Goal: Task Accomplishment & Management: Use online tool/utility

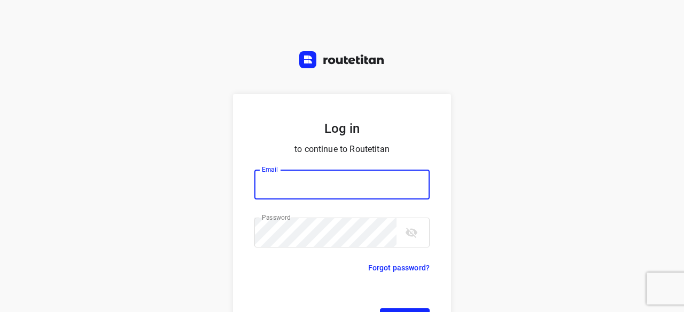
type input "[EMAIL_ADDRESS][DOMAIN_NAME]"
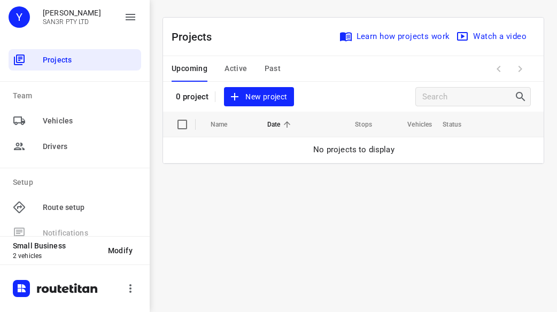
click at [283, 90] on span "New project" at bounding box center [258, 96] width 57 height 13
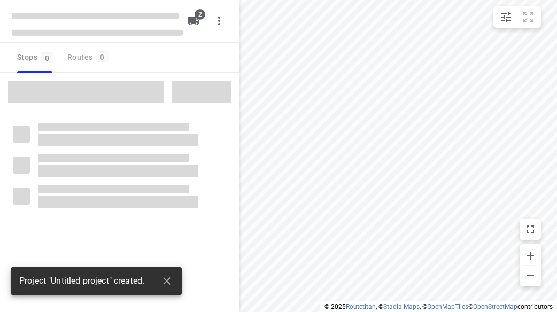
type input "distance"
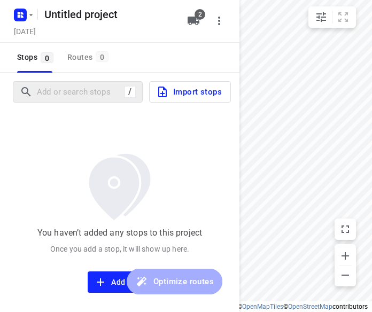
click at [89, 103] on div "/ Import stops" at bounding box center [119, 92] width 239 height 38
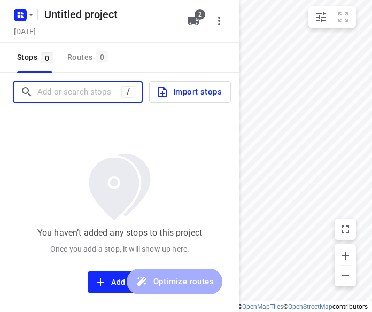
click at [79, 91] on input "Add or search stops" at bounding box center [79, 92] width 84 height 17
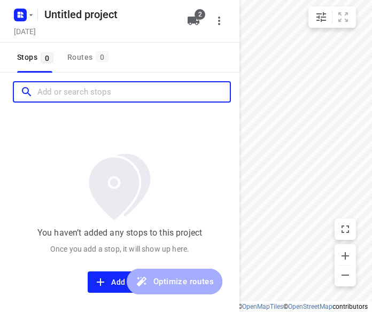
paste input "[STREET_ADDRESS]"
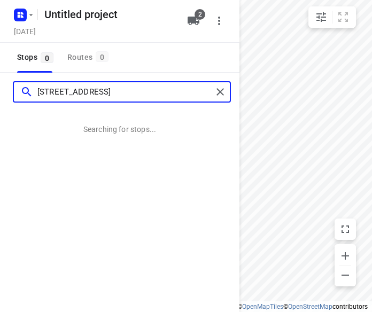
type input "[STREET_ADDRESS]"
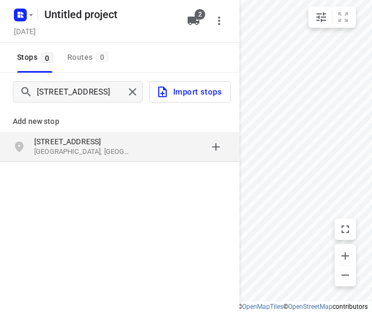
click at [82, 138] on p "[STREET_ADDRESS]" at bounding box center [83, 141] width 98 height 11
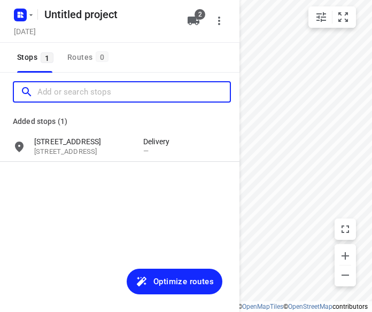
paste input "[STREET_ADDRESS][US_STATE]"
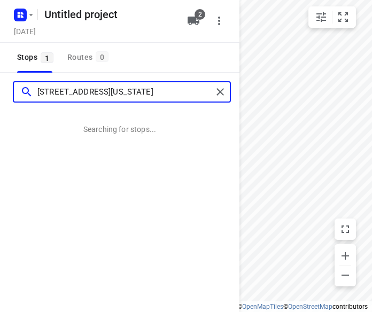
type input "[STREET_ADDRESS][US_STATE]"
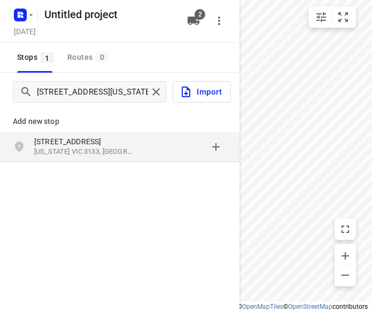
click at [84, 146] on p "[STREET_ADDRESS]" at bounding box center [83, 141] width 98 height 11
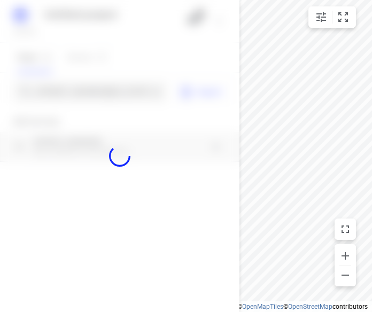
click at [88, 96] on div at bounding box center [119, 156] width 239 height 312
click at [88, 96] on div "Untitled project [DATE] 2 Stops 1 Routes 0 134 -[STREET_ADDRESS][US_STATE] Impo…" at bounding box center [119, 156] width 239 height 312
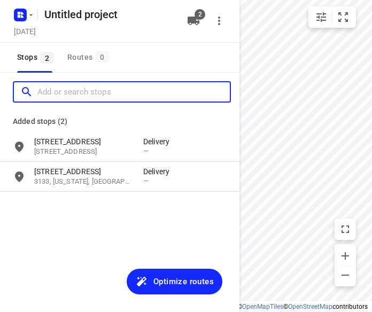
paste input "[STREET_ADDRESS]"
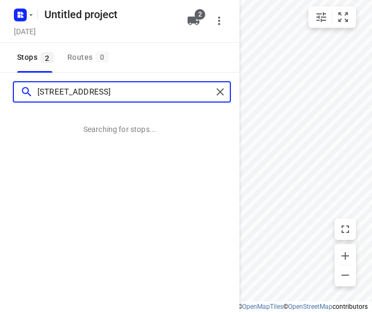
type input "[STREET_ADDRESS]"
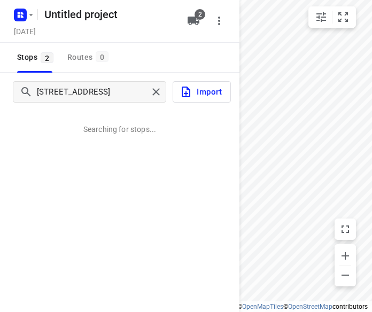
click at [89, 166] on div "[STREET_ADDRESS] Searching for stops..." at bounding box center [119, 229] width 239 height 312
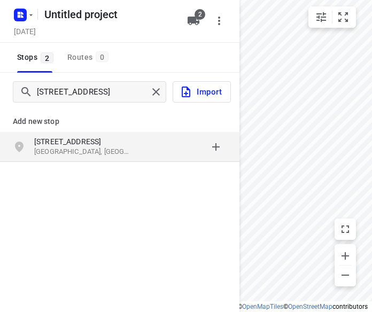
click at [87, 144] on p "[STREET_ADDRESS]" at bounding box center [83, 141] width 98 height 11
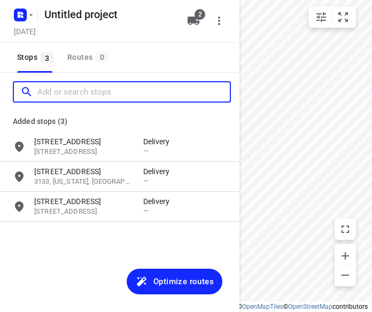
paste input "[STREET_ADDRESS][PERSON_NAME]"
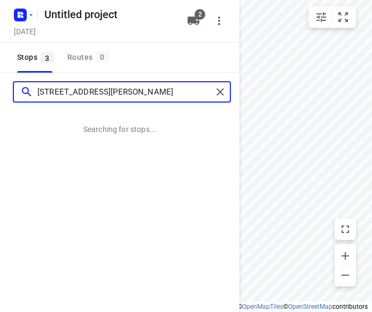
type input "[STREET_ADDRESS][PERSON_NAME]"
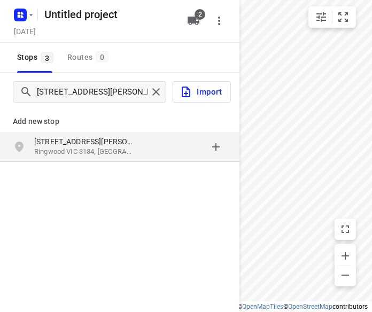
click at [69, 149] on p "Ringwood VIC 3134, [GEOGRAPHIC_DATA]" at bounding box center [83, 152] width 98 height 10
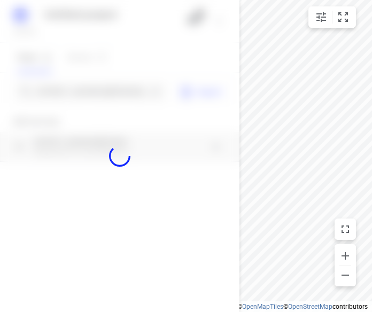
click at [60, 96] on div at bounding box center [119, 156] width 239 height 312
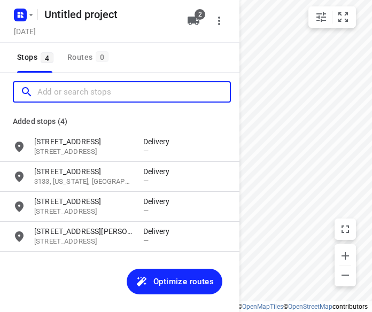
paste input "/[STREET_ADDRESS][PERSON_NAME]"
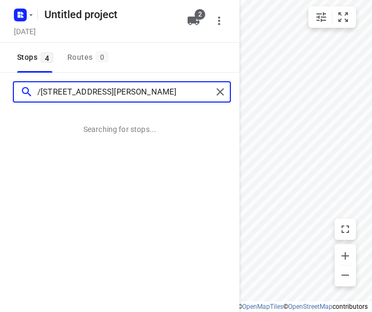
type input "/[STREET_ADDRESS][PERSON_NAME]"
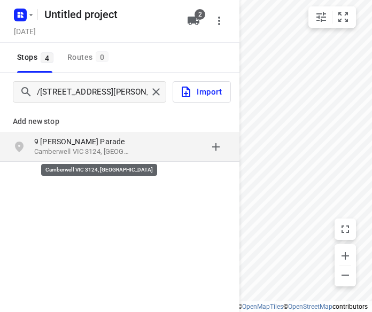
click at [128, 153] on p "Camberwell VIC 3124, [GEOGRAPHIC_DATA]" at bounding box center [83, 152] width 98 height 10
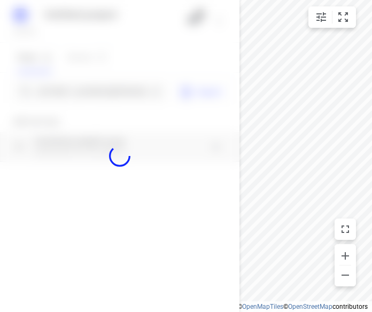
click at [89, 95] on div at bounding box center [119, 156] width 239 height 312
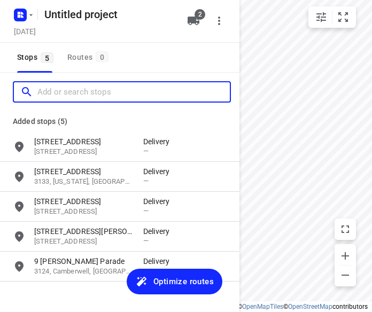
paste input "[STREET_ADDRESS]"
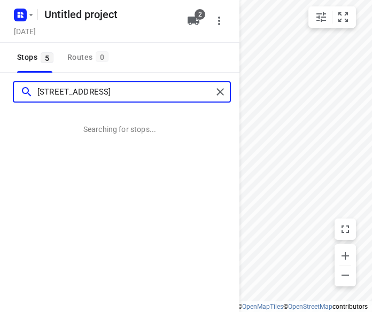
type input "[STREET_ADDRESS]"
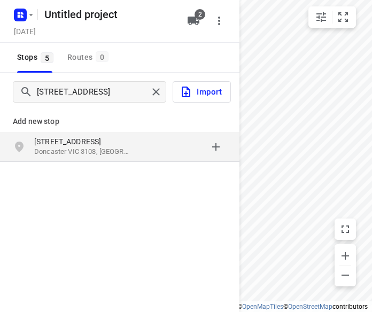
click at [56, 146] on p "[STREET_ADDRESS]" at bounding box center [83, 141] width 98 height 11
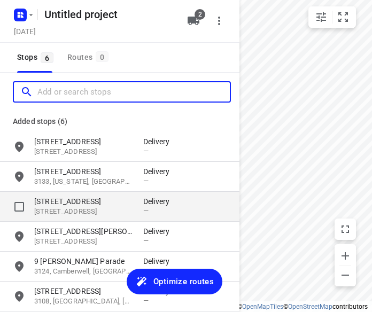
scroll to position [49, 0]
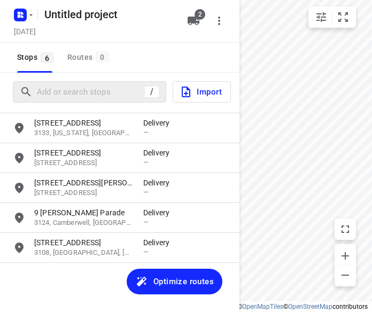
click at [57, 81] on div "/" at bounding box center [89, 91] width 153 height 21
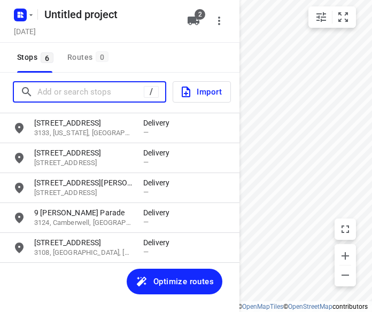
click at [55, 88] on input "Add or search stops" at bounding box center [90, 92] width 106 height 17
paste input "[STREET_ADDRESS]"
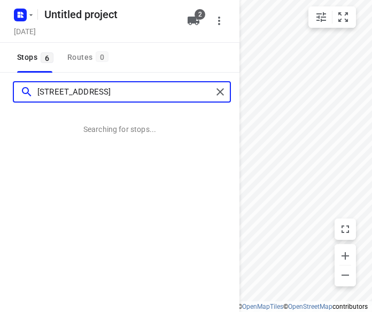
type input "[STREET_ADDRESS]"
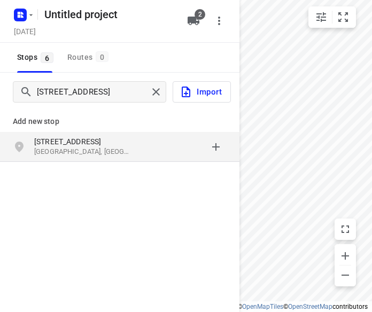
drag, startPoint x: 9, startPoint y: 167, endPoint x: 49, endPoint y: 163, distance: 40.3
click at [49, 163] on div "Add new stop [STREET_ADDRESS]" at bounding box center [119, 132] width 239 height 61
click at [49, 162] on div "Add new stop [STREET_ADDRESS]" at bounding box center [119, 132] width 239 height 61
click at [50, 159] on div "[STREET_ADDRESS]" at bounding box center [119, 147] width 239 height 30
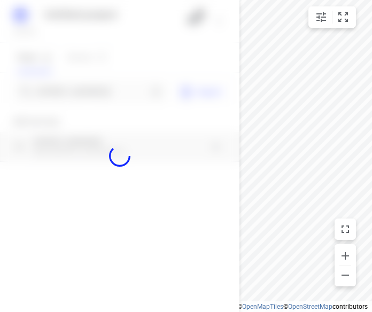
click at [65, 88] on div at bounding box center [119, 156] width 239 height 312
click at [63, 91] on div at bounding box center [119, 156] width 239 height 312
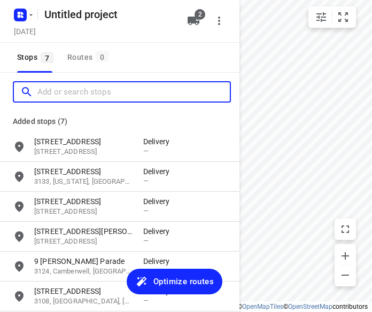
scroll to position [0, 0]
click at [63, 91] on input "Add or search stops" at bounding box center [133, 92] width 192 height 17
paste input "[STREET_ADDRESS]"
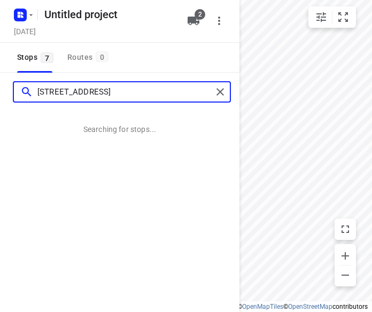
type input "[STREET_ADDRESS]"
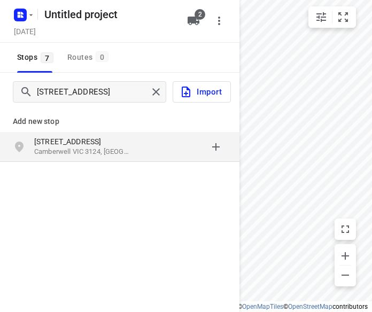
click at [35, 159] on div "[STREET_ADDRESS]" at bounding box center [119, 147] width 239 height 30
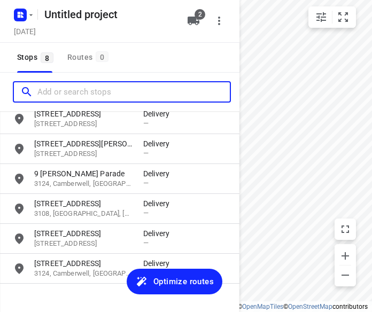
scroll to position [108, 0]
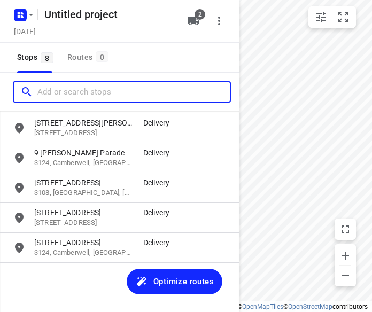
click at [73, 93] on input "Add or search stops" at bounding box center [133, 92] width 192 height 17
paste input "[STREET_ADDRESS]"
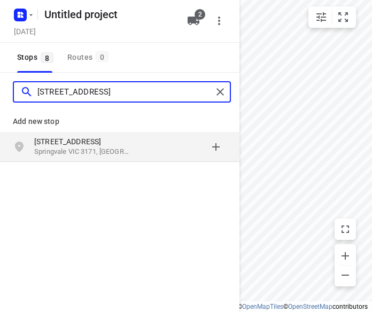
type input "[STREET_ADDRESS]"
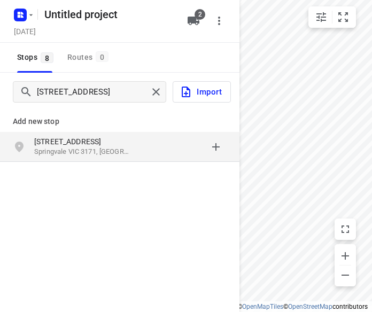
click at [108, 159] on div "[STREET_ADDRESS]" at bounding box center [119, 147] width 239 height 30
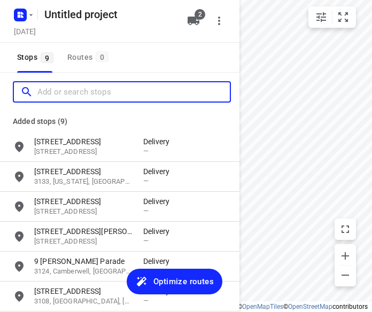
scroll to position [0, 0]
click at [104, 90] on input "Add or search stops" at bounding box center [133, 92] width 192 height 17
click at [103, 90] on input "Add or search stops" at bounding box center [133, 92] width 192 height 17
paste input "[STREET_ADDRESS][PERSON_NAME][PERSON_NAME]"
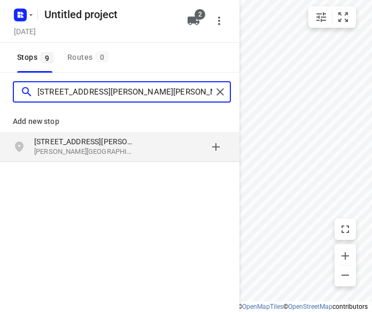
type input "[STREET_ADDRESS][PERSON_NAME][PERSON_NAME]"
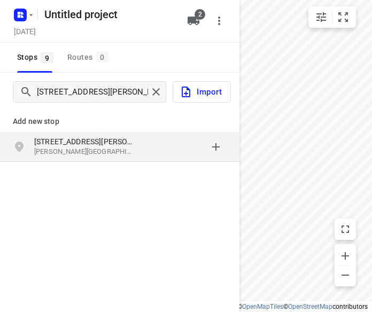
click at [180, 146] on div "grid" at bounding box center [184, 146] width 83 height 21
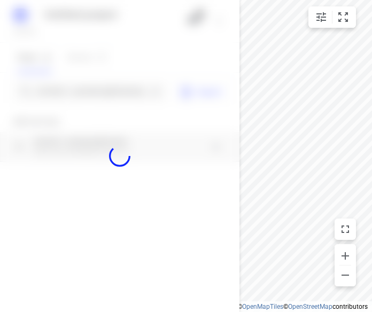
click at [67, 91] on div at bounding box center [119, 156] width 239 height 312
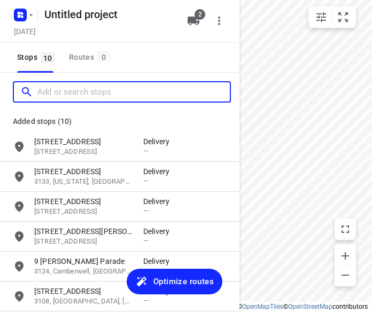
click at [67, 91] on input "Add or search stops" at bounding box center [133, 92] width 192 height 17
paste input "[STREET_ADDRESS][PERSON_NAME][PERSON_NAME]"
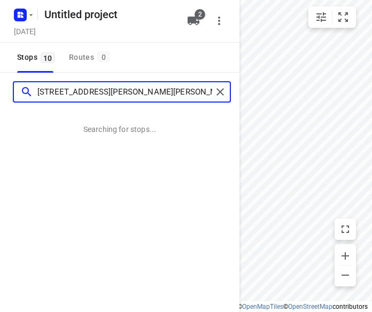
type input "[STREET_ADDRESS][PERSON_NAME][PERSON_NAME]"
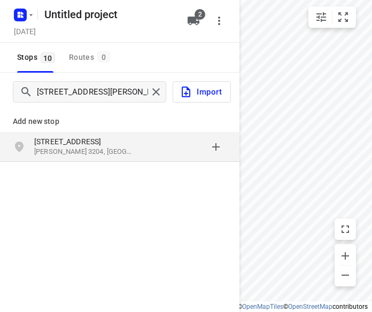
click at [124, 145] on p "[STREET_ADDRESS]" at bounding box center [83, 141] width 98 height 11
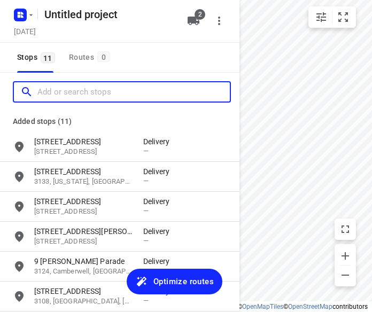
paste input "[STREET_ADDRESS][PERSON_NAME]"
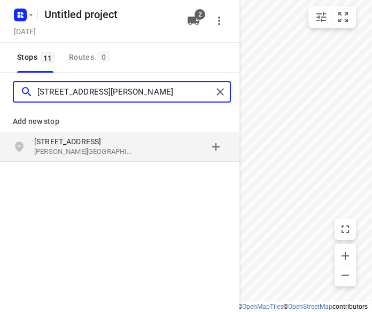
type input "[STREET_ADDRESS][PERSON_NAME]"
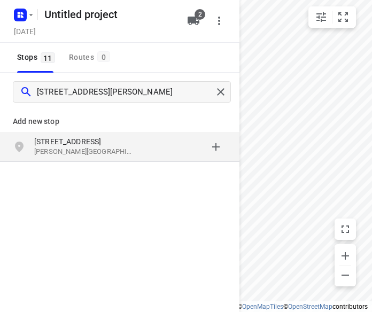
click at [77, 157] on div "[STREET_ADDRESS][PERSON_NAME]" at bounding box center [88, 146] width 109 height 21
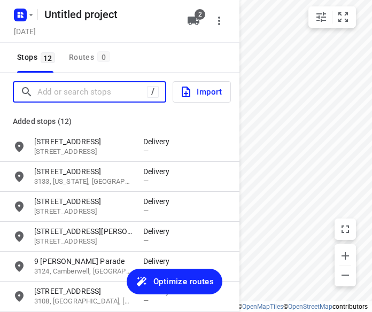
click at [56, 91] on input "Add or search stops" at bounding box center [92, 92] width 110 height 17
paste input "[STREET_ADDRESS]"
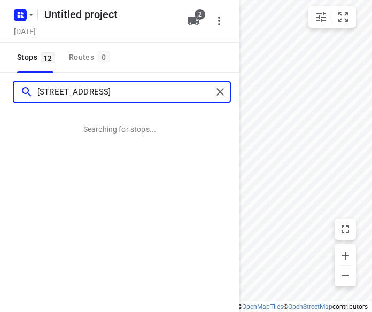
type input "[STREET_ADDRESS]"
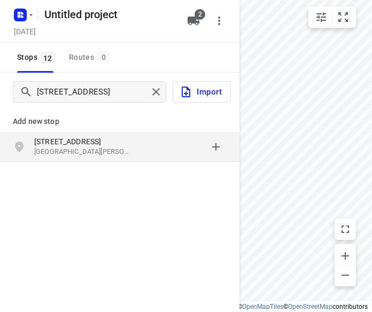
click at [140, 155] on div "[STREET_ADDRESS][PERSON_NAME]" at bounding box center [88, 146] width 109 height 21
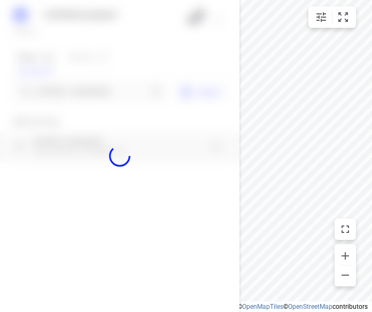
click at [115, 91] on div at bounding box center [119, 156] width 239 height 312
click at [114, 91] on div at bounding box center [119, 156] width 239 height 312
click at [115, 91] on div at bounding box center [119, 156] width 239 height 312
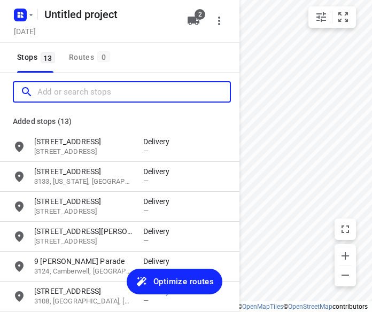
paste input "[STREET_ADDRESS][PERSON_NAME][PERSON_NAME]"
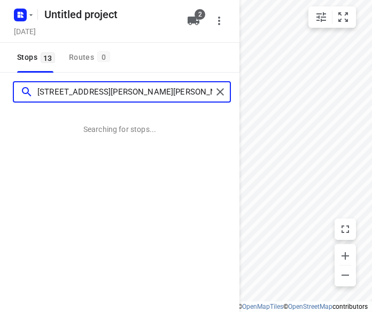
type input "[STREET_ADDRESS][PERSON_NAME][PERSON_NAME]"
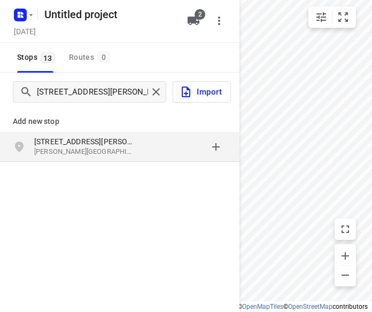
drag, startPoint x: 36, startPoint y: 179, endPoint x: 42, endPoint y: 172, distance: 9.5
click at [36, 179] on div "Add new stop [STREET_ADDRESS][PERSON_NAME][PERSON_NAME]" at bounding box center [119, 171] width 239 height 120
click at [82, 134] on div "[STREET_ADDRESS][PERSON_NAME][PERSON_NAME]" at bounding box center [119, 147] width 239 height 30
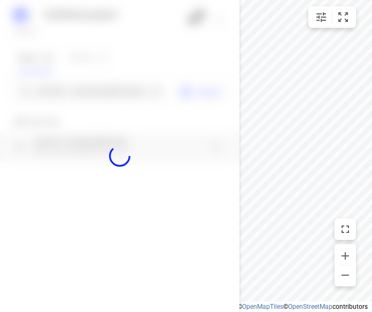
click at [79, 89] on div at bounding box center [119, 156] width 239 height 312
click at [77, 92] on div at bounding box center [119, 156] width 239 height 312
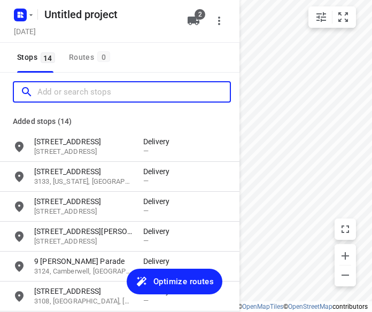
paste input "[STREET_ADDRESS]"
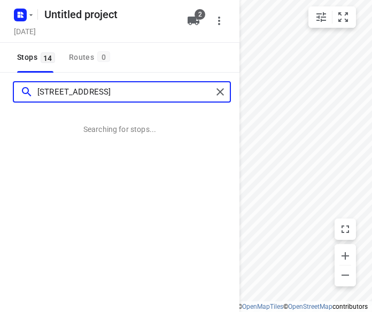
type input "[STREET_ADDRESS]"
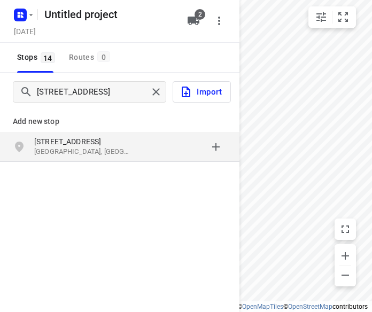
click at [90, 140] on p "[STREET_ADDRESS]" at bounding box center [83, 141] width 98 height 11
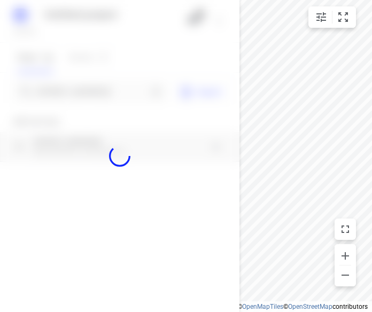
click at [83, 95] on div at bounding box center [119, 156] width 239 height 312
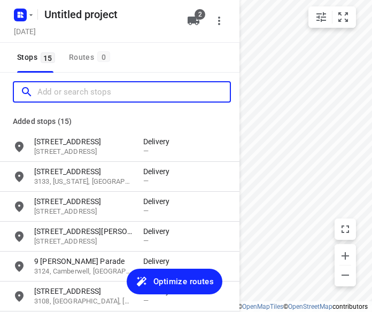
click at [83, 95] on input "Add or search stops" at bounding box center [133, 92] width 192 height 17
paste input "[STREET_ADDRESS][PERSON_NAME]"
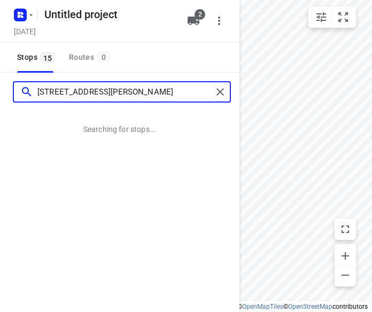
type input "[STREET_ADDRESS][PERSON_NAME]"
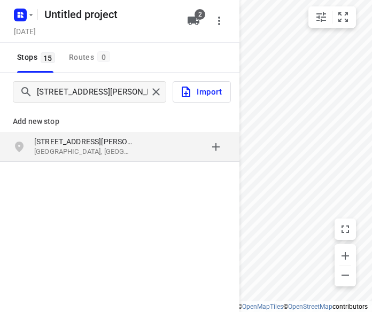
click at [67, 144] on p "[STREET_ADDRESS][PERSON_NAME]" at bounding box center [83, 141] width 98 height 11
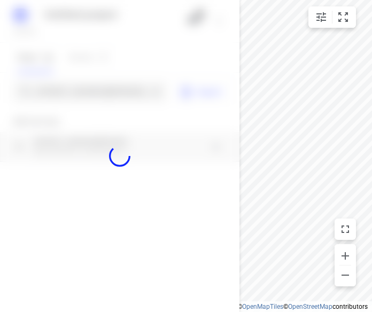
click at [69, 90] on div at bounding box center [119, 156] width 239 height 312
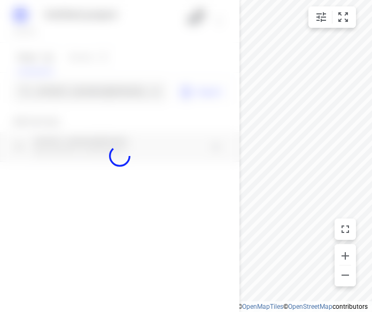
click at [69, 90] on div at bounding box center [119, 156] width 239 height 312
click at [69, 90] on input "[STREET_ADDRESS][PERSON_NAME]" at bounding box center [92, 92] width 110 height 17
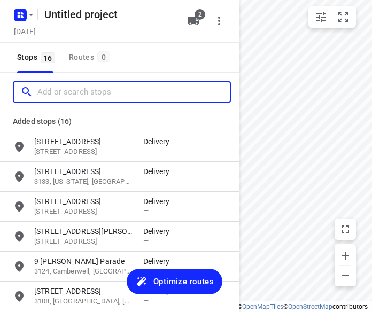
paste input "/[STREET_ADDRESS][PERSON_NAME][PERSON_NAME]"
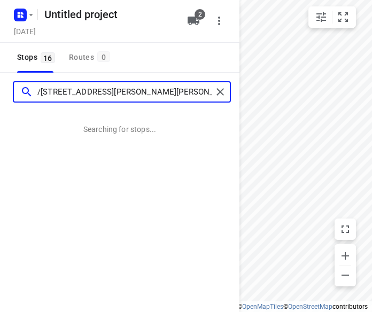
type input "/[STREET_ADDRESS][PERSON_NAME][PERSON_NAME]"
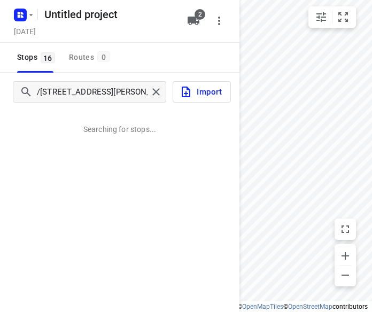
click at [57, 140] on div "/[STREET_ADDRESS][PERSON_NAME][PERSON_NAME] Import Searching for stops..." at bounding box center [119, 229] width 239 height 312
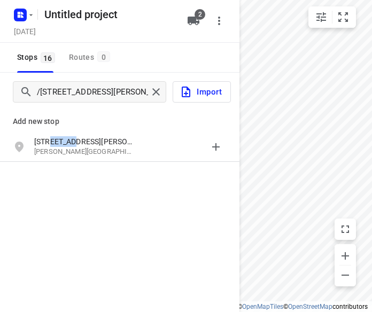
click at [57, 140] on p "[STREET_ADDRESS][PERSON_NAME]" at bounding box center [83, 141] width 98 height 11
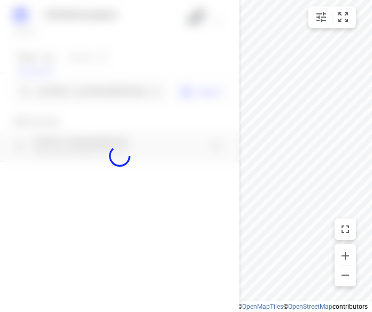
click at [48, 98] on div at bounding box center [119, 156] width 239 height 312
click at [48, 98] on input "Add or search stops" at bounding box center [92, 92] width 110 height 17
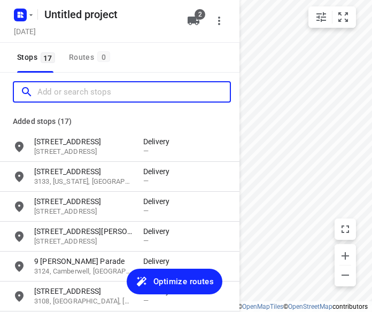
paste input "[STREET_ADDRESS]"
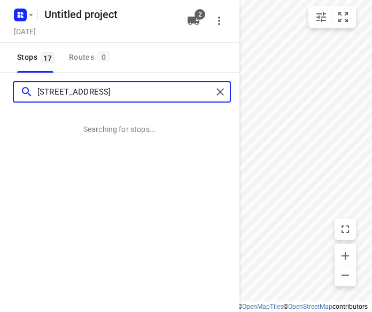
type input "[STREET_ADDRESS]"
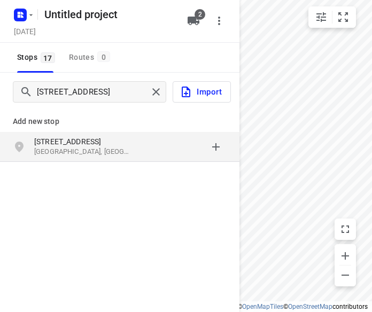
click at [72, 140] on p "[STREET_ADDRESS]" at bounding box center [83, 141] width 98 height 11
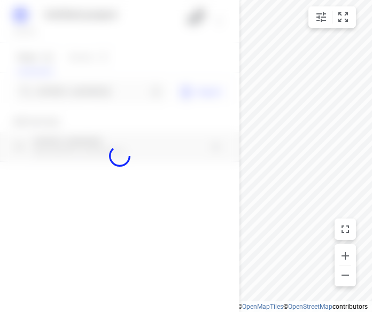
click at [46, 89] on div at bounding box center [119, 156] width 239 height 312
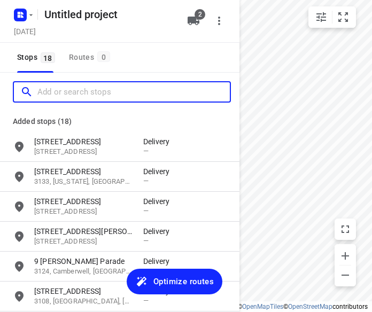
paste input "[STREET_ADDRESS][PERSON_NAME][PERSON_NAME][PERSON_NAME]"
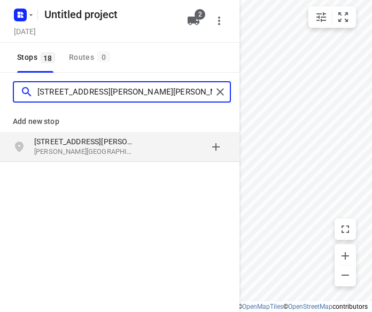
type input "[STREET_ADDRESS][PERSON_NAME][PERSON_NAME][PERSON_NAME]"
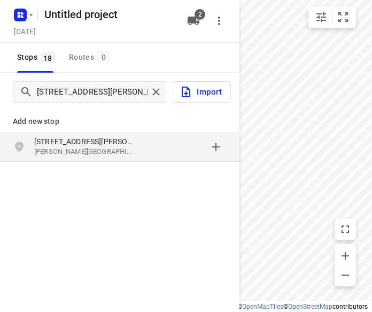
click at [88, 152] on p "[PERSON_NAME][GEOGRAPHIC_DATA][PERSON_NAME], [GEOGRAPHIC_DATA]" at bounding box center [83, 152] width 98 height 10
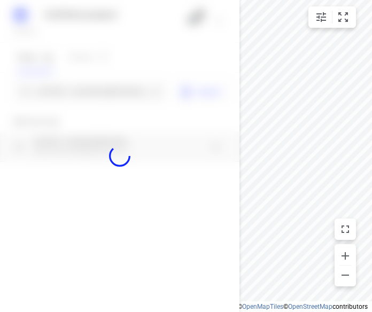
click at [48, 92] on div at bounding box center [119, 156] width 239 height 312
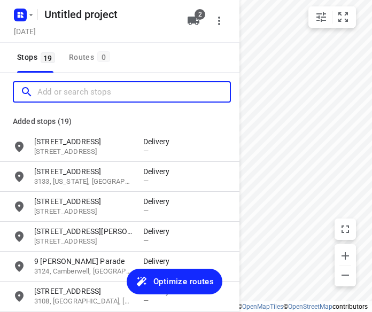
click at [45, 90] on input "Add or search stops" at bounding box center [133, 92] width 192 height 17
paste input "[STREET_ADDRESS]"
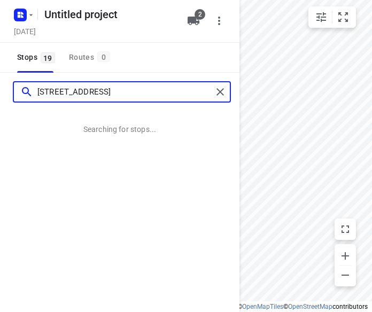
type input "[STREET_ADDRESS]"
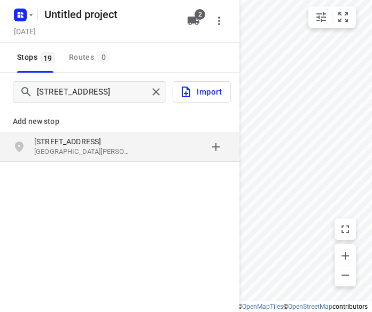
click at [67, 150] on p "[GEOGRAPHIC_DATA][PERSON_NAME]" at bounding box center [83, 152] width 98 height 10
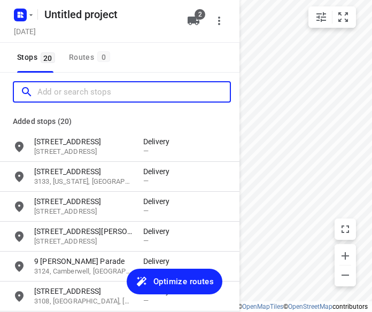
paste input "[STREET_ADDRESS][PERSON_NAME]"
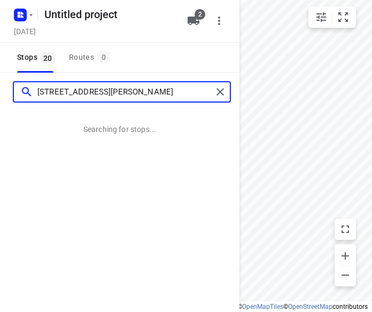
type input "[STREET_ADDRESS][PERSON_NAME]"
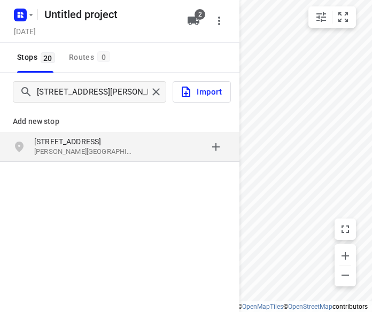
click at [61, 150] on p "[PERSON_NAME][GEOGRAPHIC_DATA], [GEOGRAPHIC_DATA]" at bounding box center [83, 152] width 98 height 10
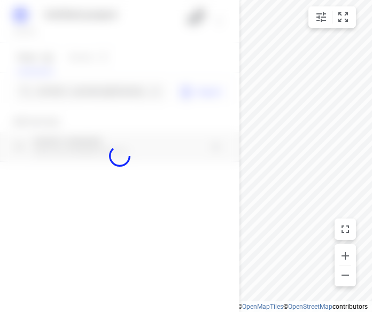
click at [74, 94] on div at bounding box center [119, 156] width 239 height 312
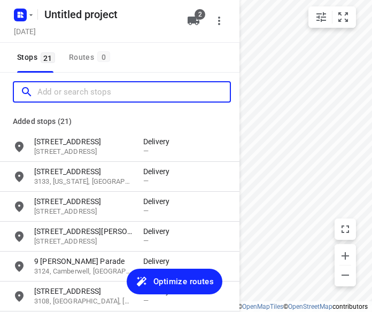
click at [74, 94] on input "Add or search stops" at bounding box center [133, 92] width 192 height 17
paste input "[STREET_ADDRESS][PERSON_NAME]"
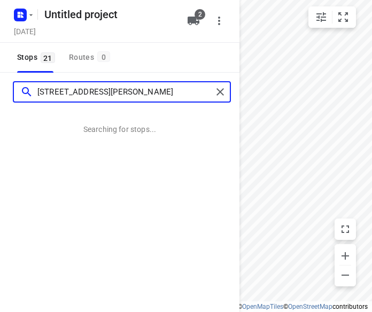
type input "[STREET_ADDRESS][PERSON_NAME]"
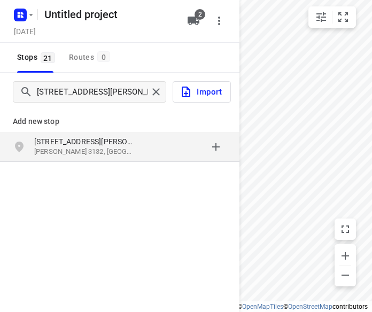
click at [74, 143] on p "[STREET_ADDRESS][PERSON_NAME]" at bounding box center [83, 141] width 98 height 11
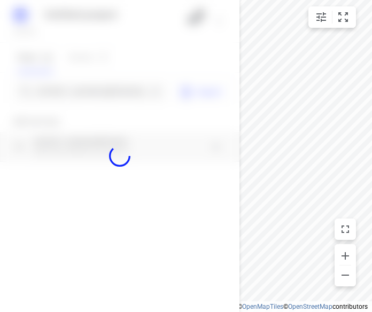
click at [67, 90] on div at bounding box center [119, 156] width 239 height 312
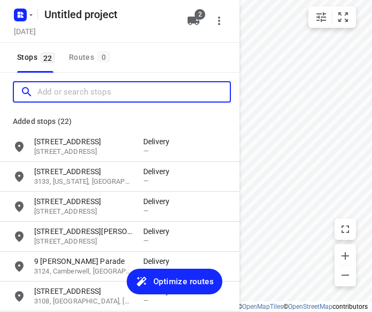
paste input "[STREET_ADDRESS][PERSON_NAME]"
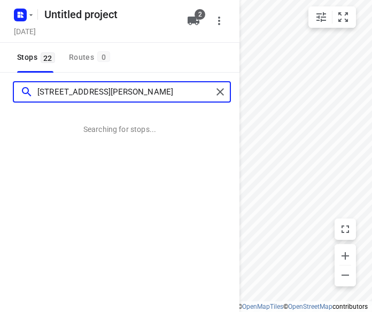
type input "[STREET_ADDRESS][PERSON_NAME]"
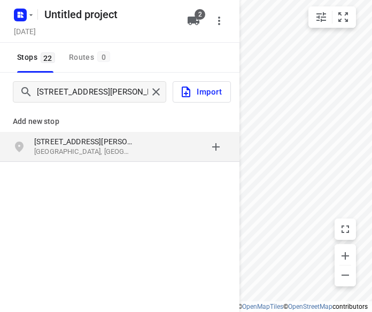
click at [80, 137] on p "[STREET_ADDRESS][PERSON_NAME]" at bounding box center [83, 141] width 98 height 11
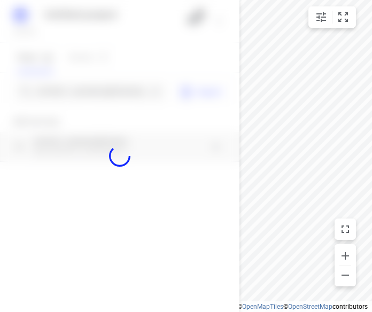
click at [65, 93] on div at bounding box center [119, 156] width 239 height 312
paste input "[STREET_ADDRESS]"
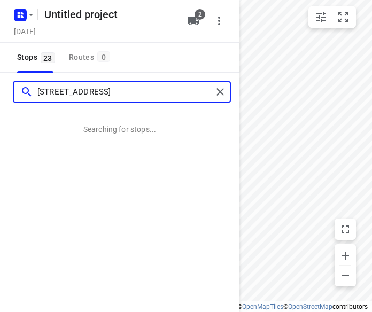
type input "[STREET_ADDRESS]"
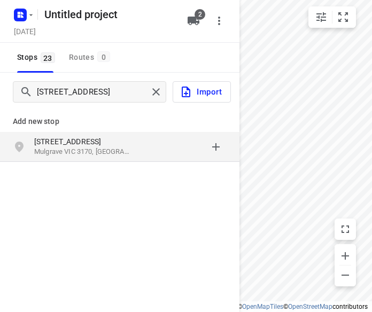
click at [48, 139] on p "[STREET_ADDRESS]" at bounding box center [83, 141] width 98 height 11
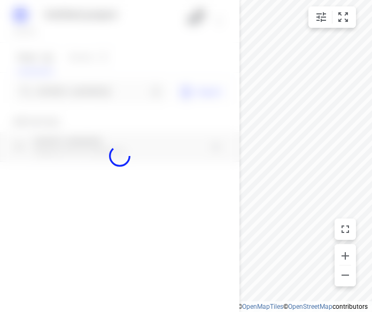
click at [55, 87] on div at bounding box center [119, 156] width 239 height 312
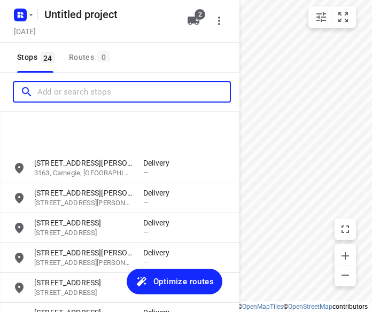
scroll to position [587, 0]
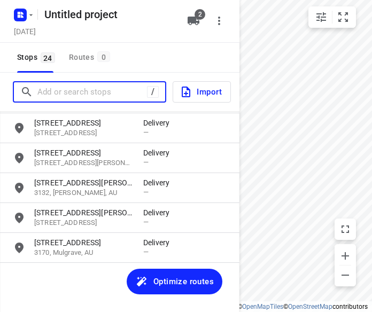
click at [107, 96] on input "Add or search stops" at bounding box center [92, 92] width 110 height 17
paste input "[STREET_ADDRESS]"
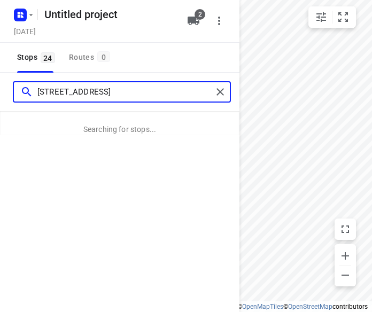
type input "[STREET_ADDRESS]"
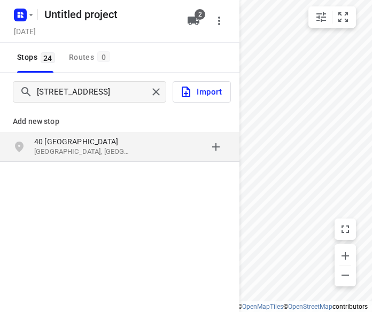
click at [79, 144] on p "40 [GEOGRAPHIC_DATA]" at bounding box center [83, 141] width 98 height 11
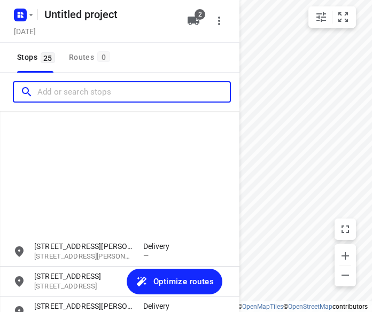
scroll to position [617, 0]
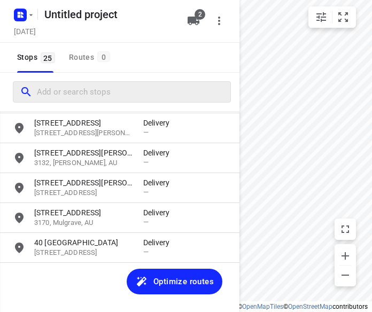
click at [104, 81] on div at bounding box center [122, 91] width 218 height 21
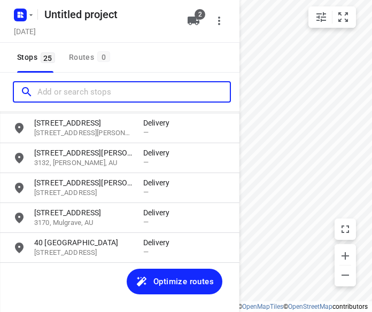
click at [92, 92] on input "Add or search stops" at bounding box center [133, 92] width 192 height 17
paste input "[STREET_ADDRESS]"
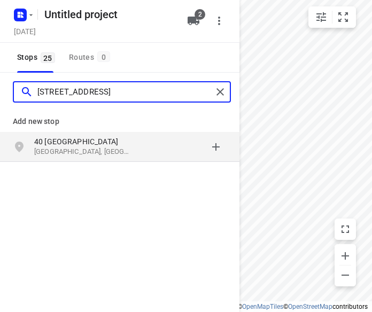
type input "[STREET_ADDRESS]"
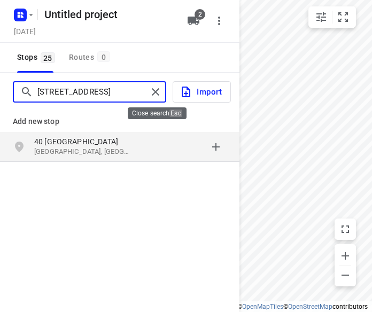
drag, startPoint x: 158, startPoint y: 95, endPoint x: 109, endPoint y: 96, distance: 49.1
click at [147, 95] on input "[STREET_ADDRESS]" at bounding box center [92, 92] width 110 height 17
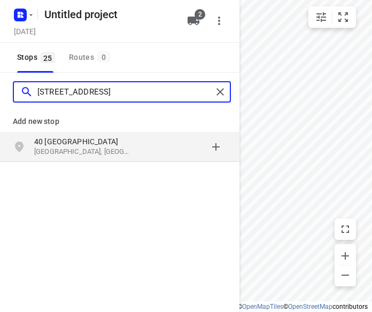
click at [96, 93] on input "[STREET_ADDRESS]" at bounding box center [124, 92] width 175 height 17
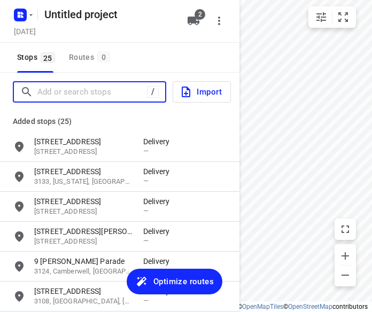
click at [88, 95] on input "Add or search stops" at bounding box center [92, 92] width 110 height 17
paste input "[STREET_ADDRESS][PERSON_NAME]"
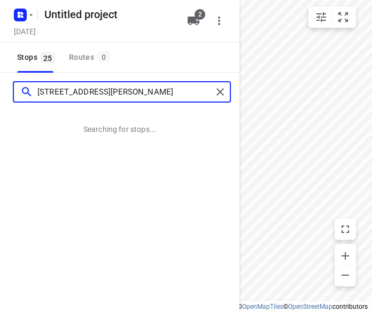
type input "[STREET_ADDRESS][PERSON_NAME]"
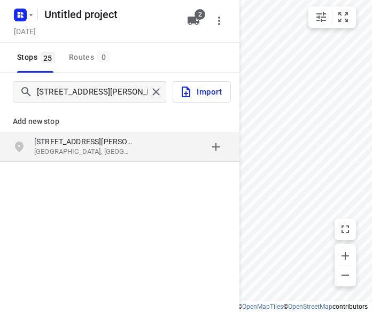
click at [41, 153] on p "[GEOGRAPHIC_DATA], [GEOGRAPHIC_DATA]" at bounding box center [83, 152] width 98 height 10
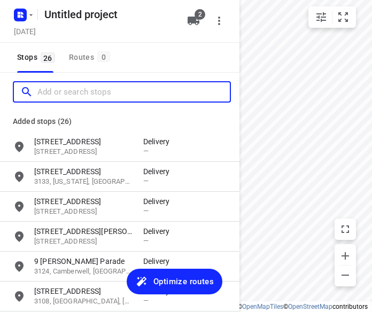
scroll to position [0, 0]
paste input "[STREET_ADDRESS]"
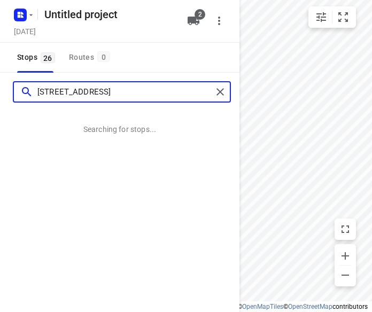
type input "[STREET_ADDRESS]"
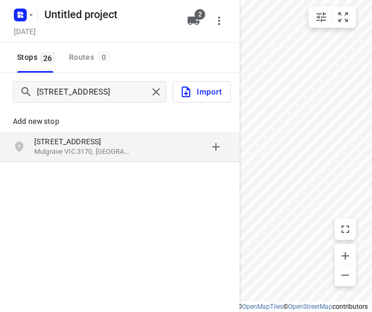
click at [30, 149] on div "grid" at bounding box center [23, 146] width 21 height 21
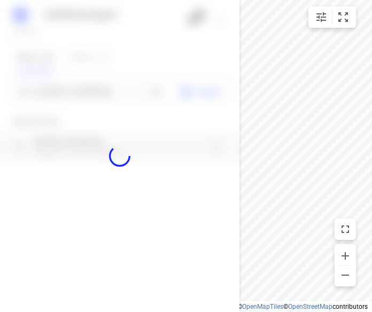
click at [60, 91] on div at bounding box center [119, 156] width 239 height 312
click at [60, 91] on input "Add or search stops" at bounding box center [92, 92] width 110 height 17
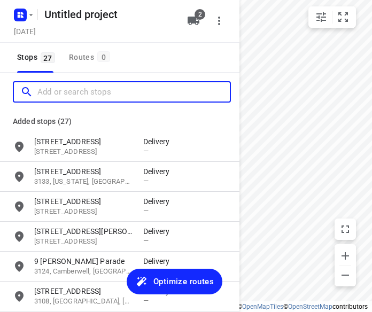
paste input "[STREET_ADDRESS]"
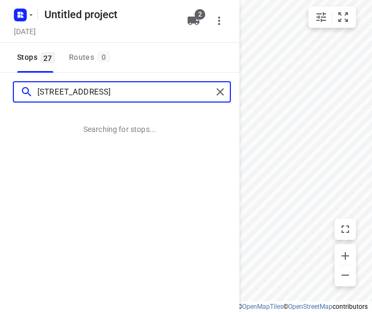
type input "[STREET_ADDRESS]"
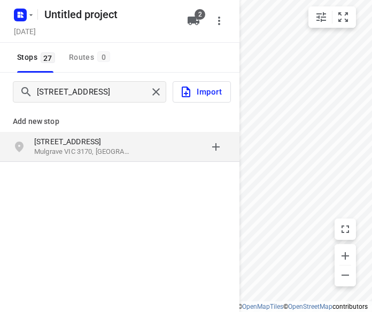
click at [75, 158] on div "[STREET_ADDRESS]" at bounding box center [119, 147] width 239 height 30
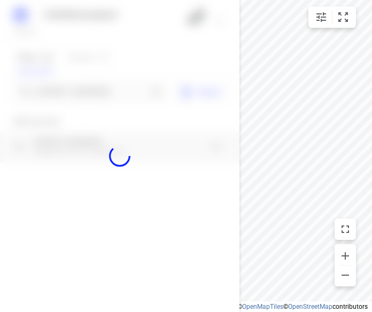
click at [64, 85] on div at bounding box center [119, 156] width 239 height 312
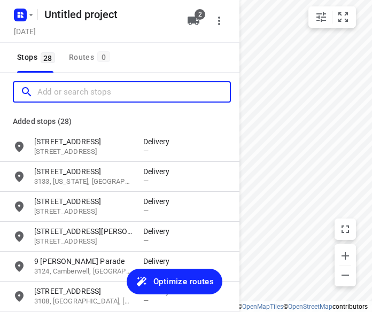
click at [59, 91] on input "Add or search stops" at bounding box center [133, 92] width 192 height 17
paste input "[STREET_ADDRESS]"
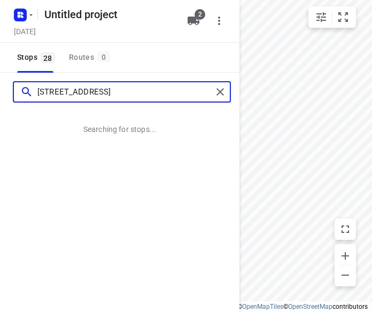
type input "[STREET_ADDRESS]"
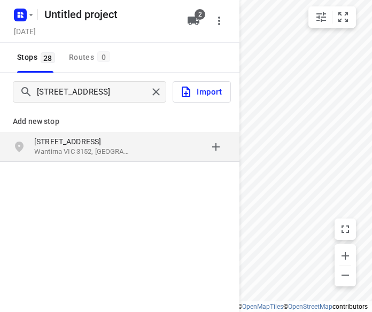
click at [58, 162] on div "Add new stop [STREET_ADDRESS]" at bounding box center [119, 132] width 239 height 61
click at [57, 159] on div "[STREET_ADDRESS]" at bounding box center [119, 147] width 239 height 30
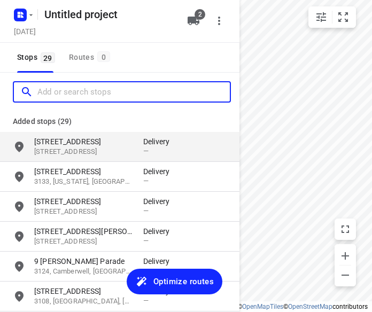
paste input "[STREET_ADDRESS]"
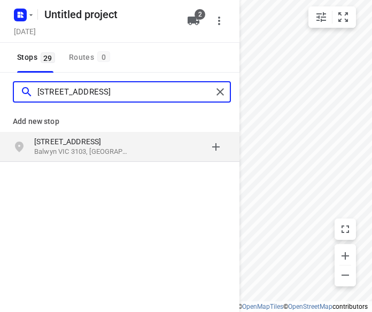
type input "[STREET_ADDRESS]"
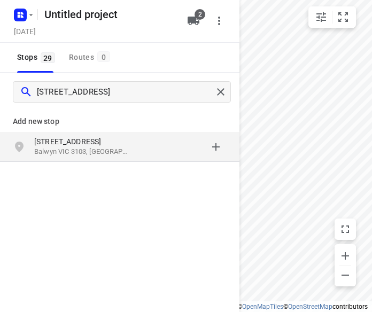
click at [15, 147] on icon "grid" at bounding box center [19, 147] width 9 height 11
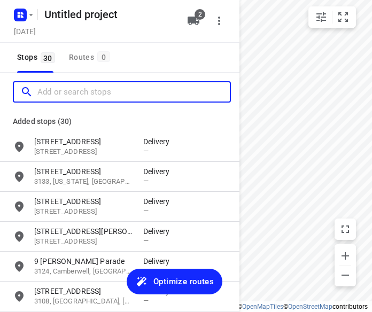
click at [92, 98] on input "Add or search stops" at bounding box center [133, 92] width 192 height 17
click at [88, 95] on input "Add or search stops" at bounding box center [133, 92] width 192 height 17
paste input "[STREET_ADDRESS]"
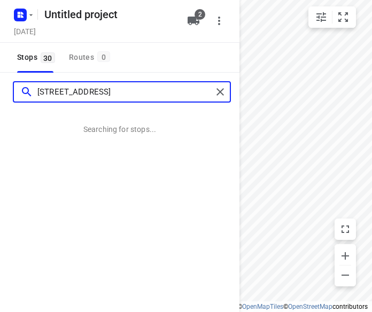
type input "[STREET_ADDRESS]"
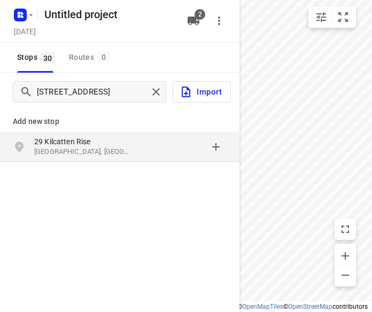
click at [50, 155] on p "[GEOGRAPHIC_DATA], [GEOGRAPHIC_DATA]" at bounding box center [83, 152] width 98 height 10
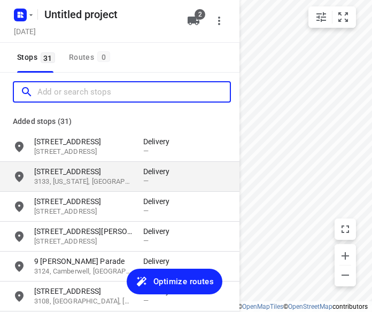
paste input "[STREET_ADDRESS][PERSON_NAME]"
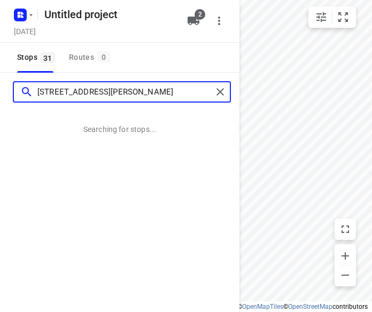
type input "[STREET_ADDRESS][PERSON_NAME]"
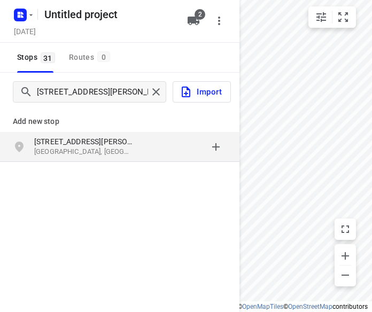
click at [96, 155] on p "[GEOGRAPHIC_DATA], [GEOGRAPHIC_DATA]" at bounding box center [83, 152] width 98 height 10
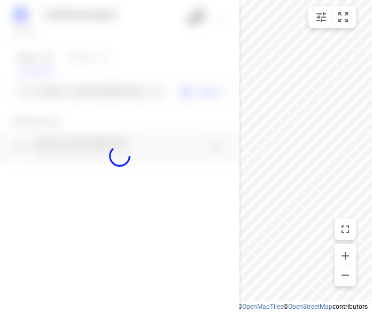
click at [78, 96] on div at bounding box center [119, 156] width 239 height 312
click at [76, 96] on div at bounding box center [119, 156] width 239 height 312
click at [76, 96] on input "[STREET_ADDRESS][PERSON_NAME]" at bounding box center [92, 92] width 110 height 17
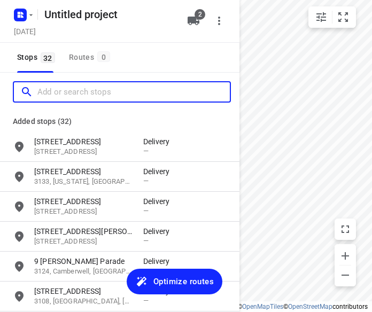
paste input "[STREET_ADDRESS]"
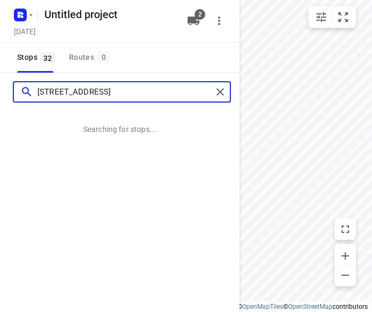
type input "[STREET_ADDRESS]"
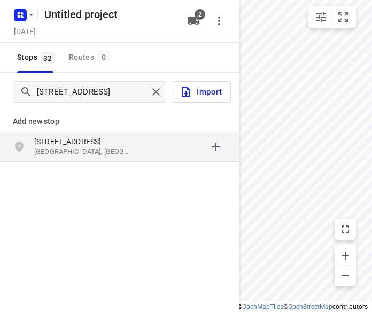
click at [74, 141] on p "[STREET_ADDRESS]" at bounding box center [83, 141] width 98 height 11
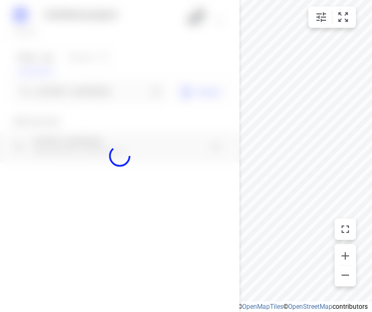
click at [76, 92] on div at bounding box center [119, 156] width 239 height 312
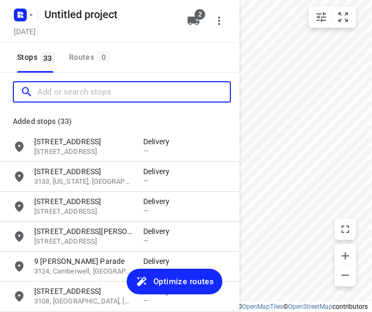
paste input "[STREET_ADDRESS]"
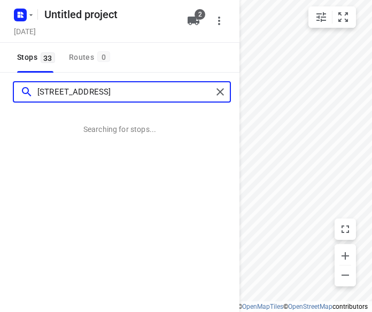
type input "[STREET_ADDRESS]"
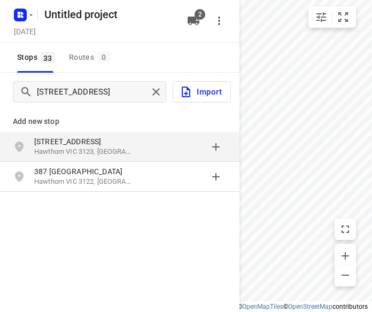
click at [51, 137] on p "[STREET_ADDRESS]" at bounding box center [83, 141] width 98 height 11
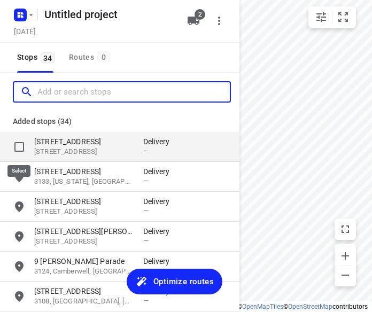
paste input "[STREET_ADDRESS]"
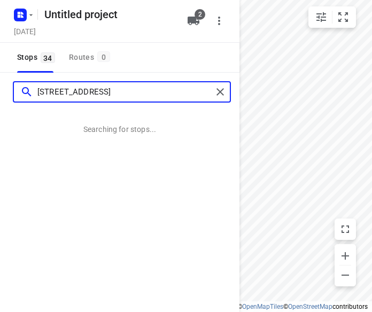
type input "[STREET_ADDRESS]"
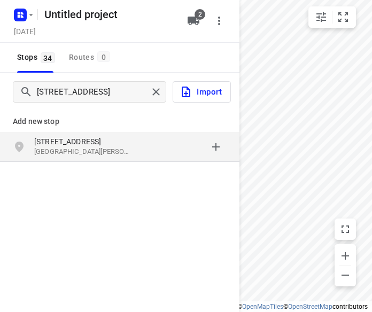
click at [53, 147] on p "[GEOGRAPHIC_DATA][PERSON_NAME]" at bounding box center [83, 152] width 98 height 10
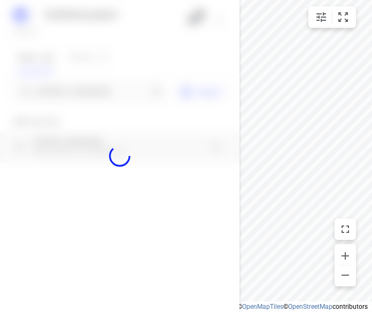
click at [60, 95] on div at bounding box center [119, 156] width 239 height 312
click at [60, 95] on div "Untitled project [DATE] 2 Stops 34 Routes 0 [STREET_ADDRESS] Import Add new sto…" at bounding box center [119, 156] width 239 height 312
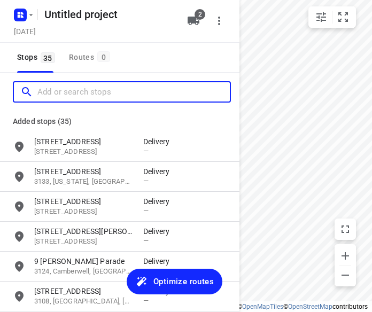
paste input "[STREET_ADDRESS]"
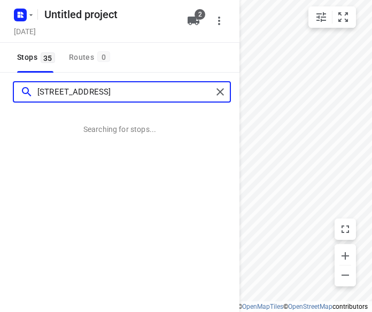
type input "[STREET_ADDRESS]"
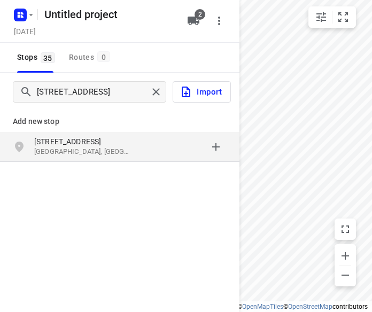
click at [63, 160] on div "[STREET_ADDRESS]" at bounding box center [119, 147] width 239 height 30
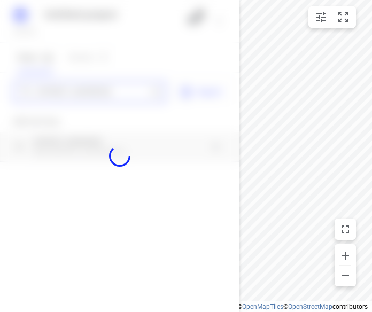
click at [64, 88] on div "Untitled project [DATE] 2 Stops 35 Routes 0 [STREET_ADDRESS] Import Add new sto…" at bounding box center [119, 156] width 239 height 312
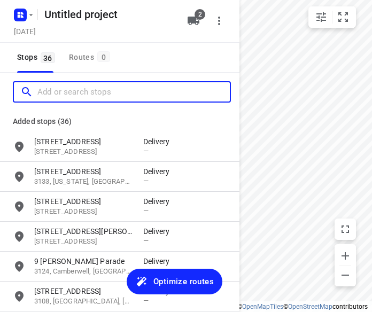
paste input "12 [GEOGRAPHIC_DATA]"
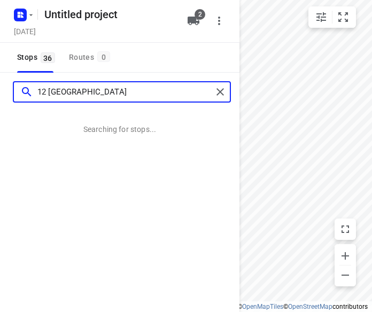
type input "12 [GEOGRAPHIC_DATA]"
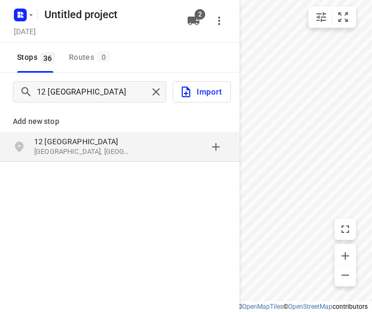
click at [37, 151] on p "[GEOGRAPHIC_DATA], [GEOGRAPHIC_DATA]" at bounding box center [83, 152] width 98 height 10
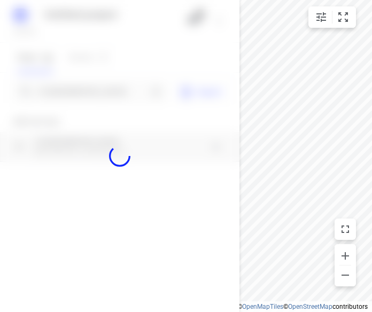
click at [47, 94] on div at bounding box center [119, 156] width 239 height 312
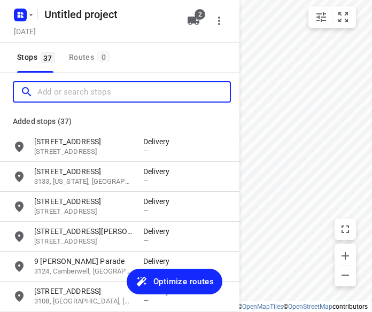
click at [62, 92] on input "Add or search stops" at bounding box center [133, 92] width 192 height 17
paste input "[STREET_ADDRESS]"
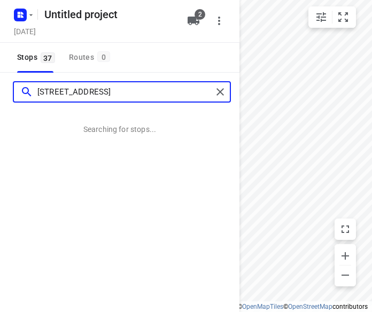
type input "[STREET_ADDRESS]"
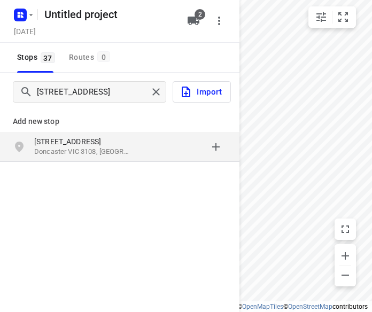
click at [56, 146] on p "[STREET_ADDRESS]" at bounding box center [83, 141] width 98 height 11
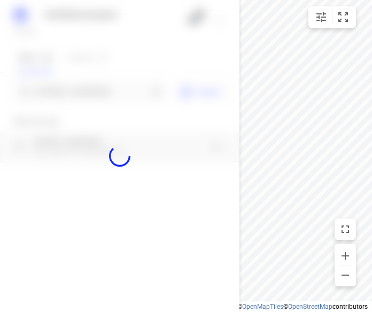
click at [59, 83] on div at bounding box center [119, 156] width 239 height 312
click at [57, 89] on div at bounding box center [119, 156] width 239 height 312
click at [57, 89] on input "[STREET_ADDRESS]" at bounding box center [92, 92] width 110 height 17
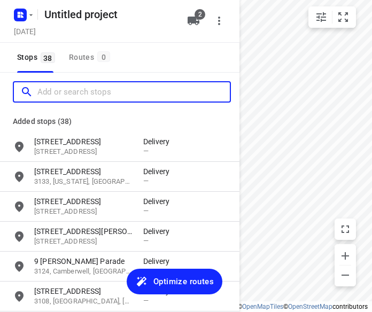
paste input "[STREET_ADDRESS][PERSON_NAME]"
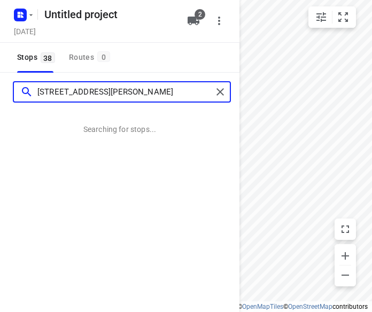
type input "[STREET_ADDRESS][PERSON_NAME]"
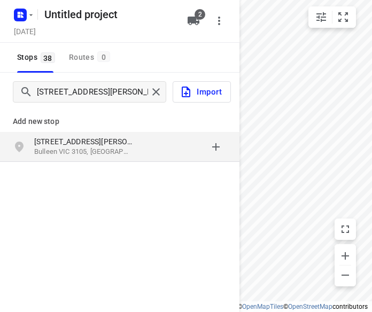
click at [61, 140] on p "[STREET_ADDRESS][PERSON_NAME]" at bounding box center [83, 141] width 98 height 11
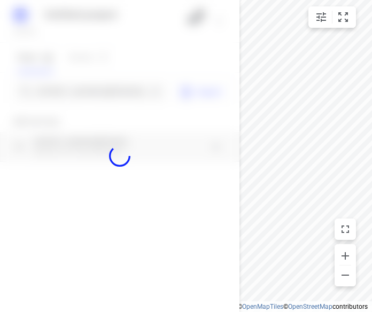
click at [53, 87] on div at bounding box center [119, 156] width 239 height 312
click at [53, 93] on div at bounding box center [119, 156] width 239 height 312
paste input "[STREET_ADDRESS][PERSON_NAME]"
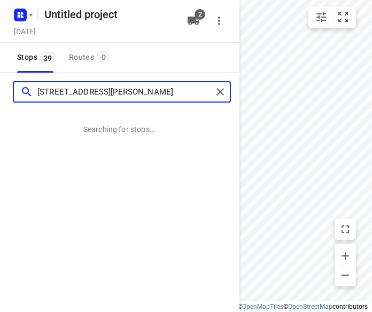
type input "[STREET_ADDRESS][PERSON_NAME]"
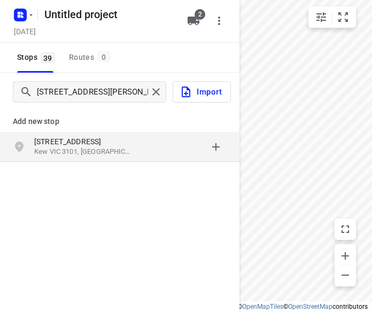
click at [81, 157] on p "Kew VIC 3101, [GEOGRAPHIC_DATA]" at bounding box center [83, 152] width 98 height 10
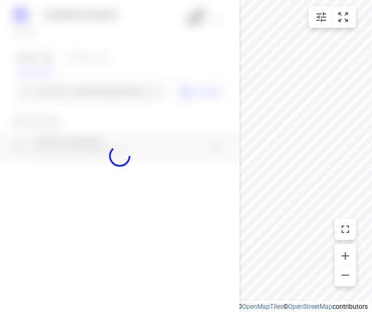
click at [57, 95] on div at bounding box center [119, 156] width 239 height 312
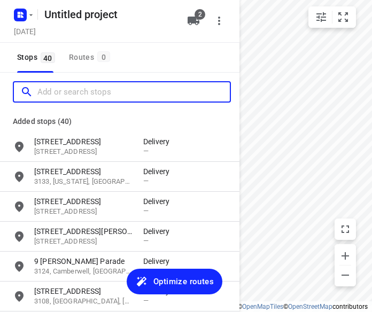
paste input "[STREET_ADDRESS][PERSON_NAME]"
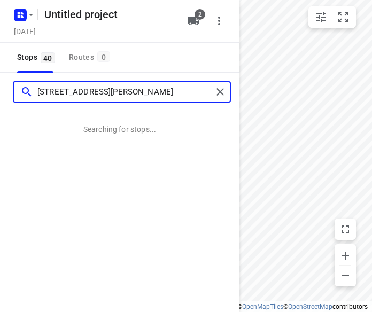
type input "[STREET_ADDRESS][PERSON_NAME]"
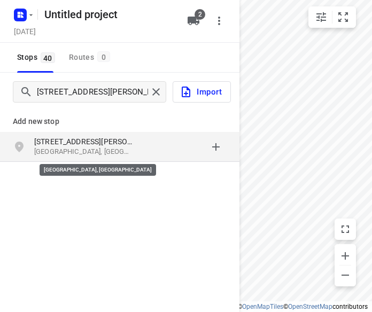
click at [81, 156] on p "[GEOGRAPHIC_DATA], [GEOGRAPHIC_DATA]" at bounding box center [83, 152] width 98 height 10
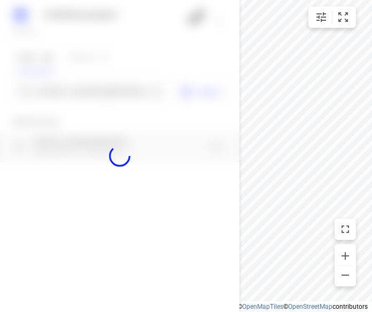
click at [72, 89] on div at bounding box center [119, 156] width 239 height 312
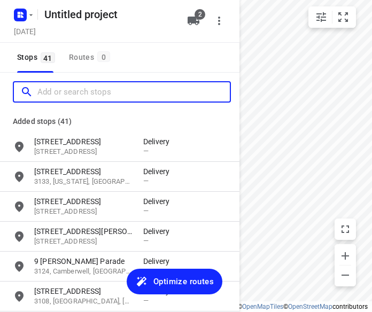
click at [72, 89] on input "Add or search stops" at bounding box center [133, 92] width 192 height 17
paste input "[STREET_ADDRESS]"
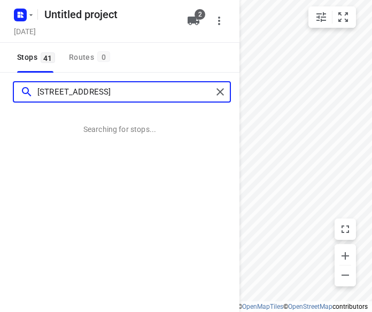
type input "[STREET_ADDRESS]"
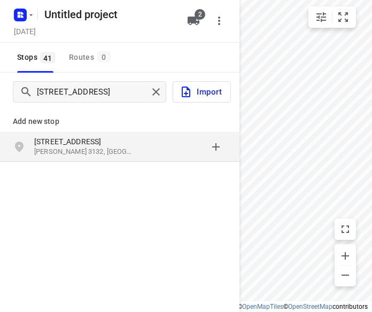
click at [58, 139] on p "[STREET_ADDRESS]" at bounding box center [83, 141] width 98 height 11
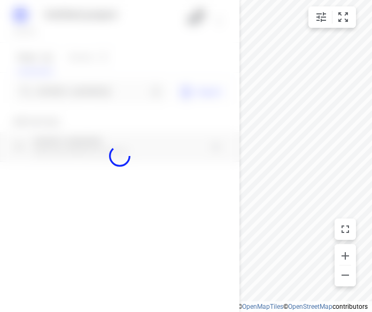
click at [56, 91] on div at bounding box center [119, 156] width 239 height 312
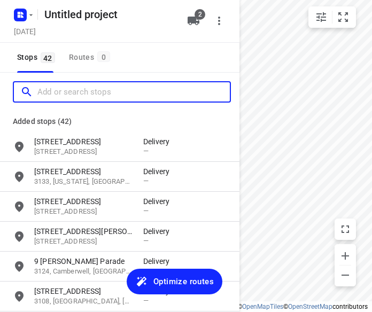
paste input "[STREET_ADDRESS]"
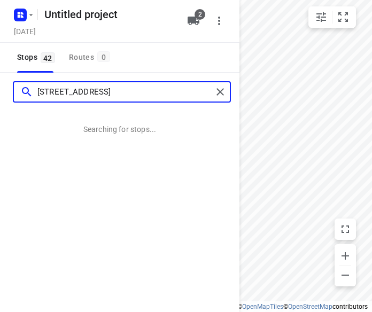
type input "[STREET_ADDRESS]"
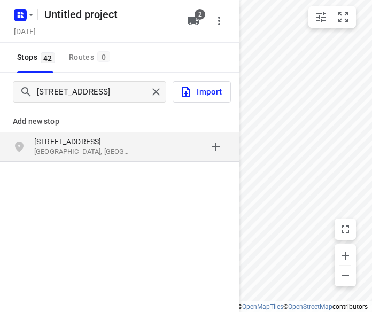
click at [58, 146] on p "[STREET_ADDRESS]" at bounding box center [83, 141] width 98 height 11
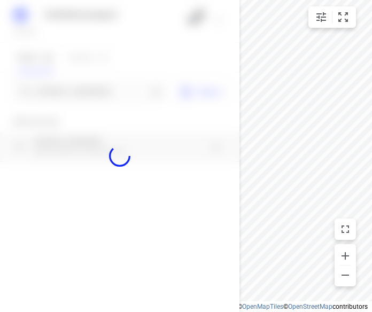
click at [53, 93] on div at bounding box center [119, 156] width 239 height 312
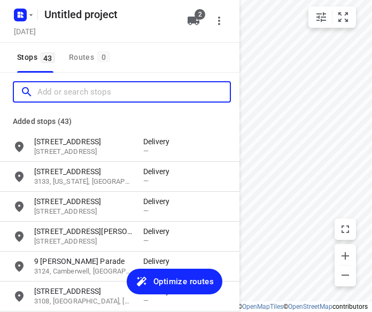
click at [53, 93] on input "Add or search stops" at bounding box center [133, 92] width 192 height 17
paste input "[STREET_ADDRESS]"
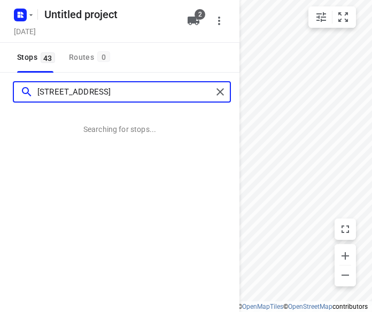
type input "[STREET_ADDRESS]"
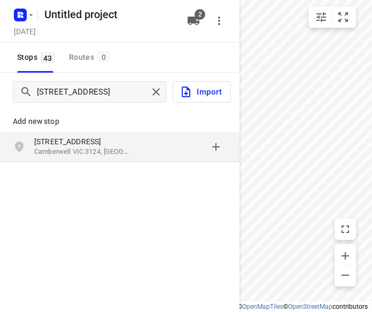
click at [69, 160] on div "[STREET_ADDRESS]" at bounding box center [119, 147] width 239 height 30
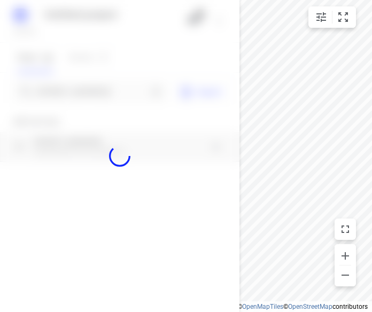
click at [71, 96] on div at bounding box center [119, 156] width 239 height 312
click at [71, 96] on input "[STREET_ADDRESS]" at bounding box center [92, 92] width 110 height 17
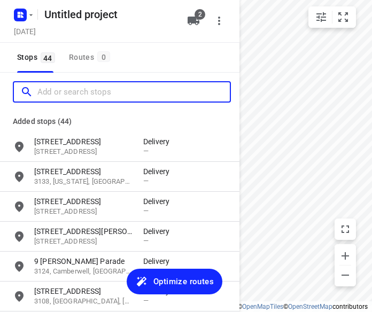
paste input "[STREET_ADDRESS][PERSON_NAME][PERSON_NAME]"
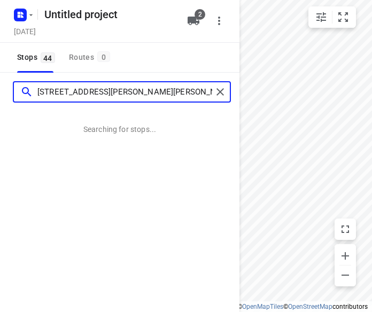
type input "[STREET_ADDRESS][PERSON_NAME][PERSON_NAME]"
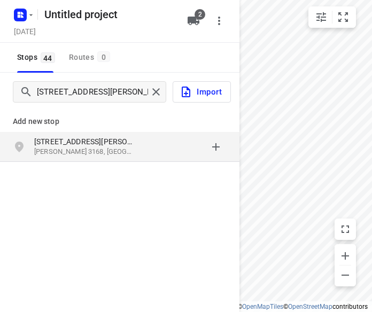
click at [76, 155] on p "[PERSON_NAME] 3168, [GEOGRAPHIC_DATA]" at bounding box center [83, 152] width 98 height 10
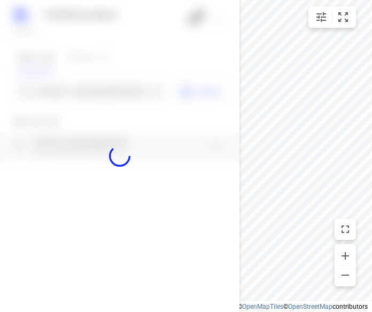
click at [73, 95] on div at bounding box center [119, 156] width 239 height 312
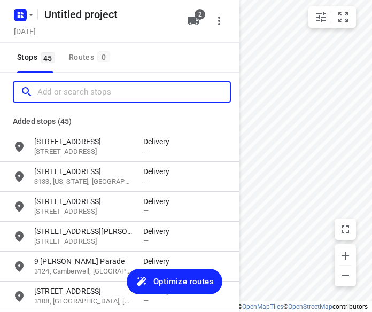
paste input "[STREET_ADDRESS][PERSON_NAME]"
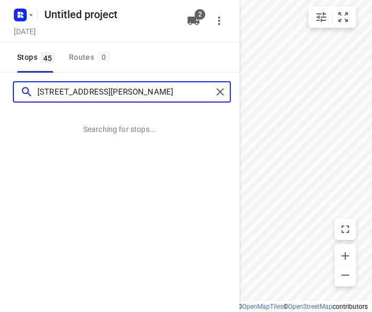
type input "[STREET_ADDRESS][PERSON_NAME]"
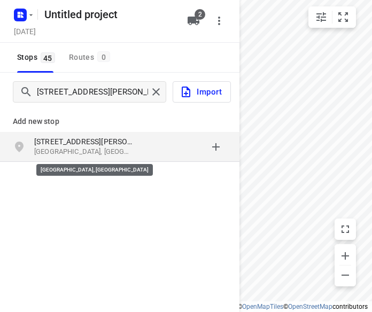
click at [65, 149] on p "[GEOGRAPHIC_DATA], [GEOGRAPHIC_DATA]" at bounding box center [83, 152] width 98 height 10
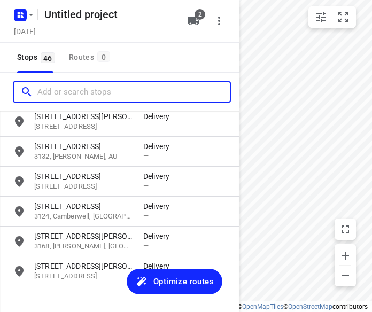
scroll to position [1245, 0]
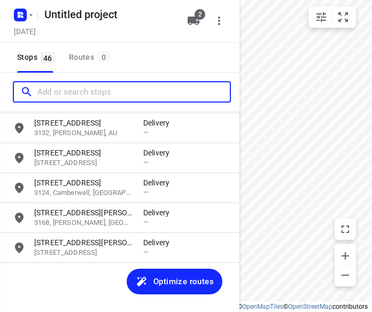
click at [59, 85] on input "Add or search stops" at bounding box center [133, 92] width 192 height 17
paste input "[STREET_ADDRESS]"
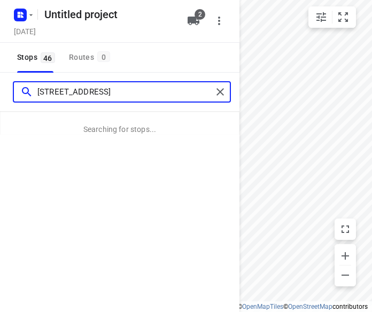
type input "[STREET_ADDRESS]"
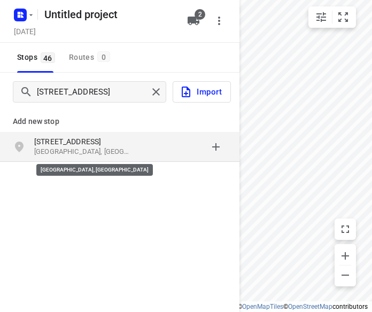
click at [48, 153] on p "[GEOGRAPHIC_DATA], [GEOGRAPHIC_DATA]" at bounding box center [83, 152] width 98 height 10
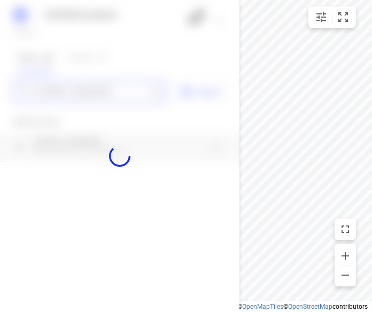
click at [83, 98] on div "Untitled project [DATE] 2 Stops 46 Routes 0 [STREET_ADDRESS] Import Add new sto…" at bounding box center [119, 156] width 239 height 312
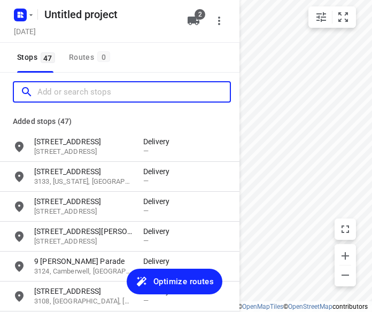
scroll to position [0, 0]
click at [83, 98] on input "Add or search stops" at bounding box center [133, 92] width 192 height 17
paste input "[STREET_ADDRESS]"
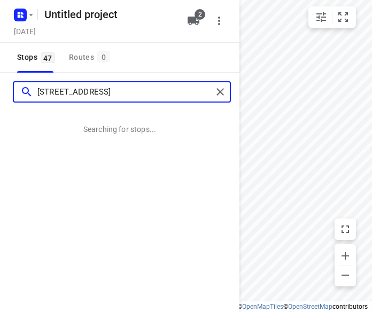
type input "[STREET_ADDRESS]"
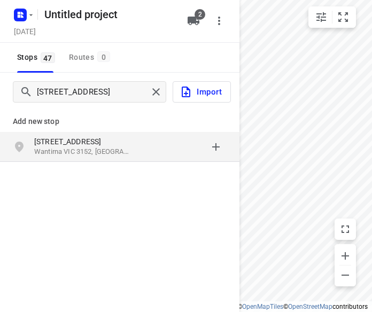
click at [105, 137] on p "[STREET_ADDRESS]" at bounding box center [83, 141] width 98 height 11
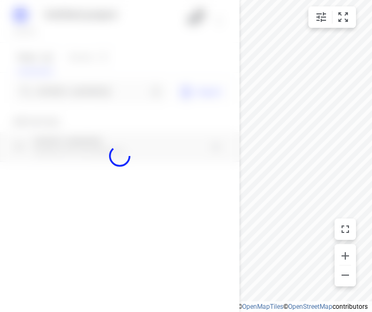
click at [95, 84] on div at bounding box center [119, 156] width 239 height 312
click at [92, 94] on div at bounding box center [119, 156] width 239 height 312
click at [92, 94] on input "Add or search stops" at bounding box center [92, 92] width 110 height 17
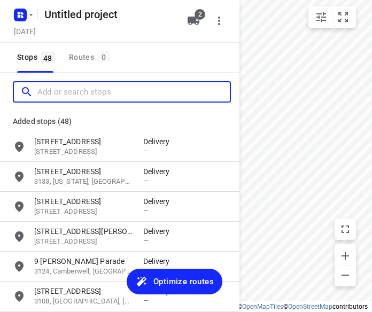
paste input "[STREET_ADDRESS][PERSON_NAME]"
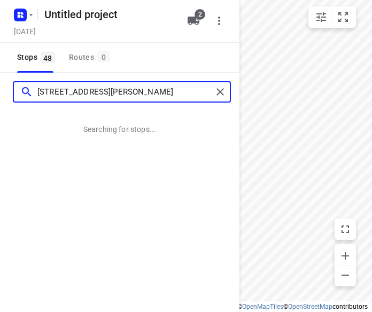
type input "[STREET_ADDRESS][PERSON_NAME]"
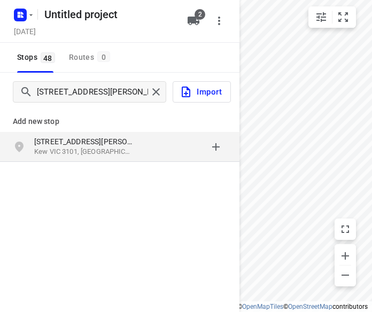
click at [78, 149] on p "Kew VIC 3101, [GEOGRAPHIC_DATA]" at bounding box center [83, 152] width 98 height 10
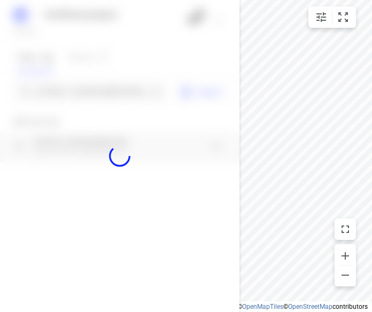
click at [61, 95] on div at bounding box center [119, 156] width 239 height 312
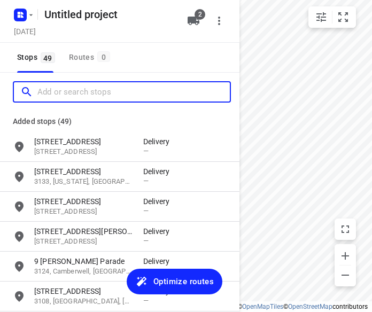
click at [61, 95] on input "Add or search stops" at bounding box center [133, 92] width 192 height 17
paste input "4 [PERSON_NAME] Dr [PERSON_NAME] 3108 [PHONE_NUMBER]"
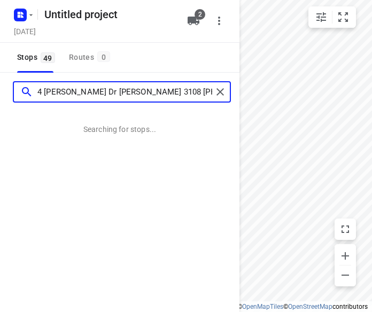
type input "4 [PERSON_NAME] Dr [PERSON_NAME] 3108 [PHONE_NUMBER]"
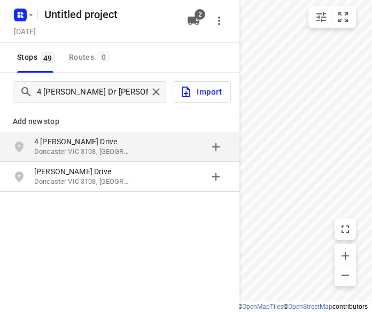
click at [67, 157] on div "[STREET_ADDRESS][PERSON_NAME]" at bounding box center [88, 146] width 109 height 21
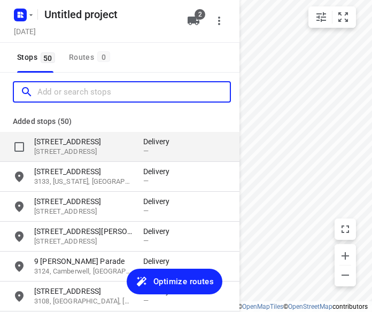
paste input "/[STREET_ADDRESS][PERSON_NAME]"
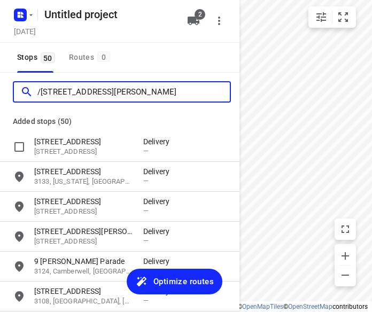
scroll to position [0, 40]
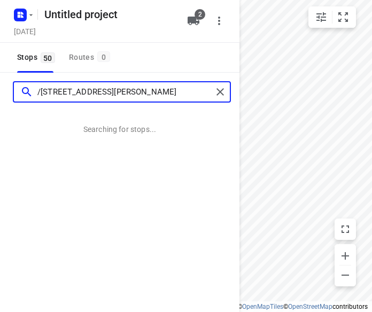
type input "/[STREET_ADDRESS][PERSON_NAME]"
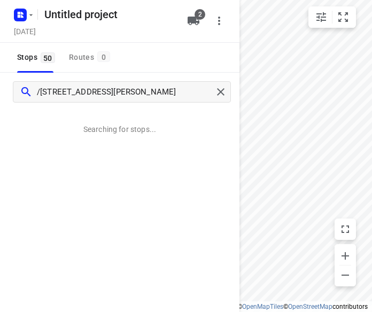
scroll to position [0, 0]
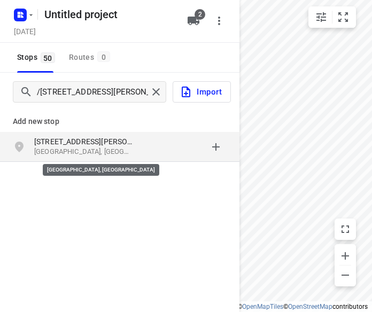
click at [105, 150] on p "[GEOGRAPHIC_DATA], [GEOGRAPHIC_DATA]" at bounding box center [83, 152] width 98 height 10
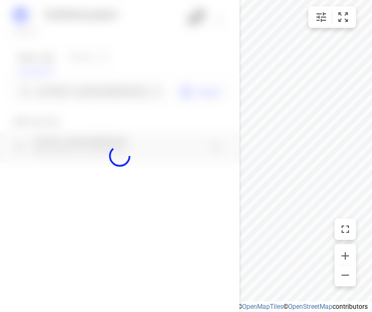
click at [82, 95] on div at bounding box center [119, 156] width 239 height 312
click at [82, 95] on div "Untitled project [DATE] 2 Stops 50 Routes 0 /[STREET_ADDRESS][PERSON_NAME] Impo…" at bounding box center [119, 156] width 239 height 312
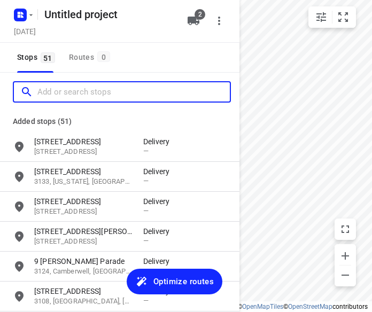
paste input "[STREET_ADDRESS][PERSON_NAME][PERSON_NAME]"
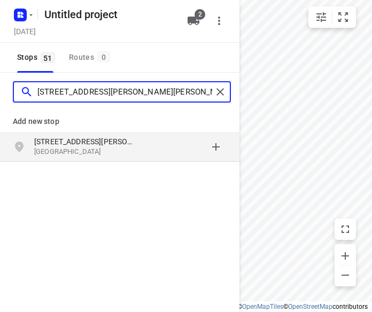
type input "[STREET_ADDRESS][PERSON_NAME][PERSON_NAME]"
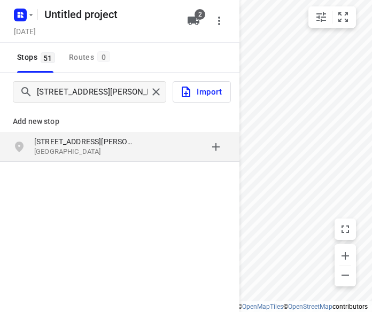
click at [48, 137] on p "[STREET_ADDRESS][PERSON_NAME]" at bounding box center [83, 141] width 98 height 11
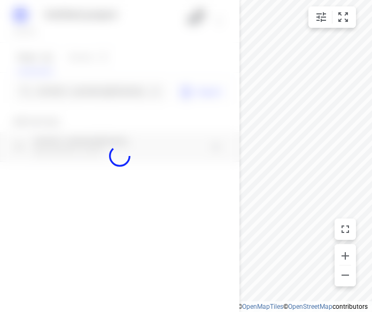
click at [49, 85] on div at bounding box center [119, 156] width 239 height 312
click at [50, 87] on div at bounding box center [119, 156] width 239 height 312
click at [50, 87] on div "Untitled project [DATE] 2 Stops 51 Routes 0 [STREET_ADDRESS][PERSON_NAME][PERSO…" at bounding box center [119, 156] width 239 height 312
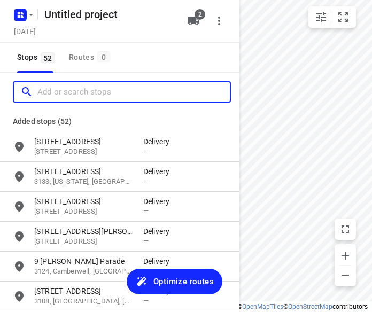
paste input "[STREET_ADDRESS][US_STATE]"
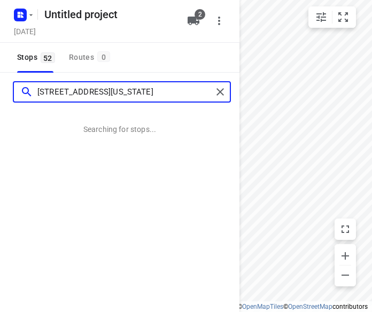
type input "[STREET_ADDRESS][US_STATE]"
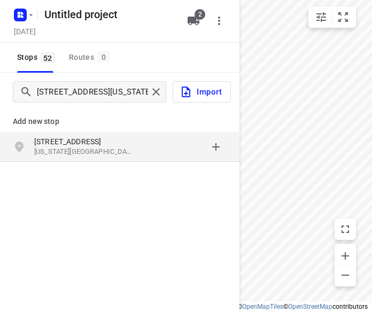
click at [79, 142] on p "[STREET_ADDRESS]" at bounding box center [83, 141] width 98 height 11
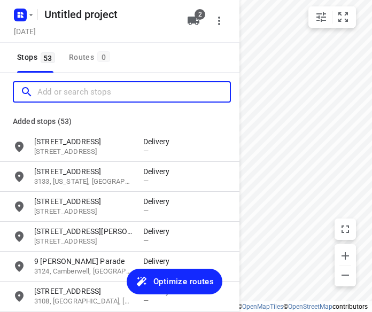
click at [77, 90] on input "Add or search stops" at bounding box center [133, 92] width 192 height 17
paste input "[STREET_ADDRESS]"
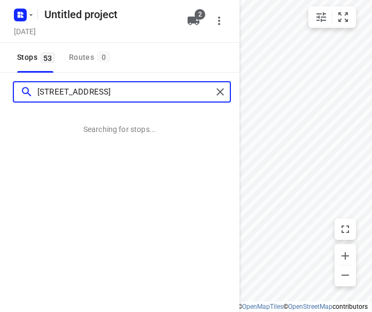
type input "[STREET_ADDRESS]"
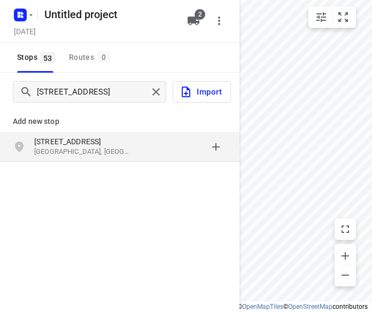
click at [90, 142] on p "[STREET_ADDRESS]" at bounding box center [83, 141] width 98 height 11
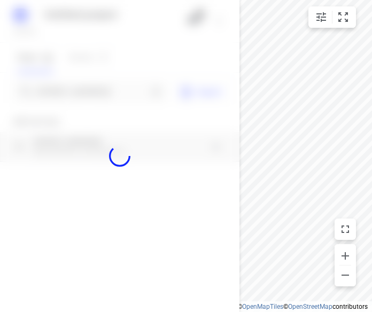
click at [53, 93] on div at bounding box center [119, 156] width 239 height 312
click at [53, 95] on div "Untitled project [DATE] 2 Stops 53 Routes 0 [STREET_ADDRESS] Import Add new sto…" at bounding box center [119, 156] width 239 height 312
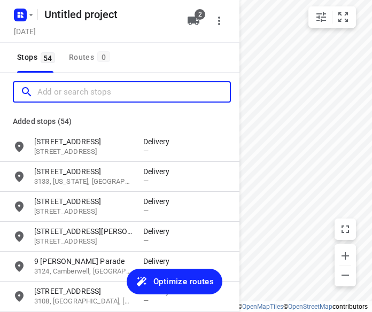
paste input "[STREET_ADDRESS]"
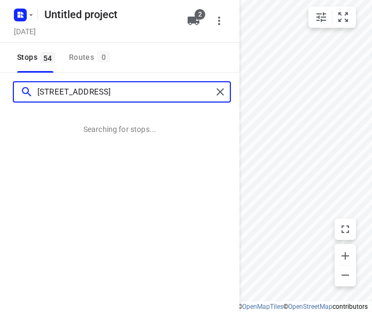
type input "[STREET_ADDRESS]"
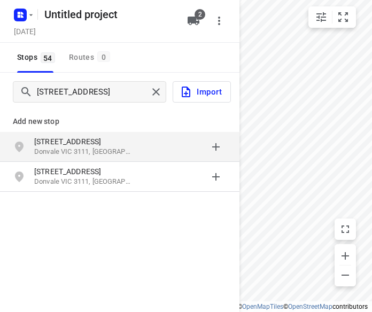
click at [61, 147] on p "Donvale VIC 3111, [GEOGRAPHIC_DATA]" at bounding box center [83, 152] width 98 height 10
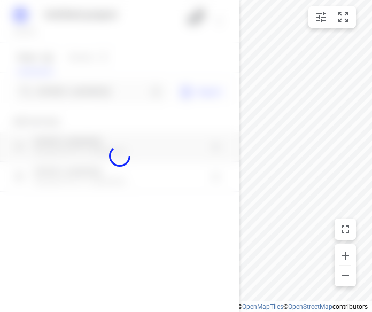
click at [64, 89] on div at bounding box center [119, 156] width 239 height 312
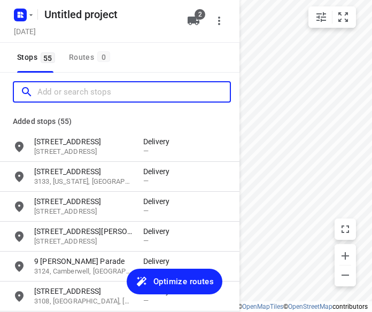
paste input "[STREET_ADDRESS]"
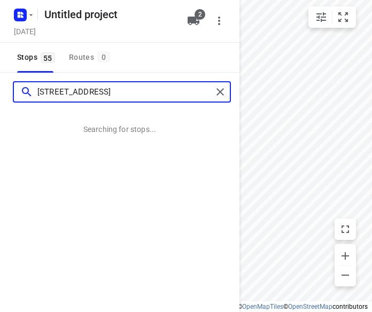
type input "[STREET_ADDRESS]"
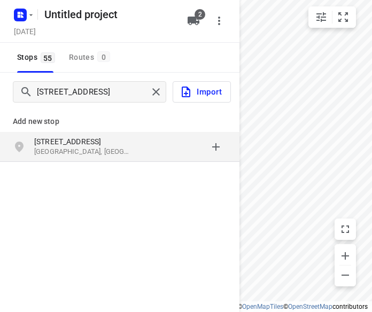
click at [49, 145] on p "[STREET_ADDRESS]" at bounding box center [83, 141] width 98 height 11
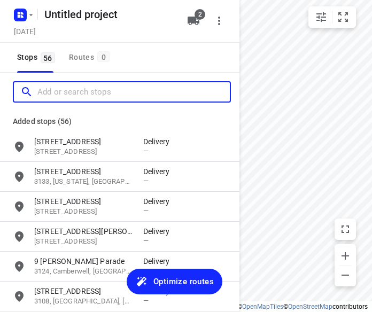
click at [61, 94] on input "Add or search stops" at bounding box center [133, 92] width 192 height 17
paste input "[STREET_ADDRESS][PERSON_NAME]"
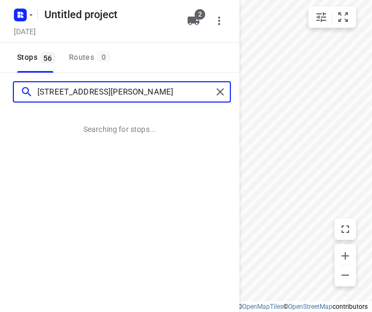
type input "[STREET_ADDRESS][PERSON_NAME]"
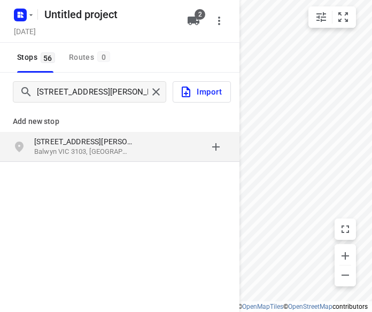
click at [66, 149] on p "Balwyn VIC 3103, [GEOGRAPHIC_DATA]" at bounding box center [83, 152] width 98 height 10
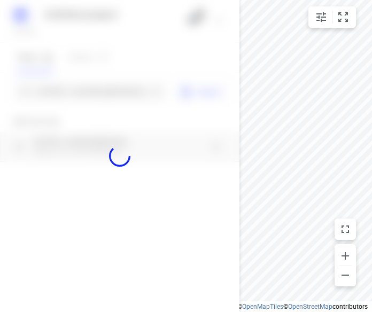
click at [88, 92] on div at bounding box center [119, 156] width 239 height 312
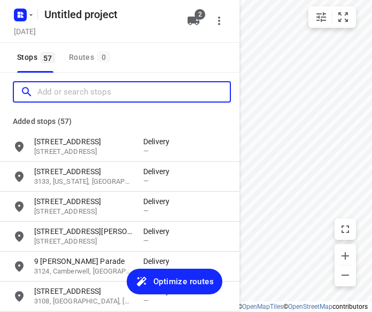
click at [88, 92] on input "Add or search stops" at bounding box center [133, 92] width 192 height 17
paste input "[STREET_ADDRESS][DEMOGRAPHIC_DATA][DEMOGRAPHIC_DATA]"
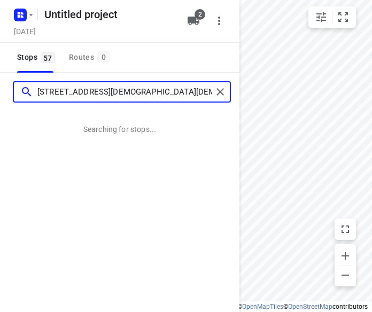
type input "[STREET_ADDRESS][DEMOGRAPHIC_DATA][DEMOGRAPHIC_DATA]"
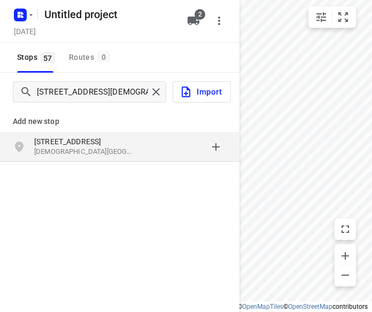
click at [52, 138] on p "[STREET_ADDRESS]" at bounding box center [83, 141] width 98 height 11
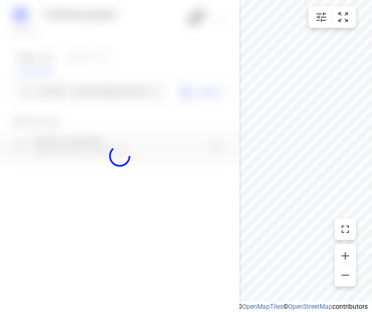
click at [59, 85] on div at bounding box center [119, 156] width 239 height 312
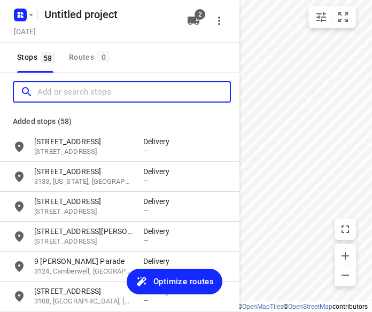
click at [58, 88] on input "Add or search stops" at bounding box center [133, 92] width 192 height 17
paste input "[STREET_ADDRESS][PERSON_NAME]"
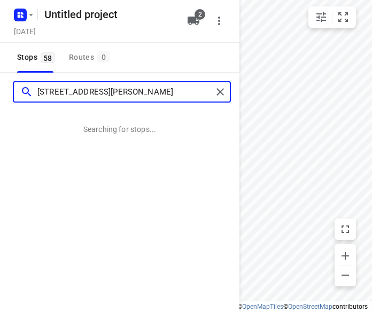
type input "[STREET_ADDRESS][PERSON_NAME]"
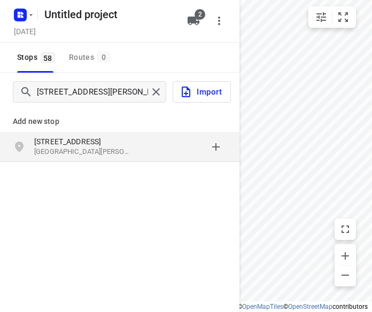
click at [71, 129] on div "Add new stop" at bounding box center [119, 117] width 239 height 30
click at [65, 143] on p "[STREET_ADDRESS]" at bounding box center [83, 141] width 98 height 11
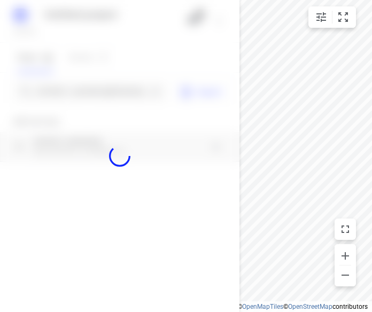
click at [47, 93] on div at bounding box center [119, 156] width 239 height 312
click at [47, 95] on div "Untitled project [DATE] 2 Stops 58 Routes 0 9 [GEOGRAPHIC_DATA] [GEOGRAPHIC_DAT…" at bounding box center [119, 156] width 239 height 312
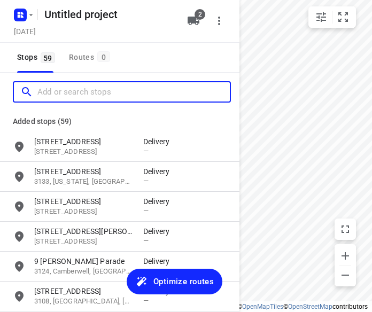
paste input "[STREET_ADDRESS][PERSON_NAME]"
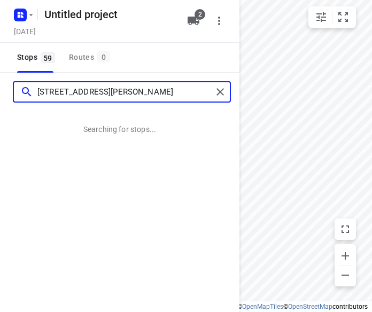
type input "[STREET_ADDRESS][PERSON_NAME]"
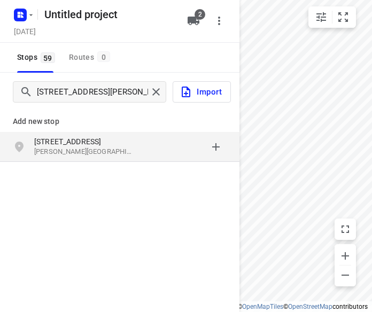
click at [72, 138] on p "[STREET_ADDRESS]" at bounding box center [83, 141] width 98 height 11
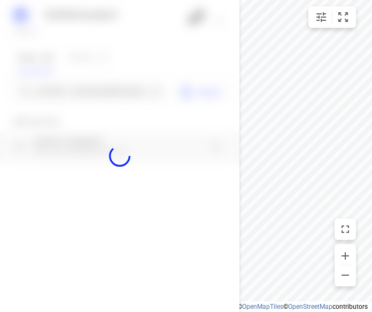
click at [68, 90] on div at bounding box center [119, 156] width 239 height 312
click at [68, 90] on div "Untitled project [DATE] 2 Stops 59 Routes [GEOGRAPHIC_DATA][STREET_ADDRESS][PER…" at bounding box center [119, 156] width 239 height 312
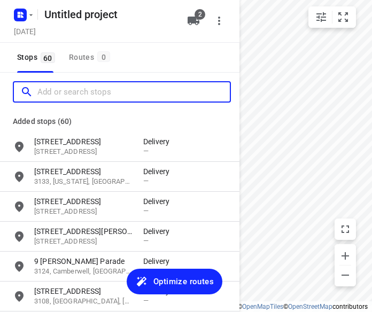
paste input "[STREET_ADDRESS]"
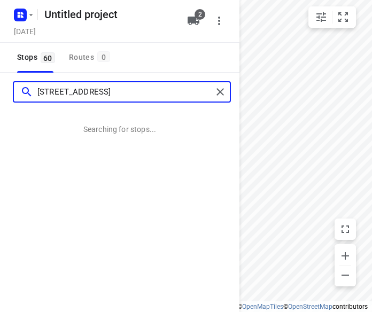
type input "[STREET_ADDRESS]"
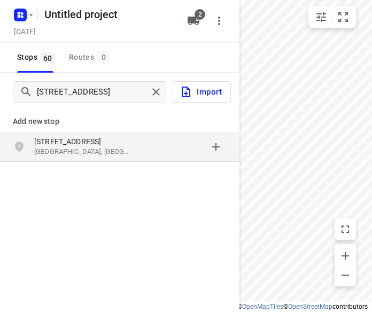
click at [43, 137] on p "[STREET_ADDRESS]" at bounding box center [83, 141] width 98 height 11
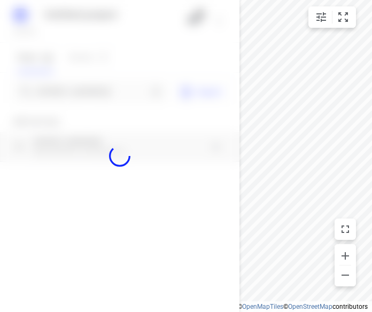
click at [47, 92] on div at bounding box center [119, 156] width 239 height 312
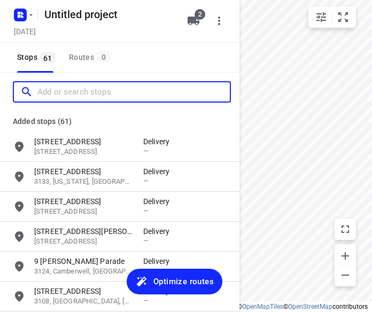
click at [47, 92] on input "Add or search stops" at bounding box center [133, 92] width 192 height 17
paste input "[STREET_ADDRESS]"
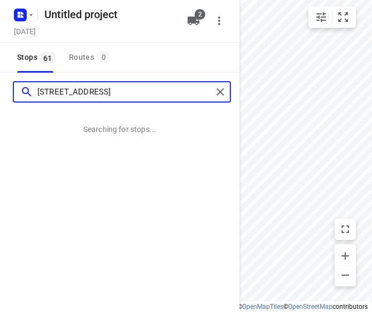
type input "[STREET_ADDRESS]"
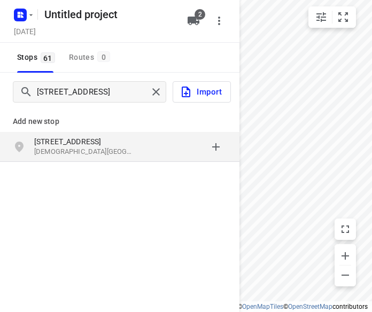
drag, startPoint x: 0, startPoint y: 110, endPoint x: 79, endPoint y: 135, distance: 83.1
click at [79, 135] on div "[STREET_ADDRESS][DEMOGRAPHIC_DATA]" at bounding box center [119, 147] width 239 height 30
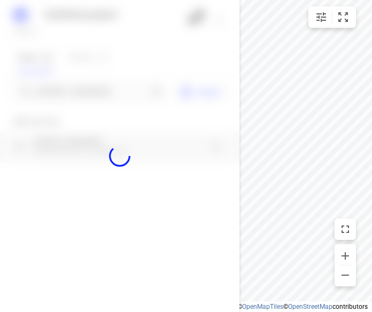
click at [64, 95] on div at bounding box center [119, 156] width 239 height 312
click at [64, 94] on div at bounding box center [119, 156] width 239 height 312
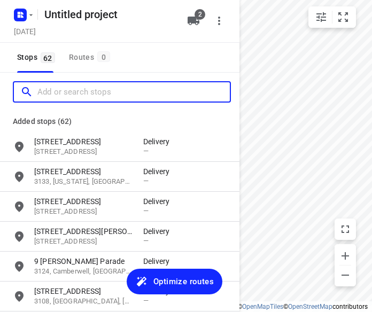
click at [64, 94] on input "Add or search stops" at bounding box center [133, 92] width 192 height 17
paste input "[STREET_ADDRESS][PERSON_NAME]"
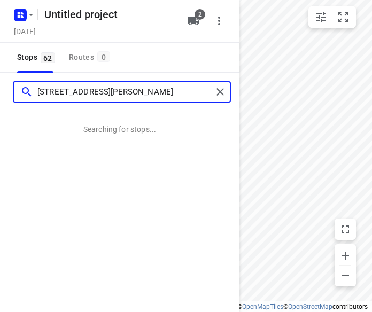
type input "[STREET_ADDRESS][PERSON_NAME]"
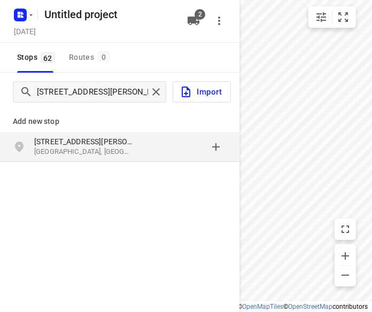
click at [69, 138] on p "[STREET_ADDRESS][PERSON_NAME]" at bounding box center [83, 141] width 98 height 11
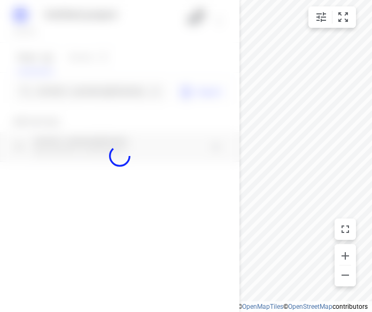
click at [66, 97] on div at bounding box center [119, 156] width 239 height 312
click at [66, 91] on div at bounding box center [119, 156] width 239 height 312
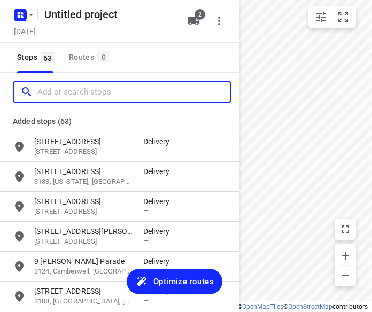
paste input "[STREET_ADDRESS][DEMOGRAPHIC_DATA]"
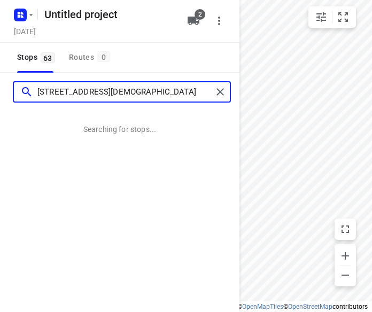
type input "[STREET_ADDRESS][DEMOGRAPHIC_DATA]"
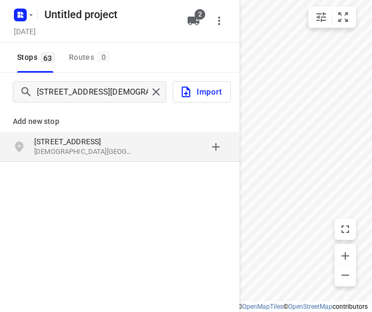
click at [99, 137] on p "[STREET_ADDRESS]" at bounding box center [83, 141] width 98 height 11
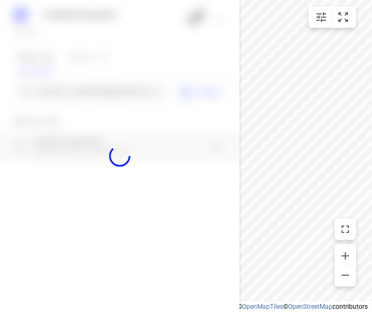
click at [74, 97] on div at bounding box center [119, 156] width 239 height 312
click at [73, 94] on div at bounding box center [119, 156] width 239 height 312
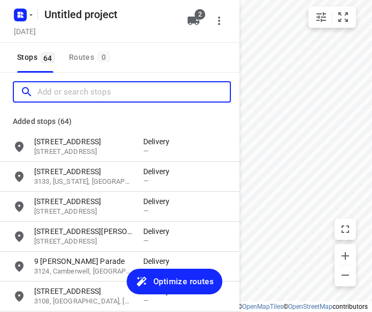
paste input "[STREET_ADDRESS][PERSON_NAME][PERSON_NAME][PERSON_NAME]"
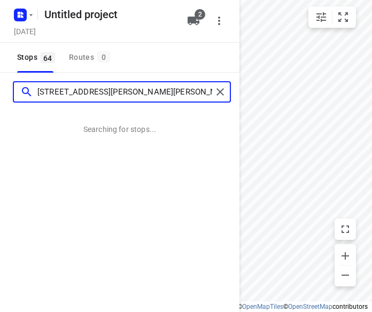
type input "[STREET_ADDRESS][PERSON_NAME][PERSON_NAME][PERSON_NAME]"
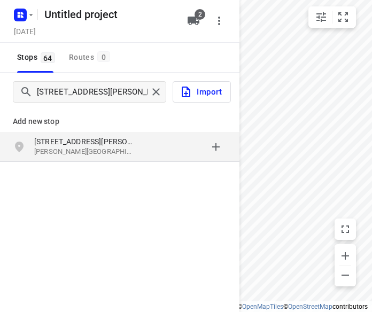
click at [52, 152] on p "[PERSON_NAME][GEOGRAPHIC_DATA][PERSON_NAME], [GEOGRAPHIC_DATA]" at bounding box center [83, 152] width 98 height 10
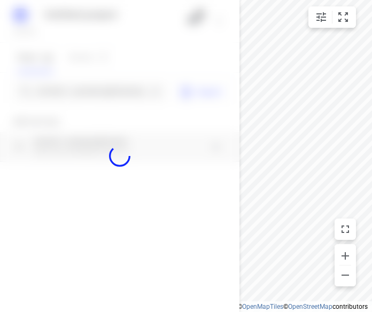
click at [74, 89] on div at bounding box center [119, 156] width 239 height 312
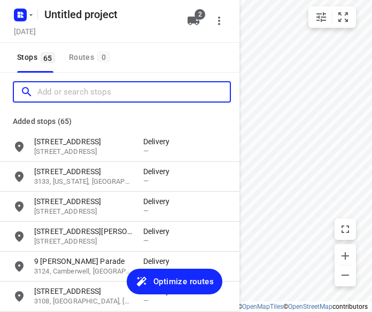
click at [74, 89] on input "Add or search stops" at bounding box center [133, 92] width 192 height 17
paste input "[STREET_ADDRESS]"
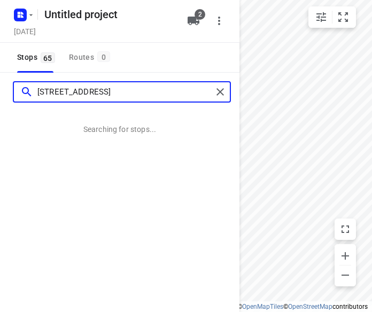
type input "[STREET_ADDRESS]"
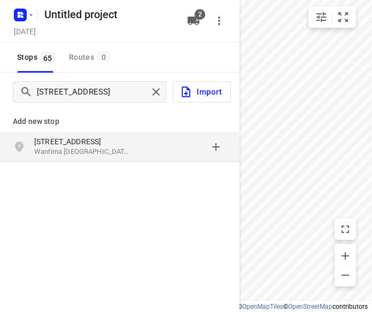
click at [90, 151] on p "Wantirna [GEOGRAPHIC_DATA], [GEOGRAPHIC_DATA]" at bounding box center [83, 152] width 98 height 10
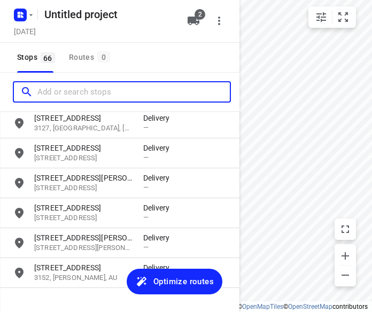
scroll to position [1843, 0]
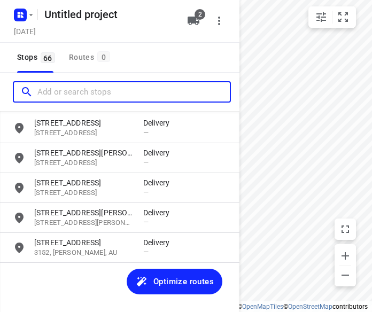
click at [68, 97] on input "Add or search stops" at bounding box center [133, 92] width 192 height 17
paste input "[STREET_ADDRESS][PERSON_NAME]"
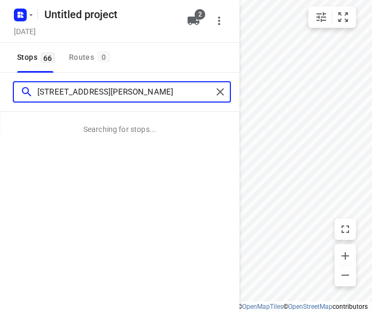
type input "[STREET_ADDRESS][PERSON_NAME]"
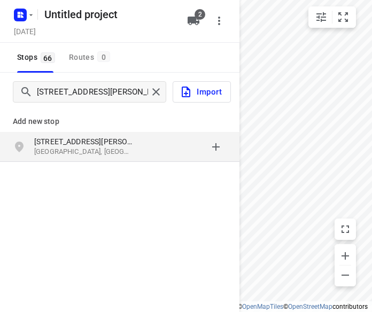
click at [38, 149] on p "[GEOGRAPHIC_DATA], [GEOGRAPHIC_DATA]" at bounding box center [83, 152] width 98 height 10
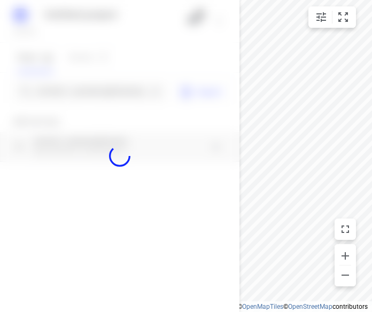
click at [58, 92] on div at bounding box center [119, 156] width 239 height 312
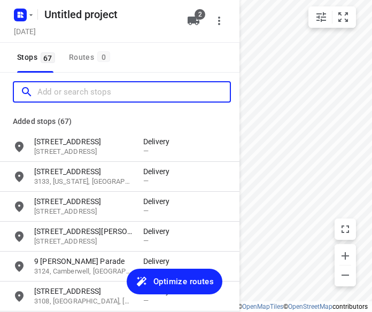
click at [58, 91] on input "Add or search stops" at bounding box center [133, 92] width 192 height 17
paste input "[STREET_ADDRESS]"
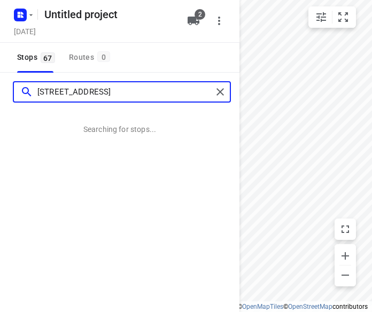
type input "[STREET_ADDRESS]"
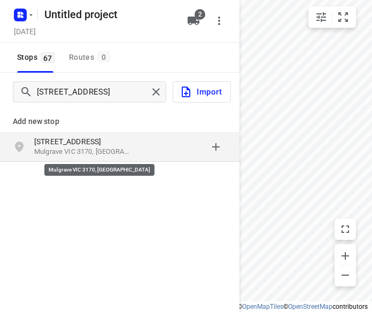
click at [44, 151] on p "Mulgrave VIC 3170, [GEOGRAPHIC_DATA]" at bounding box center [83, 152] width 98 height 10
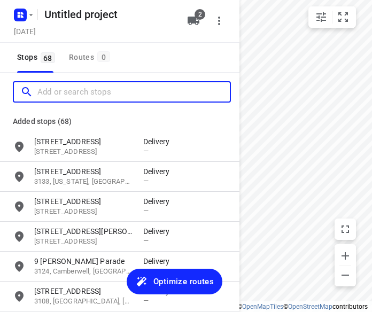
paste input "[STREET_ADDRESS]"
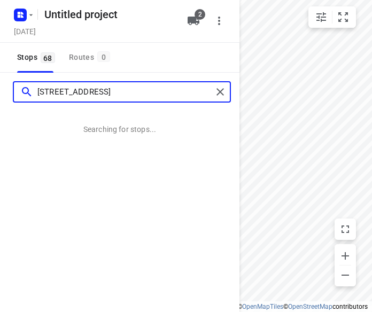
type input "[STREET_ADDRESS]"
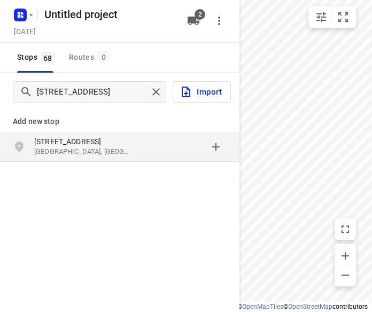
click at [73, 144] on p "[STREET_ADDRESS]" at bounding box center [83, 141] width 98 height 11
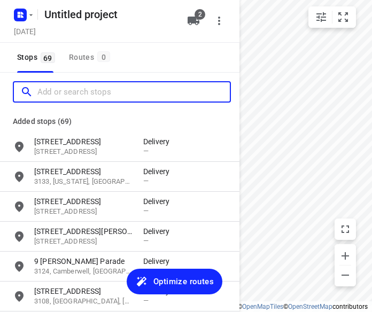
paste input "[STREET_ADDRESS]"
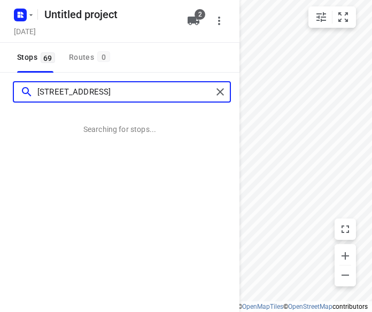
type input "[STREET_ADDRESS]"
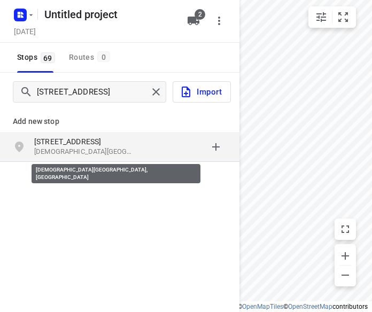
click at [61, 151] on p "[DEMOGRAPHIC_DATA][GEOGRAPHIC_DATA], [GEOGRAPHIC_DATA]" at bounding box center [83, 152] width 98 height 10
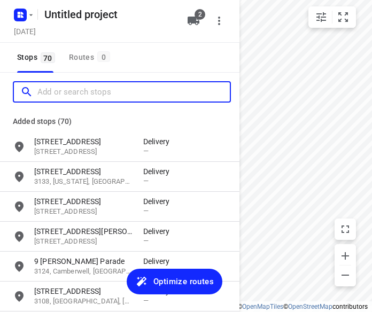
paste input "[STREET_ADDRESS][PERSON_NAME][PERSON_NAME]"
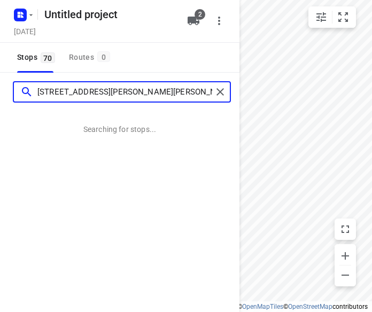
type input "[STREET_ADDRESS][PERSON_NAME][PERSON_NAME]"
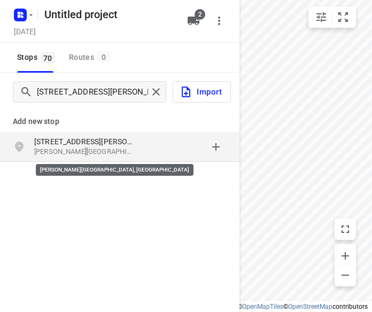
click at [74, 153] on p "[PERSON_NAME][GEOGRAPHIC_DATA], [GEOGRAPHIC_DATA]" at bounding box center [83, 152] width 98 height 10
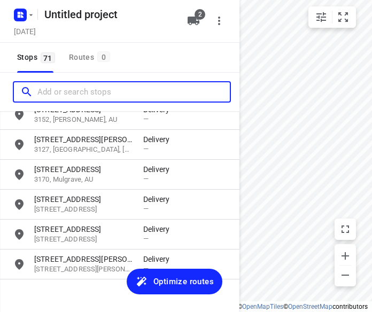
scroll to position [1993, 0]
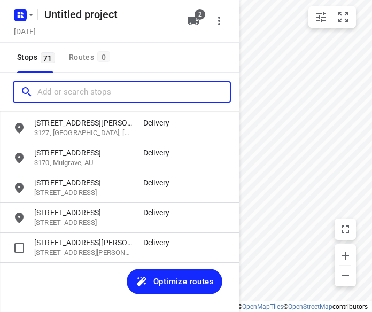
type input "6"
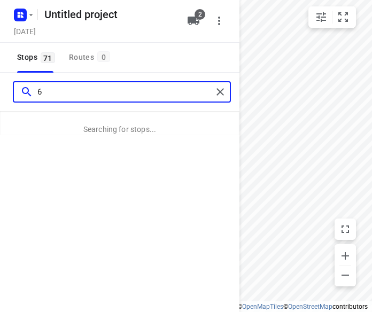
click at [54, 98] on input "6" at bounding box center [124, 92] width 175 height 17
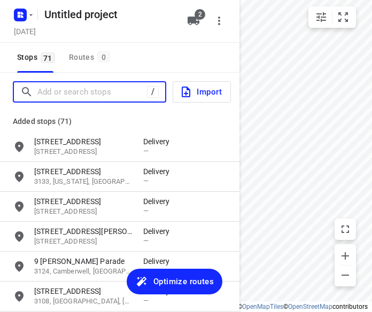
click at [80, 89] on input "Add or search stops" at bounding box center [92, 92] width 110 height 17
paste input "[STREET_ADDRESS]"
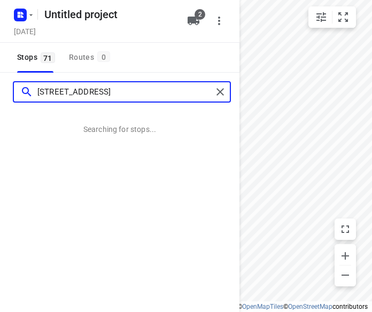
type input "[STREET_ADDRESS]"
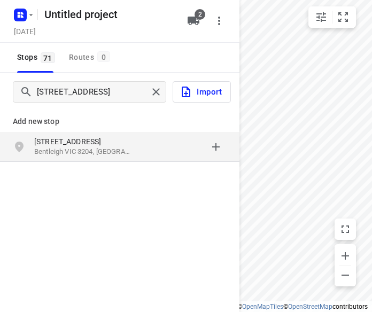
click at [55, 136] on p "[STREET_ADDRESS]" at bounding box center [83, 141] width 98 height 11
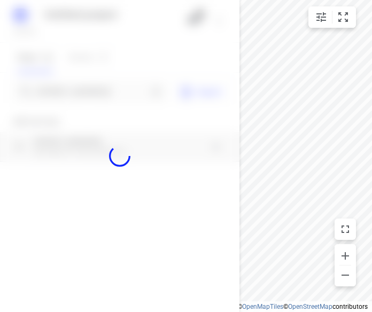
click at [48, 91] on div at bounding box center [119, 156] width 239 height 312
click at [48, 91] on div "Untitled project [DATE] 2 Stops 71 Routes [GEOGRAPHIC_DATA][STREET_ADDRESS] Imp…" at bounding box center [119, 156] width 239 height 312
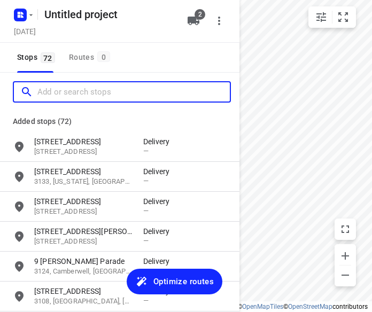
paste input "[STREET_ADDRESS][US_STATE]"
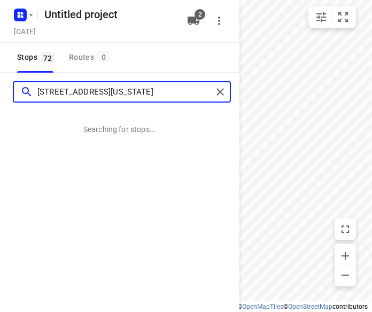
type input "[STREET_ADDRESS][US_STATE]"
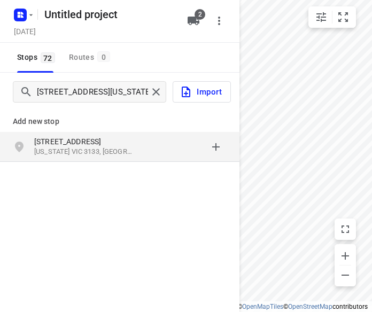
click at [71, 155] on p "[US_STATE] VIC 3133, [GEOGRAPHIC_DATA]" at bounding box center [83, 152] width 98 height 10
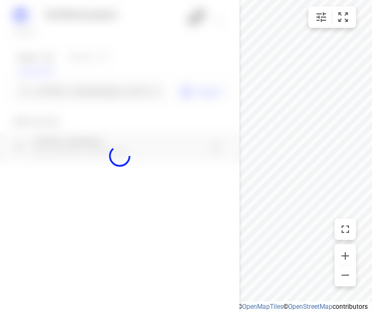
click at [57, 89] on div at bounding box center [119, 156] width 239 height 312
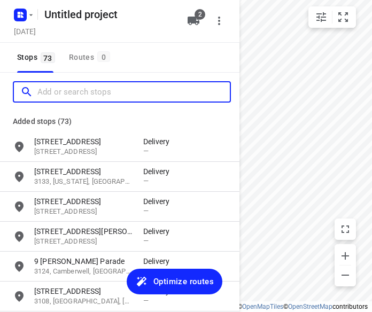
click at [57, 89] on input "Add or search stops" at bounding box center [133, 92] width 192 height 17
paste input "[STREET_ADDRESS]"
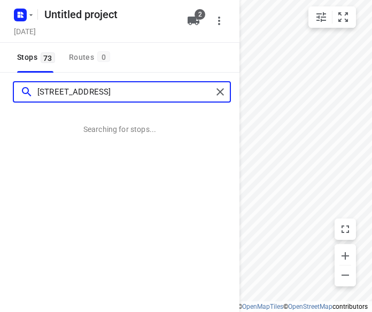
type input "[STREET_ADDRESS]"
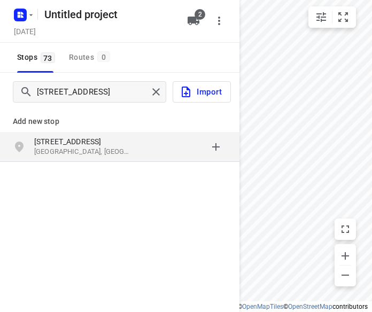
click at [76, 140] on p "[STREET_ADDRESS]" at bounding box center [83, 141] width 98 height 11
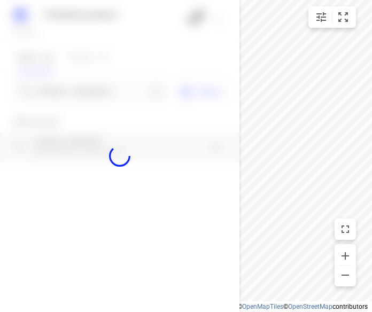
click at [83, 89] on div at bounding box center [119, 156] width 239 height 312
click at [83, 89] on div "Untitled project [DATE] 2 Stops 73 Routes 0 [STREET_ADDRESS] Import Add new sto…" at bounding box center [119, 156] width 239 height 312
paste input "[STREET_ADDRESS]"
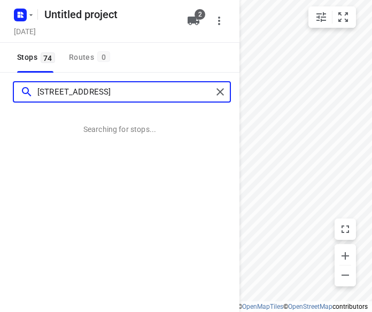
type input "[STREET_ADDRESS]"
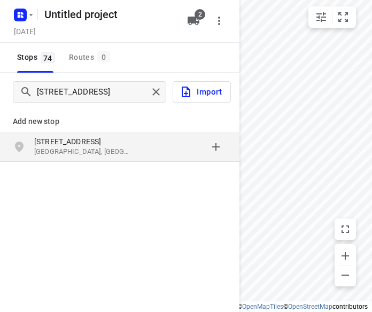
drag, startPoint x: 82, startPoint y: 141, endPoint x: 88, endPoint y: 145, distance: 7.0
click at [88, 145] on p "[STREET_ADDRESS]" at bounding box center [83, 141] width 98 height 11
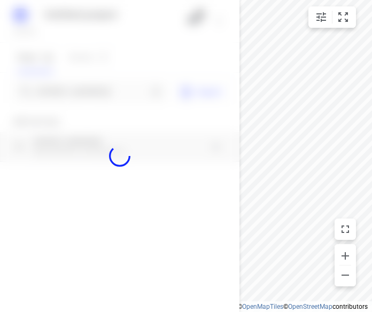
click at [61, 89] on div at bounding box center [119, 156] width 239 height 312
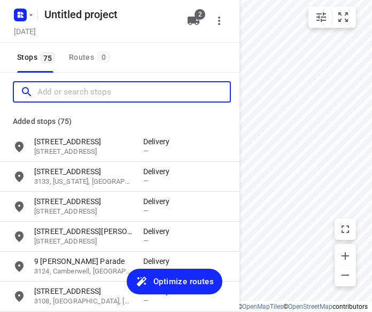
paste input "[STREET_ADDRESS][PERSON_NAME]"
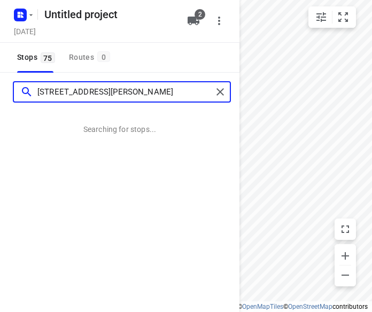
type input "[STREET_ADDRESS][PERSON_NAME]"
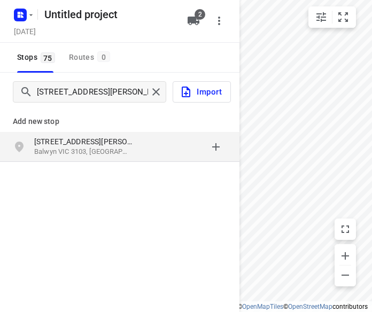
click at [122, 153] on p "Balwyn VIC 3103, [GEOGRAPHIC_DATA]" at bounding box center [83, 152] width 98 height 10
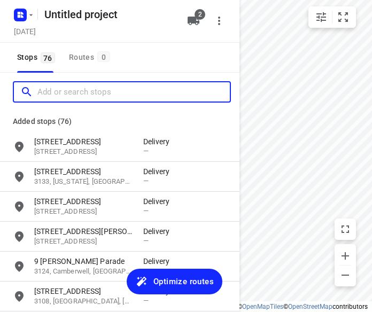
paste input "[STREET_ADDRESS][PERSON_NAME]"
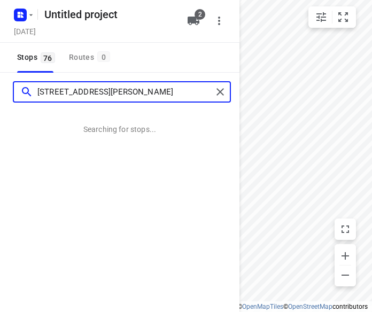
type input "[STREET_ADDRESS][PERSON_NAME]"
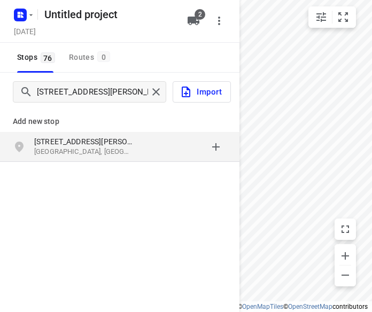
click at [76, 160] on div "[STREET_ADDRESS][PERSON_NAME]" at bounding box center [119, 147] width 239 height 30
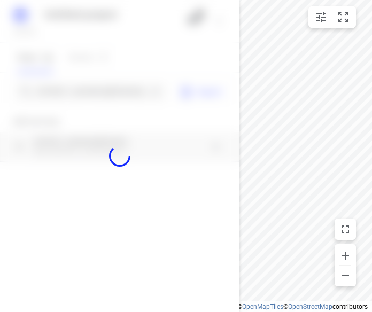
click at [94, 92] on div at bounding box center [119, 156] width 239 height 312
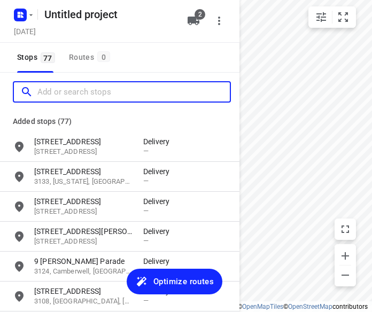
click at [94, 92] on input "Add or search stops" at bounding box center [133, 92] width 192 height 17
paste input "[STREET_ADDRESS][PERSON_NAME]"
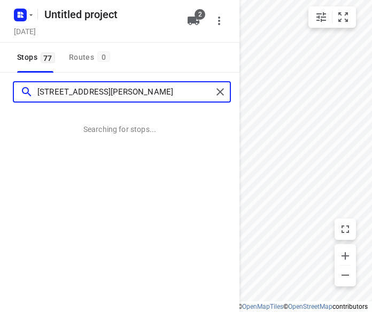
type input "[STREET_ADDRESS][PERSON_NAME]"
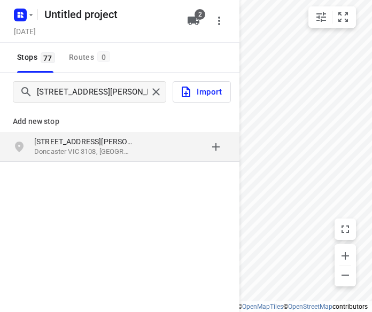
click at [78, 143] on p "[STREET_ADDRESS][PERSON_NAME]" at bounding box center [83, 141] width 98 height 11
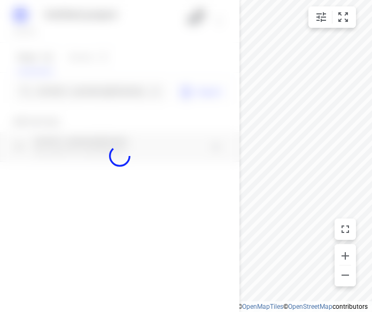
click at [82, 88] on div at bounding box center [119, 156] width 239 height 312
click at [81, 90] on div at bounding box center [119, 156] width 239 height 312
click at [78, 91] on div "Untitled project [DATE] 2 Stops 77 Routes 0 [STREET_ADDRESS][PERSON_NAME] Impor…" at bounding box center [119, 156] width 239 height 312
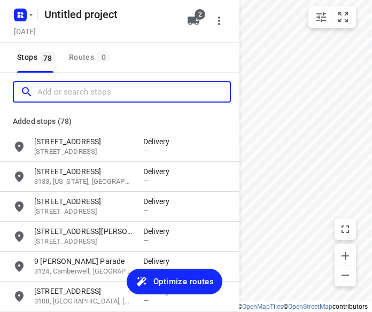
click at [78, 91] on input "Add or search stops" at bounding box center [133, 92] width 192 height 17
paste input "[STREET_ADDRESS]"
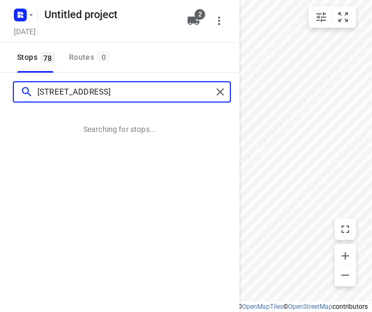
type input "[STREET_ADDRESS]"
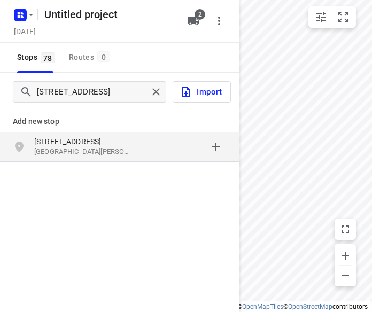
click at [91, 139] on p "[STREET_ADDRESS]" at bounding box center [83, 141] width 98 height 11
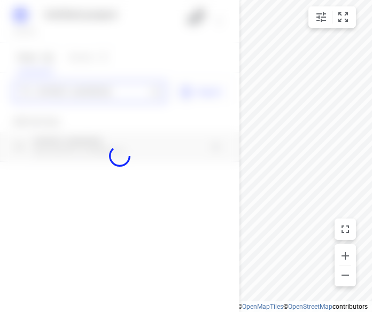
click at [55, 95] on div "Untitled project [DATE] 2 Stops 78 Routes 0 [STREET_ADDRESS] Import Add new sto…" at bounding box center [119, 156] width 239 height 312
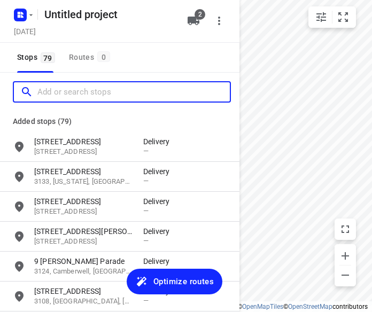
paste input "[STREET_ADDRESS]"
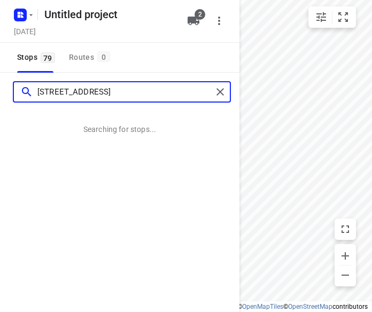
type input "[STREET_ADDRESS]"
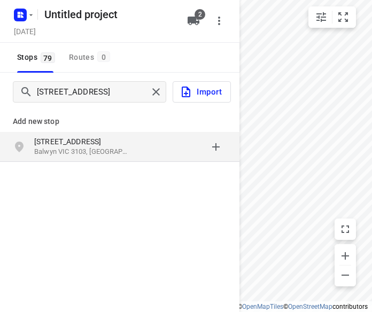
click at [78, 150] on p "Balwyn VIC 3103, [GEOGRAPHIC_DATA]" at bounding box center [83, 152] width 98 height 10
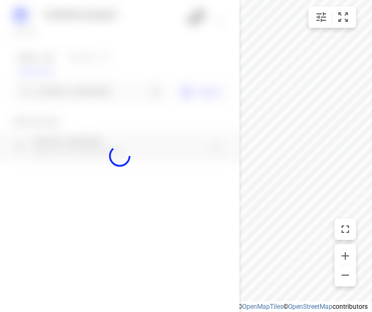
click at [81, 90] on div at bounding box center [119, 156] width 239 height 312
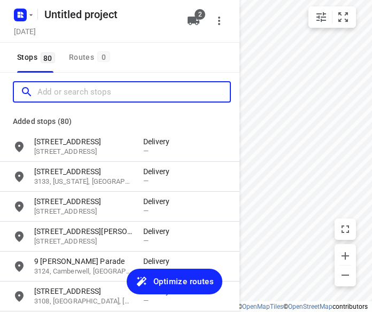
copy div
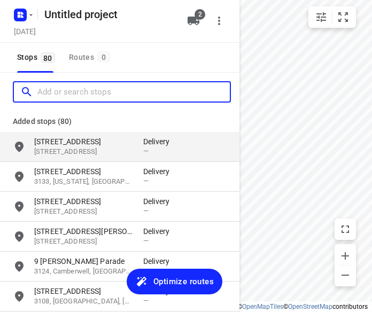
paste input "[STREET_ADDRESS][PERSON_NAME]"
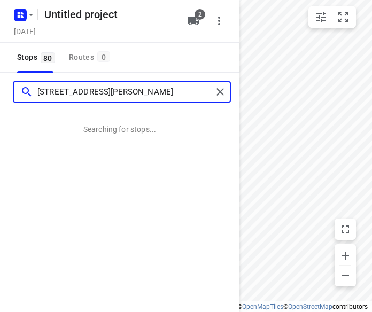
type input "[STREET_ADDRESS][PERSON_NAME]"
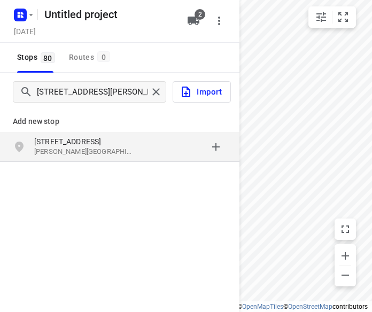
click at [58, 137] on p "[STREET_ADDRESS]" at bounding box center [83, 141] width 98 height 11
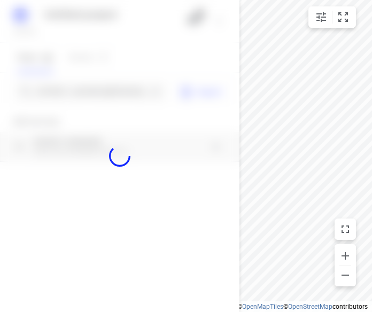
click at [66, 97] on div at bounding box center [119, 156] width 239 height 312
paste input "[STREET_ADDRESS]"
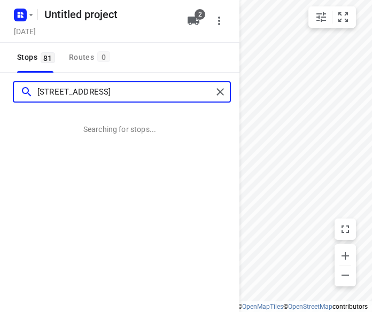
type input "[STREET_ADDRESS]"
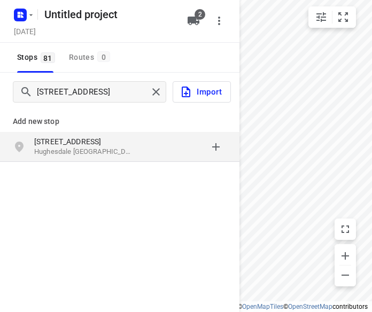
click at [73, 136] on div "[STREET_ADDRESS]" at bounding box center [119, 147] width 239 height 30
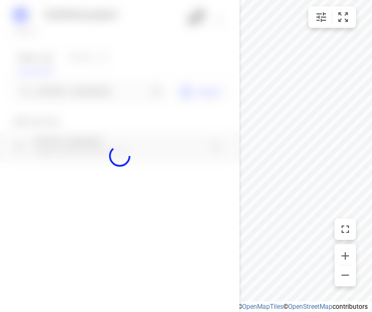
click at [77, 88] on div at bounding box center [119, 156] width 239 height 312
click at [78, 90] on div at bounding box center [119, 156] width 239 height 312
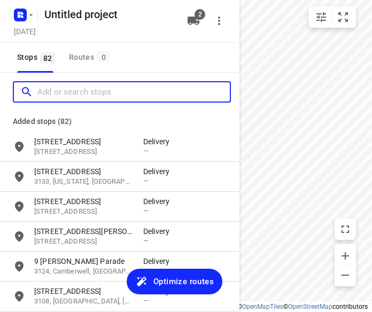
paste input "[STREET_ADDRESS][PERSON_NAME]"
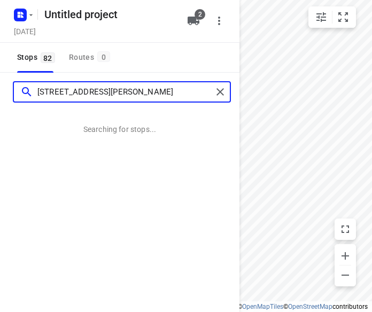
type input "[STREET_ADDRESS][PERSON_NAME]"
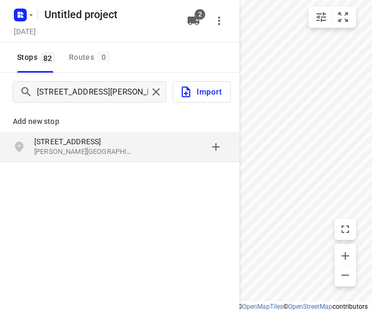
click at [59, 145] on p "[STREET_ADDRESS]" at bounding box center [83, 141] width 98 height 11
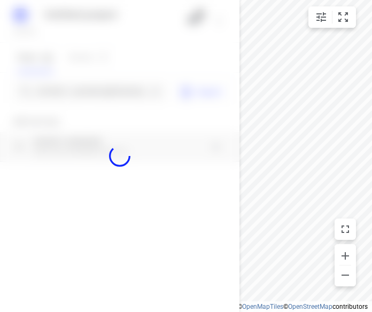
click at [81, 94] on div at bounding box center [119, 156] width 239 height 312
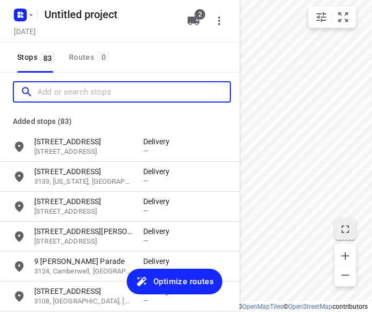
paste input "[STREET_ADDRESS][PERSON_NAME]"
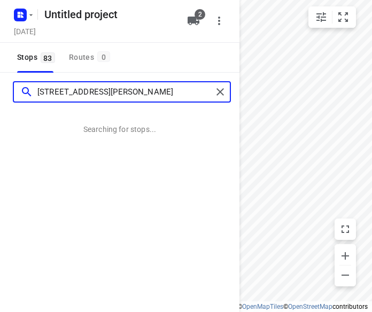
type input "[STREET_ADDRESS][PERSON_NAME]"
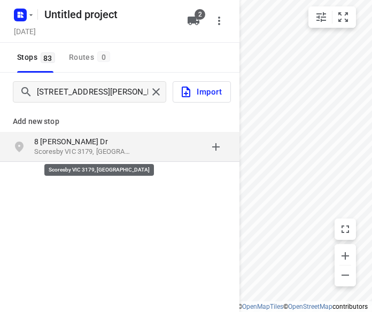
click at [69, 148] on p "Scoresby VIC 3179, [GEOGRAPHIC_DATA]" at bounding box center [83, 152] width 98 height 10
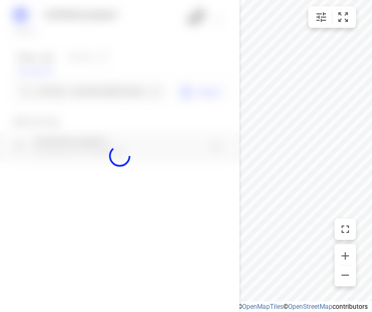
click at [63, 79] on div at bounding box center [119, 156] width 239 height 312
click at [60, 87] on div at bounding box center [119, 156] width 239 height 312
click at [54, 92] on div at bounding box center [119, 156] width 239 height 312
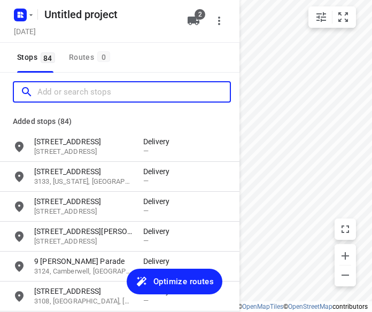
paste input "[STREET_ADDRESS]"
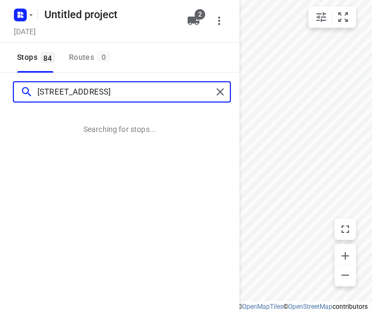
type input "[STREET_ADDRESS]"
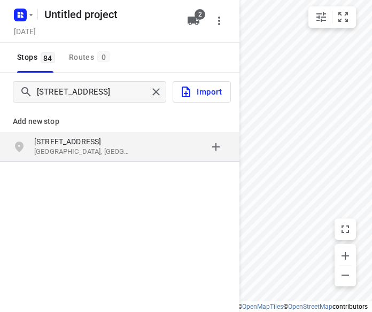
click at [75, 145] on p "[STREET_ADDRESS]" at bounding box center [83, 141] width 98 height 11
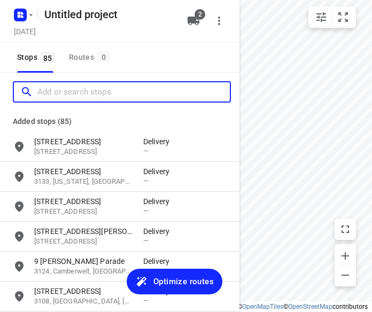
paste input "[STREET_ADDRESS][PERSON_NAME]"
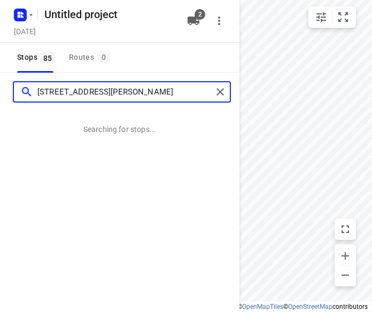
type input "[STREET_ADDRESS][PERSON_NAME]"
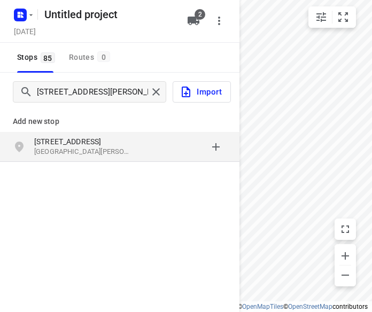
click at [71, 159] on div "[STREET_ADDRESS][PERSON_NAME]" at bounding box center [119, 147] width 239 height 30
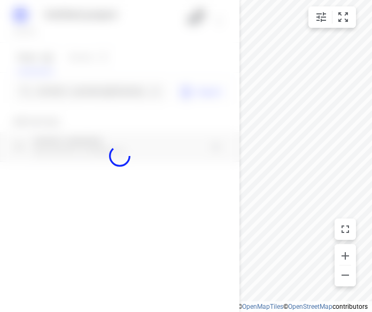
click at [81, 80] on div at bounding box center [119, 156] width 239 height 312
click at [77, 85] on div at bounding box center [119, 156] width 239 height 312
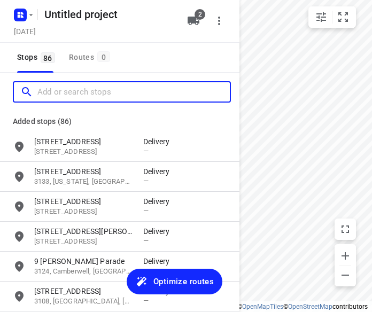
paste input "[STREET_ADDRESS]"
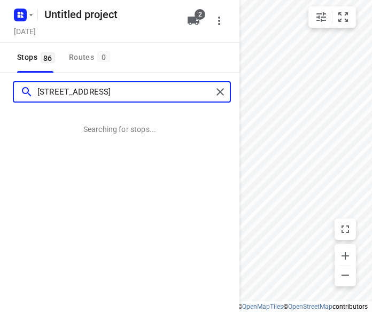
type input "[STREET_ADDRESS]"
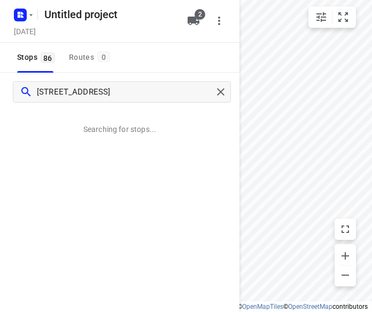
scroll to position [0, 0]
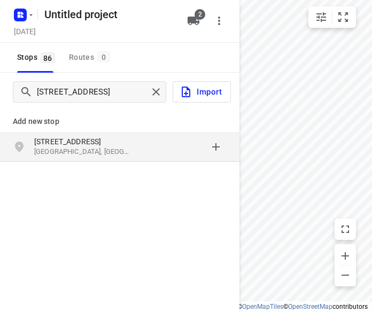
click at [37, 139] on p "[STREET_ADDRESS]" at bounding box center [83, 141] width 98 height 11
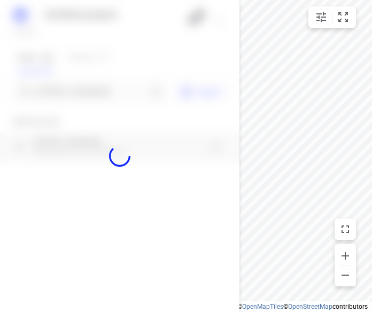
click at [63, 87] on div at bounding box center [119, 156] width 239 height 312
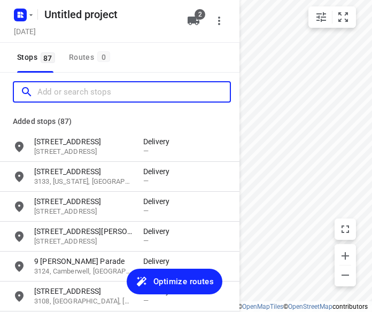
click at [63, 87] on input "Add or search stops" at bounding box center [133, 92] width 192 height 17
paste input "/[STREET_ADDRESS][US_STATE]"
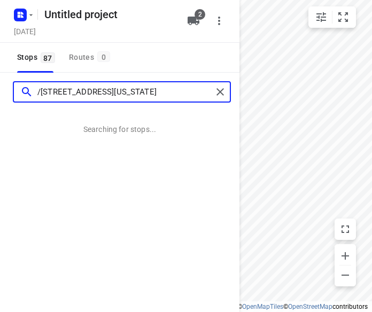
type input "/[STREET_ADDRESS][US_STATE]"
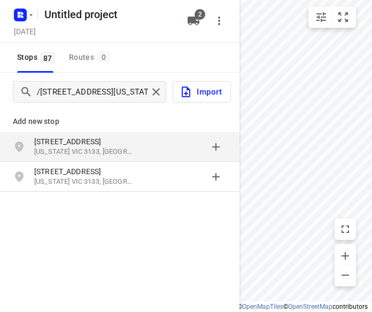
click at [68, 150] on p "[US_STATE] VIC 3133, [GEOGRAPHIC_DATA]" at bounding box center [83, 152] width 98 height 10
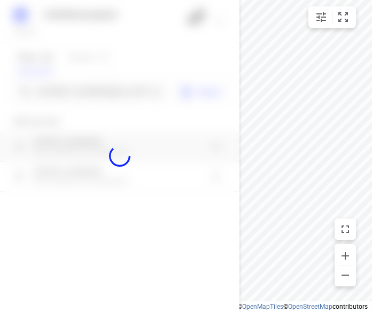
click at [78, 86] on div at bounding box center [119, 156] width 239 height 312
click at [79, 88] on div at bounding box center [119, 156] width 239 height 312
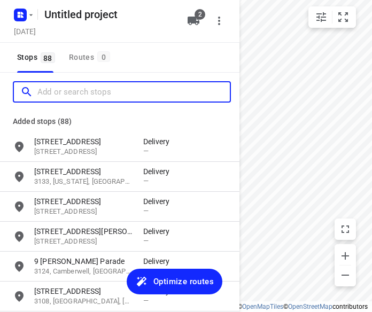
paste input "[STREET_ADDRESS]"
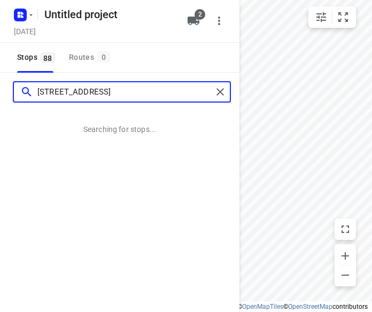
type input "[STREET_ADDRESS]"
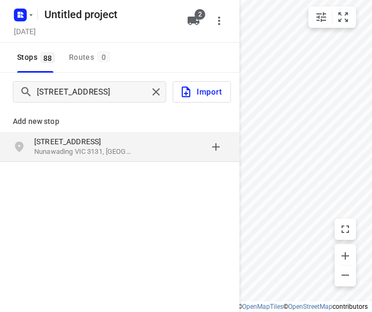
click at [66, 138] on p "[STREET_ADDRESS]" at bounding box center [83, 141] width 98 height 11
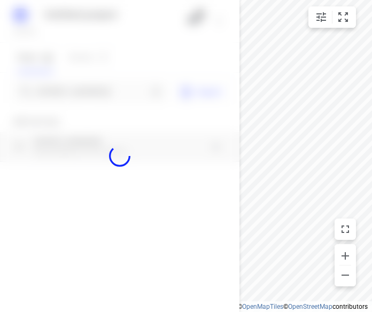
click at [85, 98] on div at bounding box center [119, 156] width 239 height 312
click at [85, 98] on div "Untitled project [DATE] 2 Stops 88 Routes 0 [STREET_ADDRESS] Import Add new sto…" at bounding box center [119, 156] width 239 height 312
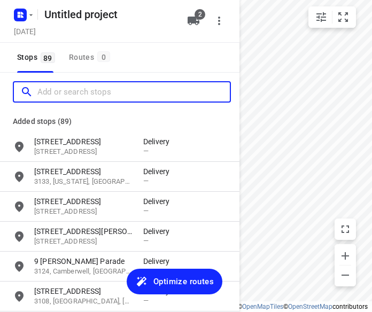
paste input "[STREET_ADDRESS][PERSON_NAME][PERSON_NAME]"
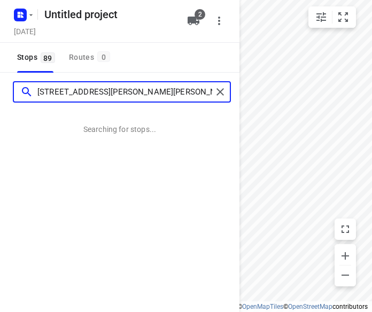
type input "[STREET_ADDRESS][PERSON_NAME][PERSON_NAME]"
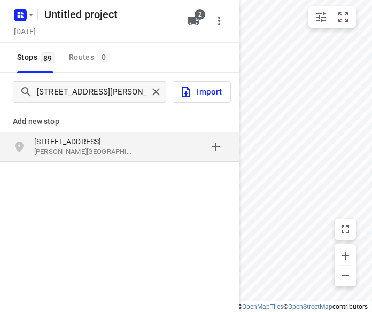
click at [120, 144] on p "[STREET_ADDRESS]" at bounding box center [83, 141] width 98 height 11
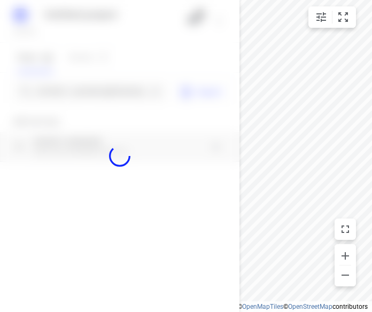
click at [75, 92] on div at bounding box center [119, 156] width 239 height 312
click at [74, 93] on input "[STREET_ADDRESS][PERSON_NAME][PERSON_NAME]" at bounding box center [92, 92] width 110 height 17
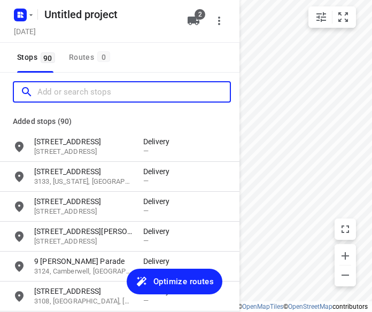
paste input "[STREET_ADDRESS]"
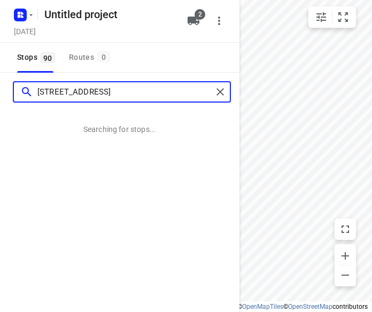
type input "[STREET_ADDRESS]"
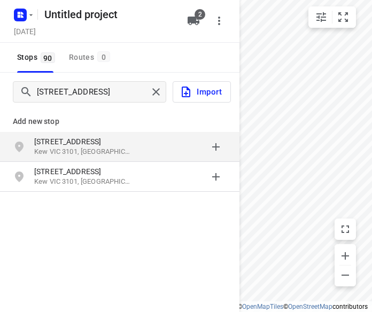
click at [133, 142] on p "[STREET_ADDRESS]" at bounding box center [88, 141] width 109 height 11
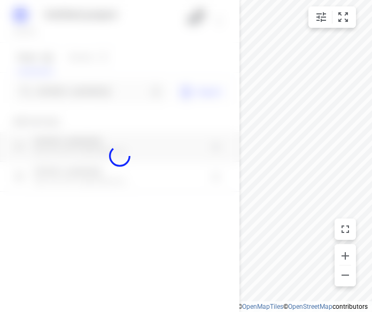
click at [106, 90] on div at bounding box center [119, 156] width 239 height 312
click at [104, 91] on div at bounding box center [119, 156] width 239 height 312
click at [104, 91] on div "Untitled project [DATE] 2 Stops 90 Routes [GEOGRAPHIC_DATA][STREET_ADDRESS] Imp…" at bounding box center [119, 156] width 239 height 312
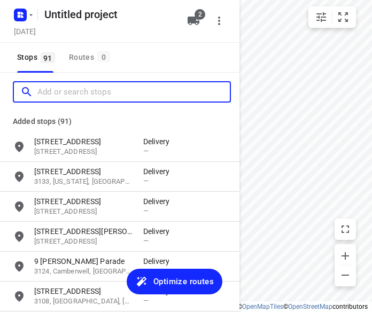
paste input "[STREET_ADDRESS][PERSON_NAME]"
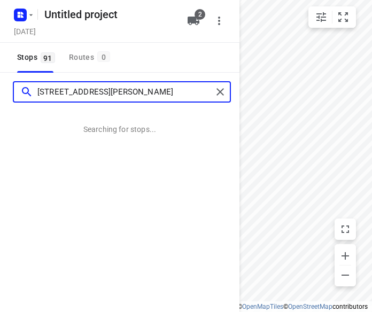
type input "[STREET_ADDRESS][PERSON_NAME]"
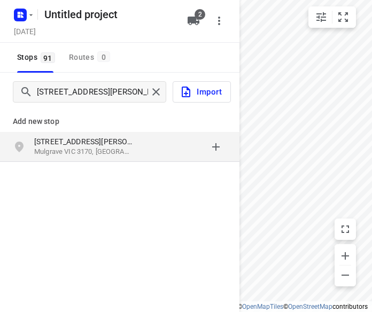
click at [48, 148] on p "Mulgrave VIC 3170, [GEOGRAPHIC_DATA]" at bounding box center [83, 152] width 98 height 10
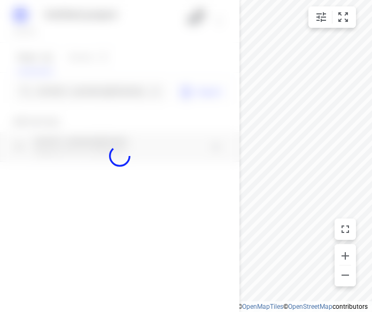
click at [79, 79] on div at bounding box center [119, 156] width 239 height 312
click at [80, 84] on div at bounding box center [119, 156] width 239 height 312
click at [77, 87] on div at bounding box center [119, 156] width 239 height 312
click at [77, 87] on input "Add or search stops" at bounding box center [92, 92] width 110 height 17
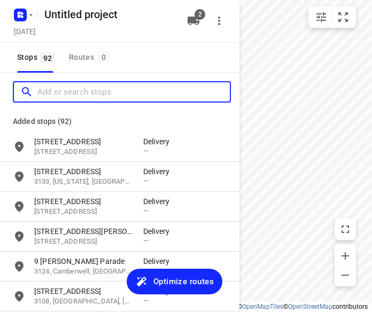
paste input "[STREET_ADDRESS][PERSON_NAME][PERSON_NAME]"
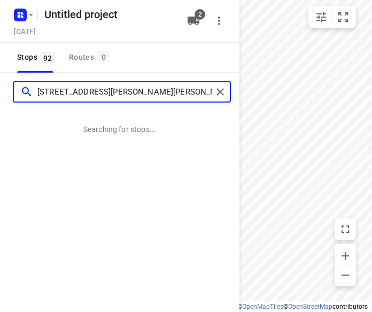
type input "[STREET_ADDRESS][PERSON_NAME][PERSON_NAME]"
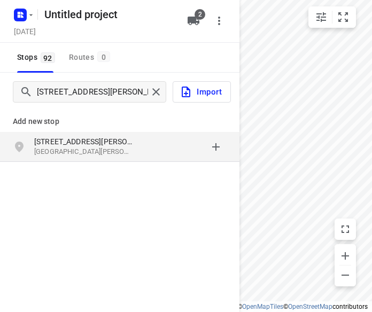
click at [104, 146] on p "[STREET_ADDRESS][PERSON_NAME]" at bounding box center [83, 141] width 98 height 11
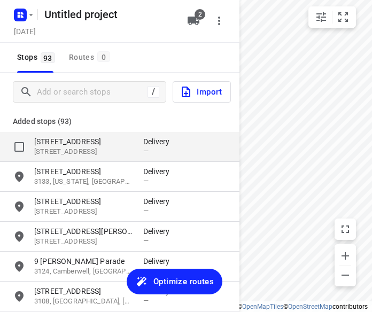
click at [83, 146] on p "[STREET_ADDRESS]" at bounding box center [83, 141] width 98 height 11
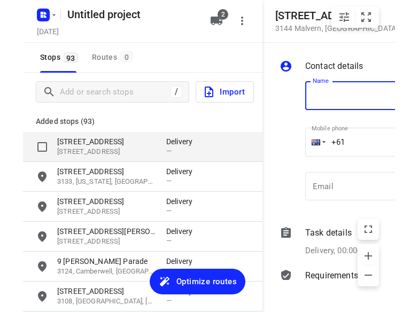
scroll to position [0, 72]
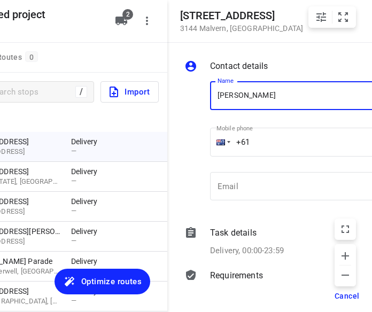
type input "[PERSON_NAME]"
click at [274, 139] on input "+61" at bounding box center [297, 142] width 175 height 29
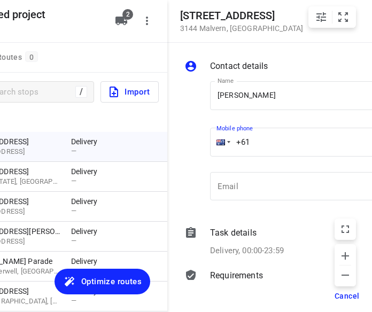
paste input "451175117"
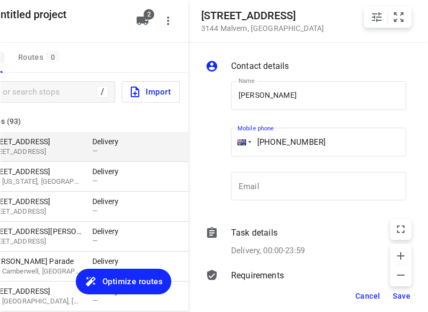
scroll to position [0, 58]
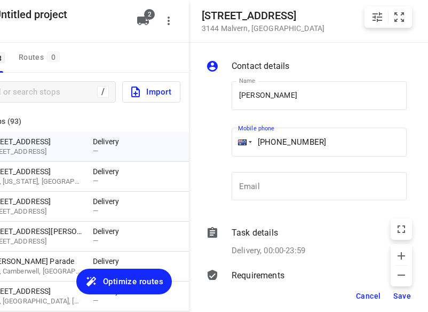
type input "[PHONE_NUMBER]"
click at [396, 295] on span "Save" at bounding box center [403, 296] width 18 height 9
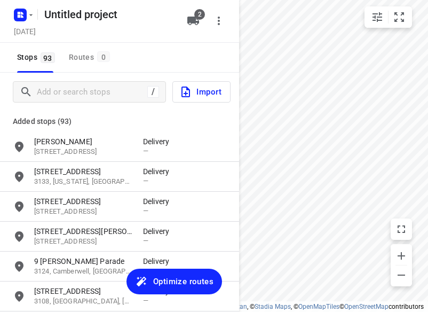
scroll to position [0, 0]
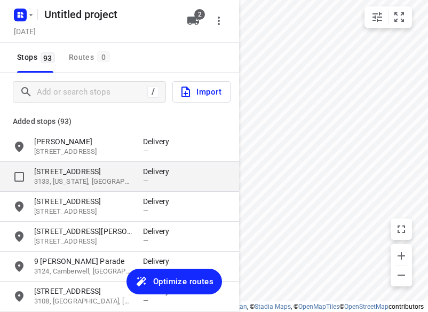
click at [92, 171] on p "[STREET_ADDRESS]" at bounding box center [83, 171] width 98 height 11
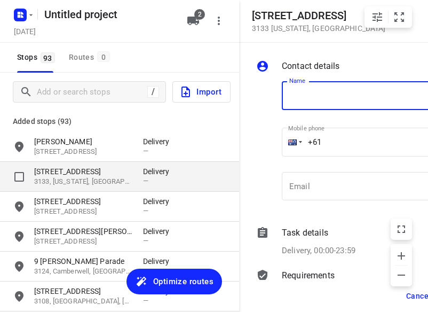
scroll to position [0, 26]
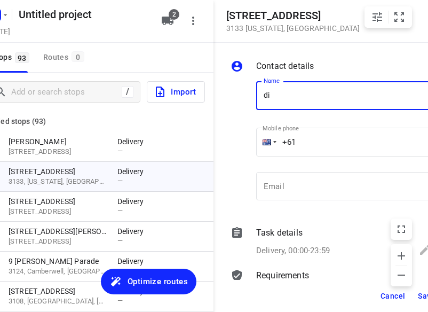
type input "[PERSON_NAME] 4/134-140"
click at [325, 141] on input "+61" at bounding box center [343, 142] width 175 height 29
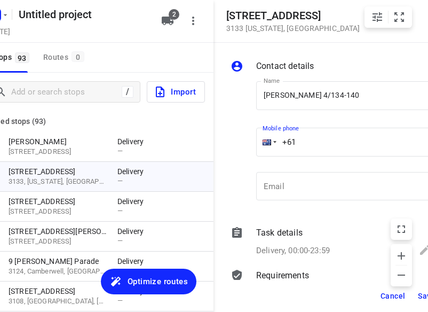
paste input "449850651"
type input "[PHONE_NUMBER]"
click at [419, 298] on span "Save" at bounding box center [427, 296] width 18 height 9
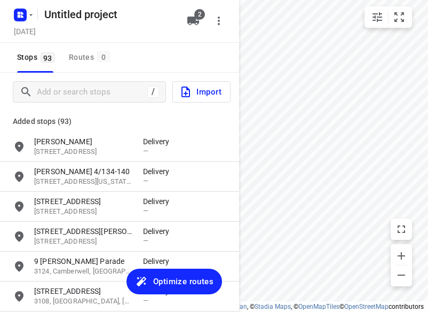
scroll to position [0, 0]
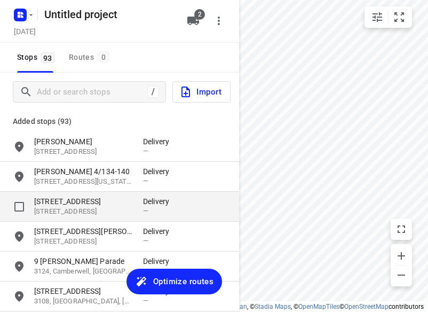
click at [78, 202] on p "[STREET_ADDRESS]" at bounding box center [83, 201] width 98 height 11
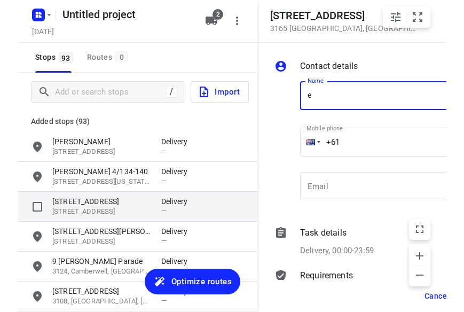
scroll to position [0, 15]
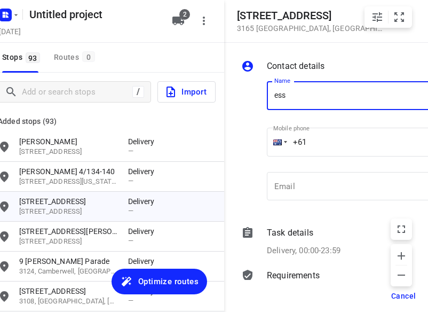
type input "[PERSON_NAME]"
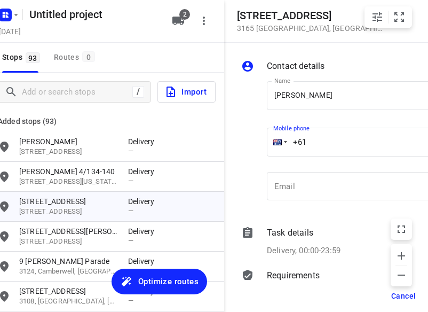
click at [314, 146] on input "+61" at bounding box center [354, 142] width 175 height 29
paste input "425466422"
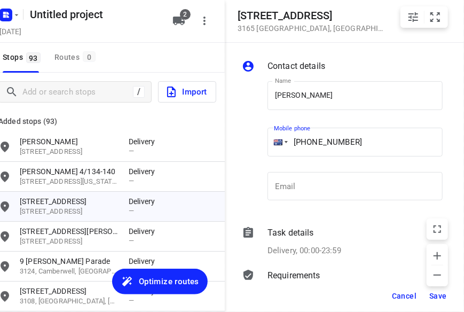
type input "[PHONE_NUMBER]"
click at [441, 294] on span "Save" at bounding box center [438, 296] width 18 height 9
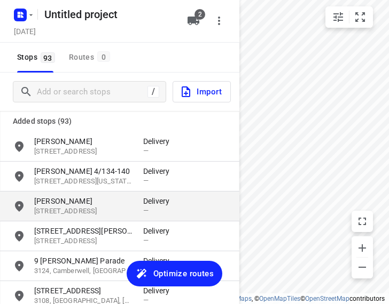
scroll to position [53, 0]
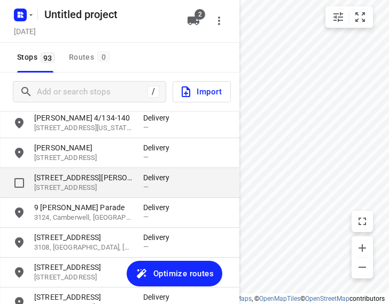
click at [87, 176] on p "[STREET_ADDRESS][PERSON_NAME]" at bounding box center [83, 178] width 98 height 11
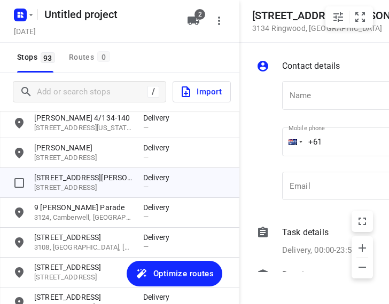
scroll to position [0, 68]
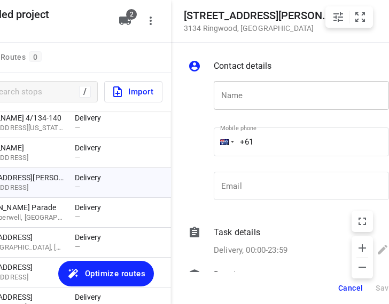
click at [308, 96] on input "text" at bounding box center [301, 95] width 175 height 29
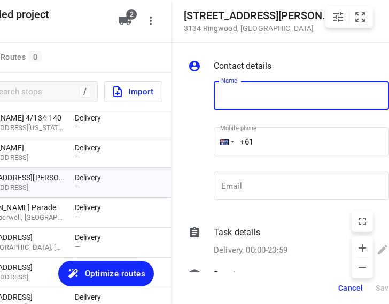
type input "e"
type input "[PERSON_NAME]"
click at [294, 162] on p "​" at bounding box center [301, 162] width 175 height 7
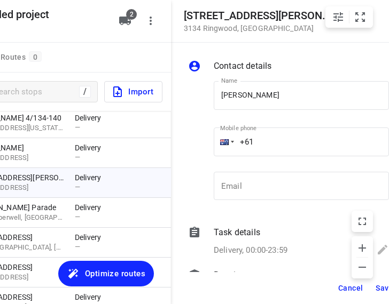
click at [287, 151] on input "+61" at bounding box center [301, 142] width 175 height 29
paste input "430081196"
type input "[PHONE_NUMBER]"
click at [379, 287] on span "Save" at bounding box center [385, 288] width 18 height 9
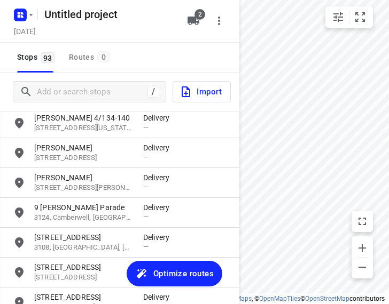
scroll to position [0, 0]
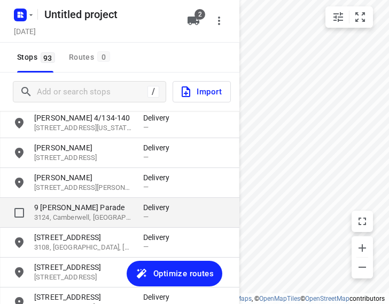
click at [98, 209] on p "9 [PERSON_NAME] Parade" at bounding box center [83, 207] width 98 height 11
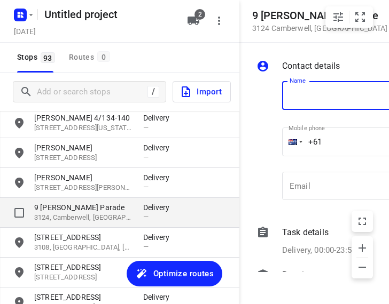
type input "h"
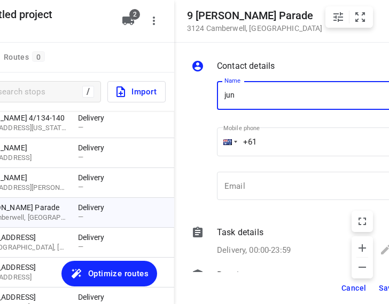
type input "[PERSON_NAME]"
click at [280, 149] on input "+61" at bounding box center [304, 142] width 175 height 29
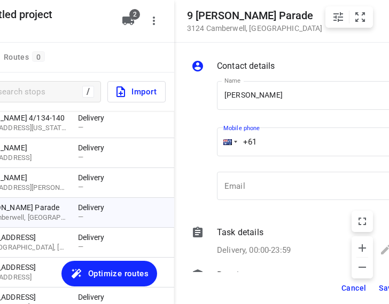
paste input "403231456"
type input "[PHONE_NUMBER]"
click at [380, 289] on span "Save" at bounding box center [388, 288] width 18 height 9
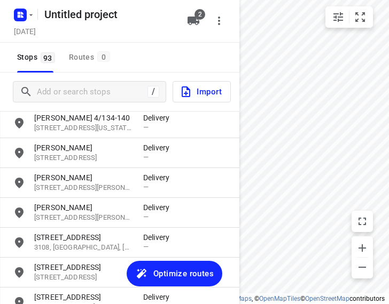
scroll to position [0, 0]
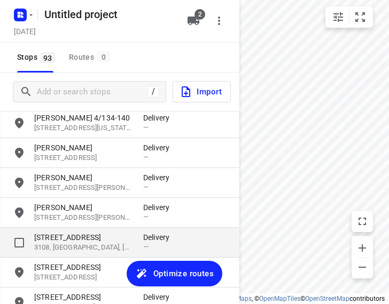
click at [79, 240] on p "[STREET_ADDRESS]" at bounding box center [83, 237] width 98 height 11
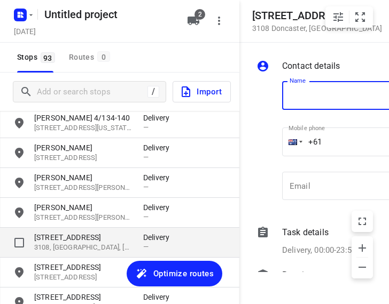
scroll to position [0, 65]
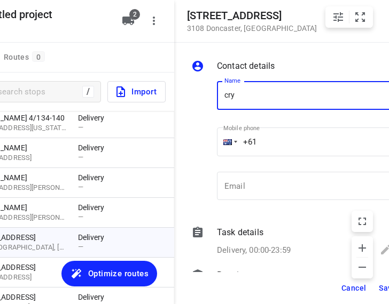
type input "[PERSON_NAME]"
click at [287, 135] on input "+61" at bounding box center [304, 142] width 175 height 29
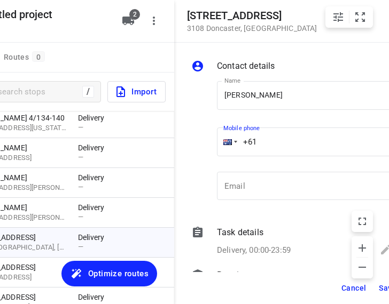
paste input "411733198"
type input "[PHONE_NUMBER]"
click at [380, 289] on span "Save" at bounding box center [388, 288] width 18 height 9
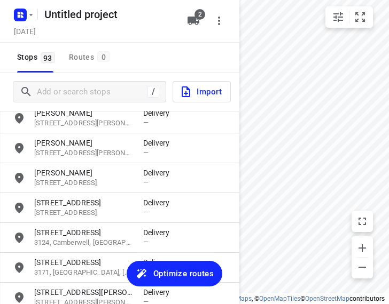
scroll to position [160, 0]
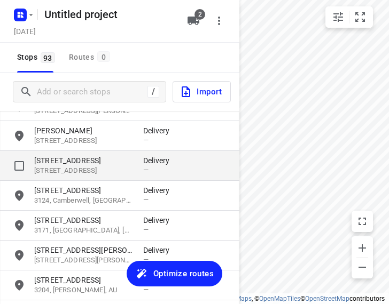
click at [87, 173] on p "[STREET_ADDRESS]" at bounding box center [83, 171] width 98 height 10
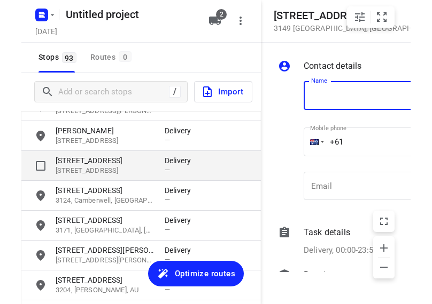
scroll to position [0, 56]
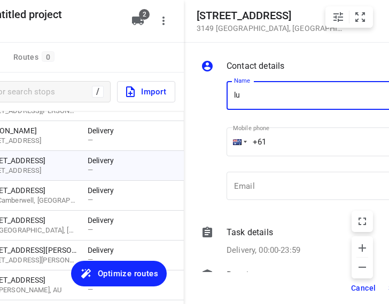
type input "[PERSON_NAME]"
click at [280, 146] on input "+61" at bounding box center [313, 142] width 175 height 29
paste
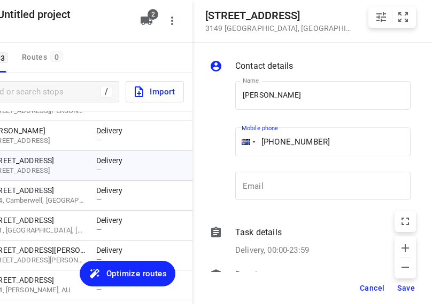
scroll to position [0, 55]
type input "[PHONE_NUMBER]"
click at [401, 284] on span "Save" at bounding box center [406, 288] width 18 height 9
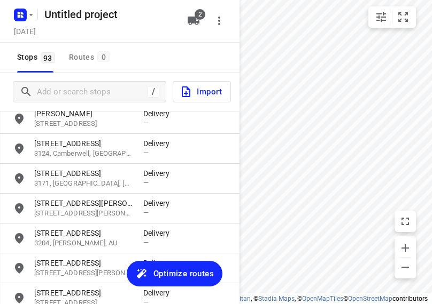
scroll to position [214, 0]
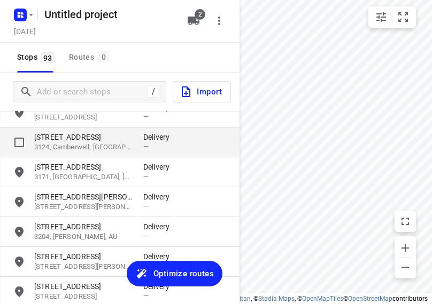
click at [103, 153] on div "[STREET_ADDRESS] Delivery —" at bounding box center [119, 143] width 239 height 30
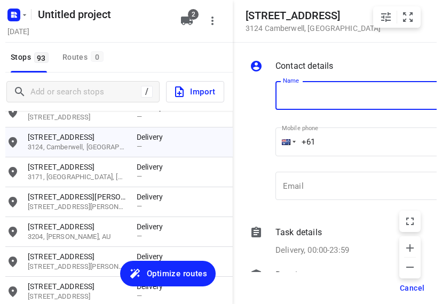
scroll to position [160, 0]
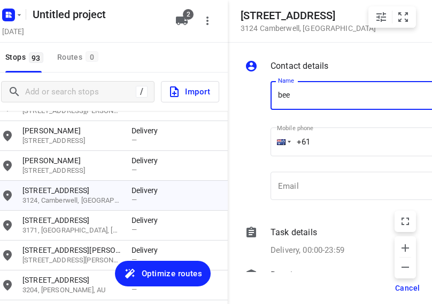
type input "BEE [PERSON_NAME]"
click at [331, 140] on input "+61" at bounding box center [357, 142] width 175 height 29
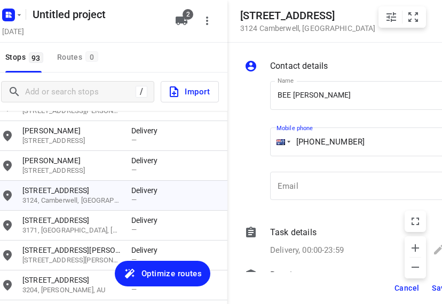
type input "[PHONE_NUMBER]"
click at [433, 286] on span "Save" at bounding box center [441, 288] width 18 height 9
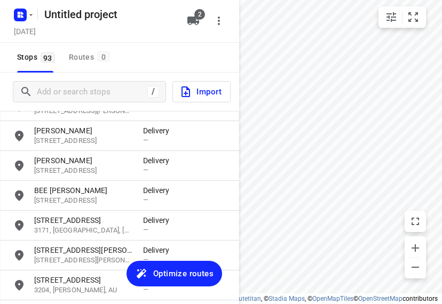
scroll to position [0, 0]
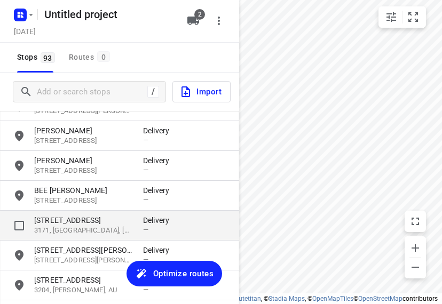
click at [70, 227] on p "3171, [GEOGRAPHIC_DATA], [GEOGRAPHIC_DATA]" at bounding box center [83, 231] width 98 height 10
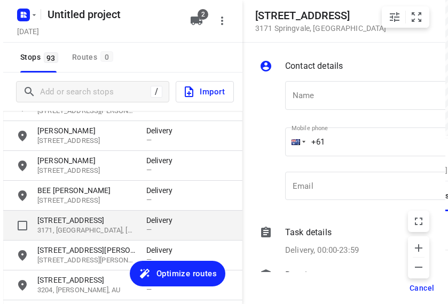
scroll to position [0, 11]
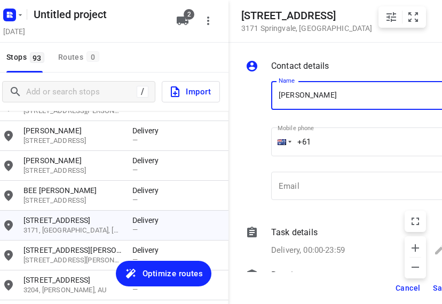
type input "[PERSON_NAME]"
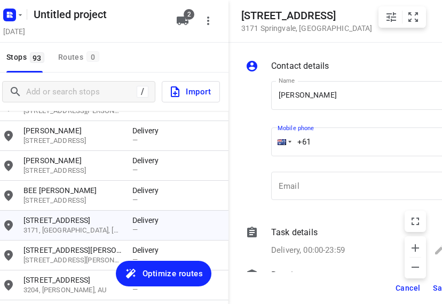
click at [347, 142] on input "+61" at bounding box center [358, 142] width 175 height 29
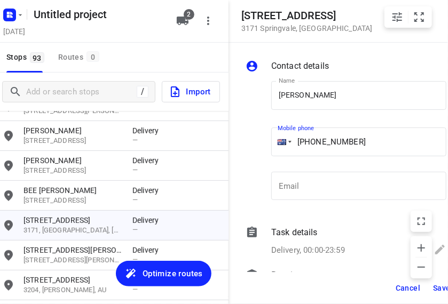
type input "[PHONE_NUMBER]"
click at [439, 288] on span "Save" at bounding box center [442, 288] width 18 height 9
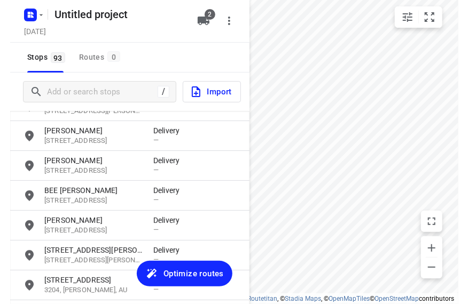
scroll to position [0, 0]
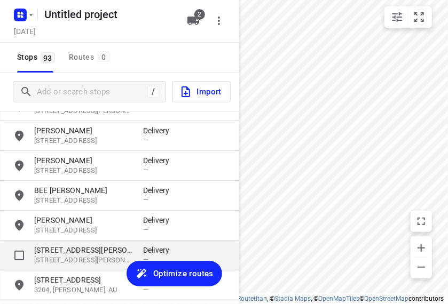
click at [83, 252] on p "[STREET_ADDRESS][PERSON_NAME]" at bounding box center [83, 250] width 98 height 11
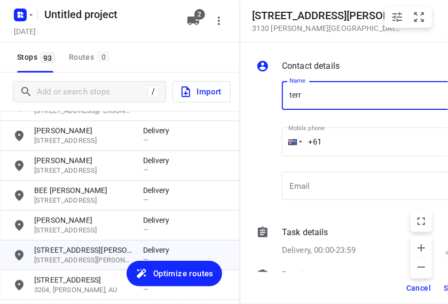
type input "[PERSON_NAME]"
click at [357, 144] on input "+61" at bounding box center [369, 142] width 175 height 29
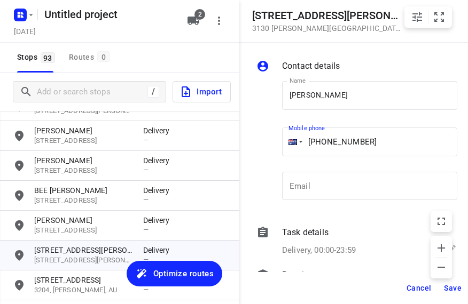
type input "[PHONE_NUMBER]"
click at [459, 289] on span "Save" at bounding box center [453, 288] width 18 height 9
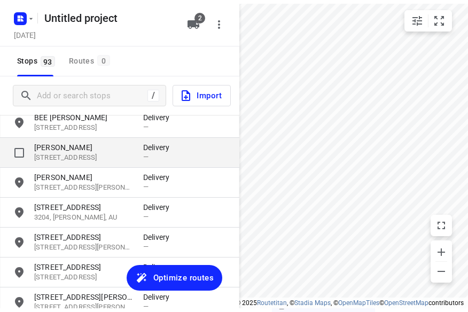
scroll to position [267, 0]
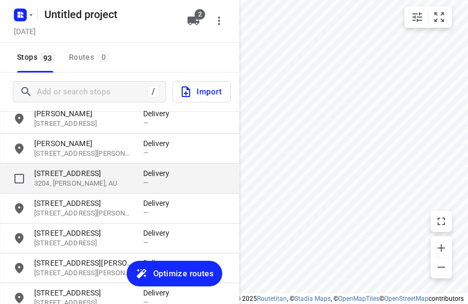
click at [80, 181] on p "3204, [PERSON_NAME], AU" at bounding box center [83, 184] width 98 height 10
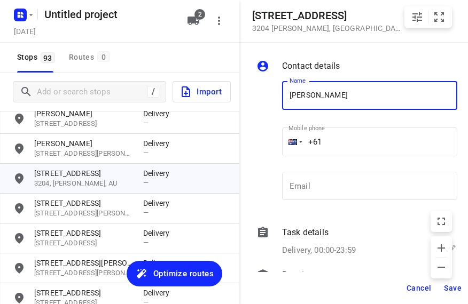
type input "[PERSON_NAME]"
click at [349, 137] on input "+61" at bounding box center [369, 142] width 175 height 29
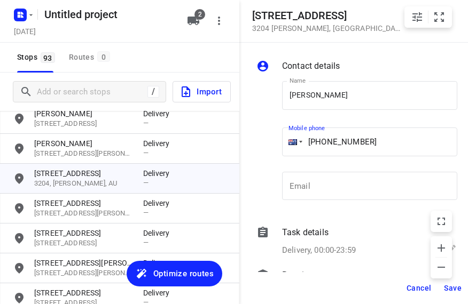
type input "[PHONE_NUMBER]"
click at [452, 286] on span "Save" at bounding box center [453, 288] width 18 height 9
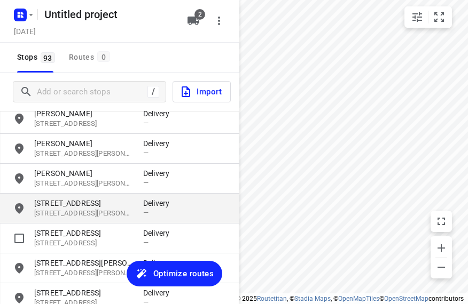
click at [92, 207] on p "[STREET_ADDRESS]" at bounding box center [83, 203] width 98 height 11
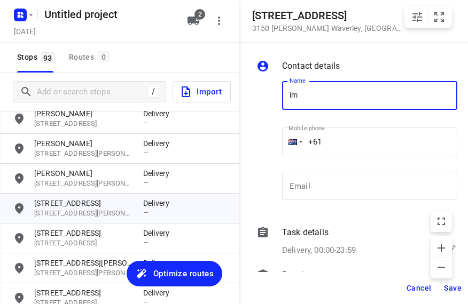
type input "IMEIA"
click at [349, 134] on input "+61" at bounding box center [369, 142] width 175 height 29
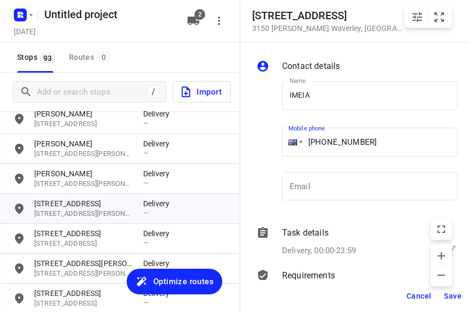
type input "[PHONE_NUMBER]"
click at [456, 297] on span "Save" at bounding box center [453, 296] width 18 height 9
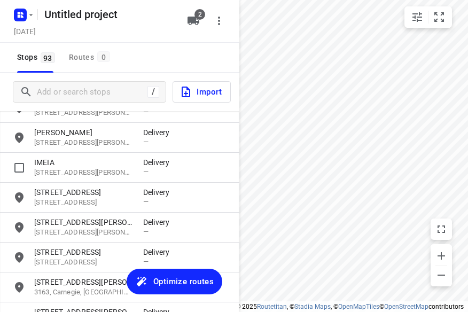
scroll to position [321, 0]
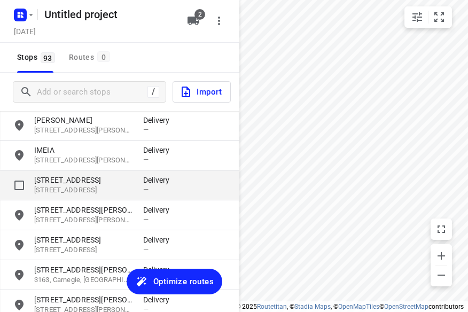
click at [112, 186] on p "[STREET_ADDRESS]" at bounding box center [83, 190] width 98 height 10
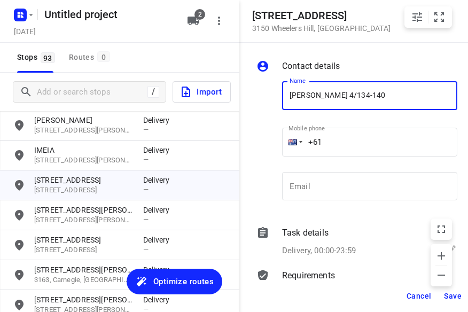
click at [339, 145] on input "+61" at bounding box center [369, 142] width 175 height 29
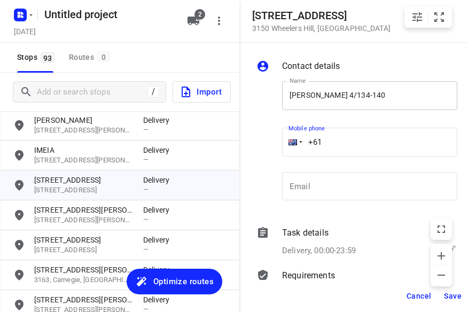
click at [402, 90] on input "[PERSON_NAME] 4/134-140" at bounding box center [369, 95] width 175 height 29
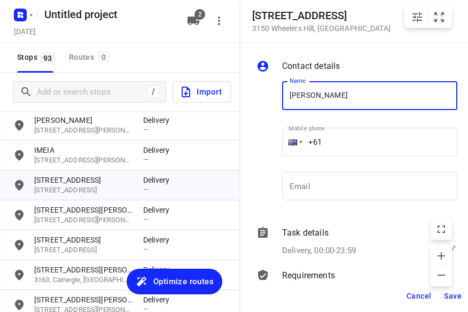
type input "[PERSON_NAME]"
click at [346, 143] on input "+61" at bounding box center [369, 142] width 175 height 29
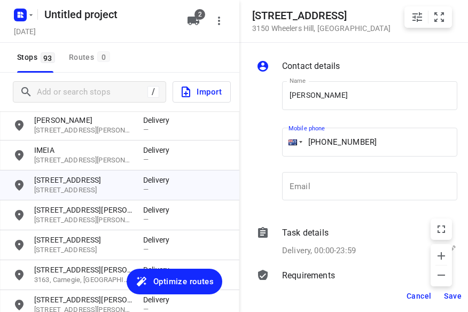
type input "[PHONE_NUMBER]"
click at [454, 295] on span "Save" at bounding box center [453, 296] width 18 height 9
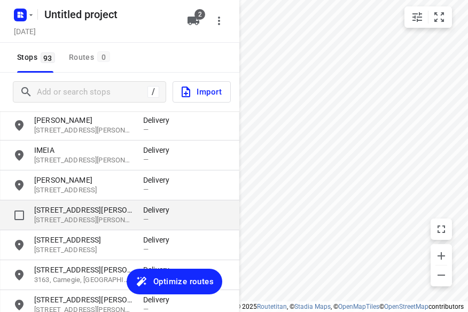
click at [97, 225] on p "[STREET_ADDRESS][PERSON_NAME]" at bounding box center [83, 220] width 98 height 10
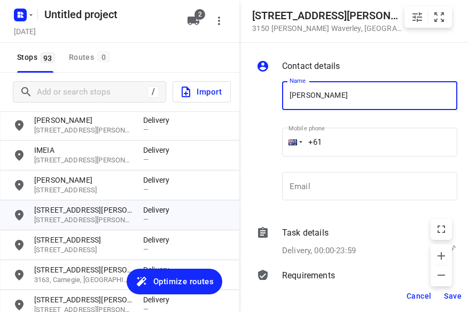
click at [366, 105] on input "[PERSON_NAME]" at bounding box center [369, 95] width 175 height 29
type input "[PERSON_NAME]"
click at [351, 142] on input "+61" at bounding box center [369, 142] width 175 height 29
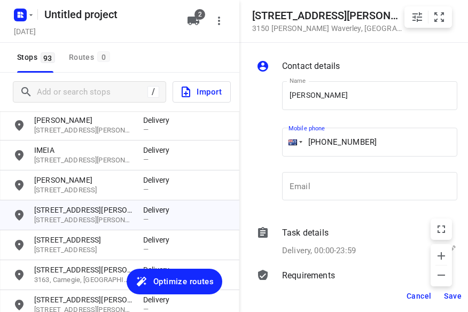
type input "[PHONE_NUMBER]"
click at [449, 298] on span "Save" at bounding box center [453, 296] width 18 height 9
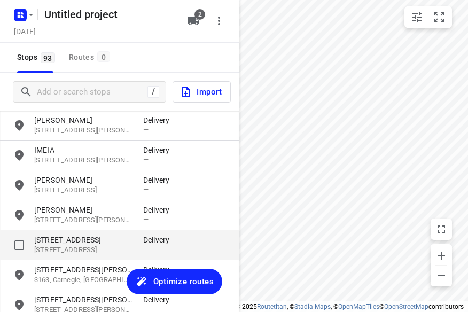
click at [69, 247] on p "[STREET_ADDRESS]" at bounding box center [83, 250] width 98 height 10
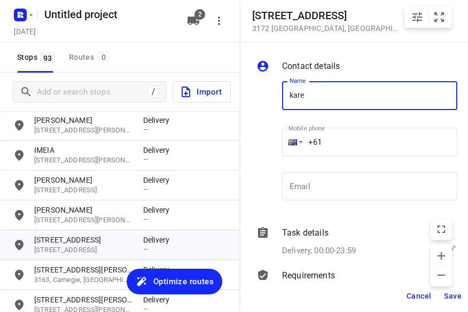
type input "[PERSON_NAME]"
click at [339, 148] on input "+61" at bounding box center [369, 142] width 175 height 29
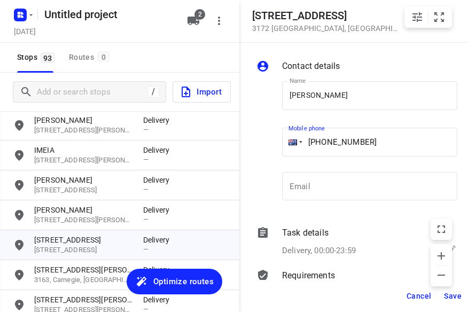
type input "[PHONE_NUMBER]"
click at [451, 295] on span "Save" at bounding box center [453, 296] width 18 height 9
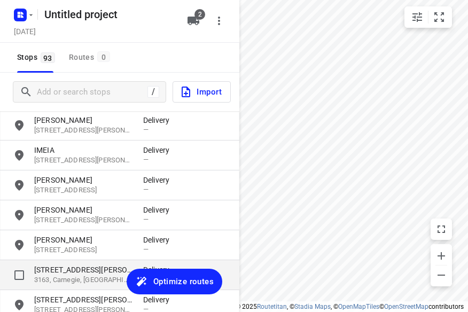
click at [94, 272] on p "[STREET_ADDRESS][PERSON_NAME]" at bounding box center [83, 269] width 98 height 11
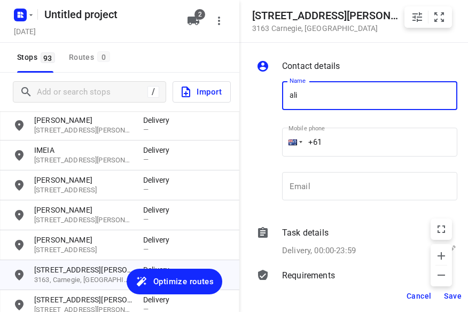
click at [377, 105] on input "ali" at bounding box center [369, 95] width 175 height 29
click at [377, 97] on input "[PERSON_NAME] Kee422791989" at bounding box center [369, 95] width 175 height 29
drag, startPoint x: 376, startPoint y: 97, endPoint x: 319, endPoint y: 98, distance: 56.6
click at [319, 98] on input "[PERSON_NAME] Kee422791989" at bounding box center [369, 95] width 175 height 29
type input "[PERSON_NAME]"
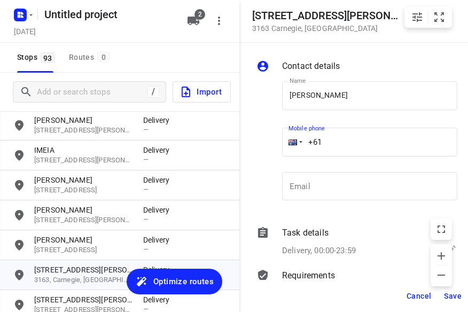
click at [356, 140] on input "+61" at bounding box center [369, 142] width 175 height 29
type input "[PHONE_NUMBER]"
click at [443, 296] on button "Save" at bounding box center [453, 295] width 26 height 19
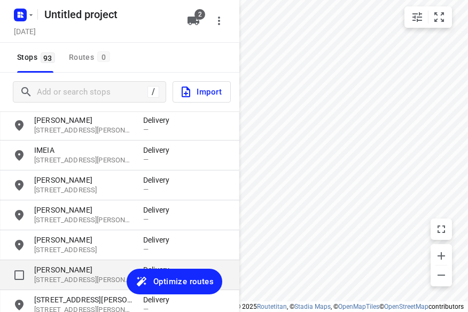
scroll to position [427, 0]
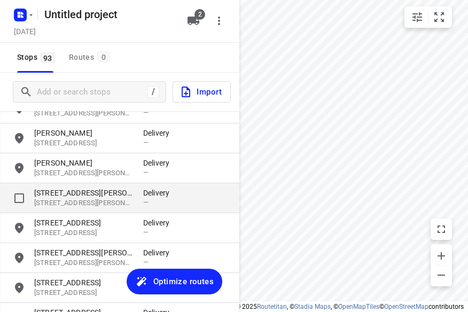
click at [74, 202] on p "[STREET_ADDRESS][PERSON_NAME]" at bounding box center [83, 203] width 98 height 10
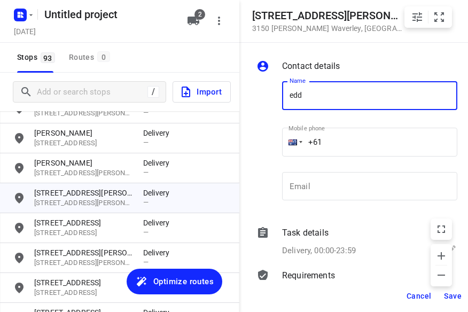
type input "[PERSON_NAME] 17/2-4"
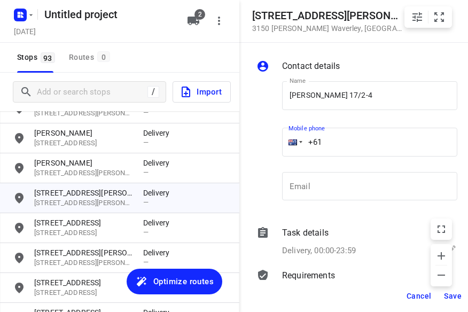
click at [346, 140] on input "+61" at bounding box center [369, 142] width 175 height 29
type input "[PHONE_NUMBER]"
click at [453, 293] on span "Save" at bounding box center [453, 296] width 18 height 9
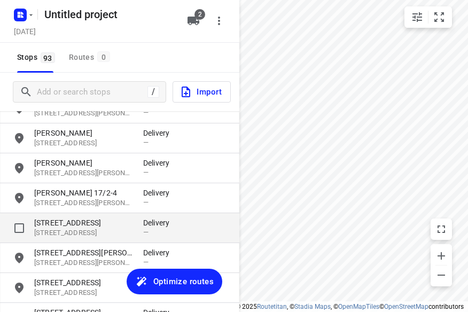
click at [105, 221] on p "[STREET_ADDRESS]" at bounding box center [83, 222] width 98 height 11
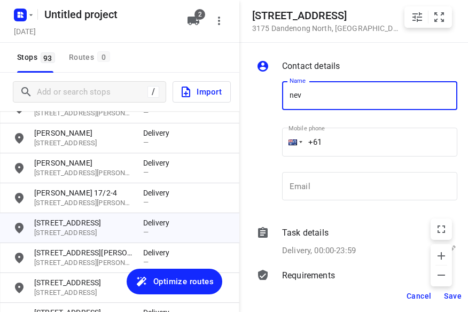
type input "[PERSON_NAME]"
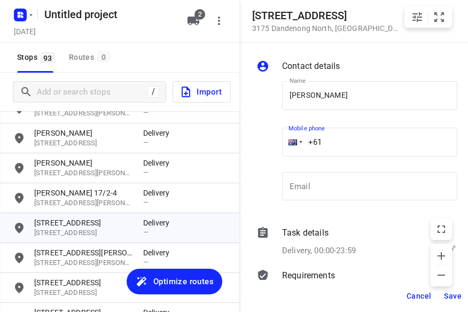
click at [352, 140] on input "+61" at bounding box center [369, 142] width 175 height 29
type input "[PHONE_NUMBER]"
click at [443, 295] on button "Save" at bounding box center [453, 295] width 26 height 19
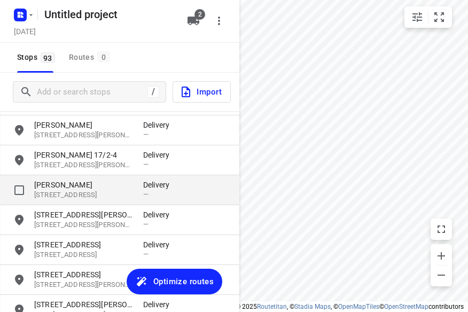
scroll to position [481, 0]
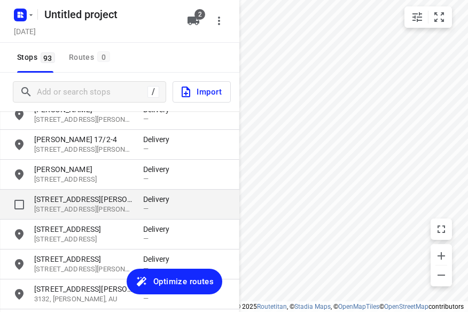
click at [93, 194] on div "[STREET_ADDRESS][PERSON_NAME][PERSON_NAME][PERSON_NAME] Delivery —" at bounding box center [119, 205] width 239 height 30
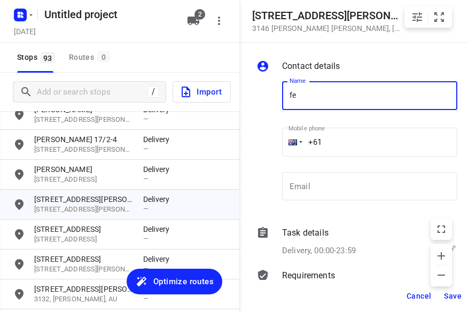
type input "FEIFEI LI 3/8"
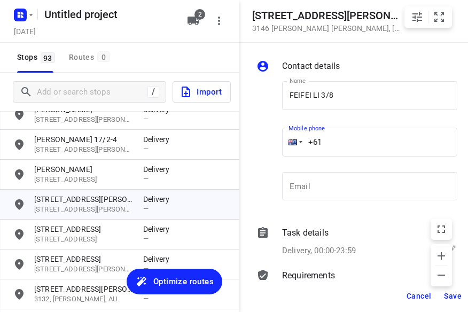
click at [341, 142] on input "+61" at bounding box center [369, 142] width 175 height 29
type input "[PHONE_NUMBER]"
click at [456, 292] on span "Save" at bounding box center [453, 296] width 18 height 9
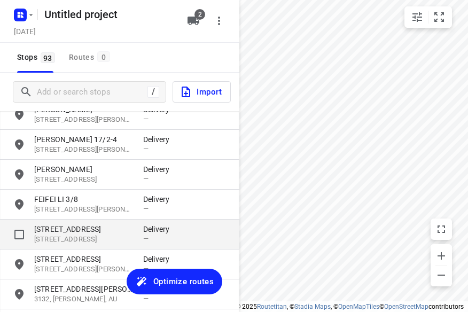
click at [120, 225] on p "[STREET_ADDRESS]" at bounding box center [83, 229] width 98 height 11
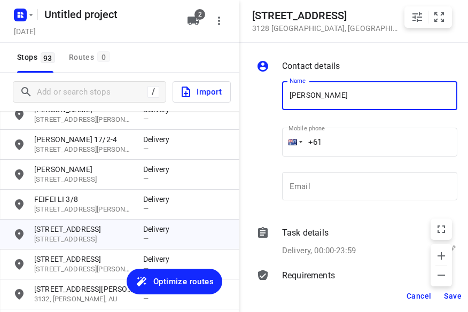
type input "[PERSON_NAME] 2/421"
click at [341, 143] on input "+61" at bounding box center [369, 142] width 175 height 29
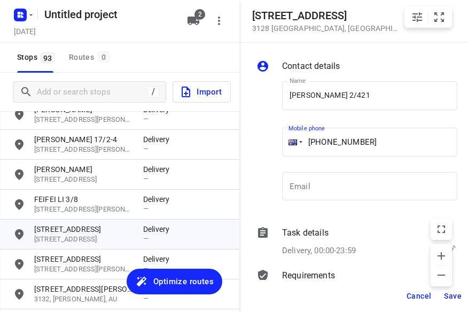
type input "[PHONE_NUMBER]"
click at [459, 294] on span "Save" at bounding box center [453, 296] width 18 height 9
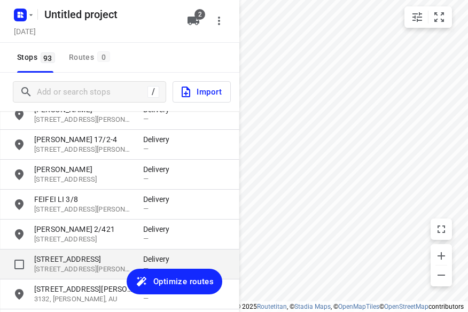
click at [100, 257] on p "[STREET_ADDRESS]" at bounding box center [83, 259] width 98 height 11
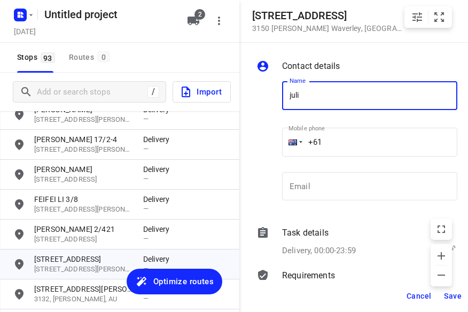
type input "[PERSON_NAME]"
click at [337, 146] on input "+61" at bounding box center [369, 142] width 175 height 29
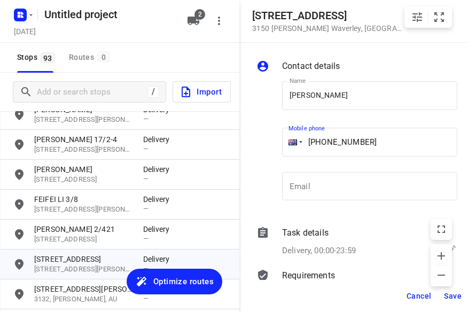
click at [353, 163] on p "​" at bounding box center [369, 162] width 175 height 7
click at [321, 145] on input "[PHONE_NUMBER]" at bounding box center [369, 142] width 175 height 29
click at [328, 143] on input "[PHONE_NUMBER]" at bounding box center [369, 142] width 175 height 29
type input "[PHONE_NUMBER]"
click at [450, 288] on button "Save" at bounding box center [453, 295] width 26 height 19
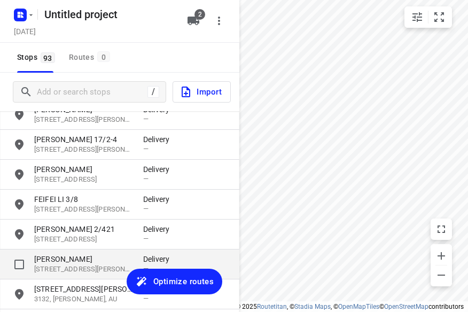
scroll to position [534, 0]
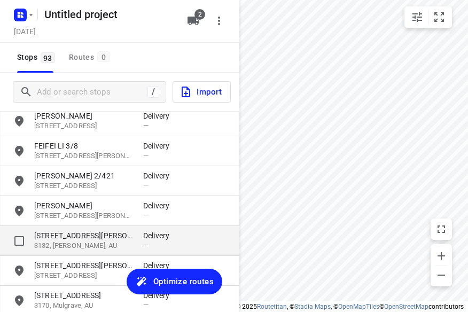
click at [91, 241] on p "3132, [PERSON_NAME], AU" at bounding box center [83, 246] width 98 height 10
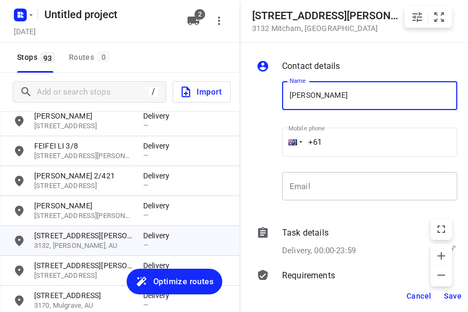
type input "[PERSON_NAME] 1/17"
click at [358, 149] on input "+61" at bounding box center [369, 142] width 175 height 29
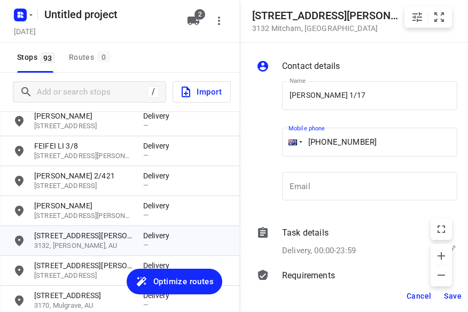
type input "[PHONE_NUMBER]"
click at [456, 300] on span "Save" at bounding box center [453, 296] width 18 height 9
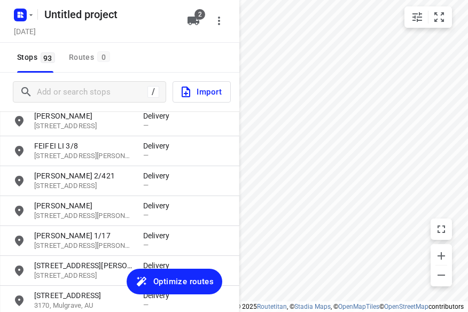
scroll to position [641, 0]
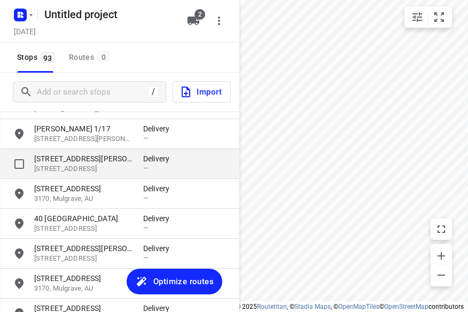
click at [79, 161] on p "[STREET_ADDRESS][PERSON_NAME]" at bounding box center [83, 158] width 98 height 11
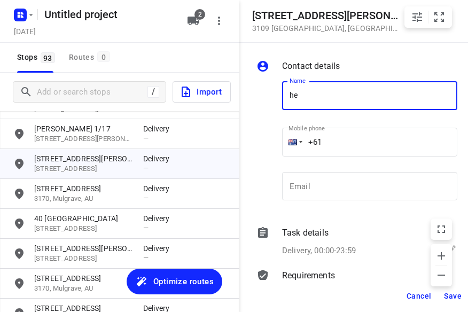
type input "[PERSON_NAME] 2/23"
click at [345, 143] on input "+61" at bounding box center [369, 142] width 175 height 29
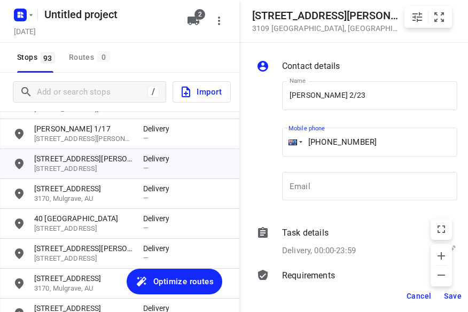
click at [329, 158] on div "Mobile phone [PHONE_NUMBER] ​" at bounding box center [369, 144] width 175 height 43
click at [322, 140] on input "[PHONE_NUMBER]" at bounding box center [369, 142] width 175 height 29
click at [326, 143] on input "[PHONE_NUMBER]" at bounding box center [369, 142] width 175 height 29
click at [329, 144] on input "[PHONE_NUMBER]" at bounding box center [369, 142] width 175 height 29
type input "[PHONE_NUMBER]"
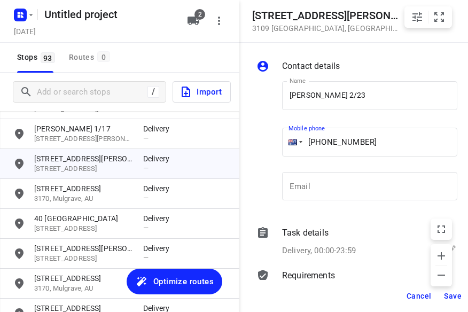
click at [454, 300] on span "Save" at bounding box center [453, 296] width 18 height 9
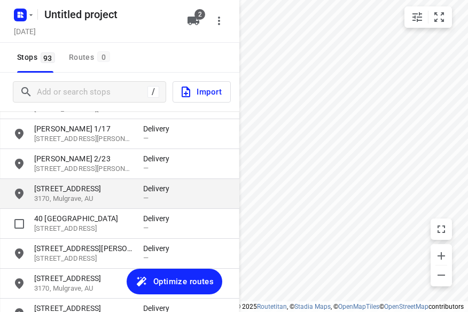
click at [76, 197] on p "3170, Mulgrave, AU" at bounding box center [83, 199] width 98 height 10
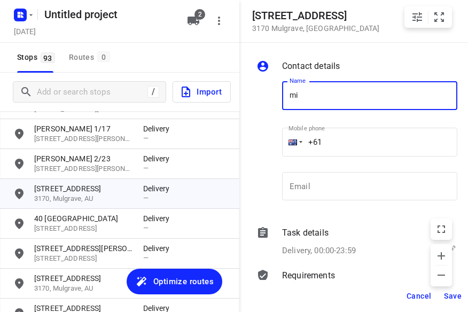
click at [336, 95] on input "mi" at bounding box center [369, 95] width 175 height 29
drag, startPoint x: 331, startPoint y: 96, endPoint x: 223, endPoint y: 87, distance: 107.7
click at [223, 87] on div "[STREET_ADDRESS] Contact details Name mi Name Mobile phone +61 ​ Email Email Ta…" at bounding box center [119, 156] width 239 height 312
type input "[PERSON_NAME]"
click at [345, 125] on div "Mobile phone +61 ​" at bounding box center [369, 144] width 175 height 43
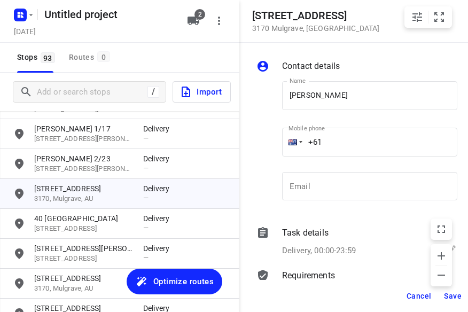
click at [349, 135] on input "+61" at bounding box center [369, 142] width 175 height 29
type input "[PHONE_NUMBER]"
click at [450, 295] on span "Save" at bounding box center [453, 296] width 18 height 9
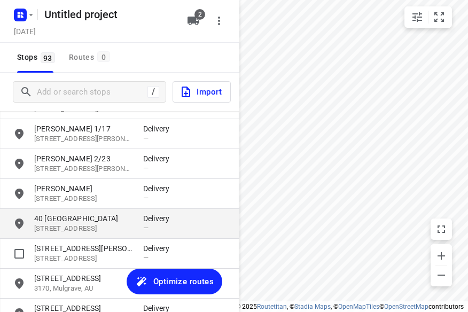
click at [98, 233] on p "[STREET_ADDRESS]" at bounding box center [83, 229] width 98 height 10
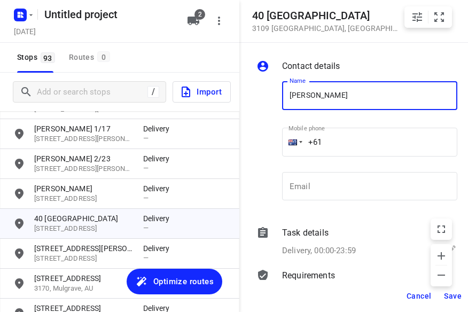
type input "[PERSON_NAME] 3/40"
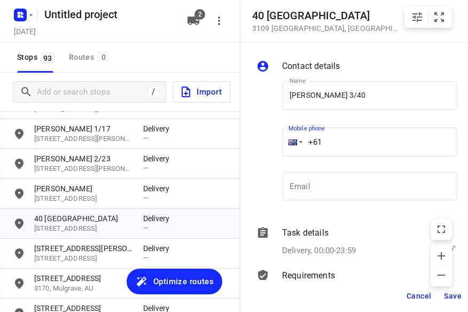
click at [345, 149] on input "+61" at bounding box center [369, 142] width 175 height 29
type input "[PHONE_NUMBER]"
click at [455, 298] on span "Save" at bounding box center [453, 296] width 18 height 9
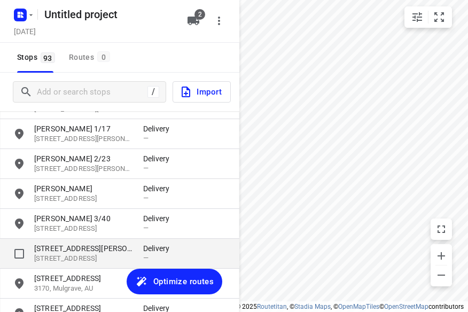
click at [69, 258] on p "[STREET_ADDRESS]" at bounding box center [83, 259] width 98 height 10
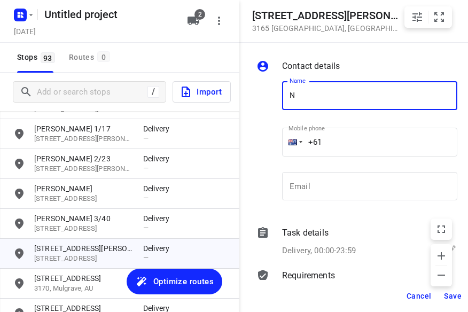
click at [276, 100] on div "Name N Name Mobile phone +61 ​ Email Email" at bounding box center [356, 143] width 205 height 141
type input "ANDY433015553"
click at [343, 139] on input "+61" at bounding box center [369, 142] width 175 height 29
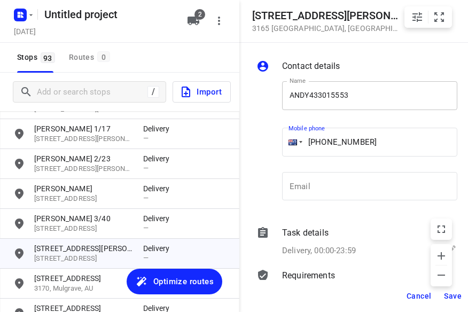
type input "[PHONE_NUMBER]"
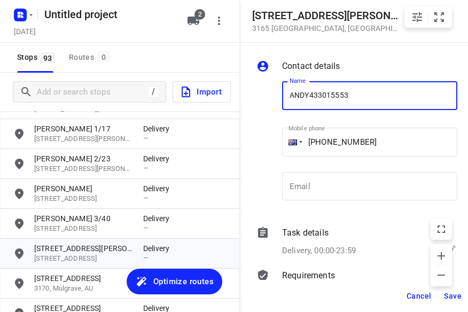
drag, startPoint x: 363, startPoint y: 97, endPoint x: 310, endPoint y: 98, distance: 52.9
click at [310, 98] on input "ANDY433015553" at bounding box center [369, 95] width 175 height 29
type input "[PERSON_NAME]"
click at [452, 292] on span "Save" at bounding box center [453, 296] width 18 height 9
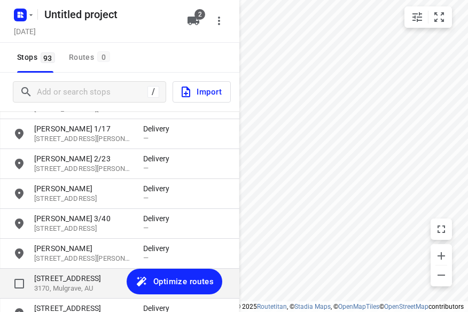
click at [91, 285] on p "3170, Mulgrave, AU" at bounding box center [83, 289] width 98 height 10
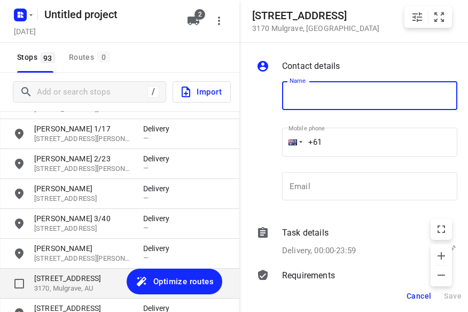
scroll to position [748, 0]
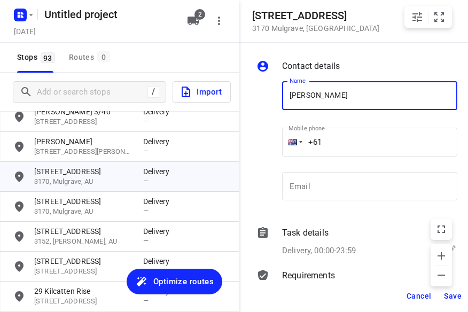
type input "[PERSON_NAME]"
click at [347, 140] on input "+61" at bounding box center [369, 142] width 175 height 29
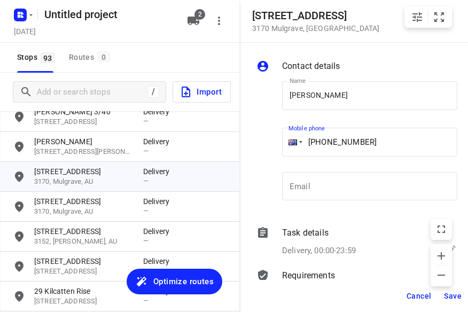
type input "[PHONE_NUMBER]"
click at [455, 300] on span "Save" at bounding box center [453, 296] width 18 height 9
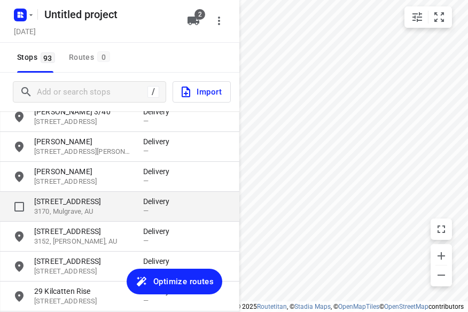
click at [107, 212] on p "3170, Mulgrave, AU" at bounding box center [83, 212] width 98 height 10
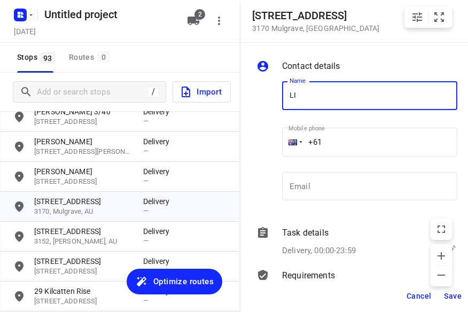
type input "[PERSON_NAME] [PERSON_NAME]"
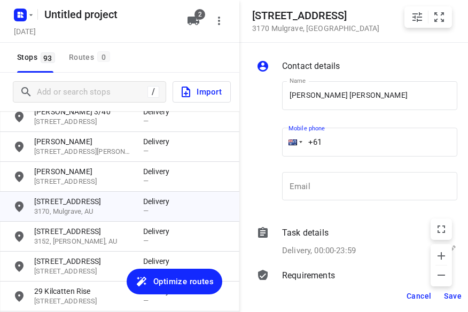
click at [349, 144] on input "+61" at bounding box center [369, 142] width 175 height 29
type input "[PHONE_NUMBER]"
click at [447, 296] on span "Save" at bounding box center [453, 296] width 18 height 9
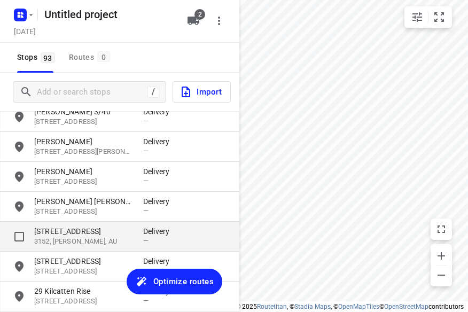
click at [83, 245] on p "3152, [PERSON_NAME], AU" at bounding box center [83, 242] width 98 height 10
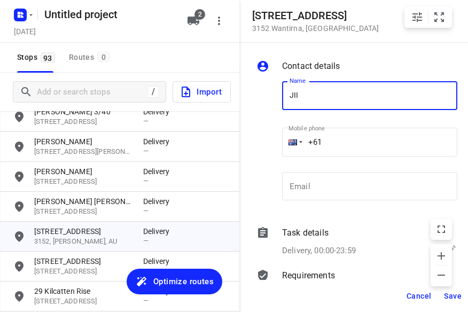
type input "JIINI NG"
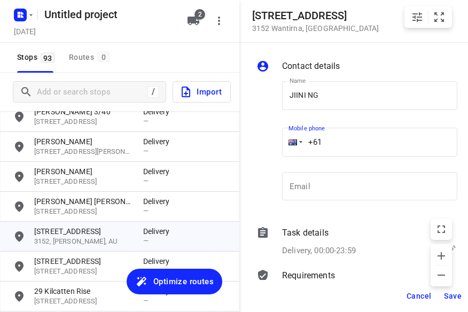
click at [342, 143] on input "+61" at bounding box center [369, 142] width 175 height 29
type input "[PHONE_NUMBER]"
click at [455, 302] on button "Save" at bounding box center [453, 295] width 26 height 19
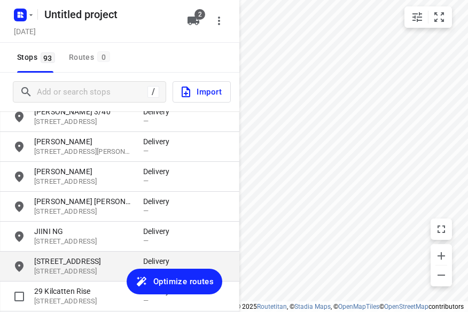
click at [91, 280] on div "[STREET_ADDRESS] Delivery —" at bounding box center [119, 267] width 239 height 30
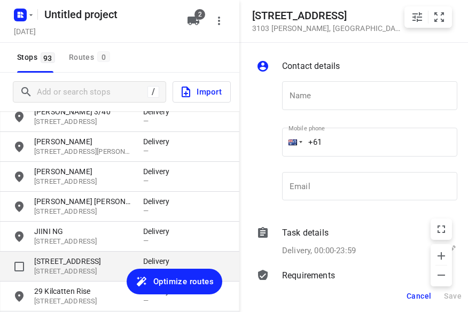
click at [93, 267] on p "[STREET_ADDRESS]" at bounding box center [83, 272] width 98 height 10
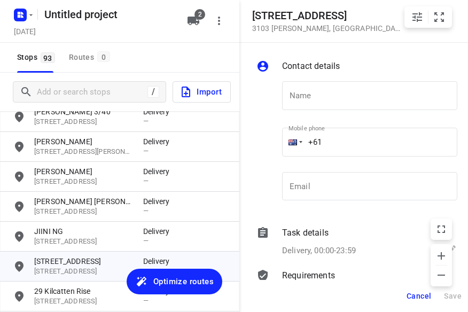
drag, startPoint x: 394, startPoint y: 69, endPoint x: 369, endPoint y: 91, distance: 33.7
click at [393, 70] on div "Contact details" at bounding box center [369, 66] width 175 height 13
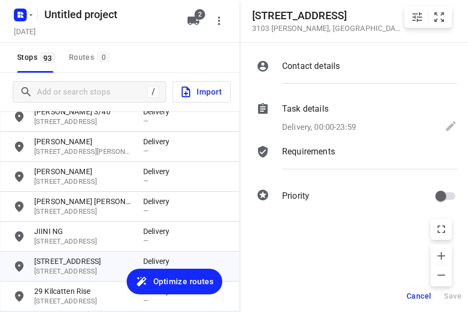
click at [369, 91] on div "Contact details" at bounding box center [369, 76] width 179 height 36
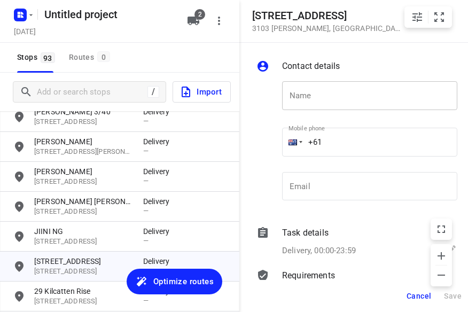
click at [358, 99] on input "text" at bounding box center [369, 95] width 175 height 29
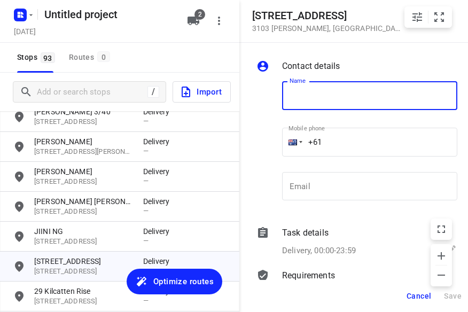
type input "L"
type input "[PERSON_NAME]"
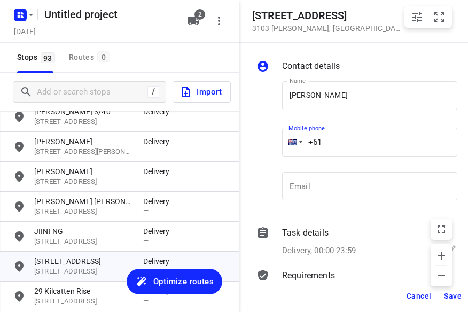
click at [355, 145] on input "+61" at bounding box center [369, 142] width 175 height 29
drag, startPoint x: 341, startPoint y: 147, endPoint x: 335, endPoint y: 146, distance: 5.4
click at [340, 147] on input "[PHONE_NUMBER]" at bounding box center [369, 142] width 175 height 29
click at [332, 144] on input "[PHONE_NUMBER]" at bounding box center [369, 142] width 175 height 29
click at [330, 144] on input "[PHONE_NUMBER]" at bounding box center [369, 142] width 175 height 29
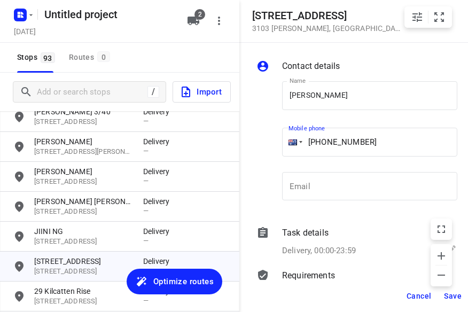
type input "[PHONE_NUMBER]"
click at [448, 299] on span "Save" at bounding box center [453, 296] width 18 height 9
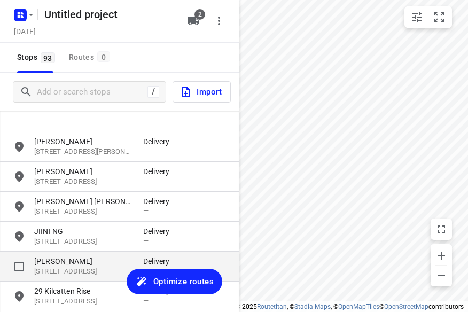
scroll to position [855, 0]
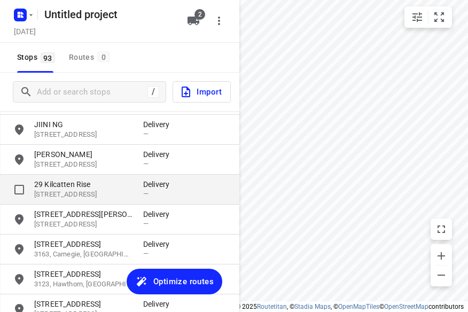
click at [60, 195] on p "[STREET_ADDRESS]" at bounding box center [83, 195] width 98 height 10
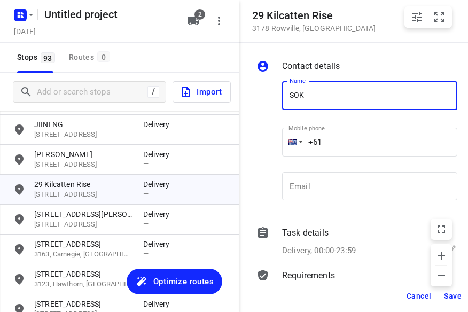
type input "[PERSON_NAME]"
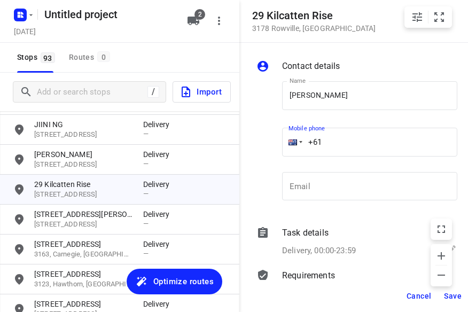
click at [357, 133] on input "+61" at bounding box center [369, 142] width 175 height 29
type input "[PHONE_NUMBER]"
click at [451, 298] on span "Save" at bounding box center [453, 296] width 18 height 9
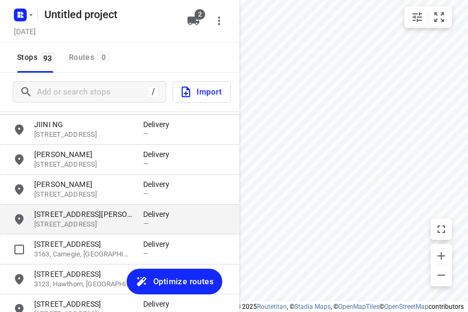
click at [83, 221] on p "[STREET_ADDRESS]" at bounding box center [83, 225] width 98 height 10
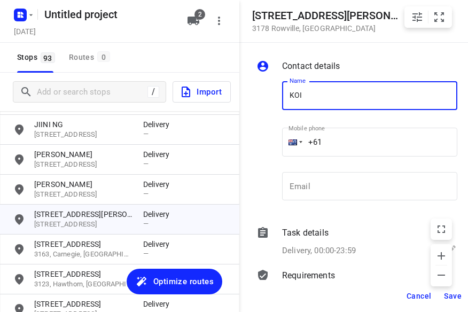
type input "[PERSON_NAME] 4/15"
click at [342, 143] on input "+61" at bounding box center [369, 142] width 175 height 29
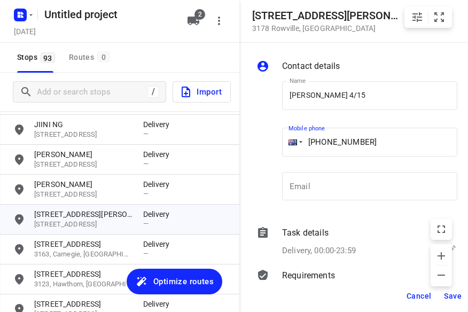
type input "[PHONE_NUMBER]"
click at [458, 294] on span "Save" at bounding box center [453, 296] width 18 height 9
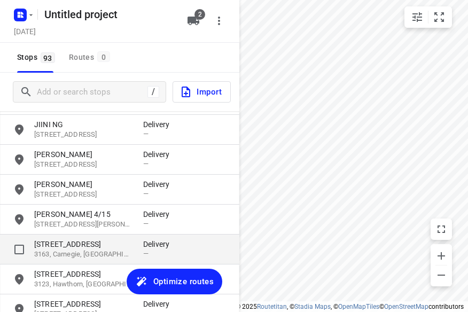
click at [85, 249] on p "[STREET_ADDRESS]" at bounding box center [83, 244] width 98 height 11
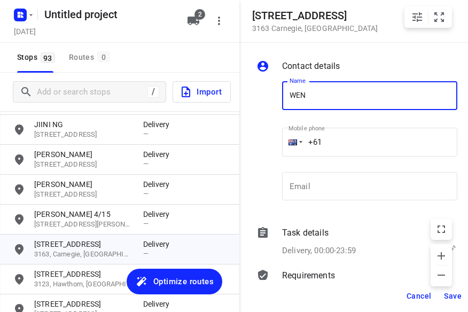
type input "[PERSON_NAME] 2/16"
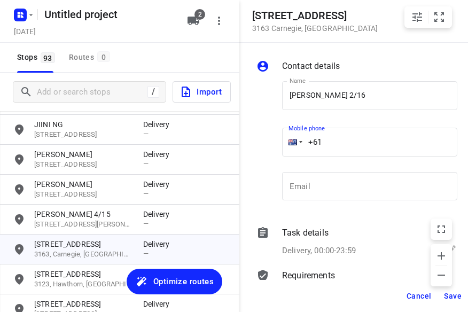
click at [362, 143] on input "+61" at bounding box center [369, 142] width 175 height 29
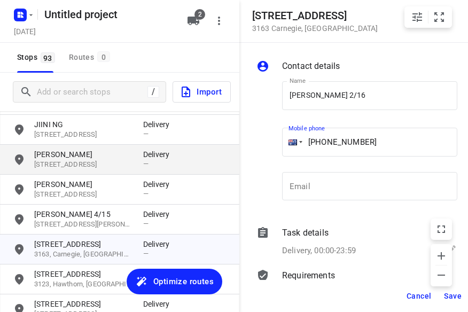
drag, startPoint x: 379, startPoint y: 142, endPoint x: 187, endPoint y: 146, distance: 192.4
click at [187, 146] on div "[STREET_ADDRESS] Contact details Name [PERSON_NAME] 2/16 Name Mobile phone [PHO…" at bounding box center [119, 156] width 239 height 312
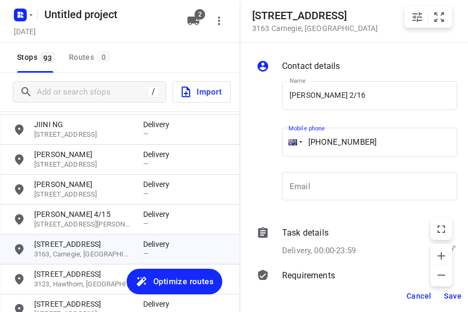
type input "[PHONE_NUMBER]"
click at [453, 295] on span "Save" at bounding box center [453, 296] width 18 height 9
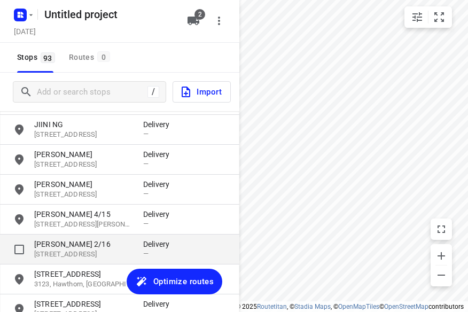
click at [81, 244] on p "[PERSON_NAME] 2/16" at bounding box center [83, 244] width 98 height 11
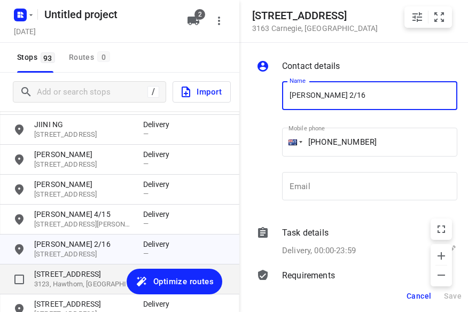
click at [80, 271] on p "[STREET_ADDRESS]" at bounding box center [83, 274] width 98 height 11
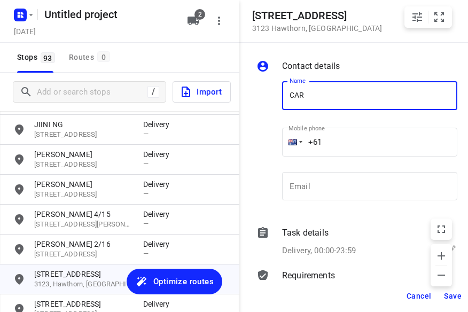
type input "[PERSON_NAME] [PERSON_NAME]"
drag, startPoint x: 332, startPoint y: 136, endPoint x: 345, endPoint y: 142, distance: 14.1
click at [346, 142] on input "+61" at bounding box center [369, 142] width 175 height 29
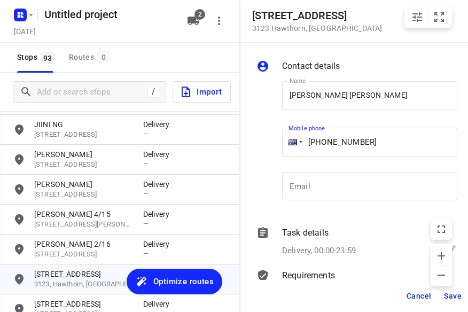
drag, startPoint x: 392, startPoint y: 135, endPoint x: 249, endPoint y: 140, distance: 143.3
click at [249, 140] on div "Contact details Name [PERSON_NAME] [PERSON_NAME] Name Mobile phone [PHONE_NUMBE…" at bounding box center [358, 161] width 239 height 237
type input "[PHONE_NUMBER]"
click at [452, 295] on span "Save" at bounding box center [453, 296] width 18 height 9
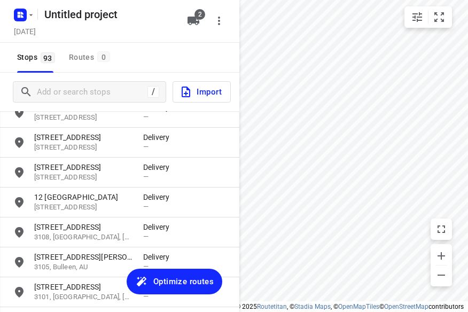
scroll to position [1015, 0]
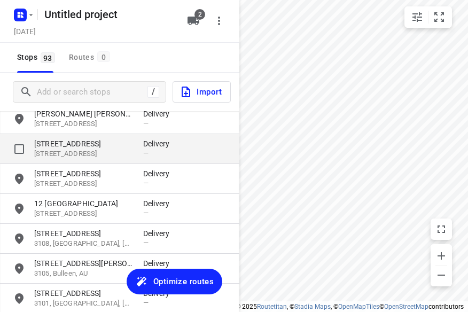
click at [74, 146] on p "[STREET_ADDRESS]" at bounding box center [83, 143] width 98 height 11
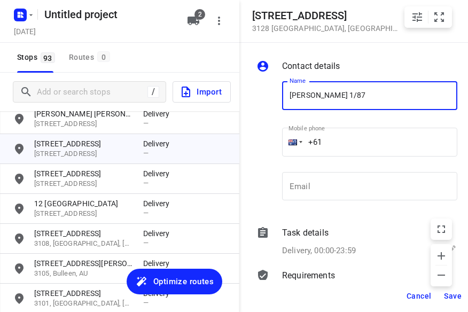
click at [309, 93] on input "[PERSON_NAME] 1/87" at bounding box center [369, 95] width 175 height 29
click at [311, 96] on input "[PERSON_NAME] 1/87" at bounding box center [369, 95] width 175 height 29
type input "[PERSON_NAME] SHIN 1/87"
click at [351, 139] on input "+61" at bounding box center [369, 142] width 175 height 29
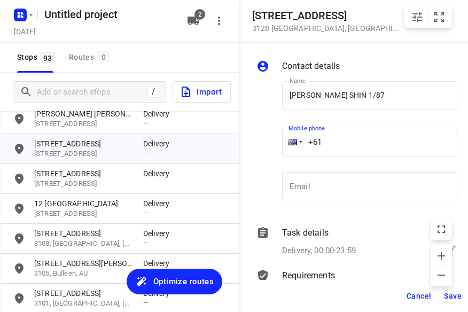
drag, startPoint x: 329, startPoint y: 138, endPoint x: 280, endPoint y: 136, distance: 49.2
click at [286, 138] on div "+61" at bounding box center [369, 142] width 175 height 29
type input "[PHONE_NUMBER]"
click at [452, 296] on span "Save" at bounding box center [453, 296] width 18 height 9
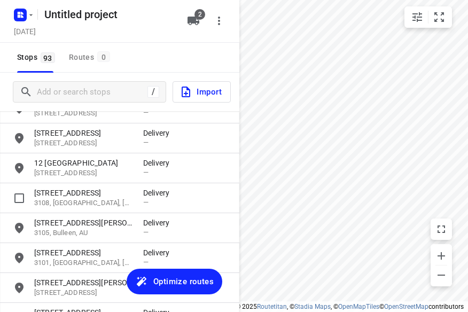
scroll to position [1068, 0]
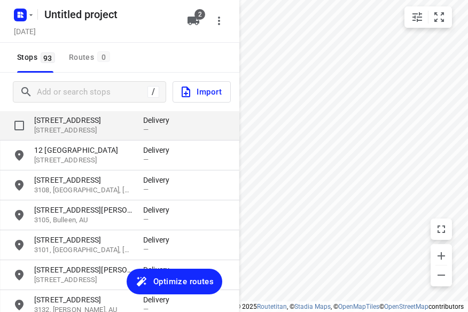
click at [98, 135] on p "[STREET_ADDRESS]" at bounding box center [83, 131] width 98 height 10
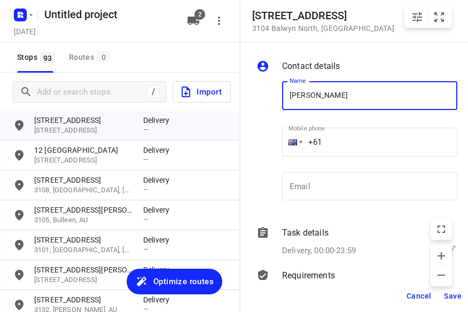
type input "[PERSON_NAME]"
click at [348, 137] on input "+61" at bounding box center [369, 142] width 175 height 29
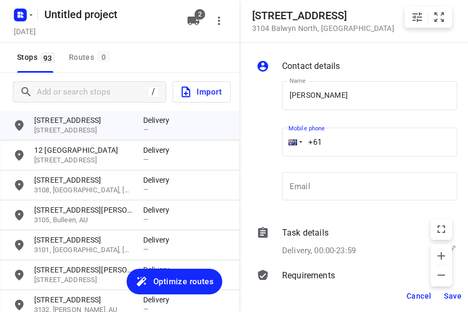
drag, startPoint x: 308, startPoint y: 140, endPoint x: 259, endPoint y: 143, distance: 49.2
click at [259, 143] on div "Name [PERSON_NAME] Name Mobile phone +61 ​ Email Email" at bounding box center [356, 143] width 205 height 141
type input "[PHONE_NUMBER]"
click at [458, 298] on span "Save" at bounding box center [453, 296] width 18 height 9
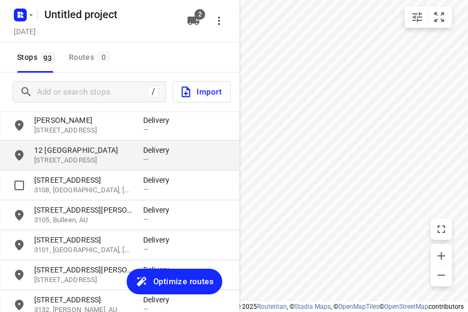
click at [87, 162] on p "[STREET_ADDRESS]" at bounding box center [83, 160] width 98 height 10
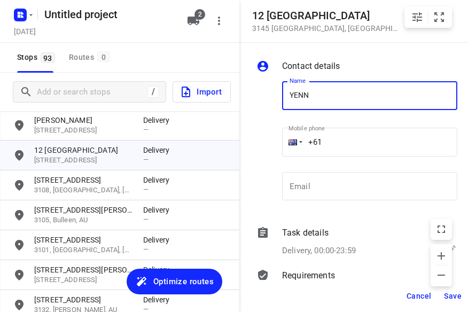
type input "[PERSON_NAME]"
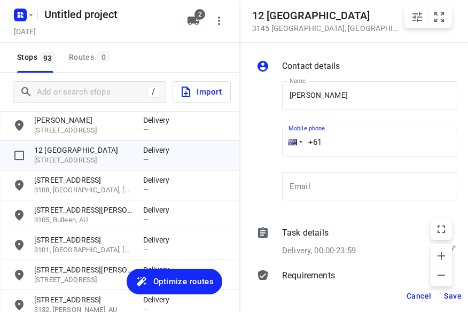
drag, startPoint x: 348, startPoint y: 144, endPoint x: 285, endPoint y: 155, distance: 64.1
click at [231, 148] on div "[GEOGRAPHIC_DATA][STREET_ADDRESS][GEOGRAPHIC_DATA] Contact details Name [PERSON…" at bounding box center [119, 156] width 239 height 312
type input "[PHONE_NUMBER]"
click at [450, 300] on span "Save" at bounding box center [453, 296] width 18 height 9
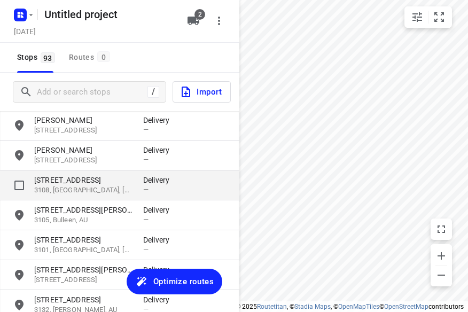
click at [87, 188] on p "3108, [GEOGRAPHIC_DATA], [GEOGRAPHIC_DATA]" at bounding box center [83, 190] width 98 height 10
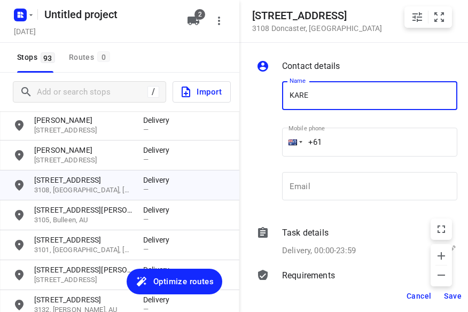
type input "[PERSON_NAME]"
click at [344, 145] on input "+61" at bounding box center [369, 142] width 175 height 29
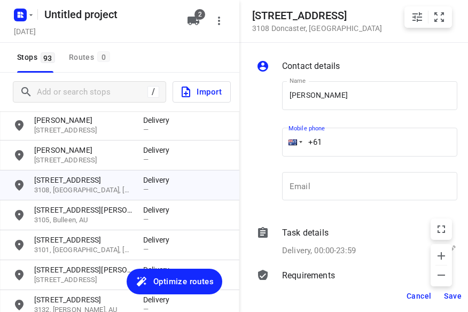
drag, startPoint x: 340, startPoint y: 144, endPoint x: 284, endPoint y: 146, distance: 56.1
click at [284, 146] on div "+61" at bounding box center [369, 142] width 175 height 29
type input "[PHONE_NUMBER]"
click at [453, 295] on span "Save" at bounding box center [453, 296] width 18 height 9
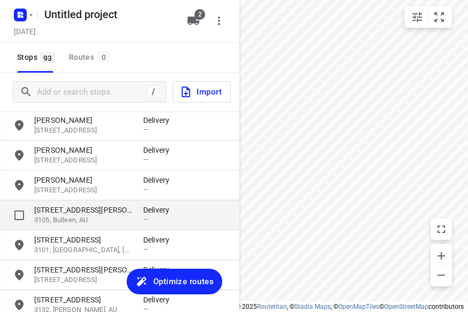
click at [84, 220] on p "3105, Bulleen, AU" at bounding box center [83, 220] width 98 height 10
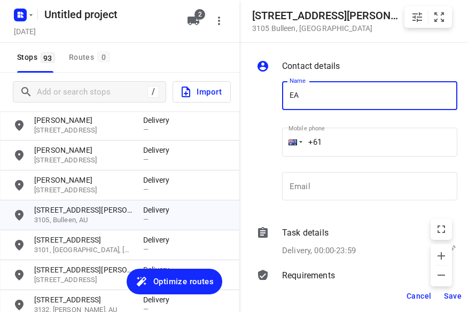
drag, startPoint x: 351, startPoint y: 108, endPoint x: 240, endPoint y: 115, distance: 111.3
click at [240, 115] on div "Contact details Name EA Name Mobile phone +61 ​ Email Email Task details Delive…" at bounding box center [358, 161] width 239 height 237
type input "[PERSON_NAME]"
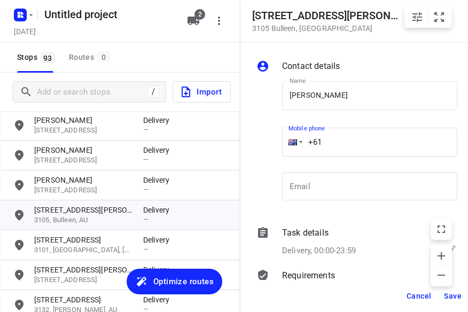
click at [268, 138] on div "Name [PERSON_NAME] Name Mobile phone +61 ​ Email Email" at bounding box center [356, 143] width 205 height 141
type input "[PHONE_NUMBER]"
click at [446, 302] on button "Save" at bounding box center [453, 295] width 26 height 19
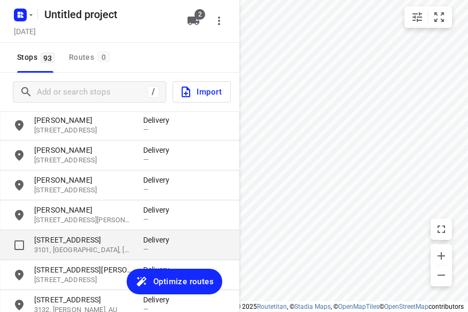
click at [112, 239] on p "[STREET_ADDRESS]" at bounding box center [83, 240] width 98 height 11
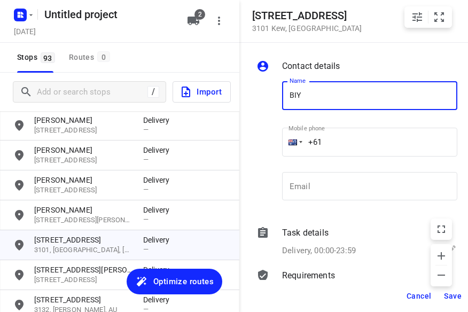
type input "BIYATI"
click at [341, 139] on input "+61" at bounding box center [369, 142] width 175 height 29
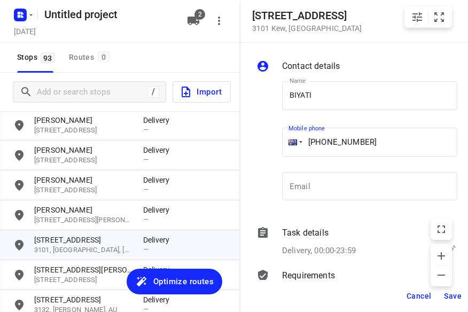
drag, startPoint x: 382, startPoint y: 142, endPoint x: 287, endPoint y: 142, distance: 95.6
click at [287, 142] on div "[PHONE_NUMBER]" at bounding box center [369, 142] width 175 height 29
drag, startPoint x: 381, startPoint y: 131, endPoint x: 377, endPoint y: 143, distance: 11.8
click at [380, 132] on input "[PHONE_NUMBER]" at bounding box center [369, 142] width 175 height 29
drag, startPoint x: 378, startPoint y: 142, endPoint x: 277, endPoint y: 142, distance: 101.5
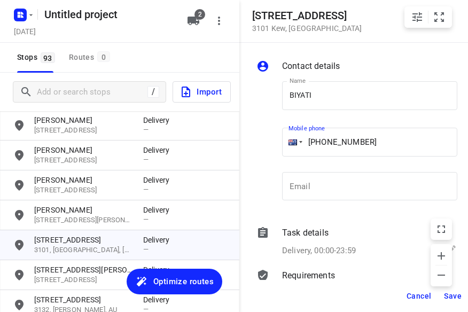
click at [277, 142] on div "Name [PERSON_NAME] Name Mobile phone [PHONE_NUMBER] ​ Email Email" at bounding box center [356, 143] width 205 height 141
click at [413, 148] on input "[PHONE_NUMBER]" at bounding box center [369, 142] width 175 height 29
drag, startPoint x: 399, startPoint y: 145, endPoint x: 312, endPoint y: 145, distance: 87.1
click at [312, 145] on input "[PHONE_NUMBER]" at bounding box center [369, 142] width 175 height 29
click at [386, 145] on input "[PHONE_NUMBER]" at bounding box center [369, 142] width 175 height 29
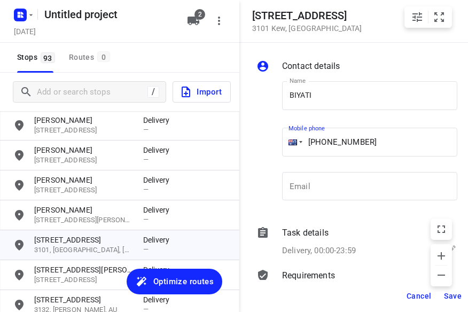
drag, startPoint x: 379, startPoint y: 148, endPoint x: 282, endPoint y: 148, distance: 97.8
click at [291, 146] on div "[PHONE_NUMBER]" at bounding box center [369, 142] width 175 height 29
type input "[PHONE_NUMBER]"
click at [449, 295] on span "Save" at bounding box center [453, 296] width 18 height 9
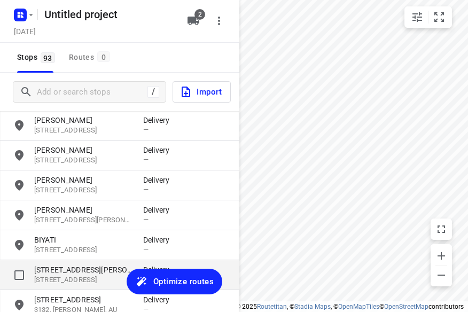
click at [96, 271] on p "[STREET_ADDRESS][PERSON_NAME]" at bounding box center [83, 269] width 98 height 11
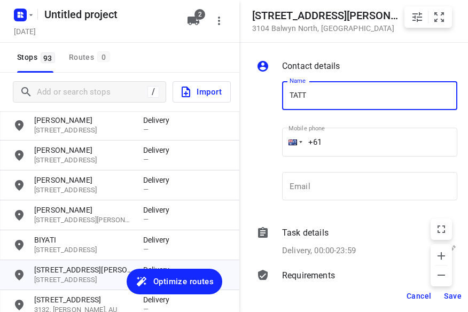
type input "TATT [PERSON_NAME]"
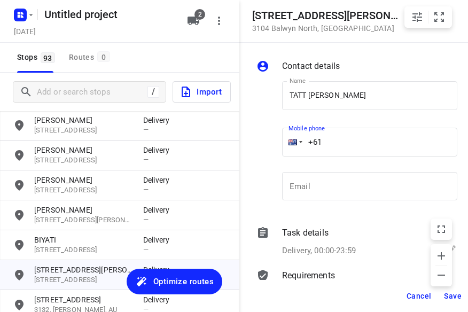
drag, startPoint x: 350, startPoint y: 140, endPoint x: 284, endPoint y: 149, distance: 66.3
click at [285, 147] on div "+61" at bounding box center [369, 142] width 175 height 29
type input "[PHONE_NUMBER]"
click at [454, 296] on span "Save" at bounding box center [453, 296] width 18 height 9
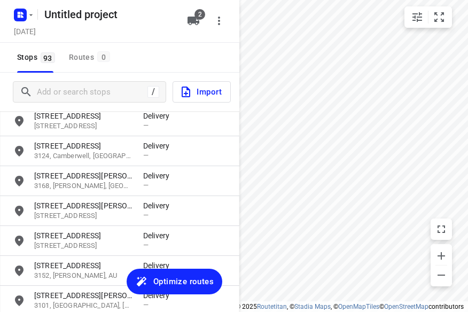
scroll to position [1229, 0]
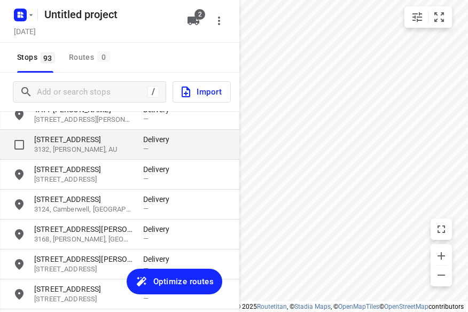
click at [77, 141] on p "[STREET_ADDRESS]" at bounding box center [83, 139] width 98 height 11
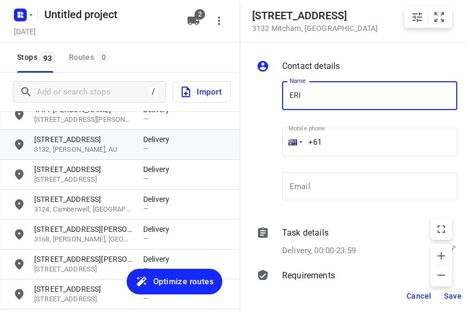
type input "[PERSON_NAME] 3/28"
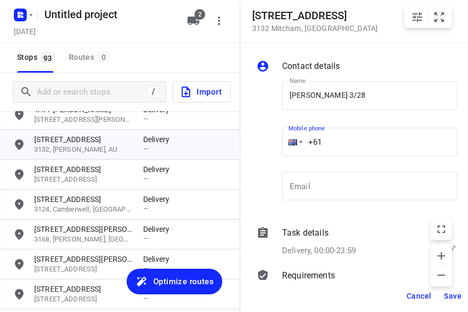
drag, startPoint x: 292, startPoint y: 140, endPoint x: 278, endPoint y: 142, distance: 13.4
click at [280, 143] on div "Mobile phone +61 ​" at bounding box center [370, 145] width 184 height 49
type input "[PHONE_NUMBER]"
click at [456, 299] on span "Save" at bounding box center [453, 296] width 18 height 9
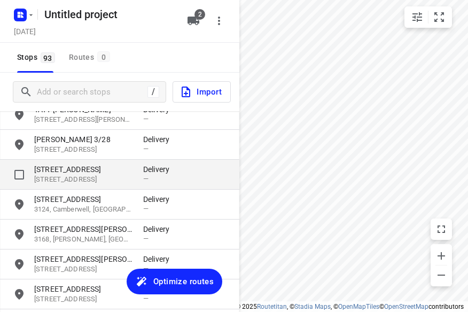
click at [78, 174] on p "[STREET_ADDRESS]" at bounding box center [83, 169] width 98 height 11
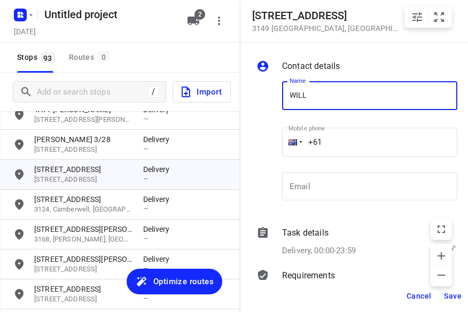
type input "[PERSON_NAME]"
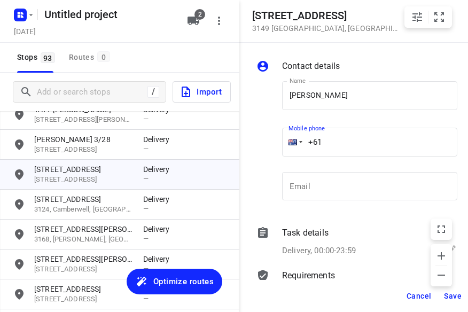
drag, startPoint x: 304, startPoint y: 140, endPoint x: 288, endPoint y: 142, distance: 16.1
click at [288, 142] on div "+61" at bounding box center [369, 142] width 175 height 29
type input "[PHONE_NUMBER]"
click at [451, 292] on span "Save" at bounding box center [453, 296] width 18 height 9
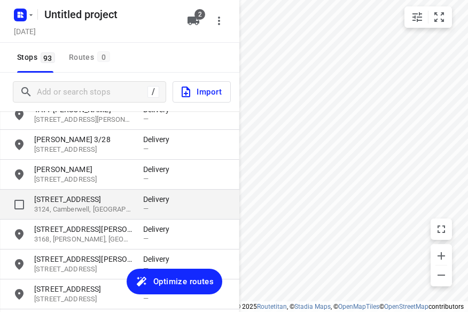
click at [103, 198] on p "[STREET_ADDRESS]" at bounding box center [83, 199] width 98 height 11
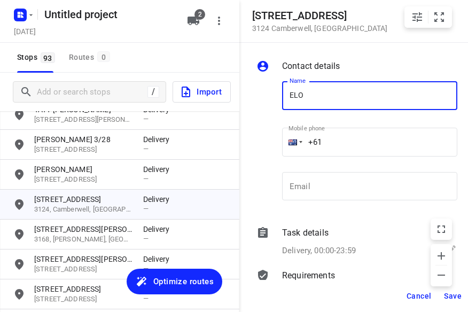
click at [343, 98] on input "ELO" at bounding box center [369, 95] width 175 height 29
type input "[PERSON_NAME]"
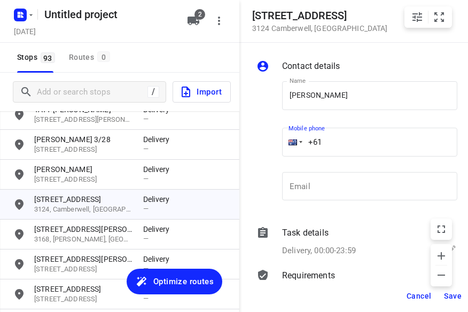
click at [267, 140] on div "Name [PERSON_NAME] Name Mobile phone +61 ​ Email Email" at bounding box center [356, 143] width 205 height 141
type input "[PHONE_NUMBER]"
click at [451, 295] on span "Save" at bounding box center [453, 296] width 18 height 9
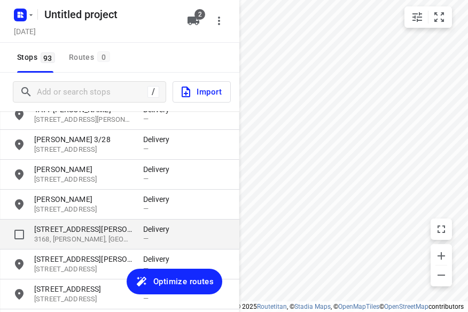
click at [81, 234] on p "[STREET_ADDRESS][PERSON_NAME]" at bounding box center [83, 229] width 98 height 11
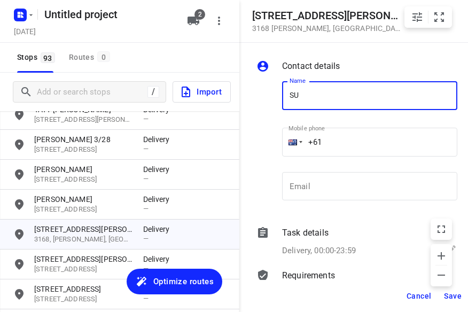
type input "SU CHOO"
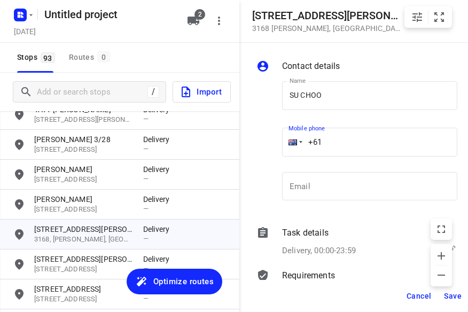
drag, startPoint x: 297, startPoint y: 149, endPoint x: 257, endPoint y: 153, distance: 40.2
click at [258, 153] on div "Name SU CHOO Name Mobile phone +61 ​ Email Email" at bounding box center [356, 143] width 205 height 141
type input "[PHONE_NUMBER]"
click at [447, 293] on span "Save" at bounding box center [453, 296] width 18 height 9
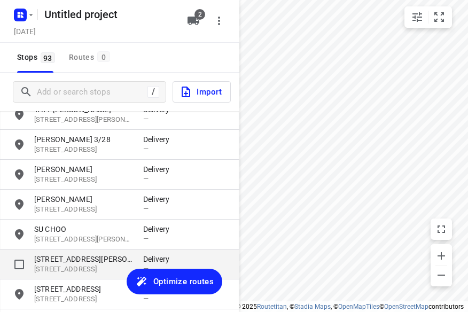
click at [84, 265] on p "[STREET_ADDRESS]" at bounding box center [83, 269] width 98 height 10
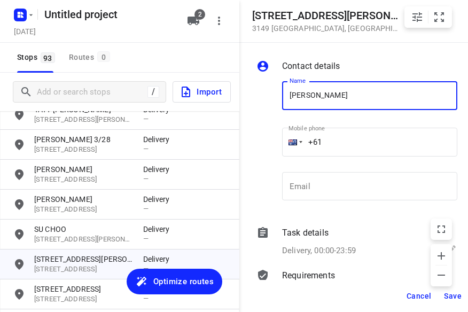
type input "[PERSON_NAME] 1/56"
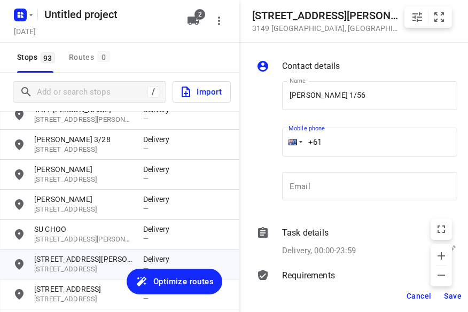
drag, startPoint x: 339, startPoint y: 142, endPoint x: 261, endPoint y: 145, distance: 78.0
click at [261, 145] on div "Name [PERSON_NAME] 1/56 Name Mobile phone +61 ​ Email Email" at bounding box center [356, 143] width 205 height 141
type input "[PHONE_NUMBER]"
click at [457, 303] on button "Save" at bounding box center [453, 295] width 26 height 19
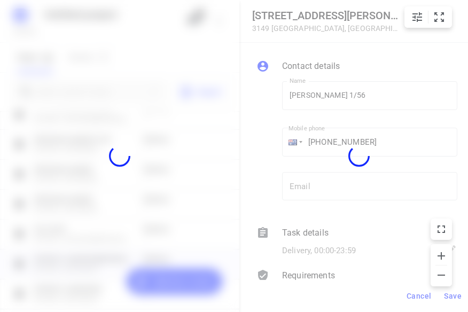
click at [454, 299] on div at bounding box center [358, 156] width 239 height 312
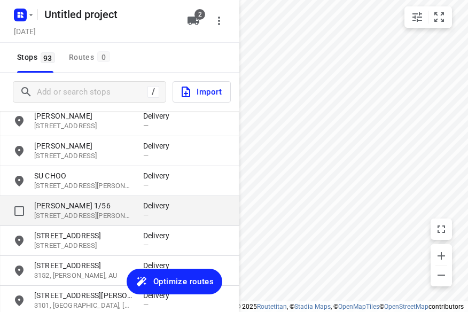
scroll to position [1335, 0]
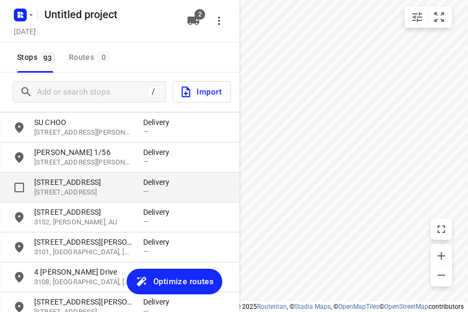
click at [103, 189] on p "[STREET_ADDRESS]" at bounding box center [83, 192] width 98 height 10
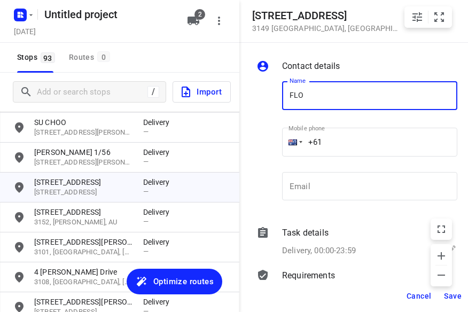
type input "[PERSON_NAME] 3/436"
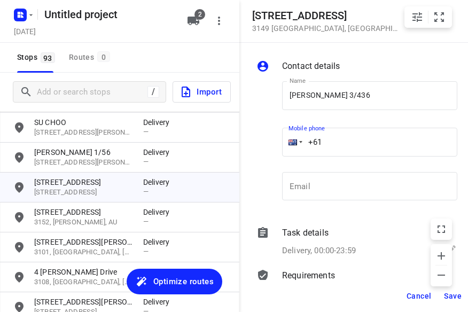
drag, startPoint x: 293, startPoint y: 147, endPoint x: 248, endPoint y: 147, distance: 44.3
click at [254, 148] on div "Name [PERSON_NAME] 3/436 Name Mobile phone +61 ​ Email Email" at bounding box center [356, 143] width 205 height 141
type input "[PHONE_NUMBER]"
click at [445, 296] on span "Save" at bounding box center [453, 296] width 18 height 9
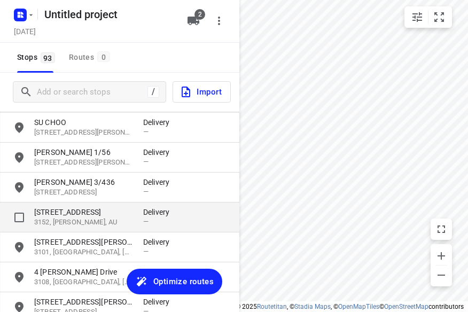
click at [103, 215] on p "[STREET_ADDRESS]" at bounding box center [83, 212] width 98 height 11
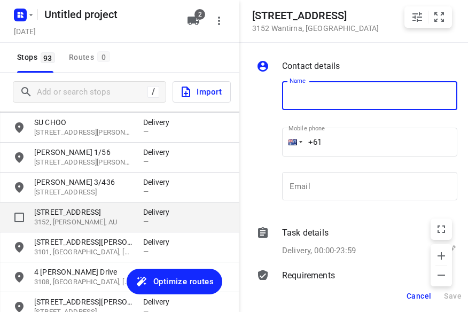
type input "U"
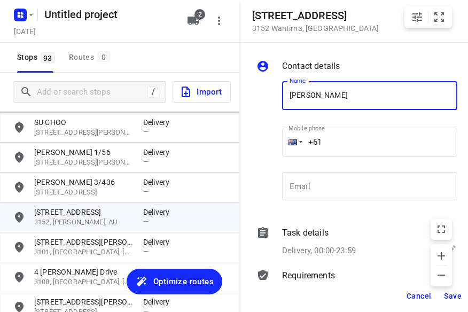
type input "[PERSON_NAME]"
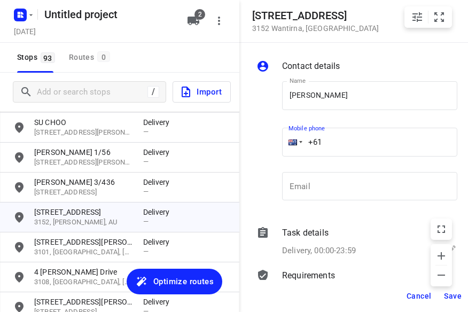
drag, startPoint x: 353, startPoint y: 145, endPoint x: 263, endPoint y: 145, distance: 89.7
click at [263, 145] on div "Name [PERSON_NAME] Name Mobile phone +61 ​ Email Email" at bounding box center [356, 143] width 205 height 141
type input "[PHONE_NUMBER]"
click at [448, 298] on span "Save" at bounding box center [453, 296] width 18 height 9
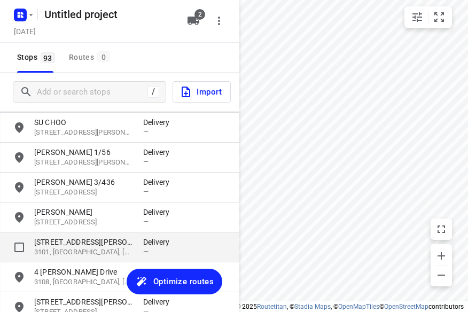
click at [85, 251] on p "3101, [GEOGRAPHIC_DATA], [GEOGRAPHIC_DATA]" at bounding box center [83, 252] width 98 height 10
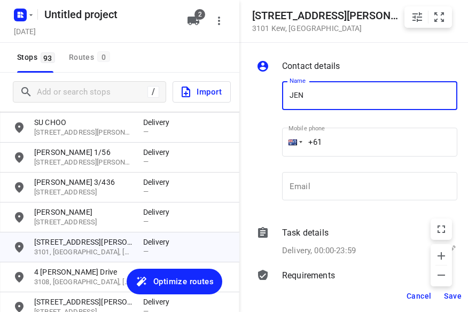
type input "[PERSON_NAME]"
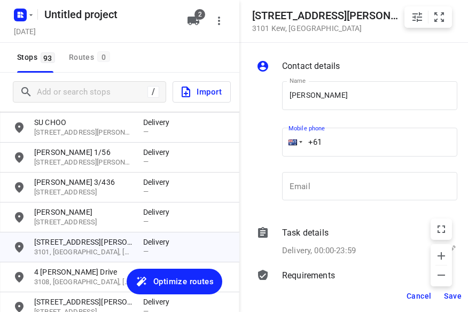
drag, startPoint x: 315, startPoint y: 144, endPoint x: 263, endPoint y: 144, distance: 51.8
click at [263, 144] on div "Name [PERSON_NAME] Name Mobile phone +61 ​ Email Email" at bounding box center [356, 143] width 205 height 141
type input "[PHONE_NUMBER]"
click at [450, 294] on span "Save" at bounding box center [453, 296] width 18 height 9
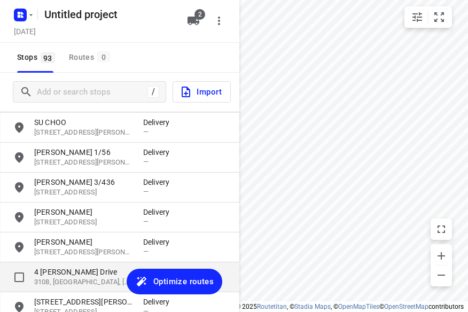
click at [95, 270] on p "4 [PERSON_NAME] Drive" at bounding box center [83, 272] width 98 height 11
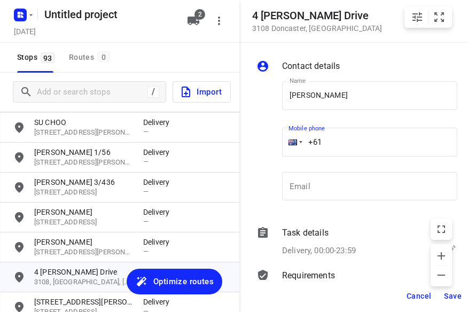
drag, startPoint x: 340, startPoint y: 138, endPoint x: 266, endPoint y: 145, distance: 74.0
click at [267, 145] on div "Name [PERSON_NAME] Name Mobile phone +61 ​ Email Email" at bounding box center [356, 143] width 205 height 141
click at [457, 293] on span "Save" at bounding box center [453, 296] width 18 height 9
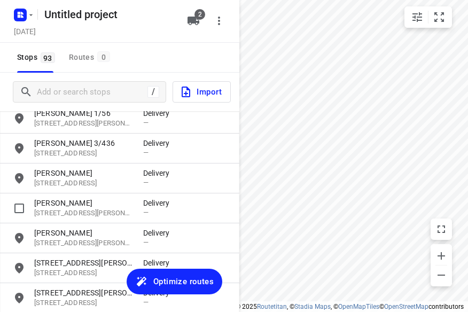
scroll to position [1389, 0]
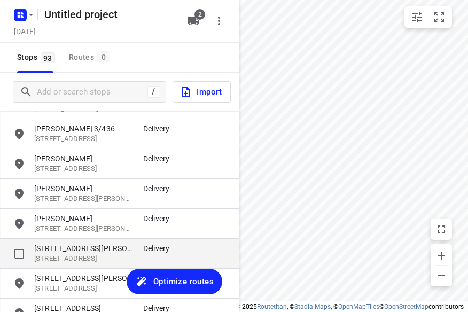
click at [76, 247] on p "[STREET_ADDRESS][PERSON_NAME]" at bounding box center [83, 248] width 98 height 11
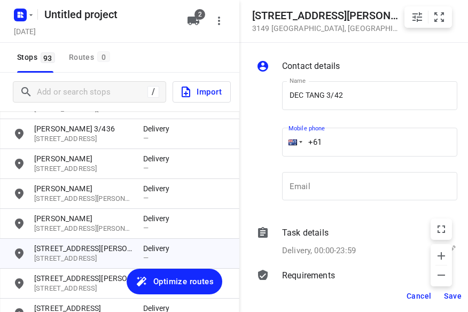
drag, startPoint x: 351, startPoint y: 144, endPoint x: 266, endPoint y: 147, distance: 85.0
click at [266, 147] on div "Name DEC TANG 3/42 Name Mobile phone +61 ​ Email Email" at bounding box center [356, 143] width 205 height 141
click at [442, 294] on button "Save" at bounding box center [453, 295] width 26 height 19
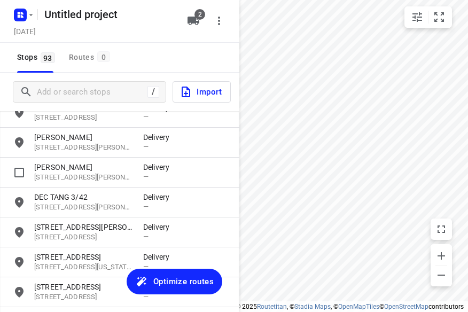
scroll to position [1496, 0]
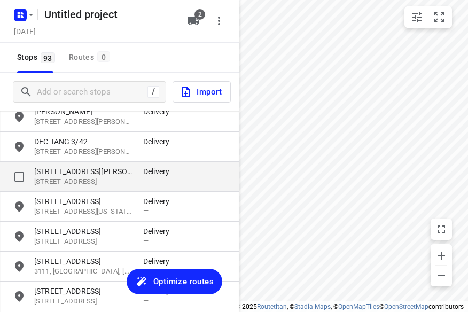
click at [97, 181] on p "[STREET_ADDRESS]" at bounding box center [83, 182] width 98 height 10
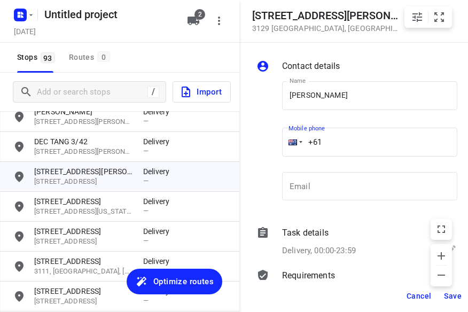
drag, startPoint x: 360, startPoint y: 107, endPoint x: 269, endPoint y: 139, distance: 96.8
click at [268, 139] on div "Name [PERSON_NAME] Name Mobile phone +61 ​ Email Email" at bounding box center [356, 143] width 205 height 141
click at [451, 300] on button "Save" at bounding box center [453, 295] width 26 height 19
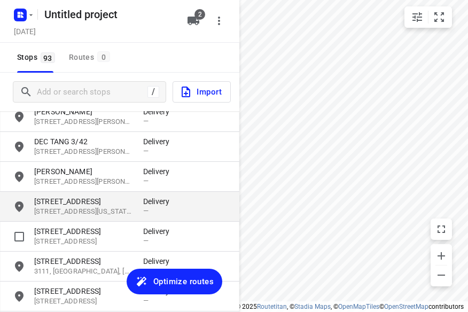
click at [105, 210] on p "[STREET_ADDRESS][US_STATE]" at bounding box center [83, 212] width 98 height 10
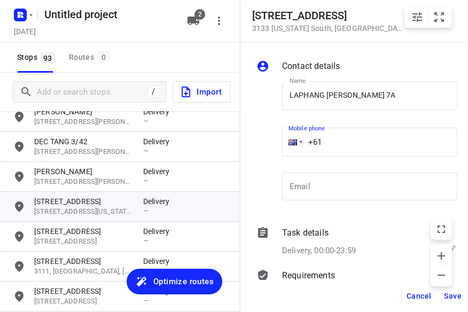
drag, startPoint x: 364, startPoint y: 110, endPoint x: 265, endPoint y: 150, distance: 106.8
click at [265, 150] on div "Name [PERSON_NAME] 7A Name Mobile phone +61 ​ Email Email" at bounding box center [356, 143] width 205 height 141
click at [450, 299] on span "Save" at bounding box center [453, 296] width 18 height 9
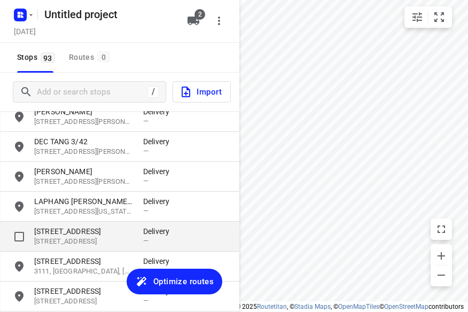
click at [100, 240] on p "[STREET_ADDRESS]" at bounding box center [83, 242] width 98 height 10
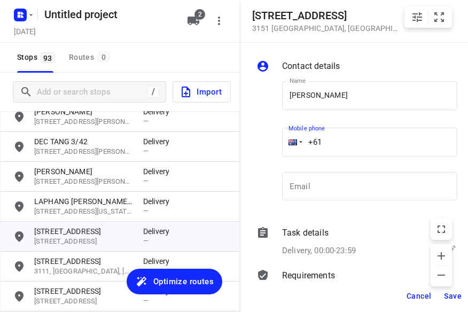
drag, startPoint x: 339, startPoint y: 142, endPoint x: 231, endPoint y: 140, distance: 107.9
click at [231, 140] on div "[STREET_ADDRESS] Contact details Name [PERSON_NAME] Name Mobile phone +61 ​ Ema…" at bounding box center [119, 156] width 239 height 312
click at [448, 294] on span "Save" at bounding box center [453, 296] width 18 height 9
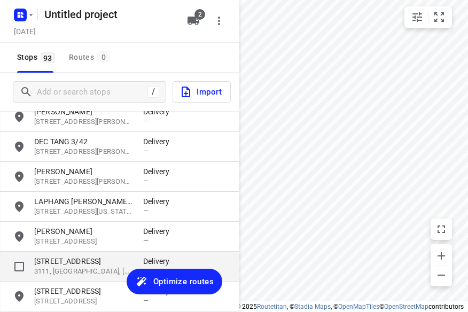
click at [93, 262] on p "[STREET_ADDRESS]" at bounding box center [83, 261] width 98 height 11
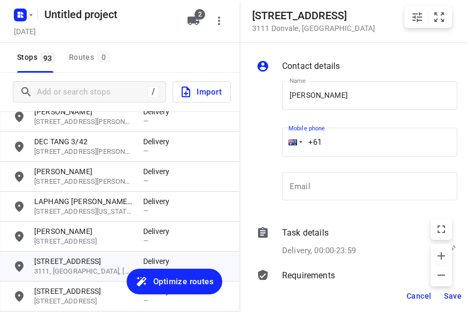
drag, startPoint x: 306, startPoint y: 145, endPoint x: 263, endPoint y: 145, distance: 43.3
click at [263, 145] on div "Name [PERSON_NAME] Name Mobile phone +61 ​ Email Email" at bounding box center [356, 143] width 205 height 141
click at [455, 292] on span "Save" at bounding box center [453, 296] width 18 height 9
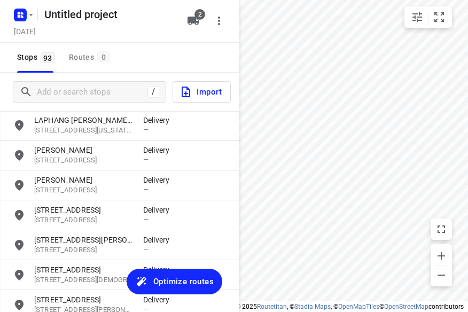
scroll to position [1603, 0]
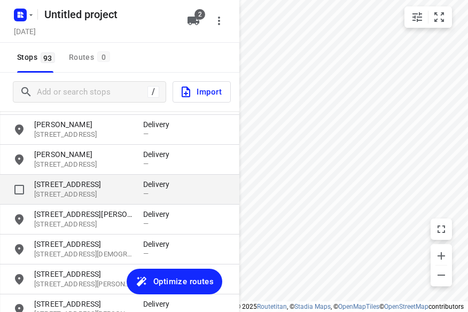
click at [89, 191] on p "[STREET_ADDRESS]" at bounding box center [83, 195] width 98 height 10
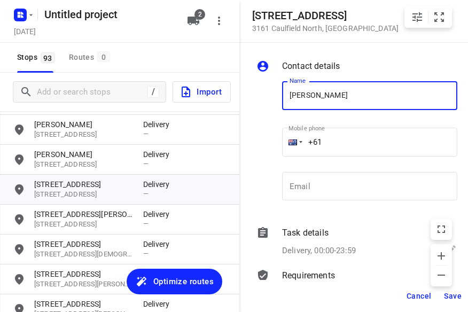
click at [281, 148] on div "Mobile phone +61 ​" at bounding box center [370, 145] width 184 height 49
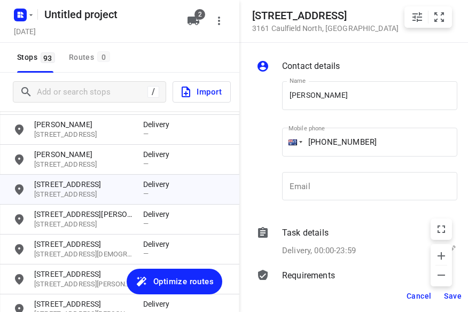
click at [452, 296] on span "Save" at bounding box center [453, 296] width 18 height 9
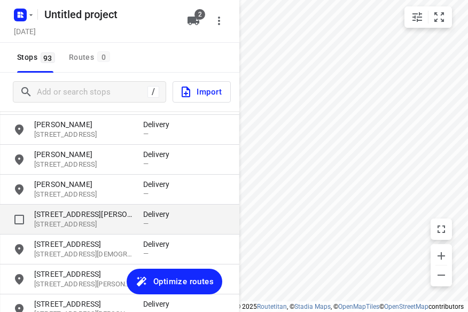
click at [95, 223] on p "[STREET_ADDRESS]" at bounding box center [83, 225] width 98 height 10
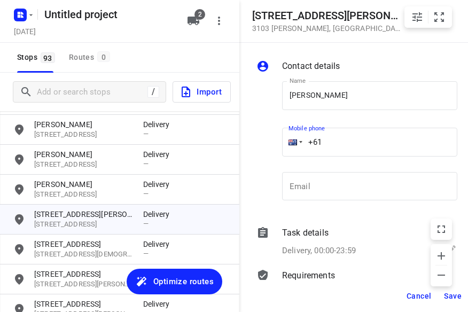
drag, startPoint x: 343, startPoint y: 142, endPoint x: 259, endPoint y: 145, distance: 84.5
click at [263, 145] on div "Name [PERSON_NAME] Name Mobile phone +61 ​ Email Email" at bounding box center [356, 143] width 205 height 141
click at [448, 293] on span "Save" at bounding box center [453, 296] width 18 height 9
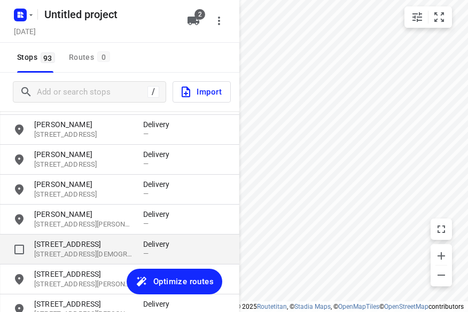
click at [88, 241] on p "[STREET_ADDRESS]" at bounding box center [83, 244] width 98 height 11
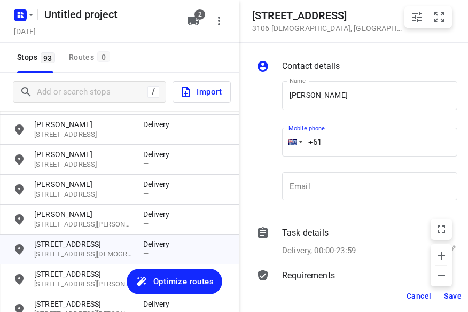
drag, startPoint x: 354, startPoint y: 139, endPoint x: 290, endPoint y: 142, distance: 64.1
click at [295, 142] on div "+61" at bounding box center [369, 142] width 175 height 29
click at [449, 294] on span "Save" at bounding box center [453, 296] width 18 height 9
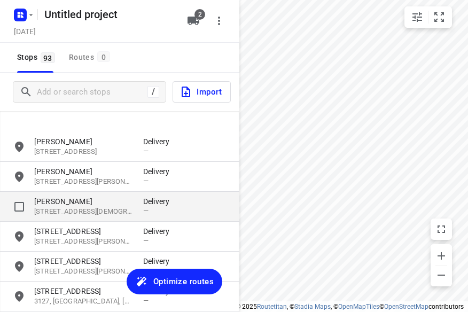
scroll to position [1709, 0]
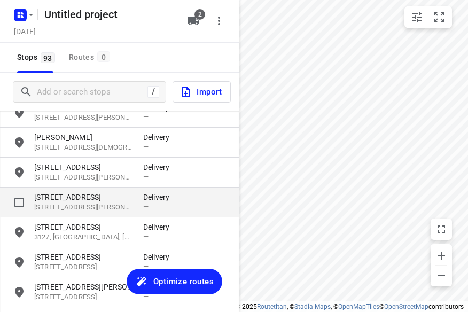
click at [103, 202] on p "[STREET_ADDRESS][PERSON_NAME]" at bounding box center [83, 207] width 98 height 10
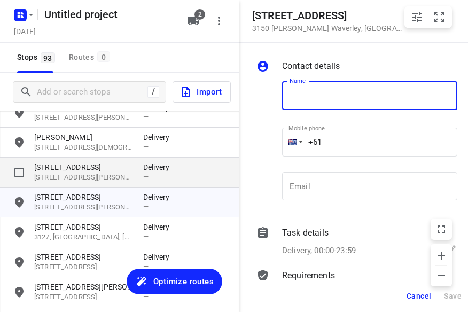
click at [106, 174] on p "[STREET_ADDRESS][PERSON_NAME]" at bounding box center [83, 178] width 98 height 10
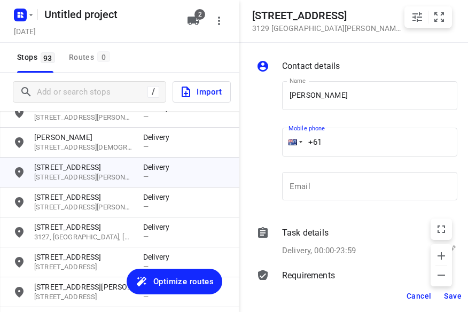
click at [298, 144] on div "+61" at bounding box center [369, 142] width 175 height 29
drag, startPoint x: 335, startPoint y: 142, endPoint x: 275, endPoint y: 142, distance: 60.9
click at [275, 142] on div "Name [PERSON_NAME] Name Mobile phone +61 ​ Email Email" at bounding box center [356, 143] width 205 height 141
click at [450, 292] on span "Save" at bounding box center [453, 296] width 18 height 9
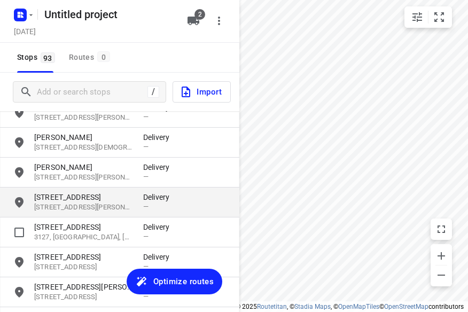
click at [104, 204] on p "[STREET_ADDRESS][PERSON_NAME]" at bounding box center [83, 207] width 98 height 10
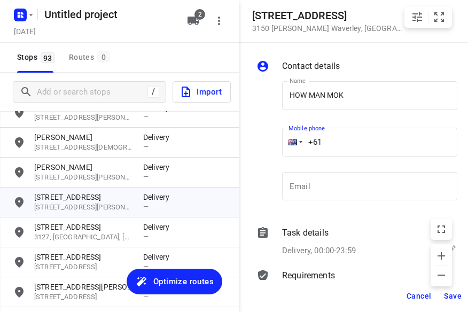
drag, startPoint x: 268, startPoint y: 144, endPoint x: 251, endPoint y: 145, distance: 17.1
click at [251, 145] on div "Contact details Name HOW MAN MOK Name Mobile phone +61 ​ Email Email Task detai…" at bounding box center [358, 161] width 239 height 237
click at [451, 294] on span "Save" at bounding box center [453, 296] width 18 height 9
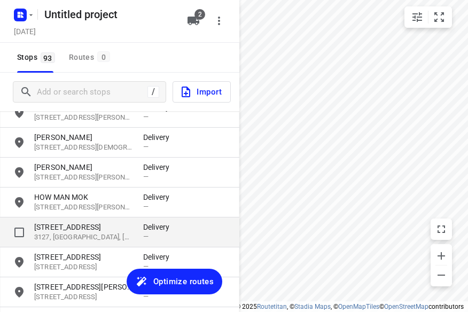
click at [89, 229] on p "[STREET_ADDRESS]" at bounding box center [83, 227] width 98 height 11
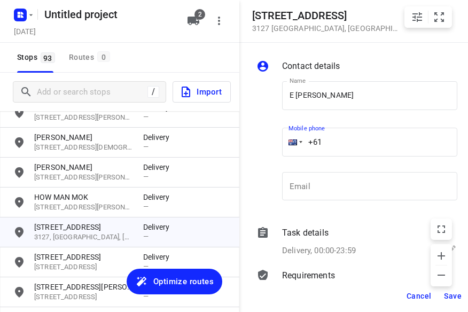
click at [276, 150] on div "Name [PERSON_NAME] Name Mobile phone +61 ​ Email Email" at bounding box center [356, 143] width 205 height 141
click at [442, 299] on button "Save" at bounding box center [453, 295] width 26 height 19
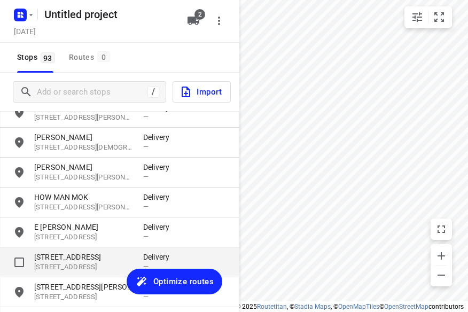
click at [106, 271] on p "[STREET_ADDRESS]" at bounding box center [83, 267] width 98 height 10
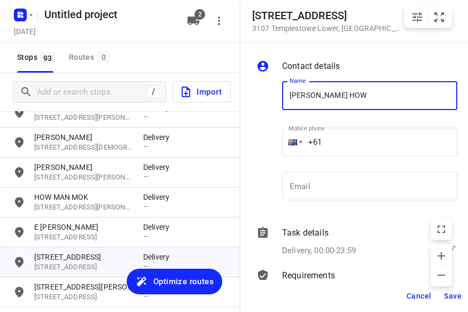
drag, startPoint x: 296, startPoint y: 140, endPoint x: 269, endPoint y: 144, distance: 26.9
click at [269, 144] on div "Name [PERSON_NAME] HOW Name Mobile phone +61 ​ Email Email" at bounding box center [356, 143] width 205 height 141
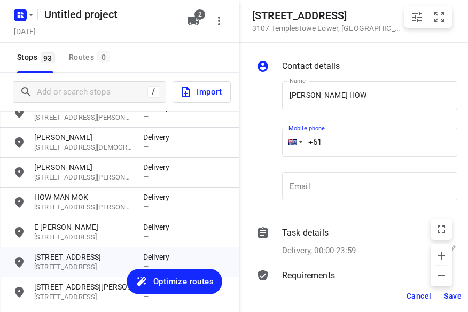
click at [342, 147] on input "+61" at bounding box center [369, 142] width 175 height 29
click at [454, 298] on span "Save" at bounding box center [453, 296] width 18 height 9
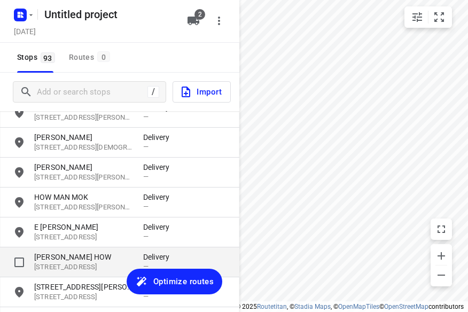
scroll to position [1816, 0]
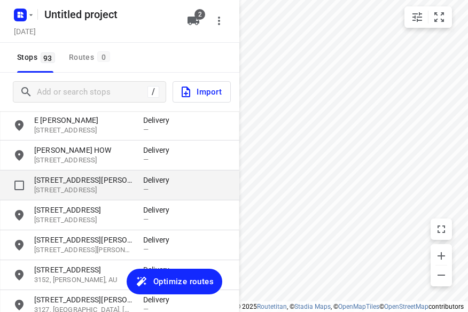
click at [95, 185] on p "[STREET_ADDRESS]" at bounding box center [83, 190] width 98 height 10
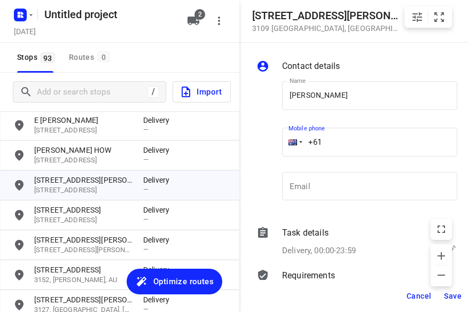
click at [345, 139] on input "+61" at bounding box center [369, 142] width 175 height 29
click at [453, 296] on span "Save" at bounding box center [453, 296] width 18 height 9
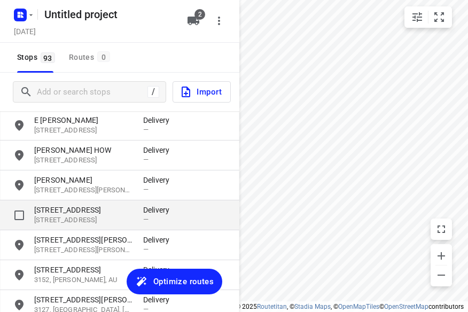
click at [81, 218] on p "[STREET_ADDRESS]" at bounding box center [83, 220] width 98 height 10
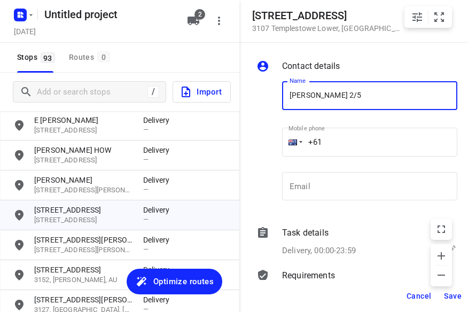
click at [353, 143] on input "+61" at bounding box center [369, 142] width 175 height 29
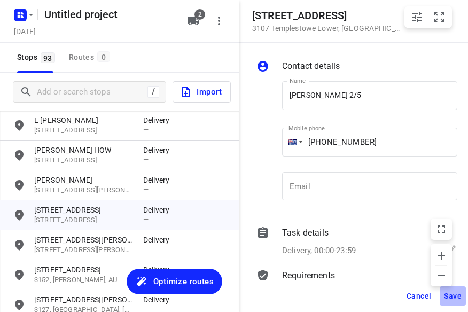
click at [458, 298] on span "Save" at bounding box center [453, 296] width 18 height 9
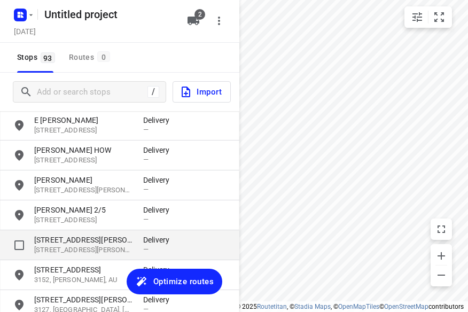
click at [86, 242] on p "[STREET_ADDRESS][PERSON_NAME]" at bounding box center [83, 240] width 98 height 11
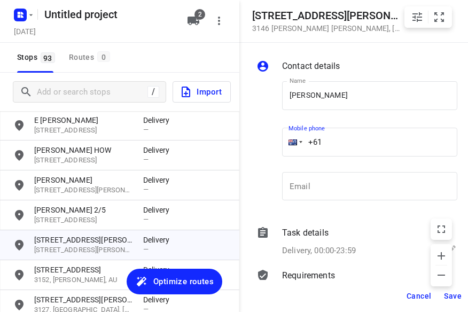
click at [349, 140] on input "+61" at bounding box center [369, 142] width 175 height 29
click at [449, 292] on span "Save" at bounding box center [453, 296] width 18 height 9
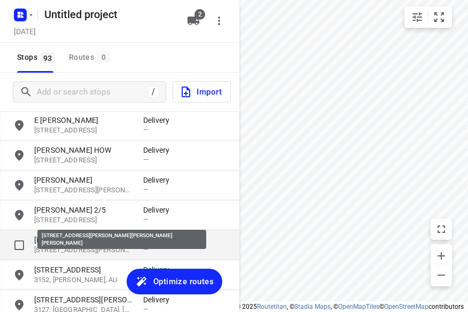
scroll to position [1870, 0]
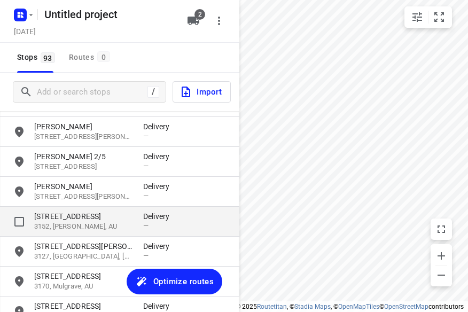
click at [90, 216] on p "[STREET_ADDRESS]" at bounding box center [83, 216] width 98 height 11
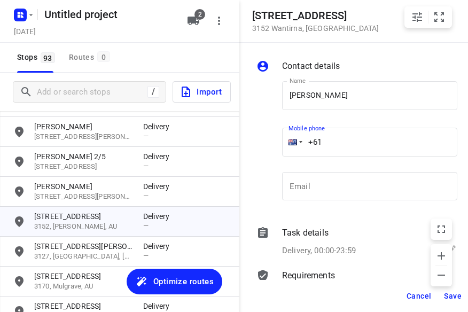
click at [342, 137] on input "+61" at bounding box center [369, 142] width 175 height 29
click at [446, 301] on button "Save" at bounding box center [453, 295] width 26 height 19
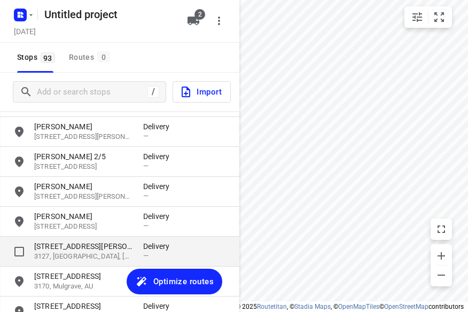
click at [103, 253] on p "3127, [GEOGRAPHIC_DATA], [GEOGRAPHIC_DATA]" at bounding box center [83, 257] width 98 height 10
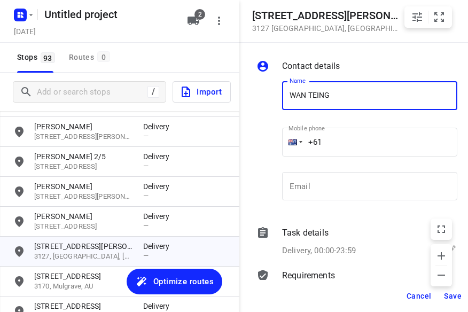
click at [349, 142] on input "+61" at bounding box center [369, 142] width 175 height 29
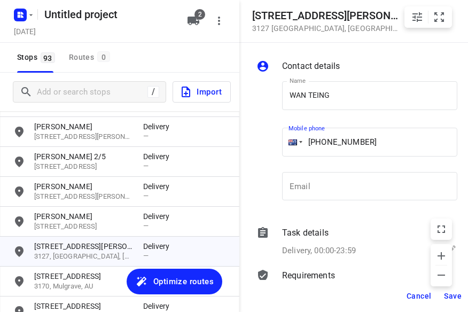
click at [443, 296] on button "Save" at bounding box center [453, 295] width 26 height 19
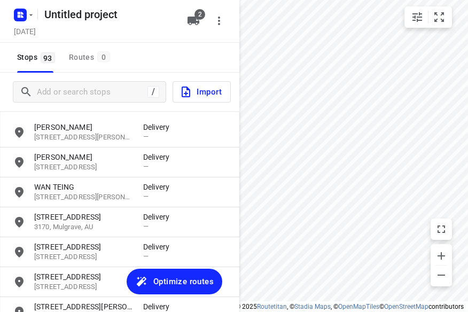
scroll to position [1976, 0]
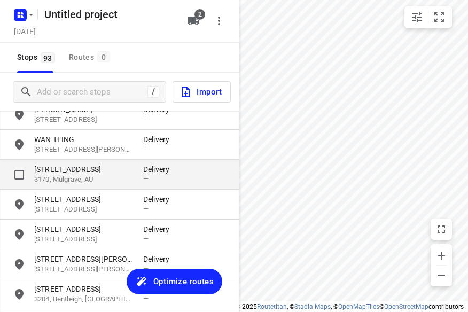
click at [84, 182] on p "3170, Mulgrave, AU" at bounding box center [83, 180] width 98 height 10
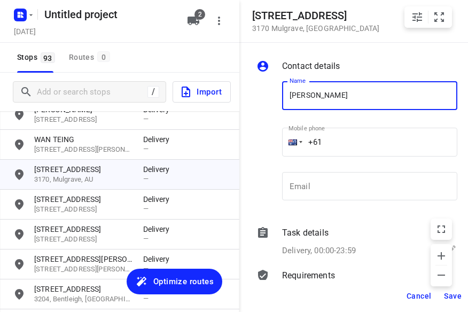
click at [344, 142] on input "+61" at bounding box center [369, 142] width 175 height 29
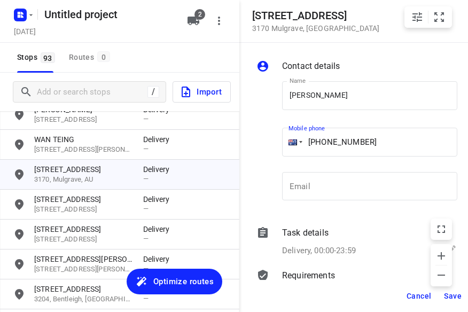
click at [346, 151] on input "[PHONE_NUMBER]" at bounding box center [369, 142] width 175 height 29
click at [334, 143] on input "[PHONE_NUMBER]" at bounding box center [369, 142] width 175 height 29
click at [330, 141] on input "[PHONE_NUMBER]" at bounding box center [369, 142] width 175 height 29
click at [443, 291] on button "Save" at bounding box center [453, 295] width 26 height 19
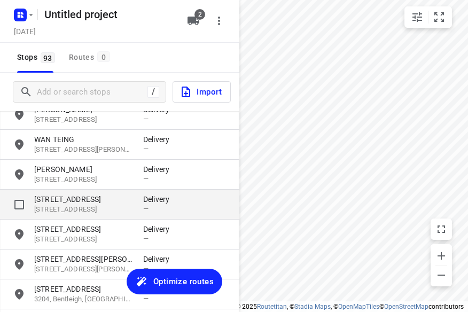
click at [94, 208] on p "[STREET_ADDRESS]" at bounding box center [83, 210] width 98 height 10
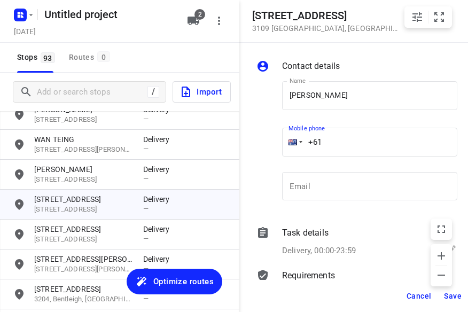
click at [340, 140] on input "+61" at bounding box center [369, 142] width 175 height 29
click at [451, 292] on span "Save" at bounding box center [453, 296] width 18 height 9
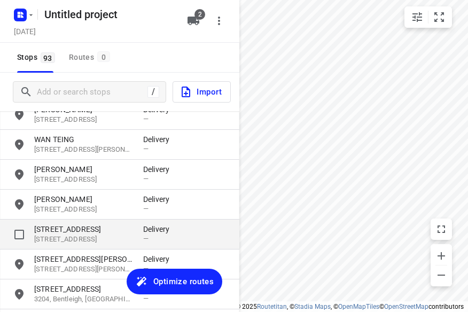
scroll to position [2030, 0]
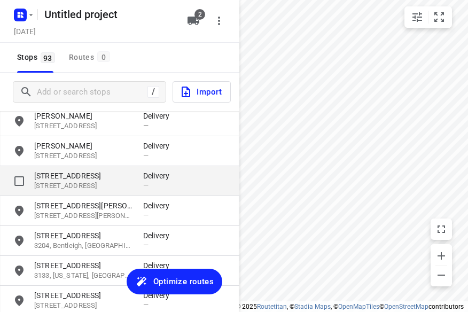
click at [119, 181] on p "[STREET_ADDRESS]" at bounding box center [83, 186] width 98 height 10
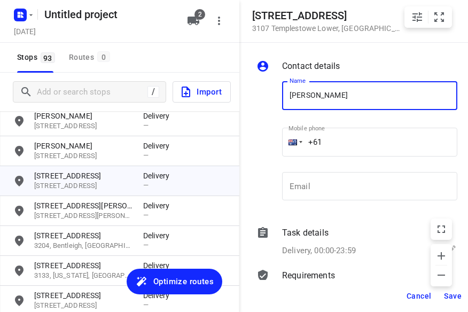
click at [347, 143] on input "+61" at bounding box center [369, 142] width 175 height 29
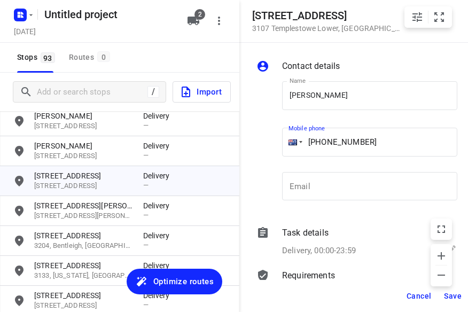
click at [455, 300] on span "Save" at bounding box center [453, 296] width 18 height 9
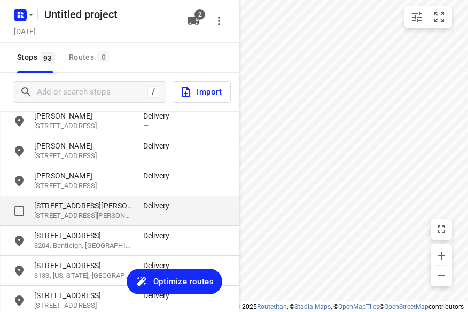
click at [120, 210] on p "[STREET_ADDRESS][PERSON_NAME]" at bounding box center [83, 205] width 98 height 11
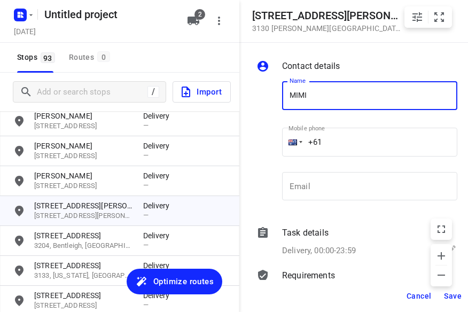
click at [339, 133] on input "+61" at bounding box center [369, 142] width 175 height 29
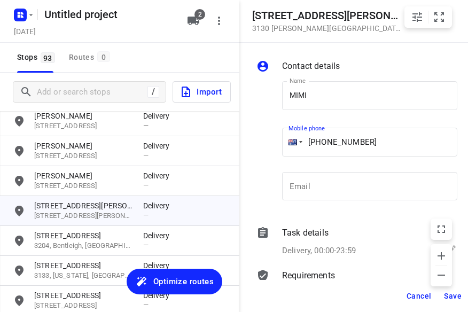
click at [324, 142] on input "[PHONE_NUMBER]" at bounding box center [369, 142] width 175 height 29
click at [325, 142] on input "[PHONE_NUMBER]" at bounding box center [369, 142] width 175 height 29
click at [328, 143] on input "[PHONE_NUMBER]" at bounding box center [369, 142] width 175 height 29
click at [444, 293] on button "Save" at bounding box center [453, 295] width 26 height 19
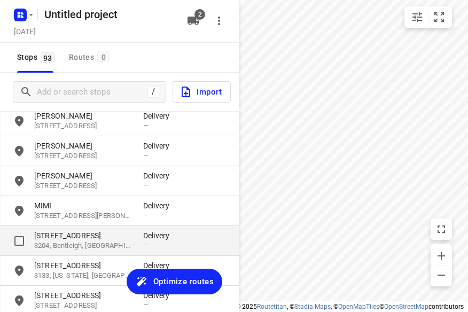
click at [83, 241] on p "3204, Bentleigh, [GEOGRAPHIC_DATA]" at bounding box center [83, 246] width 98 height 10
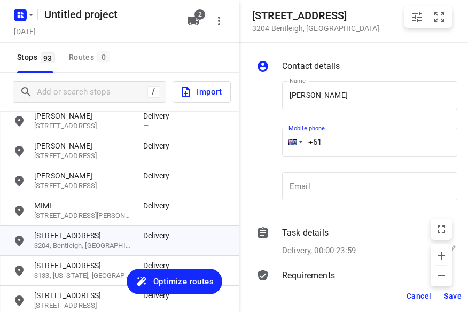
click at [339, 137] on input "+61" at bounding box center [369, 142] width 175 height 29
click at [448, 296] on span "Save" at bounding box center [453, 296] width 18 height 9
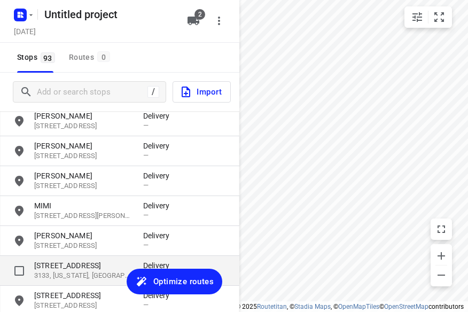
click at [74, 259] on div "[STREET_ADDRESS][US_STATE] Delivery —" at bounding box center [119, 271] width 239 height 30
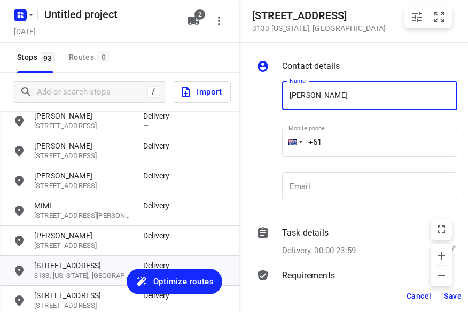
click at [365, 149] on input "+61" at bounding box center [369, 142] width 175 height 29
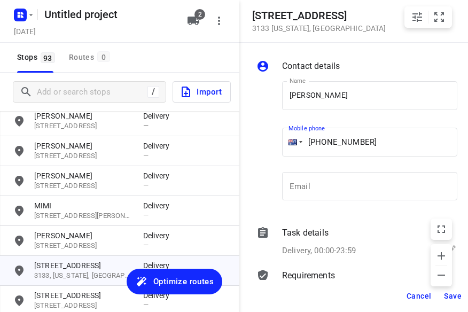
click at [445, 298] on span "Save" at bounding box center [453, 296] width 18 height 9
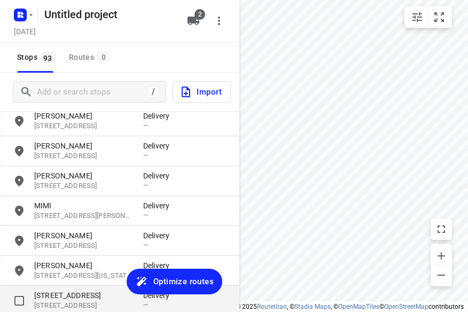
click at [88, 290] on p "[STREET_ADDRESS]" at bounding box center [83, 295] width 98 height 11
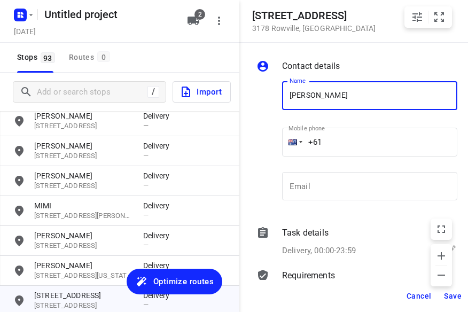
drag, startPoint x: 271, startPoint y: 151, endPoint x: 246, endPoint y: 149, distance: 25.2
click at [257, 151] on div "Name [PERSON_NAME] Name Mobile phone +61 ​ Email Email" at bounding box center [356, 143] width 205 height 141
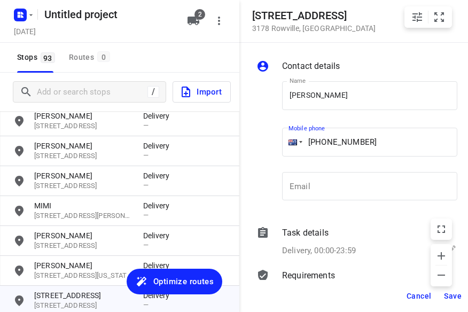
click at [455, 296] on span "Save" at bounding box center [453, 296] width 18 height 9
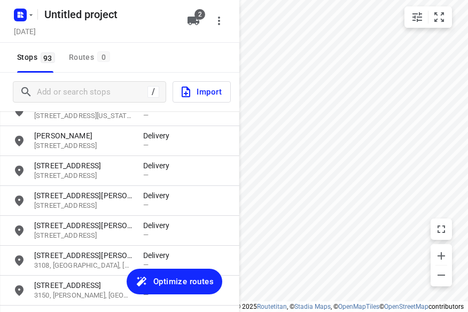
scroll to position [2190, 0]
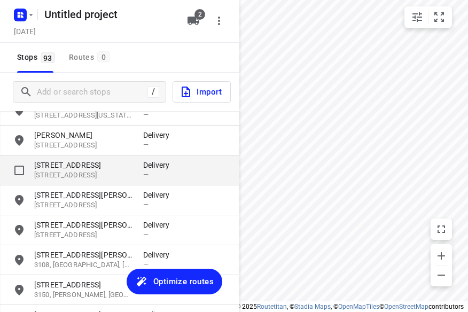
click at [76, 157] on div "[STREET_ADDRESS] Delivery —" at bounding box center [119, 170] width 239 height 30
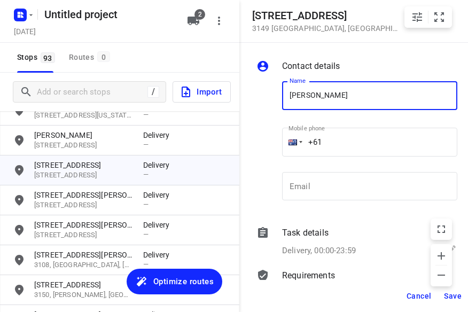
click at [328, 140] on input "+61" at bounding box center [369, 142] width 175 height 29
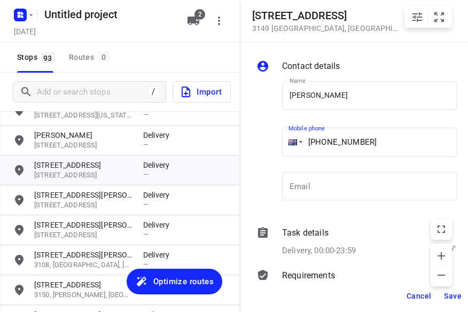
drag, startPoint x: 404, startPoint y: 161, endPoint x: 397, endPoint y: 153, distance: 10.2
click at [400, 155] on div "Mobile phone [PHONE_NUMBER] ​" at bounding box center [369, 144] width 175 height 43
drag, startPoint x: 371, startPoint y: 139, endPoint x: 239, endPoint y: 147, distance: 132.2
click at [238, 147] on div "[STREET_ADDRESS] Contact details Name [PERSON_NAME] TEE Name Mobile phone [PHON…" at bounding box center [119, 156] width 239 height 312
drag, startPoint x: 393, startPoint y: 134, endPoint x: 260, endPoint y: 134, distance: 133.0
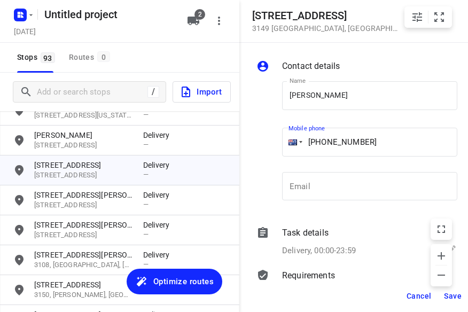
click at [260, 134] on div "Name [PERSON_NAME] TEE Name Mobile phone [PHONE_NUMBER] ​ Email Email" at bounding box center [356, 143] width 205 height 141
click at [457, 298] on span "Save" at bounding box center [453, 296] width 18 height 9
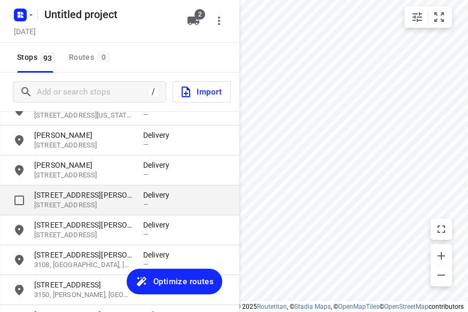
click at [148, 199] on p "Delivery" at bounding box center [159, 195] width 32 height 11
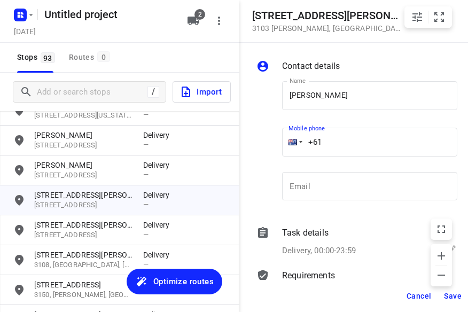
drag, startPoint x: 347, startPoint y: 138, endPoint x: 295, endPoint y: 150, distance: 53.8
click at [275, 139] on div "Name [PERSON_NAME] Name Mobile phone +61 ​ Email Email" at bounding box center [356, 143] width 205 height 141
click at [453, 293] on span "Save" at bounding box center [453, 296] width 18 height 9
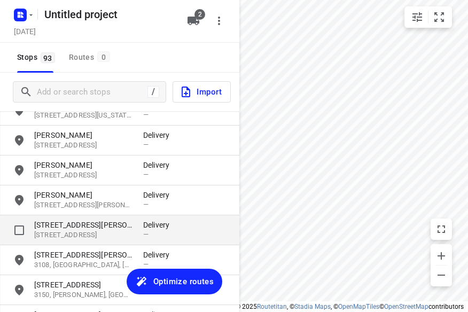
click at [104, 236] on p "[STREET_ADDRESS]" at bounding box center [83, 235] width 98 height 10
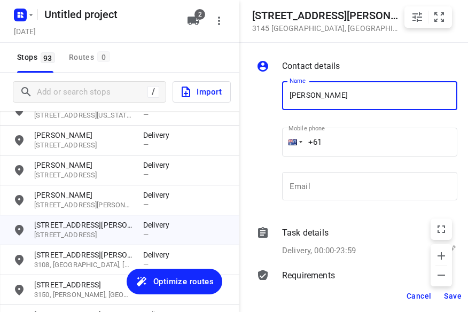
drag, startPoint x: 287, startPoint y: 144, endPoint x: 260, endPoint y: 145, distance: 27.3
click at [260, 145] on div "Name [PERSON_NAME] Name Mobile phone +61 ​ Email Email" at bounding box center [356, 143] width 205 height 141
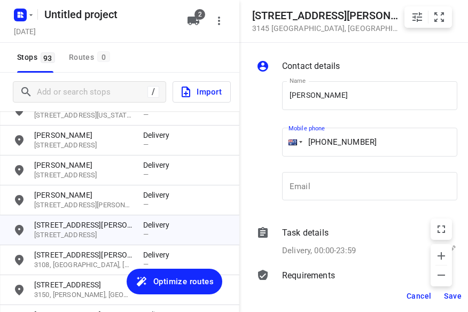
click at [445, 299] on span "Save" at bounding box center [453, 296] width 18 height 9
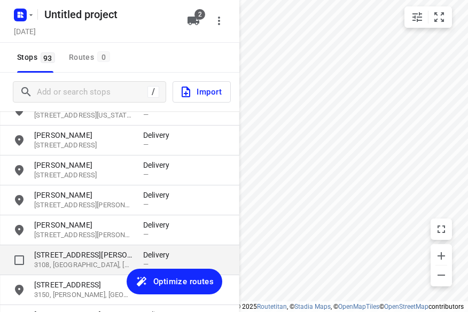
click at [98, 258] on p "[STREET_ADDRESS][PERSON_NAME]" at bounding box center [83, 254] width 98 height 11
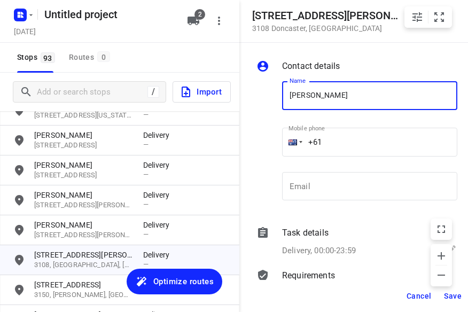
click at [371, 145] on input "+61" at bounding box center [369, 142] width 175 height 29
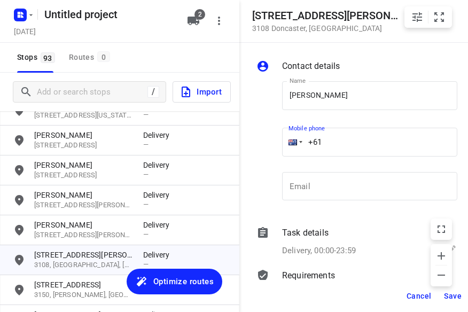
click at [358, 117] on div "Name [PERSON_NAME] Name" at bounding box center [369, 99] width 175 height 37
click at [345, 85] on input "[PERSON_NAME]" at bounding box center [369, 95] width 175 height 29
drag, startPoint x: 276, startPoint y: 145, endPoint x: 257, endPoint y: 145, distance: 18.2
click at [257, 145] on div "Name [PERSON_NAME] 3/4 Name Mobile phone +61 ​ Email Email" at bounding box center [356, 143] width 205 height 141
drag, startPoint x: 374, startPoint y: 137, endPoint x: 262, endPoint y: 147, distance: 112.6
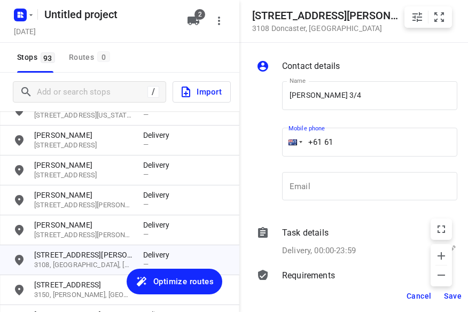
click at [262, 147] on div "Name [PERSON_NAME] 3/4 Name Mobile phone +61 61 ​ Email Email" at bounding box center [356, 143] width 205 height 141
click at [448, 297] on span "Save" at bounding box center [453, 296] width 18 height 9
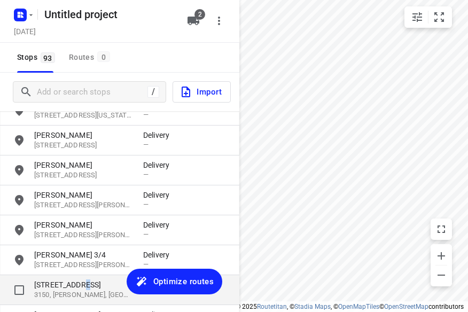
click at [85, 281] on p "[STREET_ADDRESS]" at bounding box center [83, 284] width 98 height 11
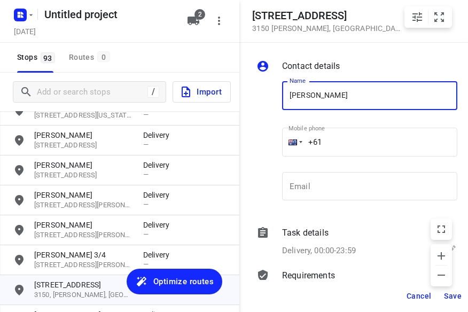
drag, startPoint x: 346, startPoint y: 140, endPoint x: 240, endPoint y: 149, distance: 105.5
click at [240, 149] on div "Contact details Name [PERSON_NAME] Name Mobile phone +61 ​ Email Email Task det…" at bounding box center [358, 161] width 239 height 237
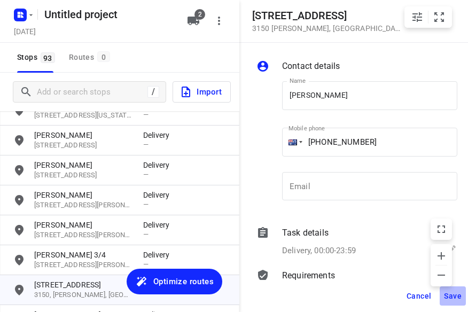
click at [450, 300] on span "Save" at bounding box center [453, 296] width 18 height 9
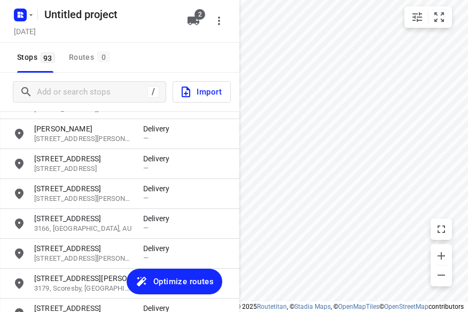
scroll to position [2350, 0]
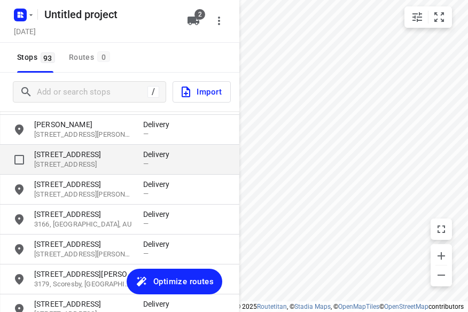
click at [91, 165] on p "[STREET_ADDRESS]" at bounding box center [83, 165] width 98 height 10
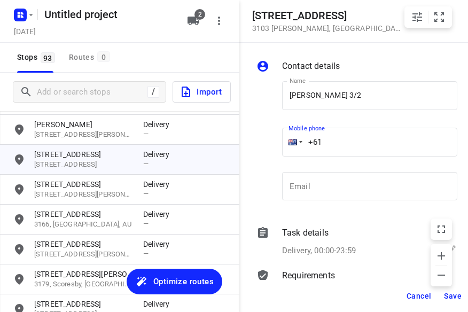
drag, startPoint x: 331, startPoint y: 124, endPoint x: 272, endPoint y: 145, distance: 62.3
click at [273, 145] on div "Name [PERSON_NAME] 3/2 Name Mobile phone +61 ​ Email Email" at bounding box center [356, 143] width 205 height 141
click at [450, 299] on span "Save" at bounding box center [453, 296] width 18 height 9
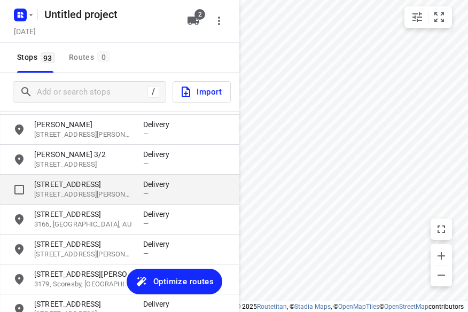
click at [87, 199] on p "[STREET_ADDRESS][PERSON_NAME]" at bounding box center [83, 195] width 98 height 10
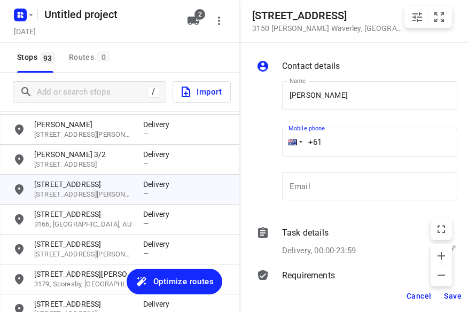
click at [278, 146] on div "Mobile phone +61 ​" at bounding box center [370, 145] width 184 height 49
click at [454, 298] on span "Save" at bounding box center [453, 296] width 18 height 9
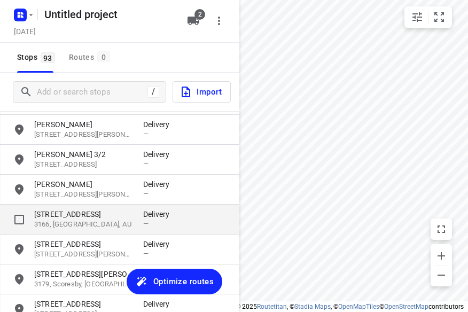
click at [75, 229] on p "3166, [GEOGRAPHIC_DATA], AU" at bounding box center [83, 225] width 98 height 10
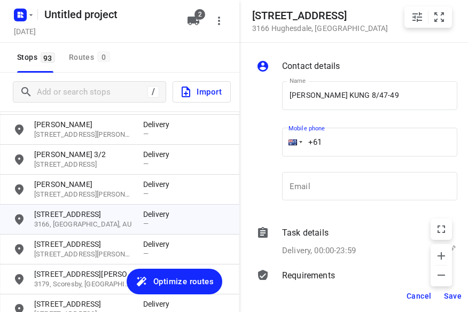
drag, startPoint x: 331, startPoint y: 149, endPoint x: 283, endPoint y: 154, distance: 48.4
click at [284, 154] on div "+61" at bounding box center [369, 142] width 175 height 29
click at [452, 299] on span "Save" at bounding box center [453, 296] width 18 height 9
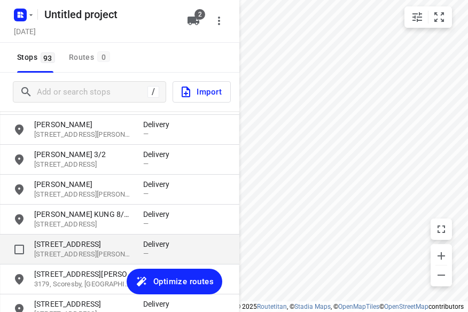
click at [85, 251] on p "[STREET_ADDRESS][PERSON_NAME]" at bounding box center [83, 254] width 98 height 10
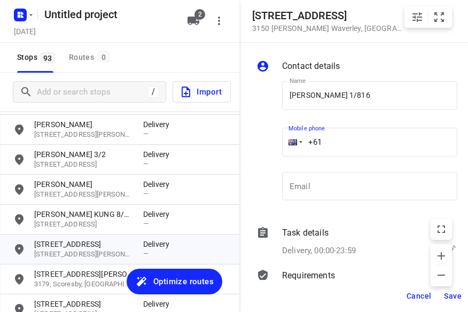
drag, startPoint x: 296, startPoint y: 145, endPoint x: 265, endPoint y: 149, distance: 31.2
click at [266, 149] on div "Name [PERSON_NAME] 1/816 Name Mobile phone +61 ​ Email Email" at bounding box center [356, 143] width 205 height 141
click at [452, 292] on span "Save" at bounding box center [453, 296] width 18 height 9
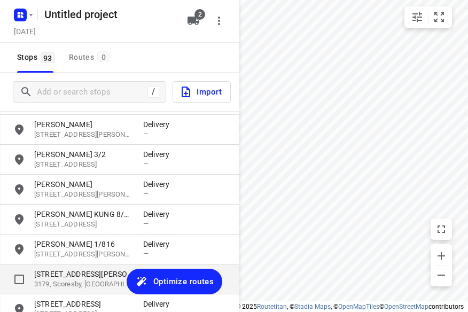
click at [81, 267] on div "[STREET_ADDRESS][PERSON_NAME] Delivery —" at bounding box center [119, 279] width 239 height 30
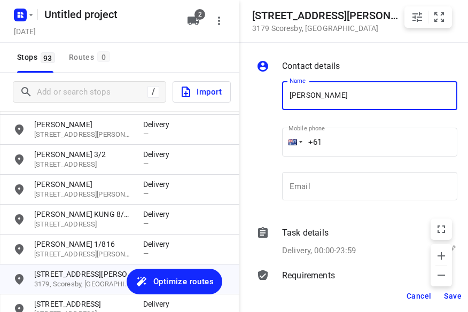
click at [337, 143] on input "+61" at bounding box center [369, 142] width 175 height 29
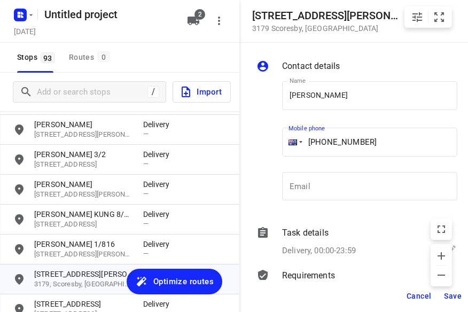
click at [447, 296] on span "Save" at bounding box center [453, 296] width 18 height 9
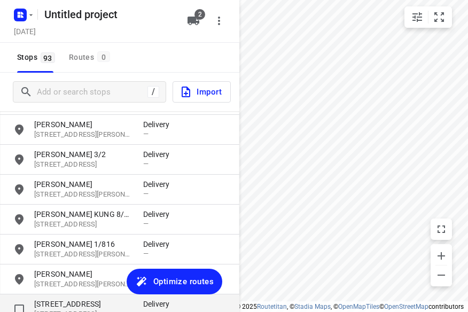
click at [68, 299] on p "[STREET_ADDRESS]" at bounding box center [83, 304] width 98 height 11
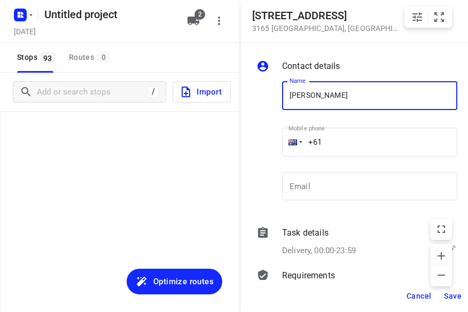
type input "[PERSON_NAME]"
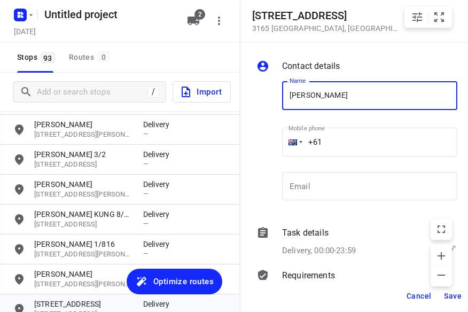
click at [342, 136] on input "+61" at bounding box center [369, 142] width 175 height 29
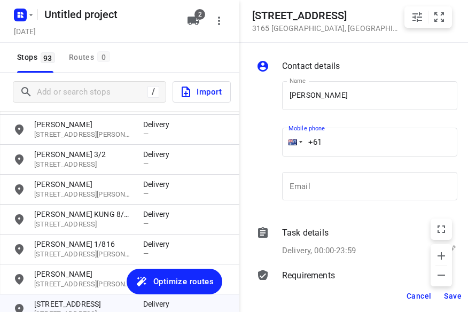
paste input "468389839"
type input "+61 468389839"
click at [449, 295] on span "Save" at bounding box center [453, 296] width 18 height 9
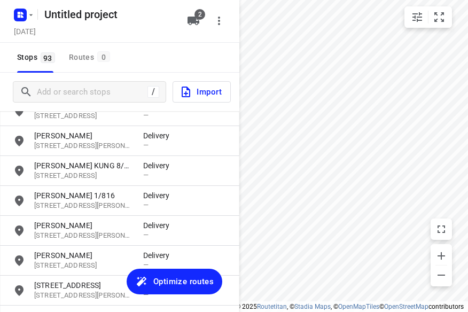
scroll to position [2511, 0]
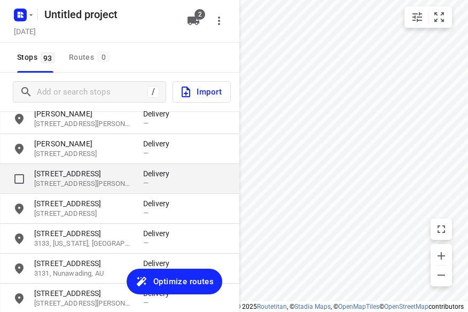
click at [98, 170] on p "[STREET_ADDRESS]" at bounding box center [83, 173] width 98 height 11
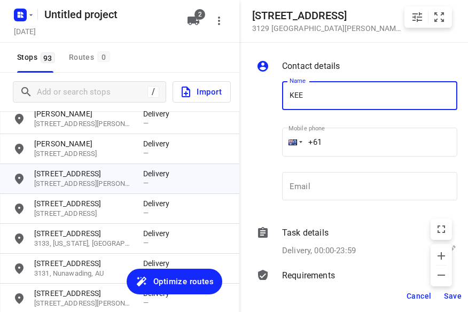
type input "KEE"
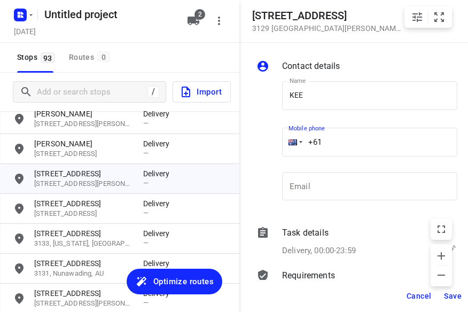
click at [341, 138] on input "+61" at bounding box center [369, 142] width 175 height 29
paste input "0433339910"
click at [322, 152] on input "+61 0433339910" at bounding box center [369, 142] width 175 height 29
click at [333, 152] on input "+61 0433339910" at bounding box center [369, 142] width 175 height 29
click at [327, 140] on input "+61 0433339910" at bounding box center [369, 142] width 175 height 29
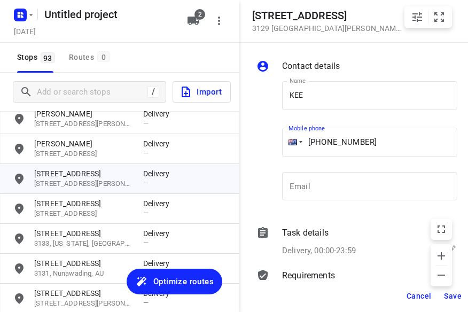
type input "+61 433339910"
click at [448, 299] on span "Save" at bounding box center [453, 296] width 18 height 9
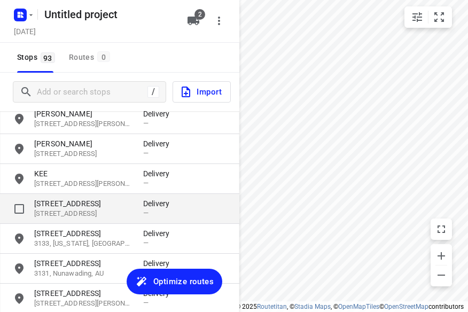
click at [94, 218] on p "[STREET_ADDRESS]" at bounding box center [83, 214] width 98 height 10
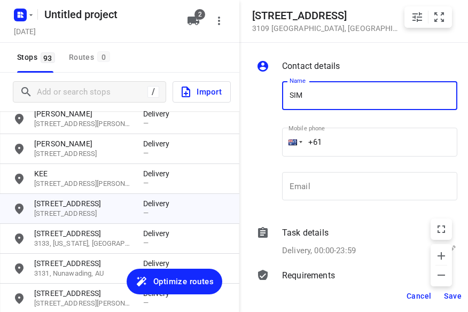
type input "SIMON HU 3/152"
click at [348, 133] on input "+61" at bounding box center [369, 142] width 175 height 29
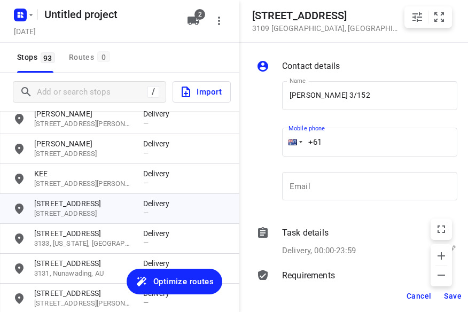
paste input "433799992"
type input "+61 433799992"
click at [451, 292] on span "Save" at bounding box center [453, 296] width 18 height 9
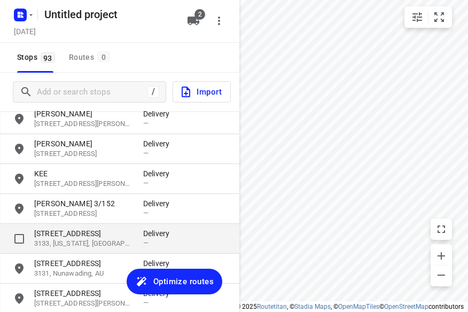
click at [81, 234] on p "[STREET_ADDRESS]" at bounding box center [83, 233] width 98 height 11
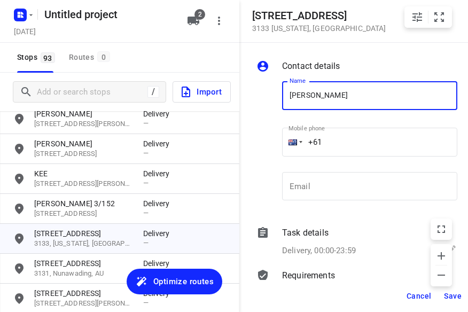
type input "JANE WONG 1/637"
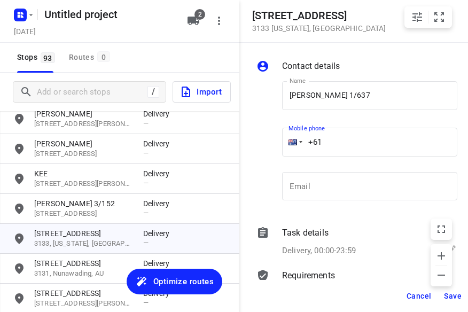
click at [339, 150] on input "+61" at bounding box center [369, 142] width 175 height 29
click at [296, 149] on div "+61" at bounding box center [369, 142] width 175 height 29
paste input "402574360"
type input "+61 402574360"
click at [455, 293] on span "Save" at bounding box center [453, 296] width 18 height 9
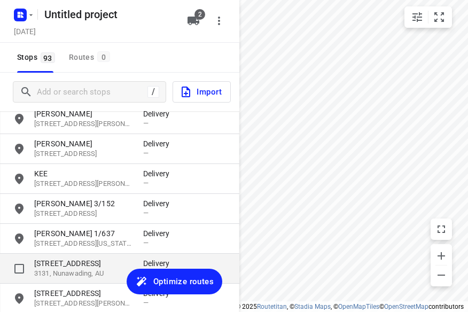
click at [105, 270] on p "3131, Nunawading, AU" at bounding box center [83, 274] width 98 height 10
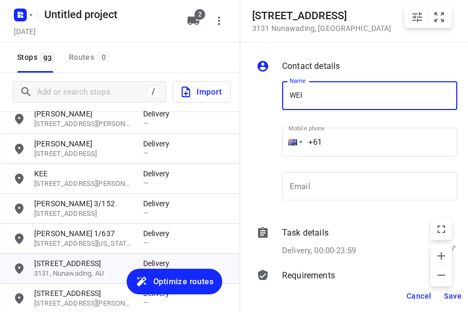
click at [333, 97] on input "WEI" at bounding box center [369, 95] width 175 height 29
type input "WEI CHNG"
click at [345, 147] on input "+61" at bounding box center [369, 142] width 175 height 29
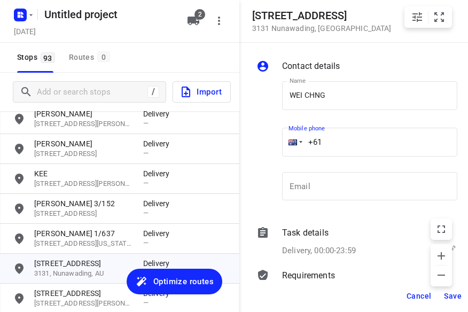
paste input "61433316138"
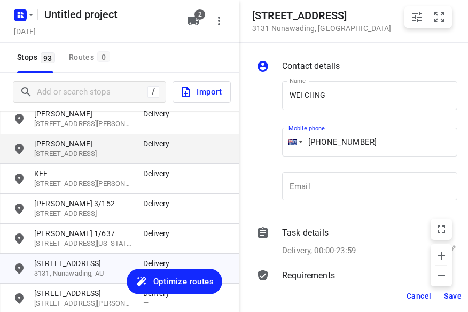
drag, startPoint x: 379, startPoint y: 134, endPoint x: 205, endPoint y: 153, distance: 175.7
click at [204, 153] on div "336 Springfield Road 3131 Nunawading , Australia Contact details Name WEI CHNG …" at bounding box center [119, 156] width 239 height 312
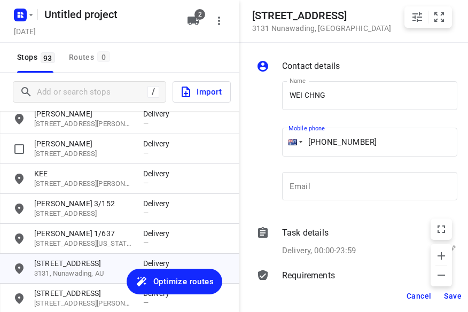
paste input "tel"
type input "+61 433316138"
click at [443, 296] on button "Save" at bounding box center [453, 295] width 26 height 19
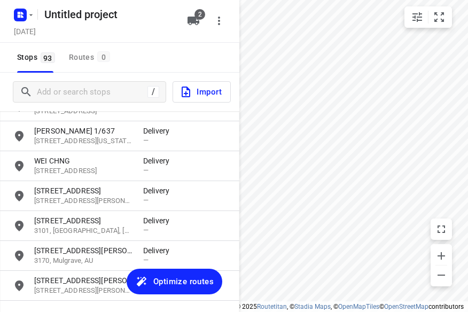
scroll to position [2618, 0]
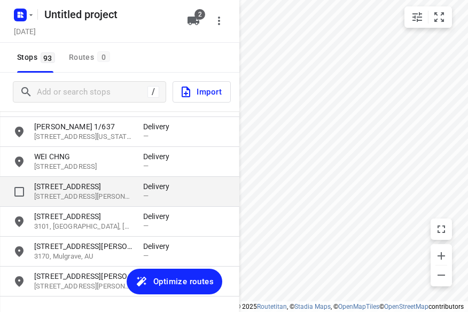
click at [85, 199] on p "[STREET_ADDRESS][PERSON_NAME][PERSON_NAME]" at bounding box center [83, 197] width 98 height 10
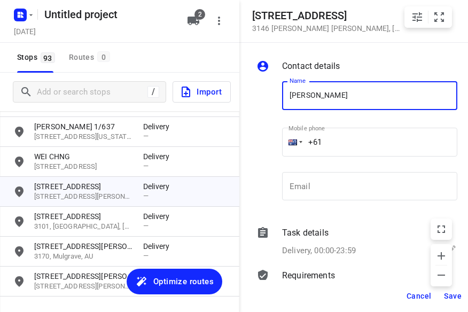
type input "Pamelia Thng"
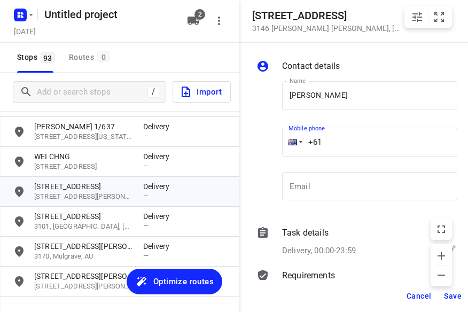
drag, startPoint x: 331, startPoint y: 144, endPoint x: 272, endPoint y: 150, distance: 58.5
click at [272, 150] on div "Name Pamelia Thng Name Mobile phone +61 ​ Email Email" at bounding box center [356, 143] width 205 height 141
paste input "468604090"
type input "+61 468604090"
click at [458, 295] on span "Save" at bounding box center [453, 296] width 18 height 9
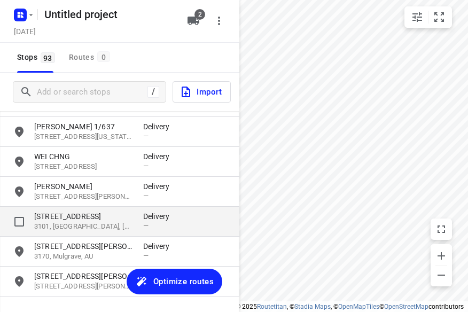
click at [91, 227] on p "3101, [GEOGRAPHIC_DATA], [GEOGRAPHIC_DATA]" at bounding box center [83, 227] width 98 height 10
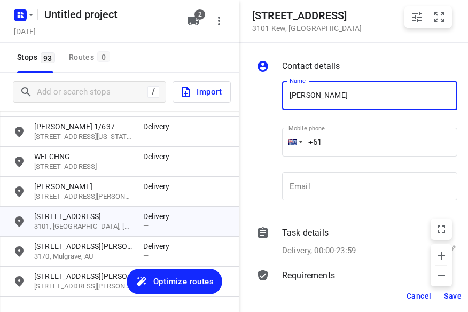
type input "LUCY LIM"
click at [348, 143] on input "+61" at bounding box center [369, 142] width 175 height 29
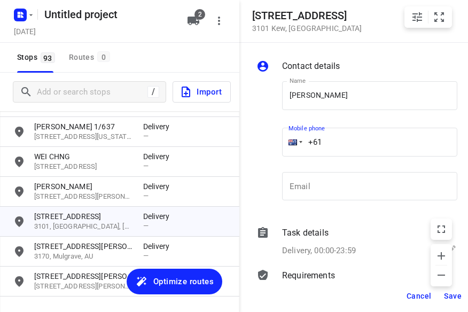
drag, startPoint x: 344, startPoint y: 145, endPoint x: 285, endPoint y: 150, distance: 59.0
click at [285, 150] on div "+61" at bounding box center [369, 142] width 175 height 29
paste input "403300838"
type input "+61 403300838"
click at [452, 302] on button "Save" at bounding box center [453, 295] width 26 height 19
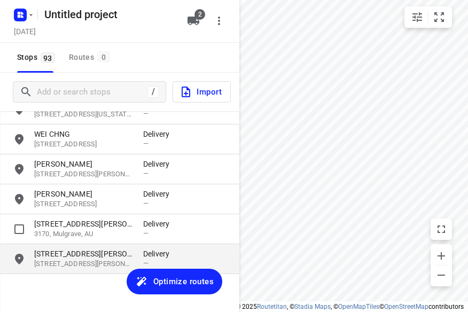
scroll to position [2651, 0]
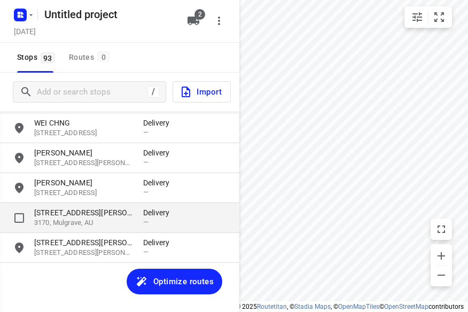
click at [92, 218] on p "3170, Mulgrave, AU" at bounding box center [83, 223] width 98 height 10
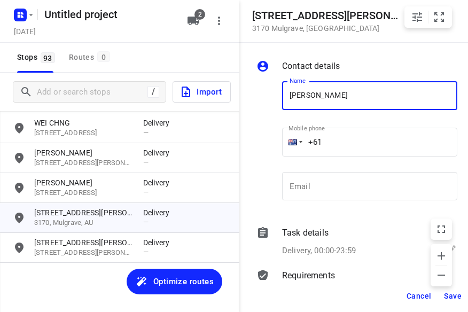
type input "KIM Q 2/32"
click at [345, 149] on input "+61" at bounding box center [369, 142] width 175 height 29
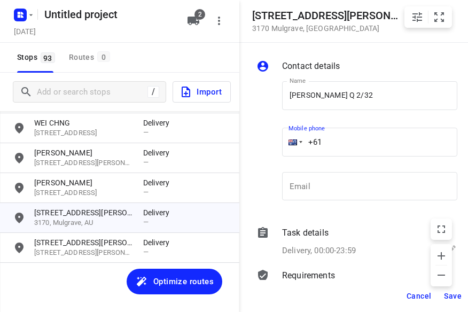
paste input "61434405244"
drag, startPoint x: 393, startPoint y: 133, endPoint x: 260, endPoint y: 134, distance: 133.6
click at [261, 134] on div "Name KIM Q 2/32 Name Mobile phone +61 61434405244 ​ Email Email" at bounding box center [356, 143] width 205 height 141
paste input "tel"
type input "+61 434405244"
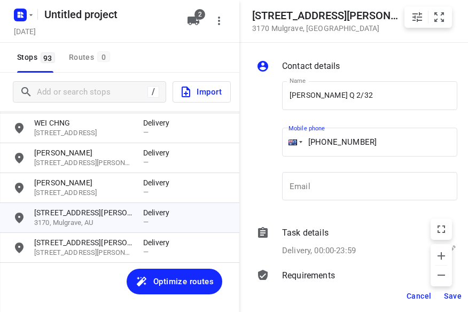
click at [458, 298] on span "Save" at bounding box center [453, 296] width 18 height 9
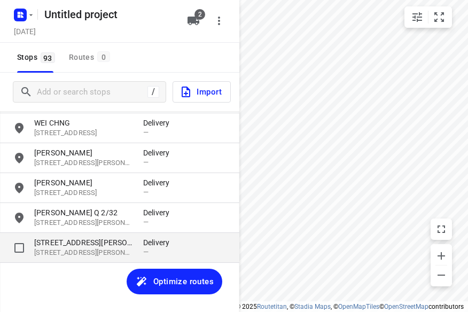
click at [81, 244] on p "[STREET_ADDRESS][PERSON_NAME]" at bounding box center [83, 242] width 98 height 11
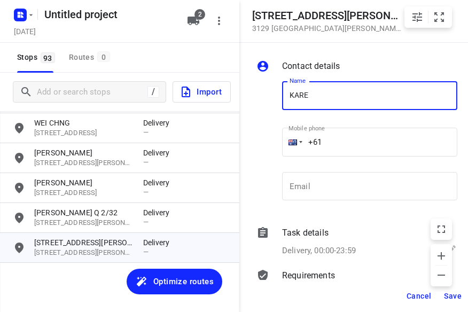
type input "KAREN CHEONG"
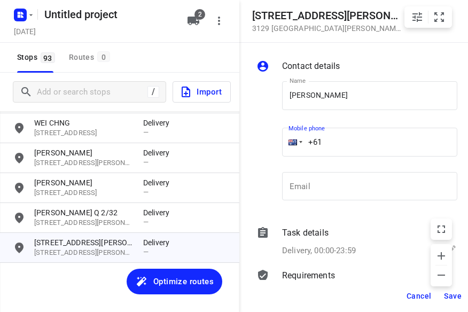
drag, startPoint x: 316, startPoint y: 140, endPoint x: 271, endPoint y: 140, distance: 44.9
click at [271, 140] on div "Name KAREN CHEONG Name Mobile phone +61 ​ Email Email" at bounding box center [356, 143] width 205 height 141
paste input "406261785"
type input "+61 406261785"
click at [458, 306] on li "© 2025 Routetitan , © Stadia Maps , © OpenMapTiles © OpenStreetMap contributors" at bounding box center [350, 306] width 228 height 7
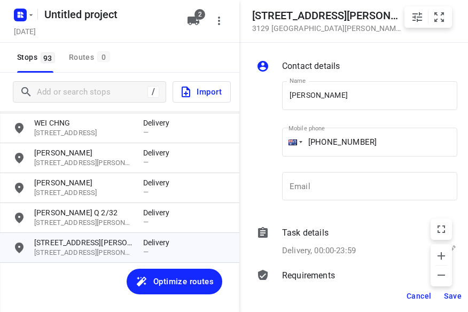
click at [454, 296] on span "Save" at bounding box center [453, 296] width 18 height 9
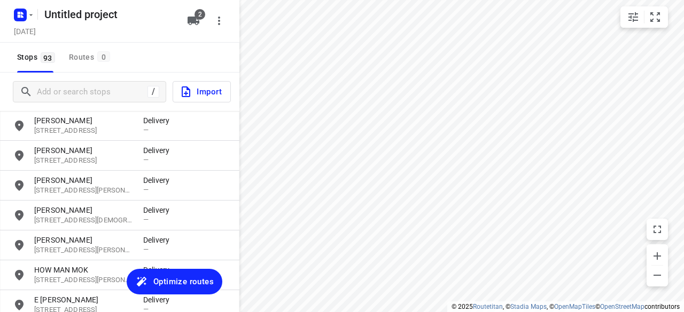
scroll to position [1529, 0]
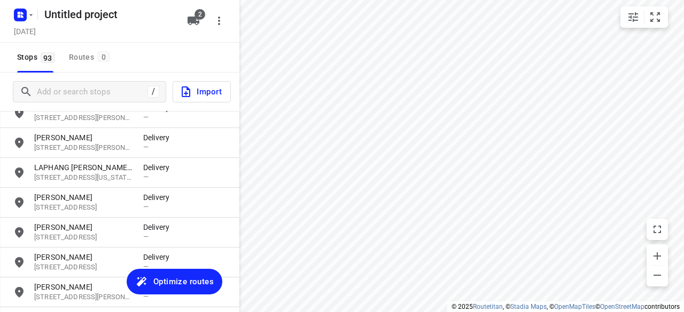
click at [176, 280] on span "Optimize routes" at bounding box center [183, 282] width 60 height 14
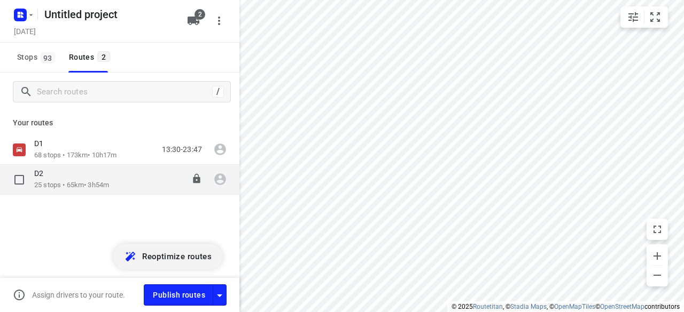
click at [53, 181] on p "25 stops • 65km • 3h54m" at bounding box center [71, 186] width 75 height 10
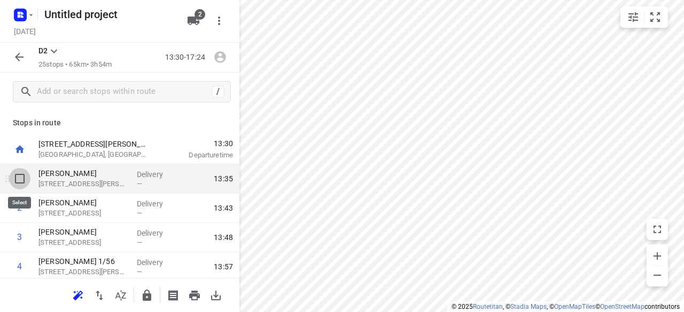
click at [24, 184] on input "checkbox" at bounding box center [19, 178] width 21 height 21
checkbox input "true"
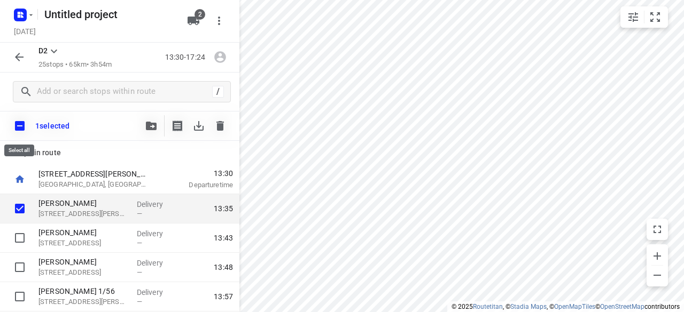
click at [16, 131] on input "checkbox" at bounding box center [20, 126] width 22 height 22
checkbox input "true"
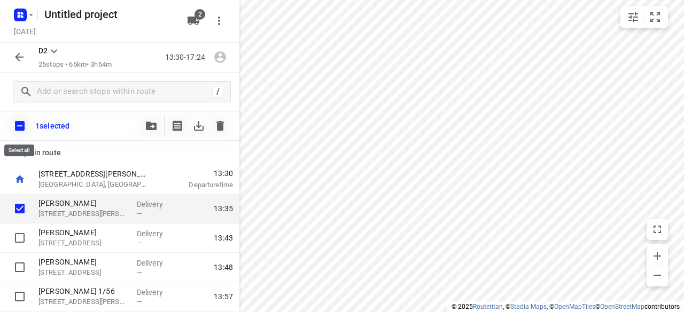
checkbox input "true"
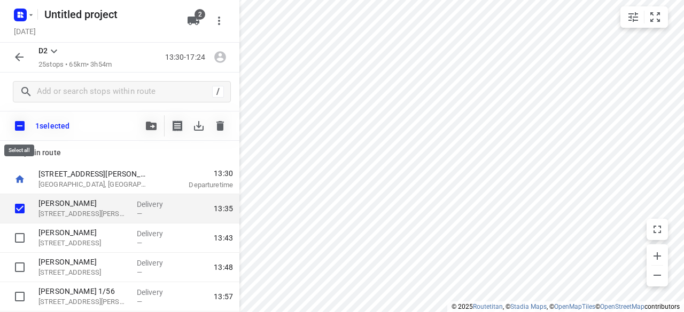
checkbox input "true"
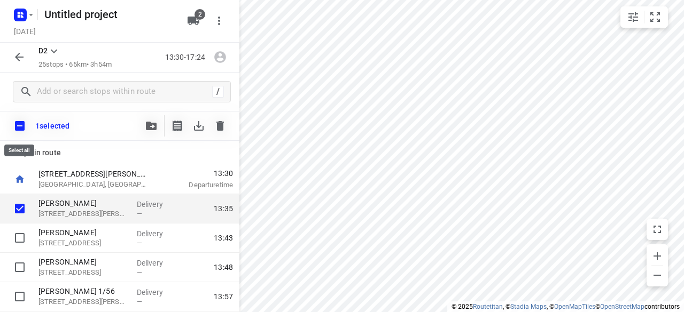
checkbox input "true"
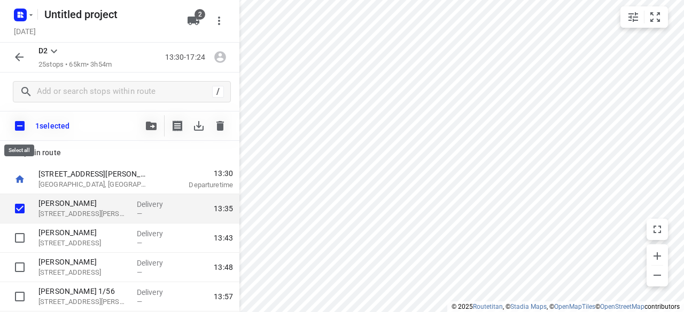
checkbox input "true"
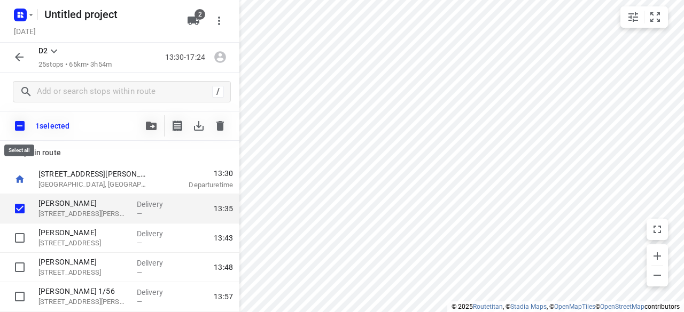
checkbox input "true"
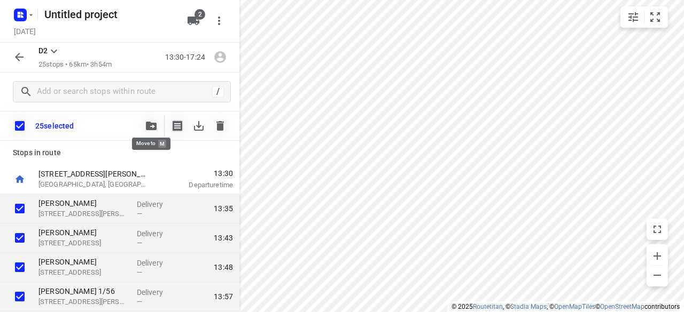
click at [158, 127] on button "button" at bounding box center [150, 125] width 21 height 21
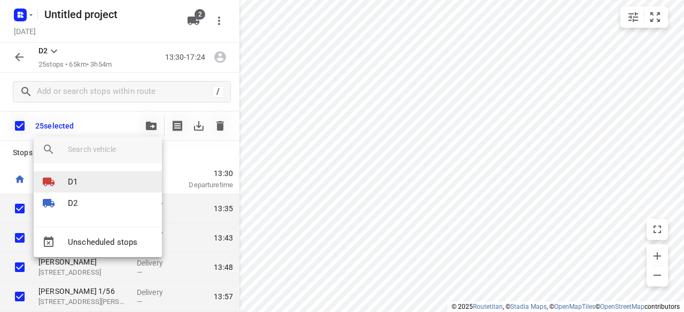
click at [104, 178] on li "D1" at bounding box center [98, 181] width 128 height 21
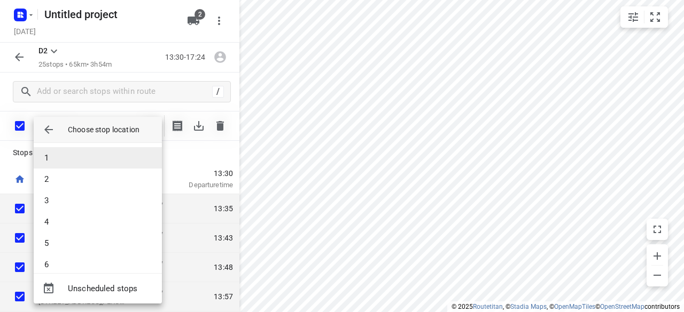
click at [72, 157] on li "1" at bounding box center [98, 157] width 128 height 21
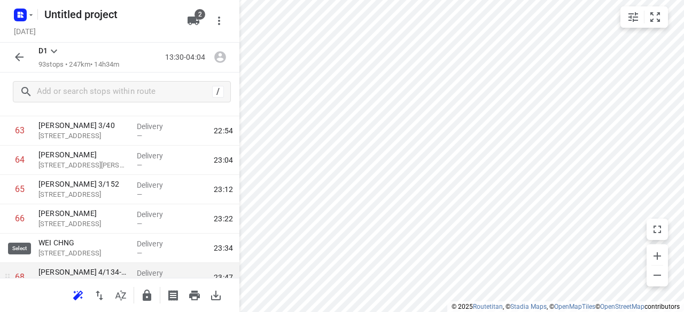
scroll to position [1923, 0]
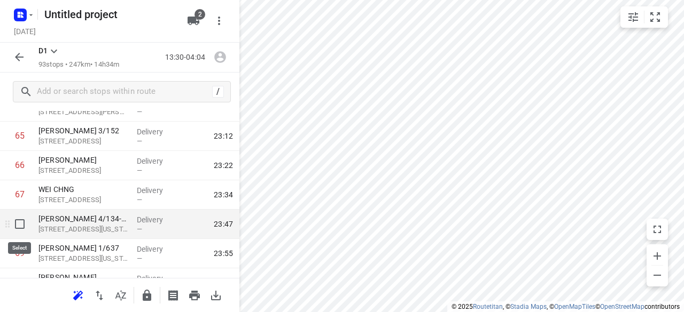
click at [23, 228] on input "checkbox" at bounding box center [19, 224] width 21 height 21
checkbox input "true"
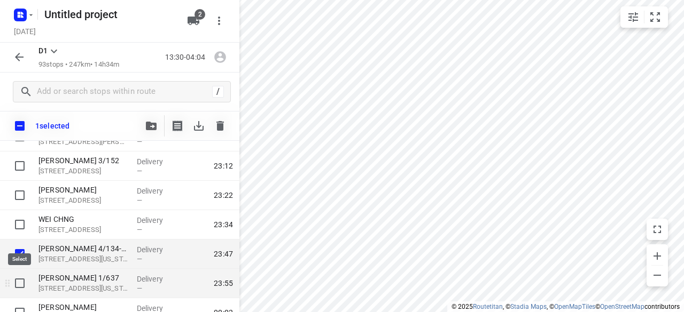
click at [19, 276] on input "checkbox" at bounding box center [19, 283] width 21 height 21
checkbox input "true"
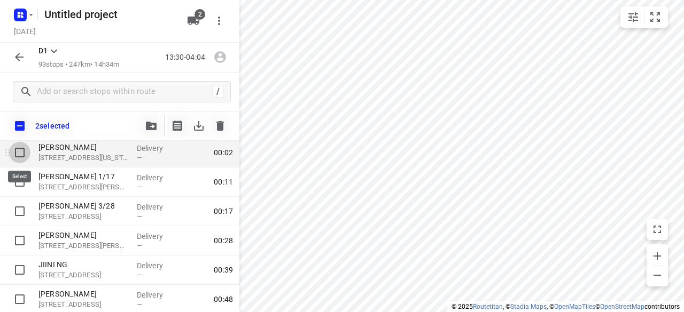
click at [26, 153] on input "checkbox" at bounding box center [19, 152] width 21 height 21
checkbox input "true"
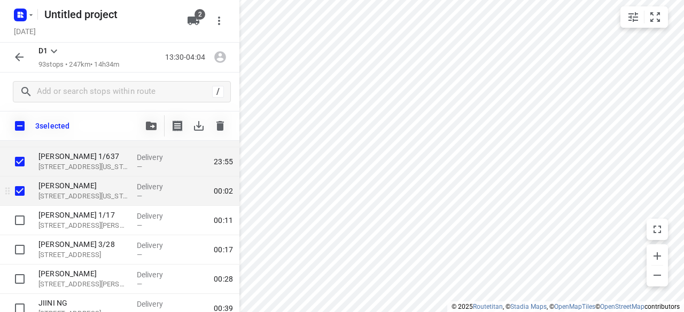
scroll to position [2030, 0]
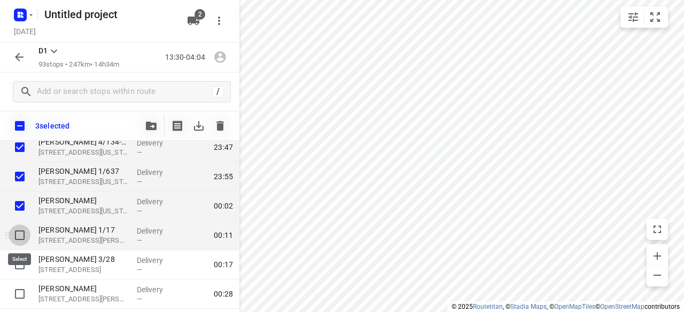
click at [27, 235] on input "checkbox" at bounding box center [19, 235] width 21 height 21
checkbox input "true"
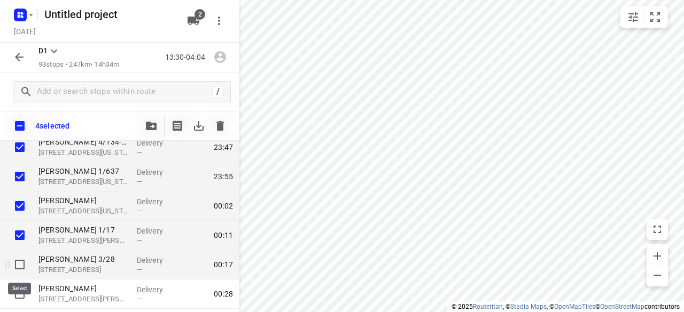
click at [22, 267] on input "checkbox" at bounding box center [19, 264] width 21 height 21
checkbox input "true"
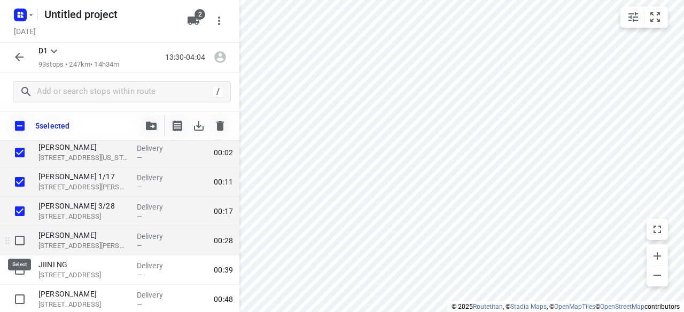
click at [18, 239] on input "checkbox" at bounding box center [19, 240] width 21 height 21
checkbox input "true"
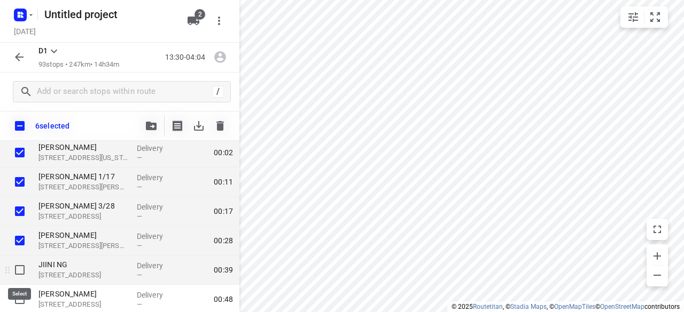
click at [25, 271] on input "checkbox" at bounding box center [19, 270] width 21 height 21
checkbox input "true"
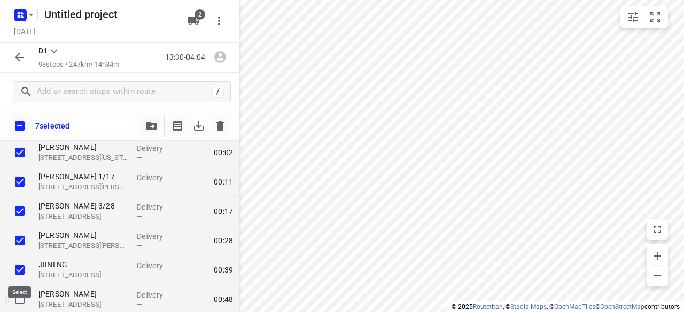
scroll to position [2137, 0]
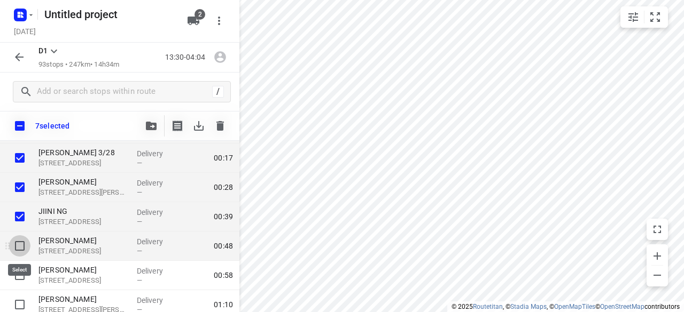
click at [24, 251] on input "checkbox" at bounding box center [19, 246] width 21 height 21
checkbox input "true"
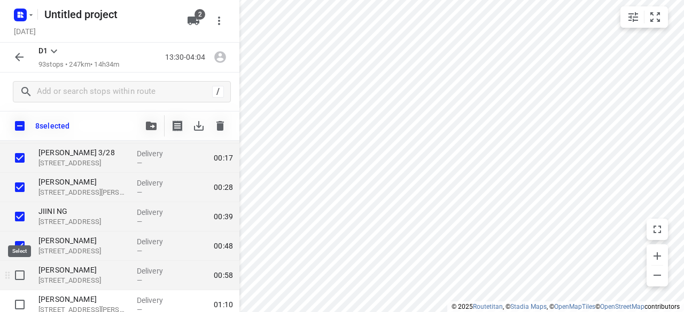
click at [17, 277] on input "checkbox" at bounding box center [19, 275] width 21 height 21
checkbox input "true"
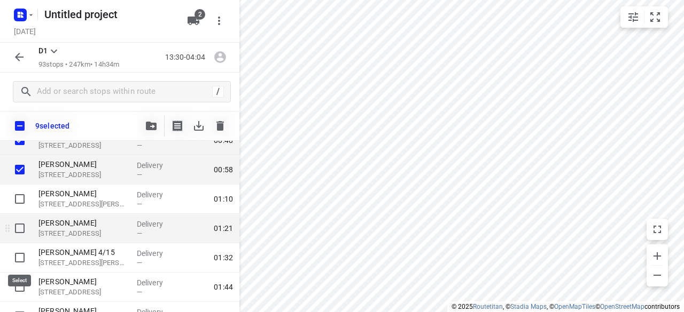
scroll to position [2244, 0]
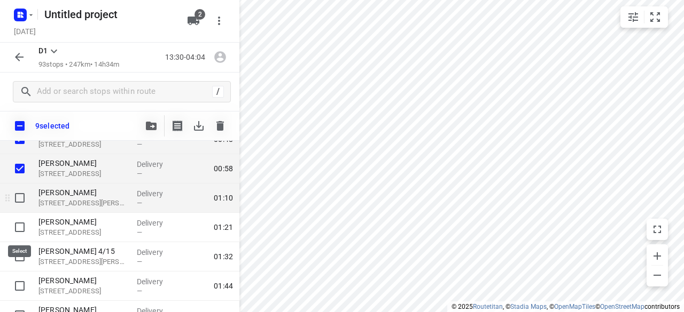
click at [22, 205] on input "checkbox" at bounding box center [19, 197] width 21 height 21
checkbox input "true"
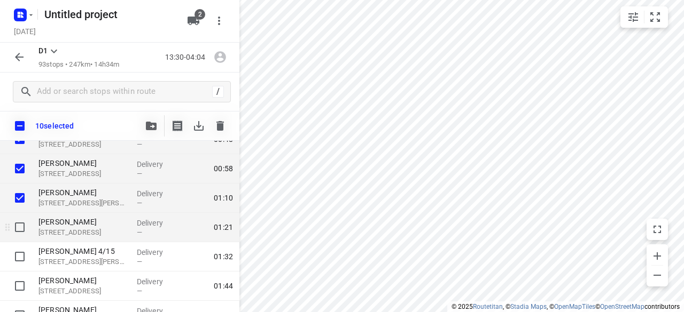
click at [23, 226] on input "checkbox" at bounding box center [19, 227] width 21 height 21
checkbox input "true"
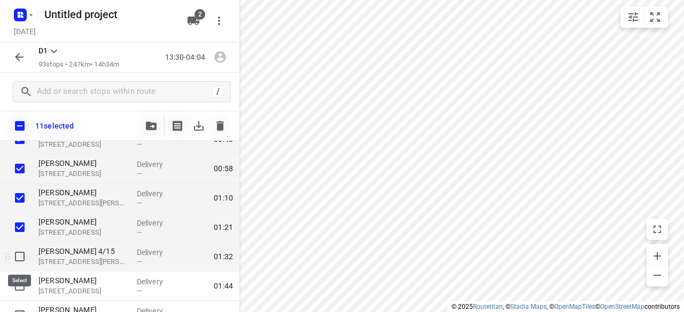
click at [23, 257] on input "checkbox" at bounding box center [19, 256] width 21 height 21
checkbox input "true"
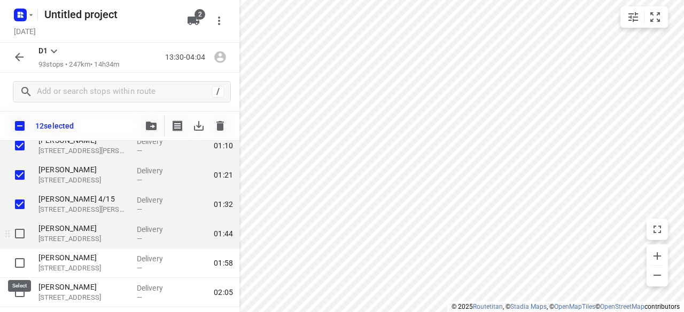
scroll to position [2297, 0]
click at [22, 228] on input "checkbox" at bounding box center [19, 232] width 21 height 21
checkbox input "true"
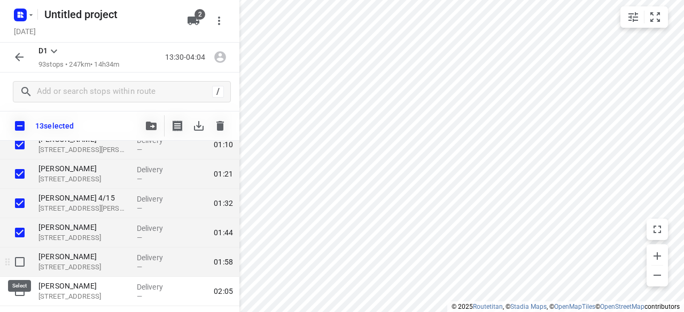
click at [17, 260] on input "checkbox" at bounding box center [19, 262] width 21 height 21
checkbox input "true"
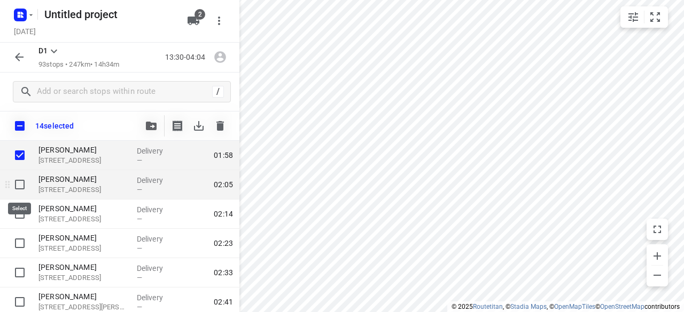
click at [18, 183] on input "checkbox" at bounding box center [19, 184] width 21 height 21
checkbox input "true"
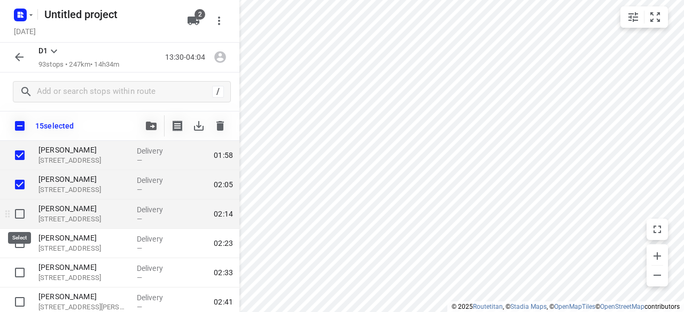
click at [20, 210] on input "checkbox" at bounding box center [19, 214] width 21 height 21
checkbox input "true"
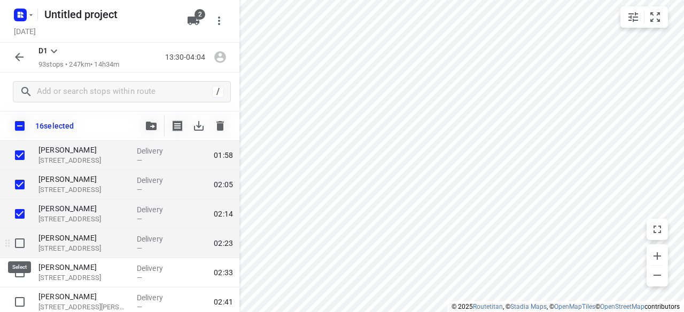
click at [16, 245] on input "checkbox" at bounding box center [19, 243] width 21 height 21
checkbox input "true"
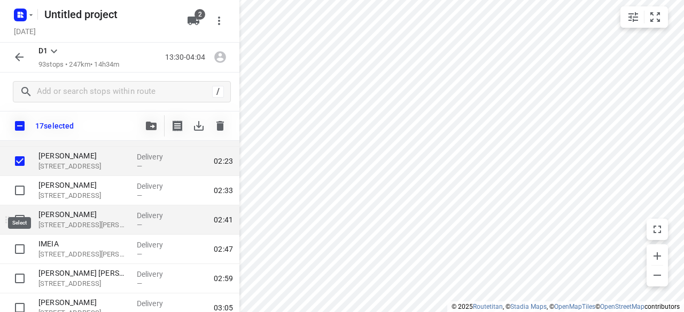
scroll to position [2457, 0]
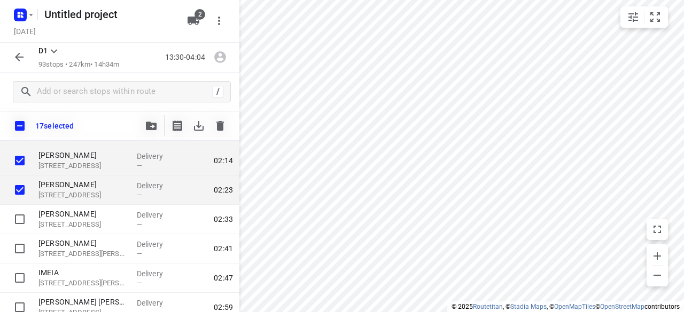
click at [154, 127] on icon "button" at bounding box center [151, 126] width 11 height 9
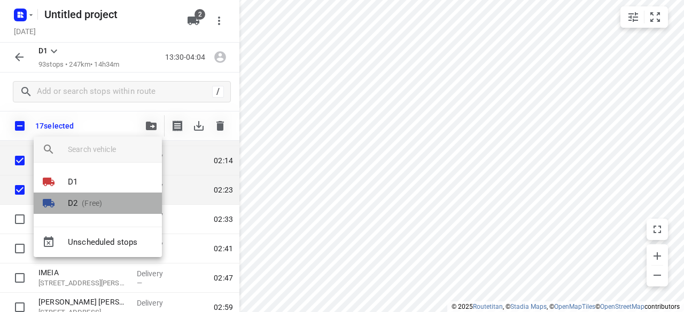
click at [119, 200] on li "D2 (Free)" at bounding box center [98, 203] width 128 height 21
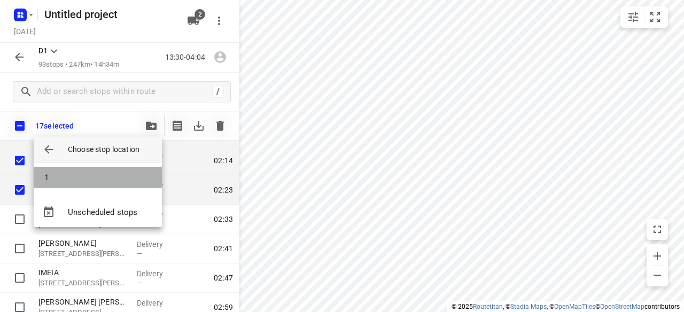
click at [76, 168] on li "1" at bounding box center [98, 177] width 128 height 21
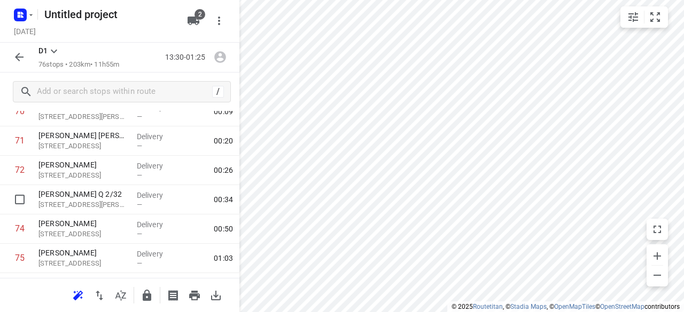
scroll to position [1988, 0]
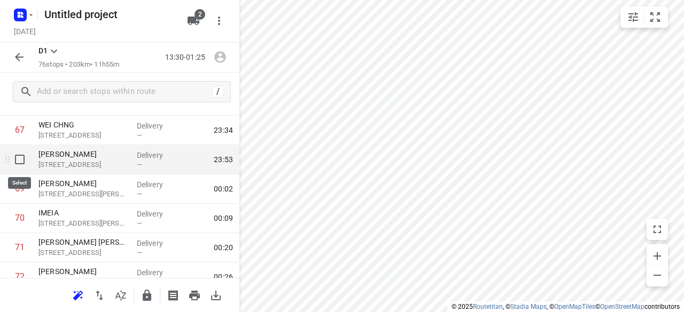
click at [20, 161] on input "checkbox" at bounding box center [19, 159] width 21 height 21
checkbox input "true"
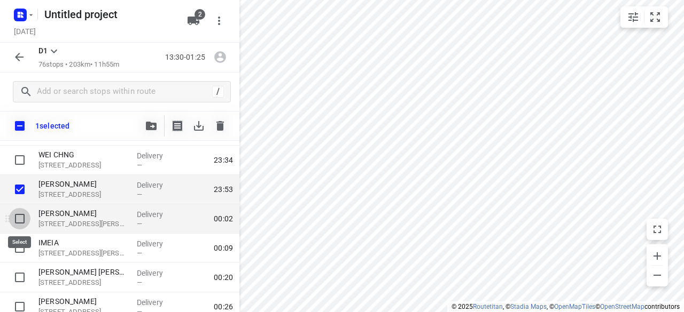
click at [24, 221] on input "checkbox" at bounding box center [19, 218] width 21 height 21
click at [14, 213] on input "checkbox" at bounding box center [19, 218] width 21 height 21
checkbox input "false"
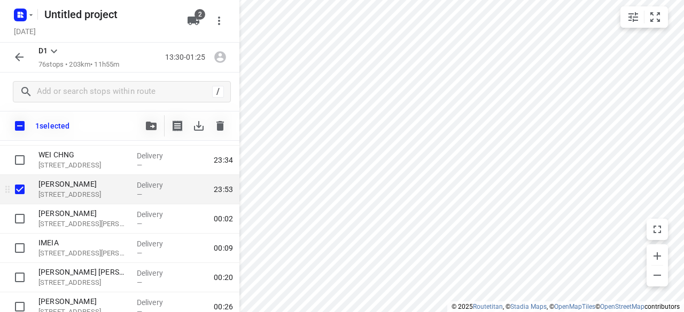
click at [21, 190] on input "checkbox" at bounding box center [19, 189] width 21 height 21
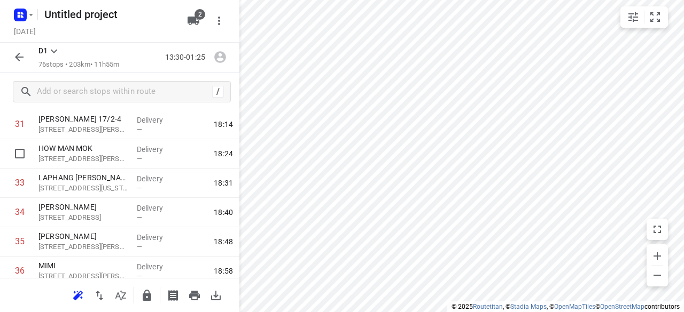
scroll to position [866, 0]
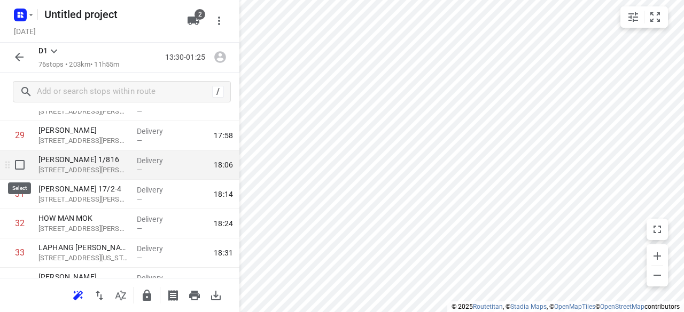
click at [22, 169] on input "checkbox" at bounding box center [19, 164] width 21 height 21
checkbox input "true"
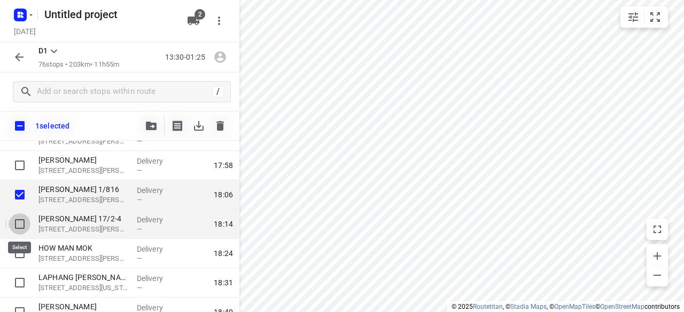
click at [21, 226] on input "checkbox" at bounding box center [19, 224] width 21 height 21
checkbox input "true"
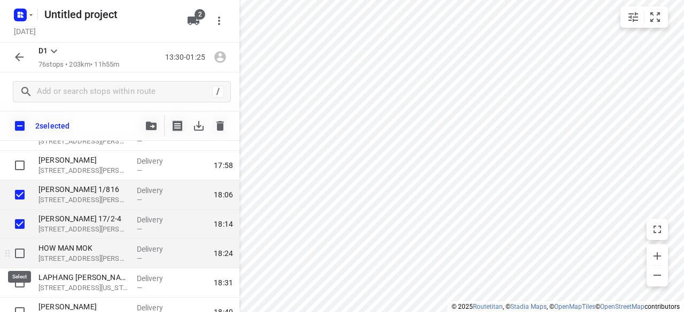
click at [22, 250] on input "checkbox" at bounding box center [19, 253] width 21 height 21
checkbox input "true"
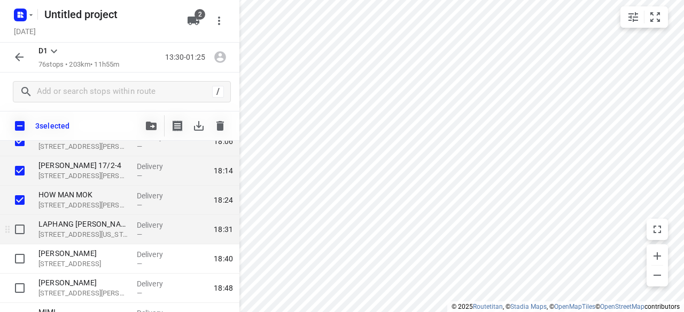
click at [20, 229] on input "checkbox" at bounding box center [19, 229] width 21 height 21
checkbox input "true"
click at [151, 128] on icon "button" at bounding box center [151, 126] width 11 height 9
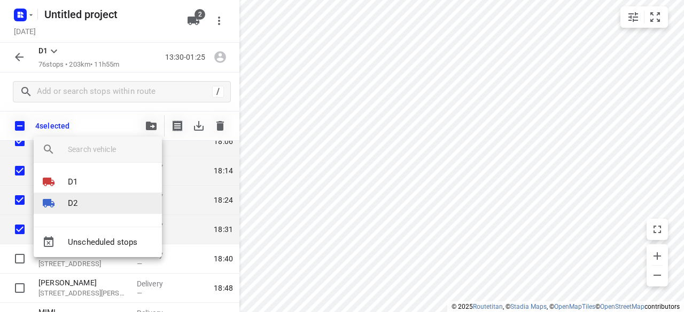
click at [97, 208] on li "D2" at bounding box center [98, 203] width 128 height 21
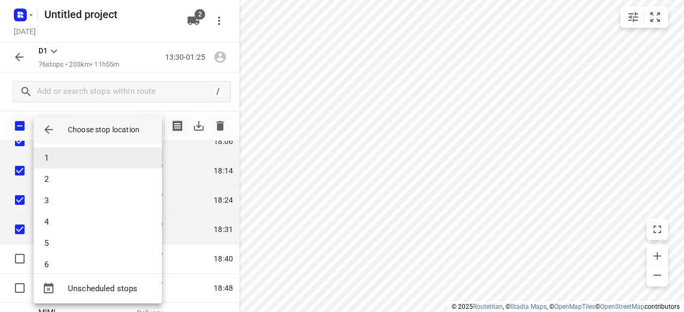
click at [64, 160] on li "1" at bounding box center [98, 157] width 128 height 21
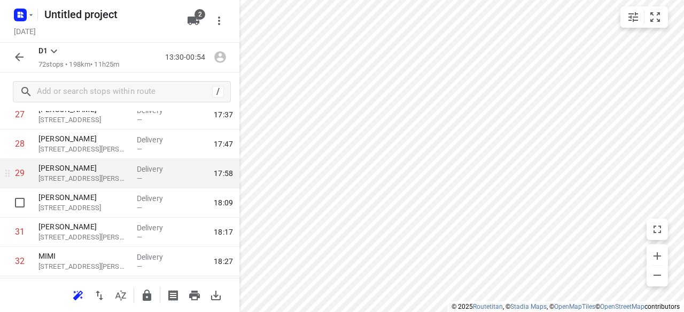
scroll to position [812, 0]
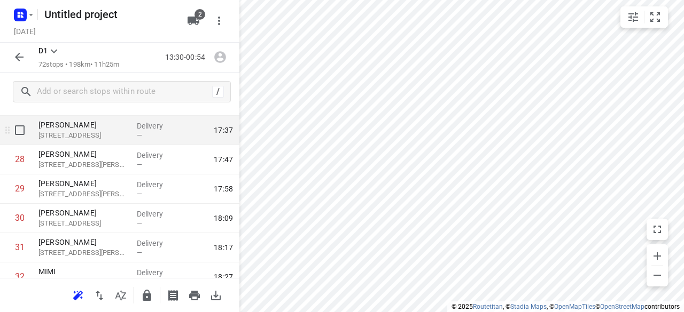
click at [19, 137] on input "checkbox" at bounding box center [19, 130] width 21 height 21
checkbox input "true"
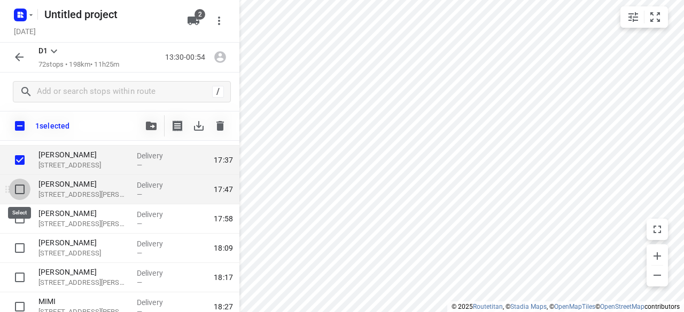
click at [20, 193] on input "checkbox" at bounding box center [19, 189] width 21 height 21
checkbox input "true"
click at [144, 124] on button "button" at bounding box center [150, 125] width 21 height 21
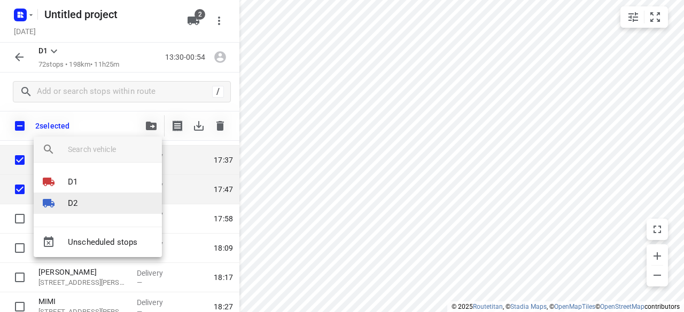
click at [70, 205] on p "D2" at bounding box center [73, 204] width 10 height 12
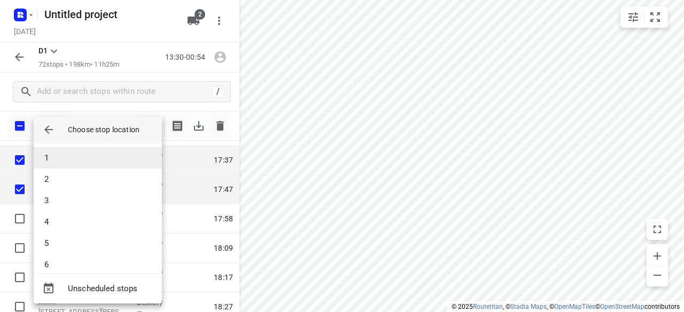
click at [60, 161] on li "1" at bounding box center [98, 157] width 128 height 21
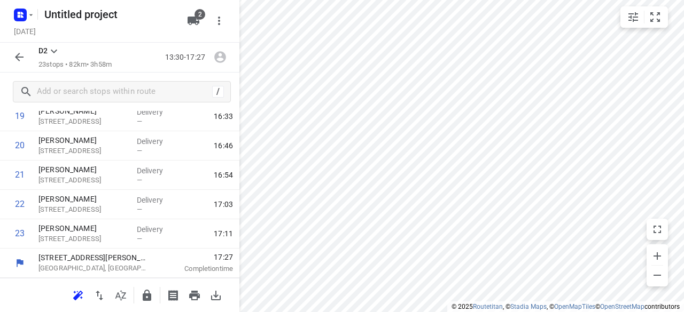
scroll to position [591, 0]
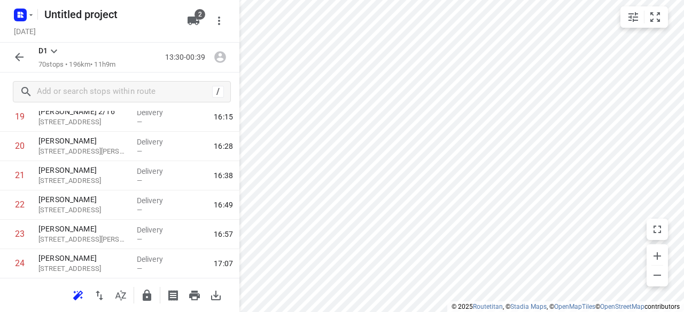
click at [25, 55] on icon "button" at bounding box center [19, 57] width 13 height 13
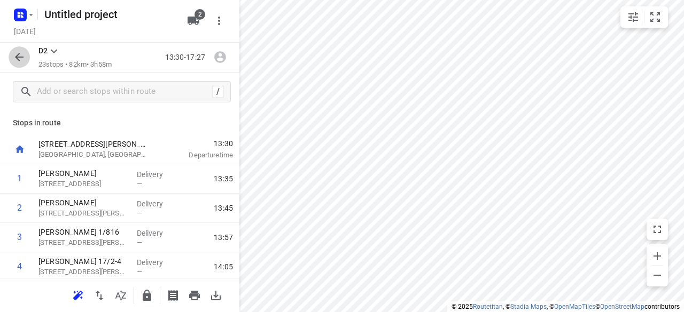
click at [20, 62] on icon "button" at bounding box center [19, 57] width 13 height 13
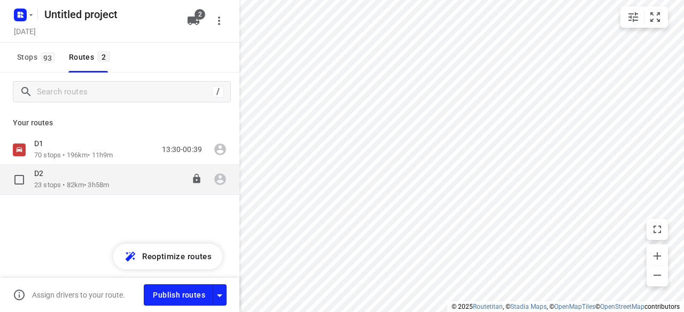
click at [63, 178] on div "D2" at bounding box center [71, 175] width 75 height 12
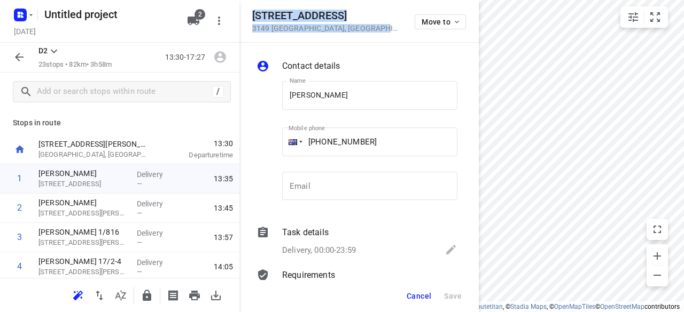
drag, startPoint x: 360, startPoint y: 31, endPoint x: 251, endPoint y: 9, distance: 110.6
click at [251, 9] on div "395 Ferntree Gully Road 3149 Mount Waverley , Australia Move to" at bounding box center [358, 21] width 239 height 43
copy div "395 Ferntree Gully Road 3149 Mount Waverley , Australia"
click at [189, 19] on icon "button" at bounding box center [193, 21] width 12 height 9
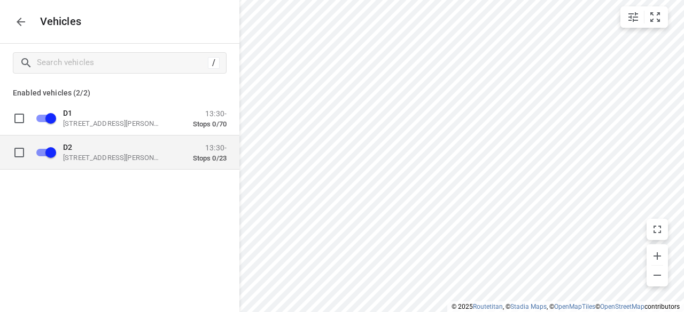
click at [98, 153] on div "D2 49 John St, Oakleigh VIC 3166, Australia" at bounding box center [116, 152] width 107 height 19
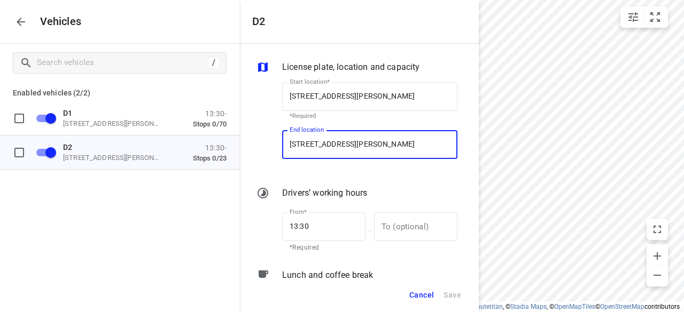
click at [387, 155] on input "49 John St, Oakleigh VIC 3166, Australia" at bounding box center [369, 144] width 175 height 29
paste input "395 Ferntree Gully Road 3149 Mount Waverley"
type input "395 Ferntree Gully Road 3149 Mount Waverley, Australia"
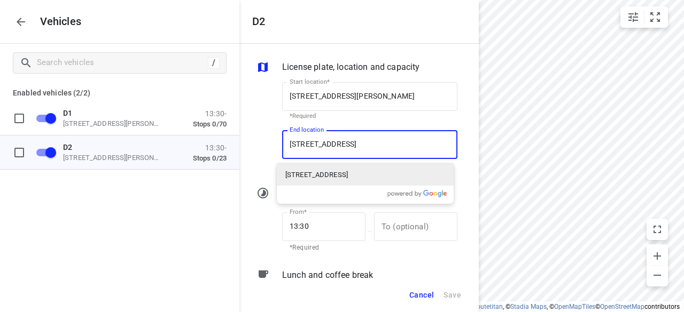
click at [296, 175] on p "395 Ferntree Gully Road, Mount Waverley VIC 3149, Australia" at bounding box center [316, 175] width 62 height 11
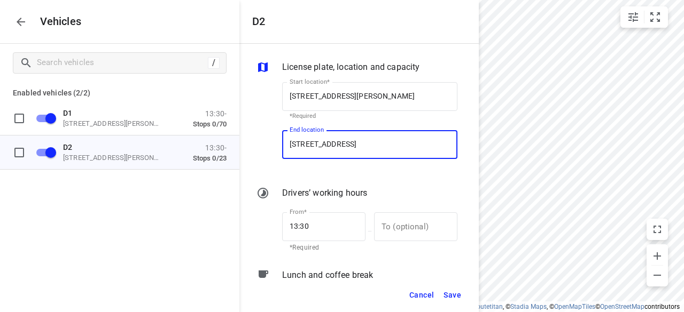
type input "395 Ferntree Gully Rd, Mount Waverley VIC 3149, Australia"
click at [451, 293] on span "Save" at bounding box center [452, 295] width 18 height 13
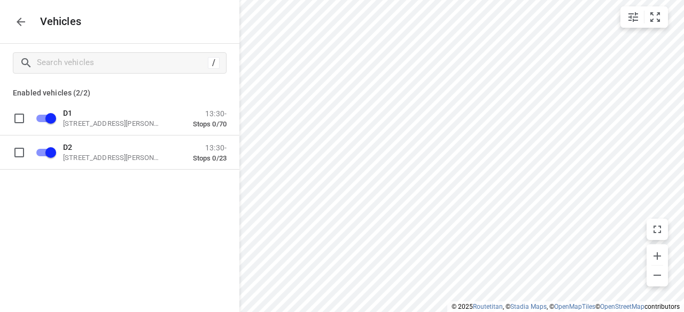
click at [24, 26] on icon "button" at bounding box center [20, 21] width 13 height 13
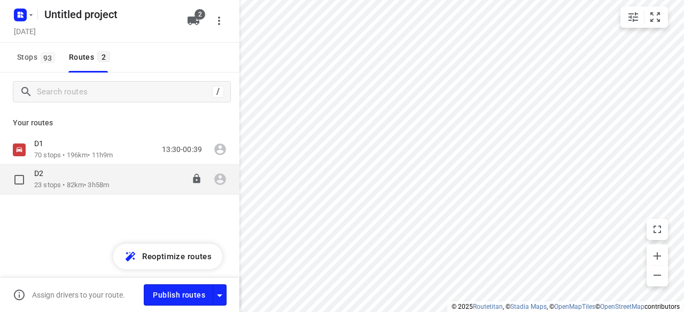
click at [80, 175] on div "D2" at bounding box center [71, 175] width 75 height 12
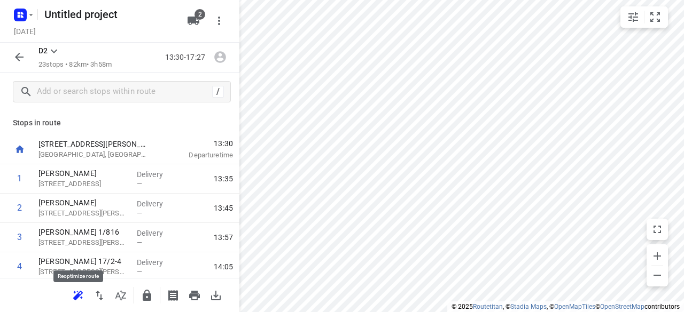
click at [76, 299] on icon "button" at bounding box center [76, 297] width 7 height 7
click at [22, 53] on icon "button" at bounding box center [19, 57] width 13 height 13
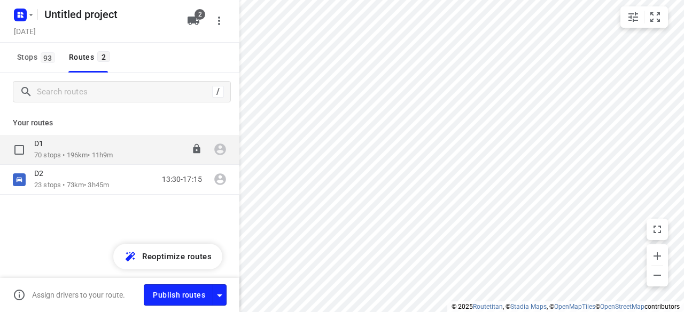
click at [0, 0] on input "checkbox" at bounding box center [0, 0] width 0 height 0
checkbox input "true"
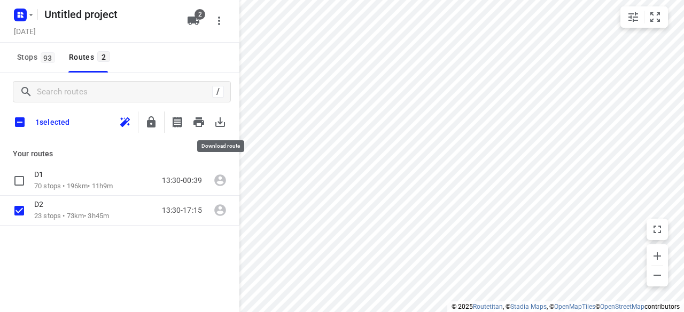
click at [225, 123] on icon "button" at bounding box center [220, 122] width 13 height 13
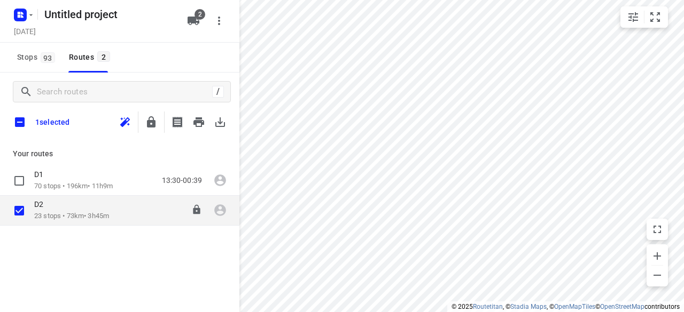
click at [48, 212] on p "23 stops • 73km • 3h45m" at bounding box center [71, 217] width 75 height 10
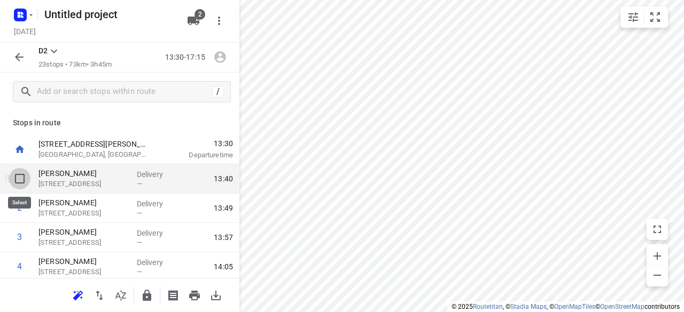
click at [21, 178] on input "checkbox" at bounding box center [19, 178] width 21 height 21
checkbox input "true"
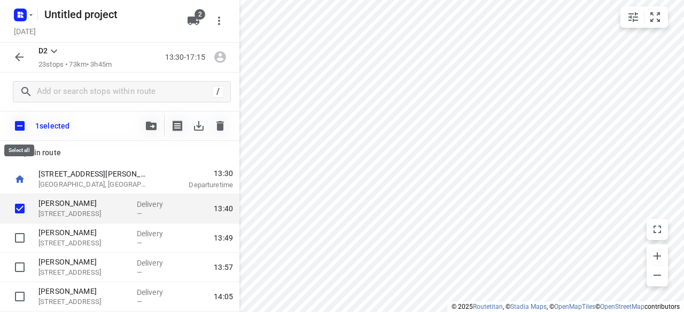
click at [20, 132] on input "checkbox" at bounding box center [20, 126] width 22 height 22
checkbox input "true"
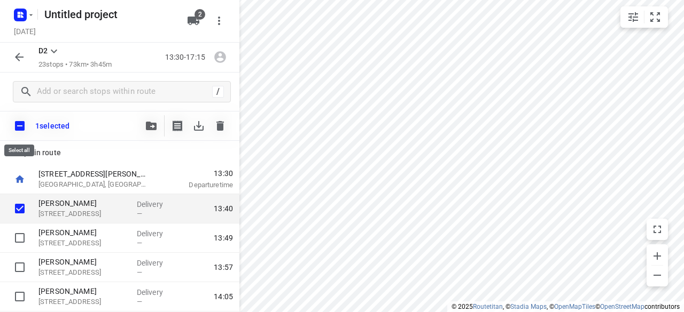
checkbox input "true"
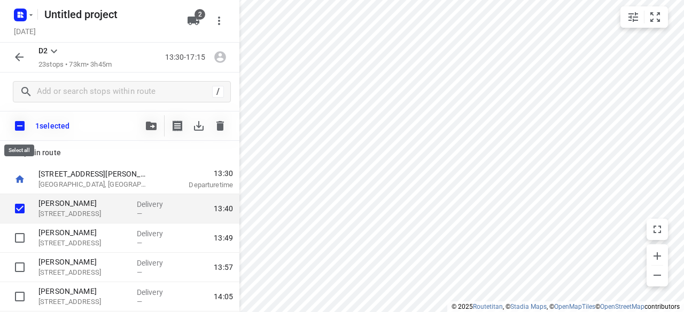
checkbox input "true"
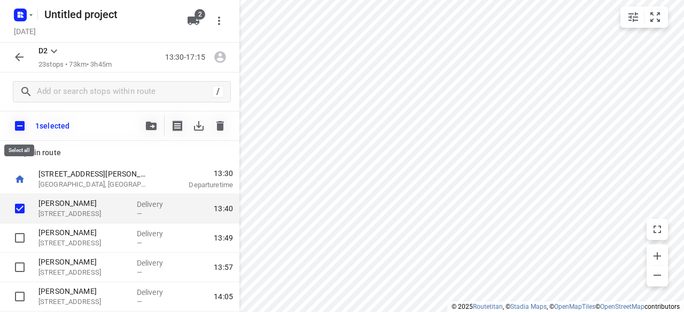
checkbox input "true"
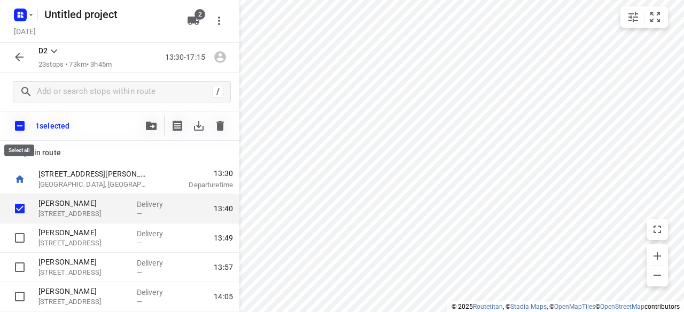
checkbox input "true"
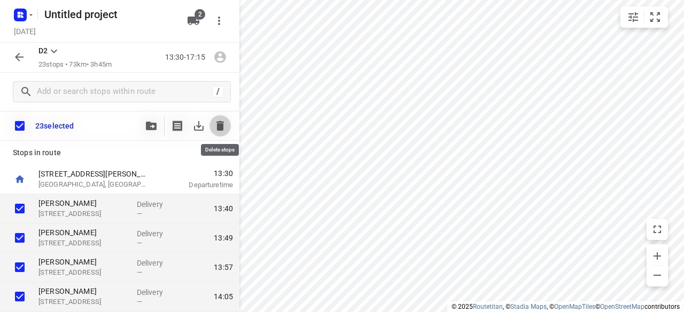
click at [216, 125] on icon "button" at bounding box center [220, 126] width 13 height 13
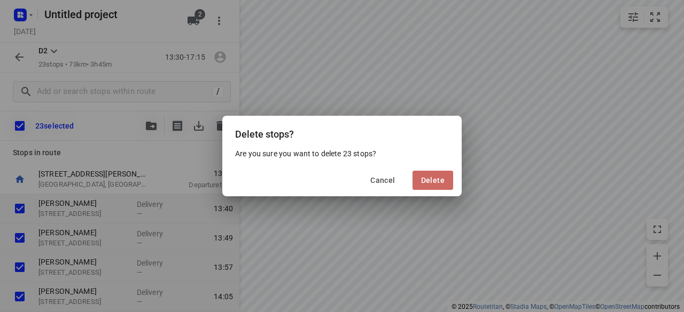
click at [449, 183] on button "Delete" at bounding box center [432, 180] width 41 height 19
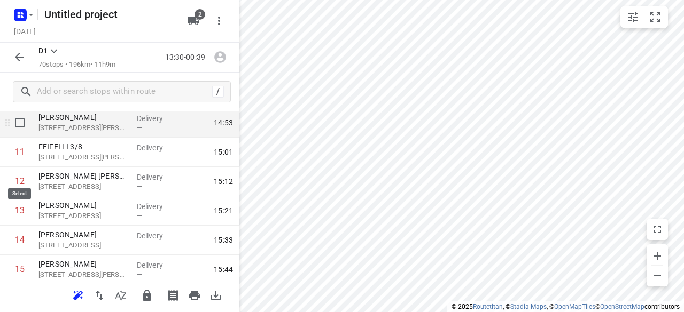
scroll to position [267, 0]
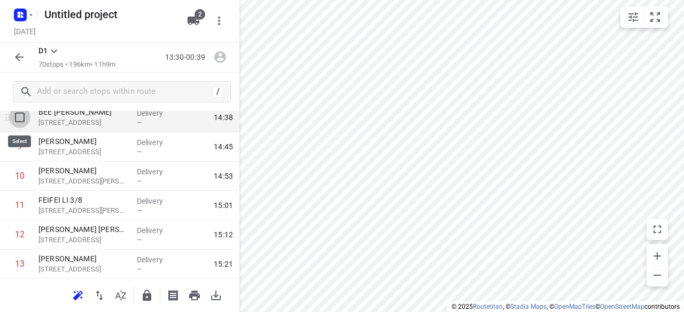
click at [16, 118] on input "checkbox" at bounding box center [19, 117] width 21 height 21
checkbox input "true"
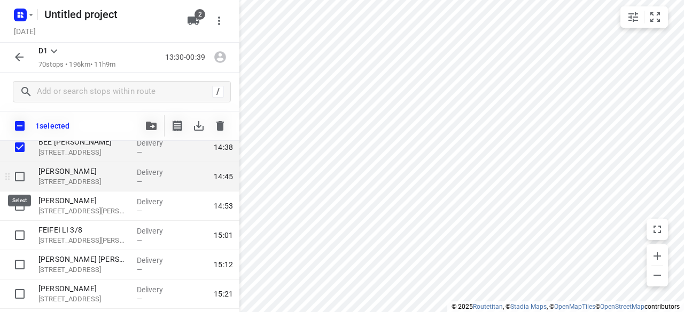
click at [18, 177] on input "checkbox" at bounding box center [19, 176] width 21 height 21
checkbox input "true"
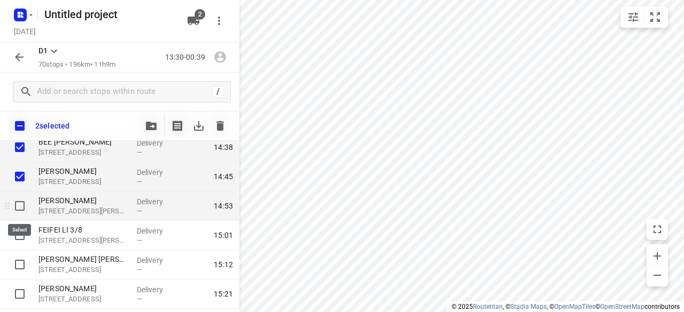
drag, startPoint x: 25, startPoint y: 202, endPoint x: 20, endPoint y: 214, distance: 12.2
click at [25, 202] on input "checkbox" at bounding box center [19, 206] width 21 height 21
checkbox input "true"
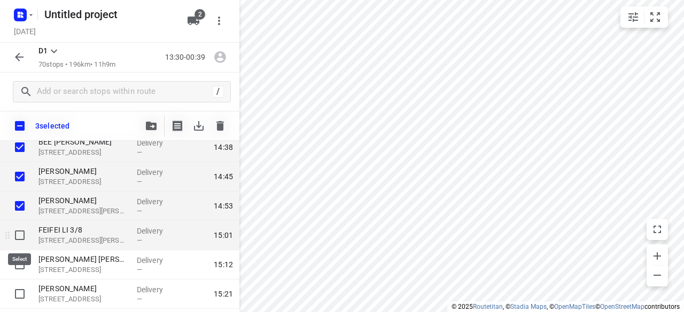
click at [17, 237] on input "checkbox" at bounding box center [19, 235] width 21 height 21
checkbox input "true"
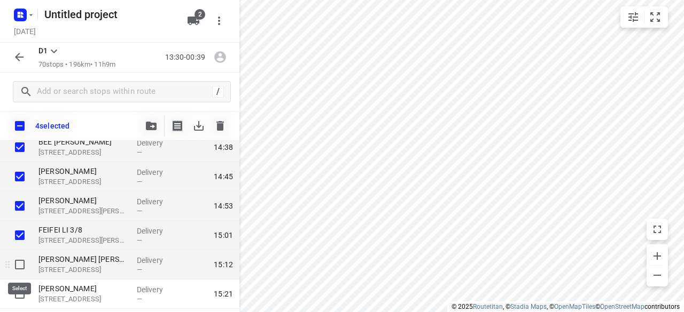
click at [21, 270] on input "checkbox" at bounding box center [19, 264] width 21 height 21
checkbox input "true"
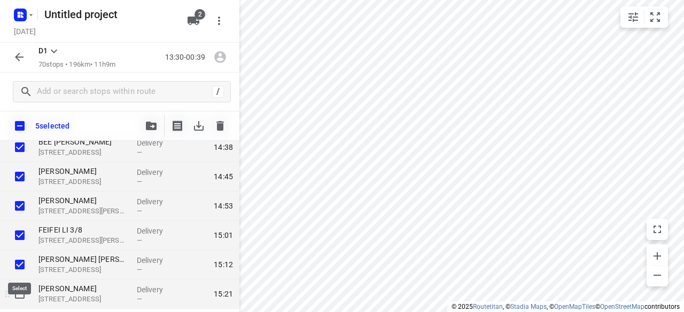
scroll to position [321, 0]
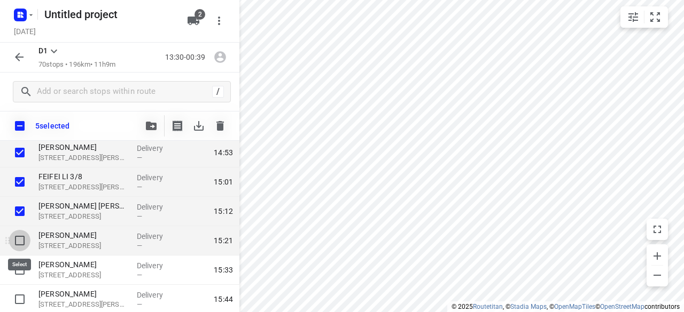
click at [18, 238] on input "checkbox" at bounding box center [19, 240] width 21 height 21
checkbox input "true"
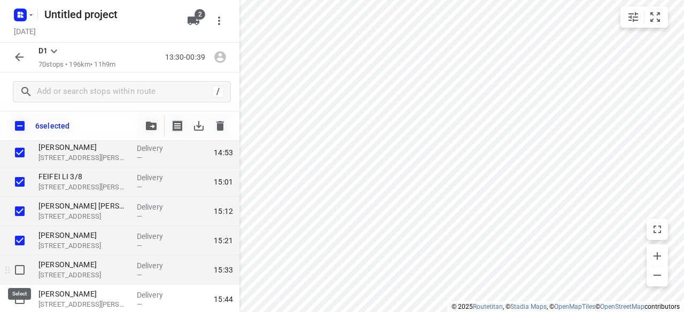
click at [21, 271] on input "checkbox" at bounding box center [19, 270] width 21 height 21
checkbox input "true"
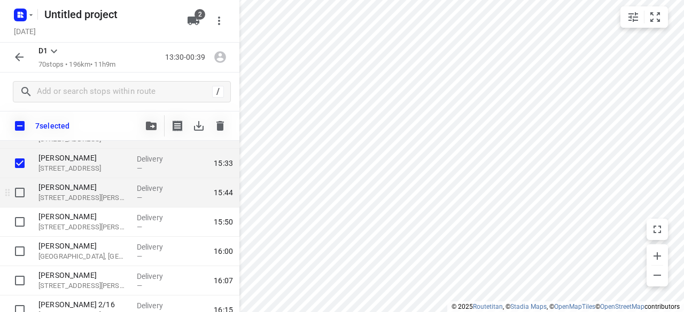
click at [24, 193] on input "checkbox" at bounding box center [19, 192] width 21 height 21
checkbox input "true"
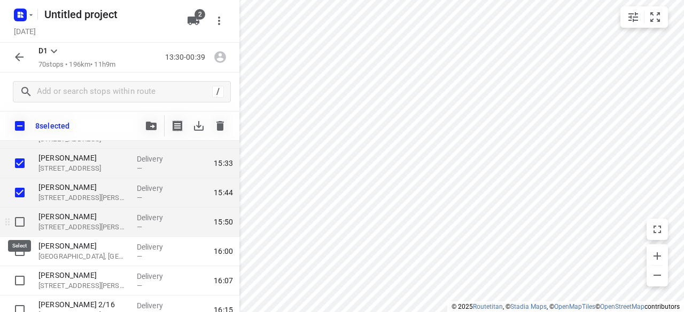
click at [22, 229] on input "checkbox" at bounding box center [19, 222] width 21 height 21
checkbox input "true"
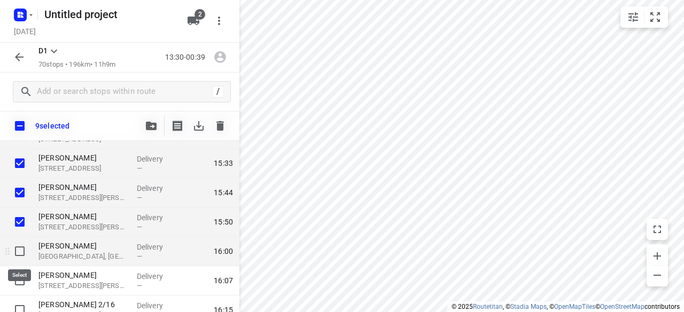
click at [22, 257] on input "checkbox" at bounding box center [19, 251] width 21 height 21
checkbox input "true"
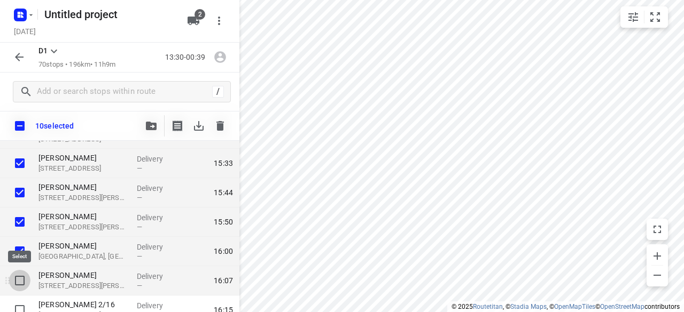
click at [25, 278] on input "checkbox" at bounding box center [19, 280] width 21 height 21
checkbox input "true"
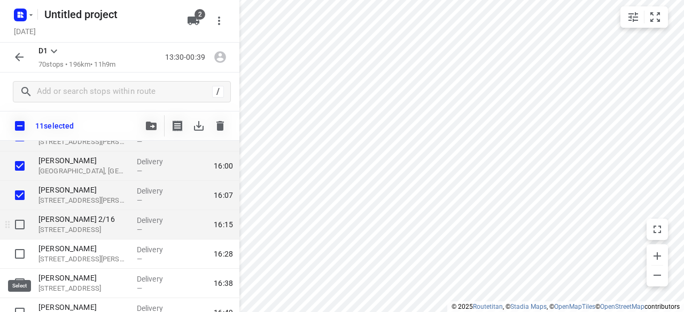
scroll to position [534, 0]
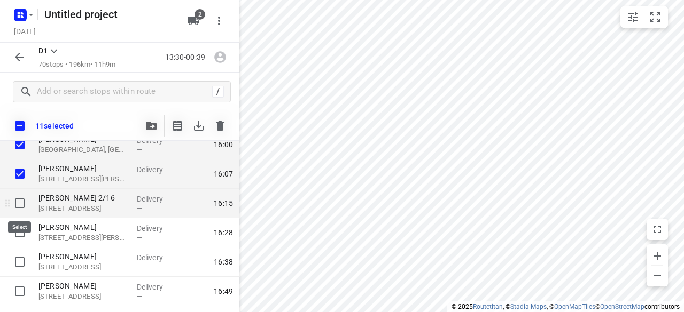
click at [22, 203] on input "checkbox" at bounding box center [19, 203] width 21 height 21
checkbox input "true"
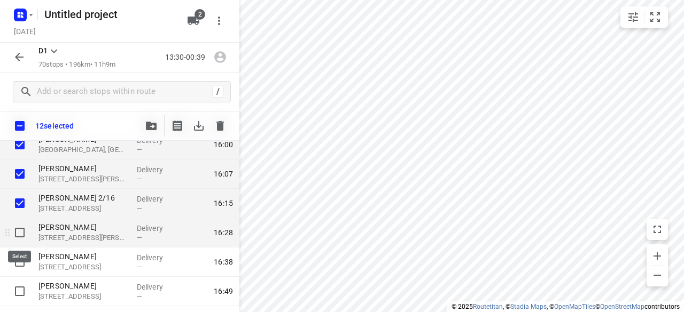
click at [22, 240] on input "checkbox" at bounding box center [19, 232] width 21 height 21
checkbox input "true"
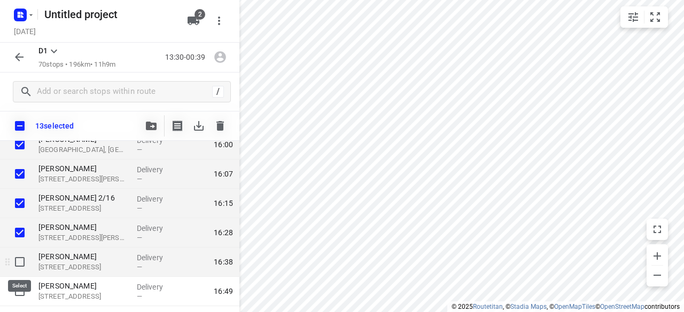
click at [22, 261] on input "checkbox" at bounding box center [19, 262] width 21 height 21
checkbox input "true"
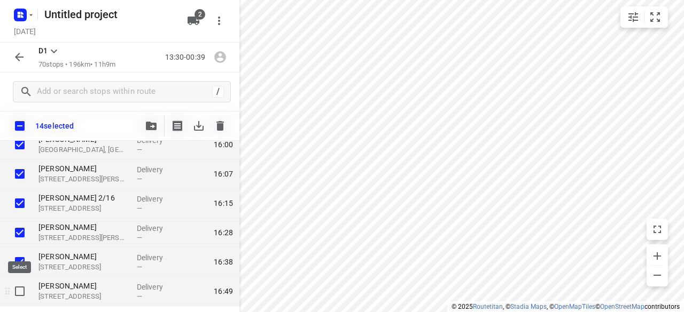
click at [26, 285] on input "checkbox" at bounding box center [19, 291] width 21 height 21
checkbox input "true"
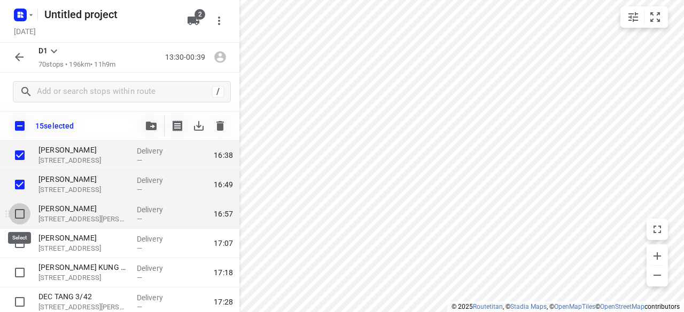
click at [17, 212] on input "checkbox" at bounding box center [19, 214] width 21 height 21
checkbox input "true"
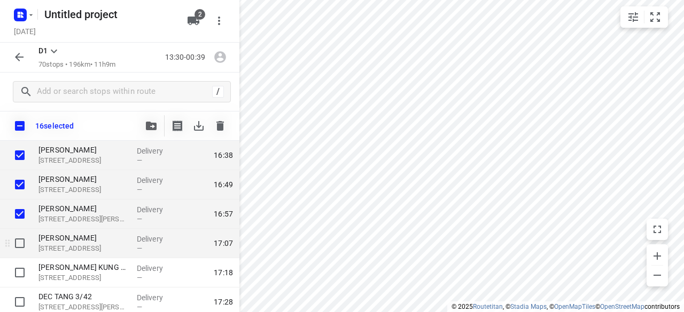
click at [18, 243] on input "checkbox" at bounding box center [19, 243] width 21 height 21
checkbox input "true"
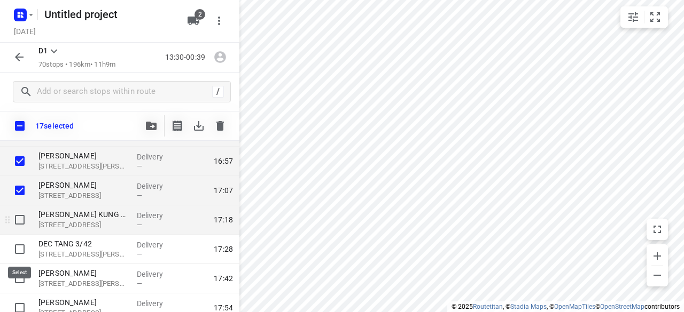
scroll to position [694, 0]
click at [17, 216] on input "checkbox" at bounding box center [19, 219] width 21 height 21
checkbox input "true"
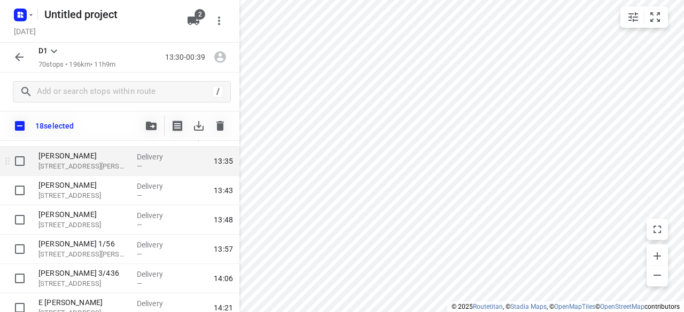
scroll to position [0, 0]
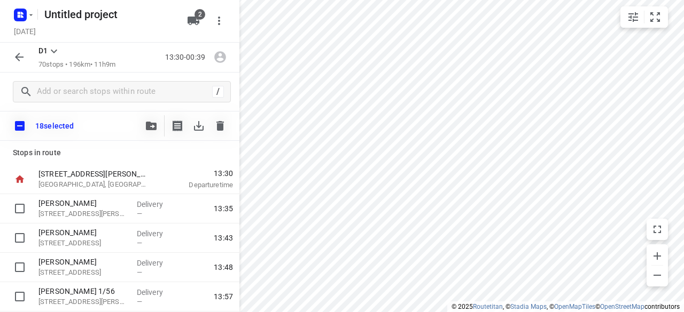
click at [152, 126] on icon "button" at bounding box center [151, 126] width 11 height 9
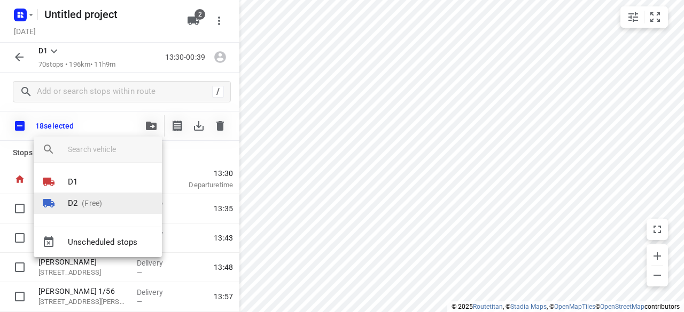
click at [90, 205] on p "(Free)" at bounding box center [89, 203] width 25 height 11
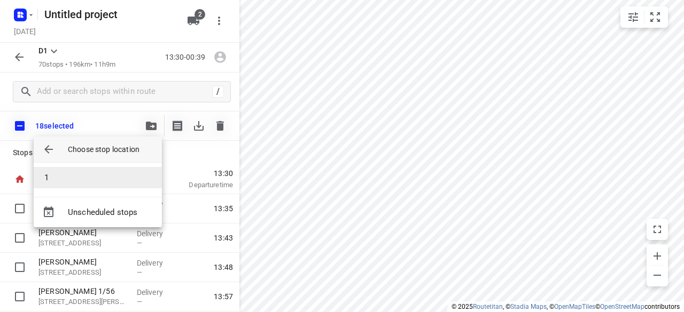
click at [64, 177] on li "1" at bounding box center [98, 177] width 128 height 21
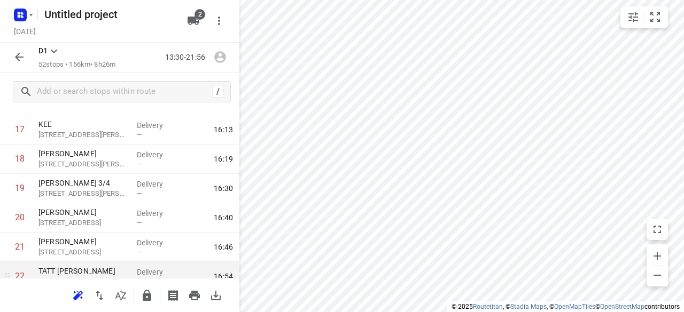
scroll to position [588, 0]
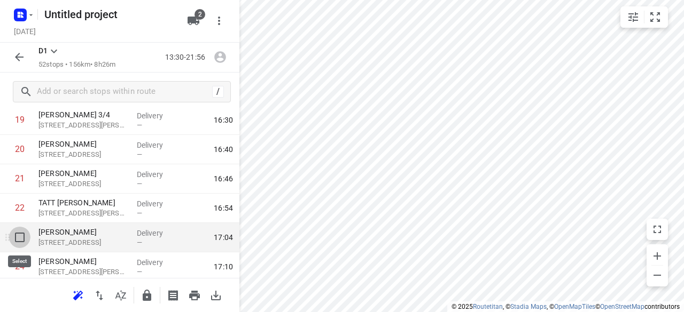
click at [25, 239] on input "checkbox" at bounding box center [19, 237] width 21 height 21
checkbox input "true"
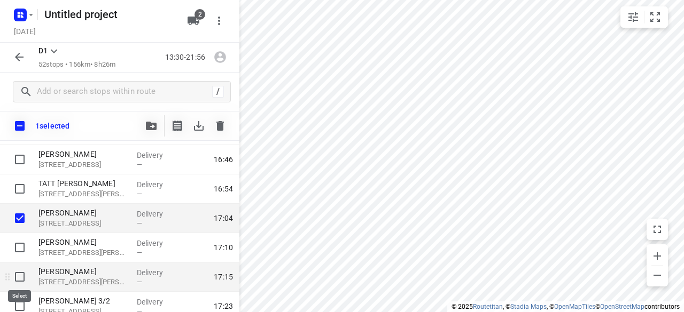
scroll to position [641, 0]
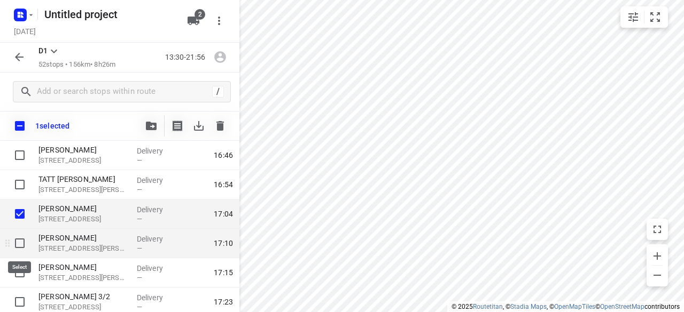
click at [28, 251] on input "checkbox" at bounding box center [19, 243] width 21 height 21
checkbox input "true"
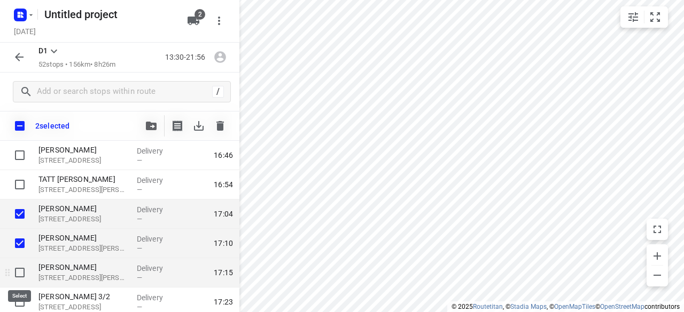
click at [20, 276] on input "checkbox" at bounding box center [19, 272] width 21 height 21
checkbox input "true"
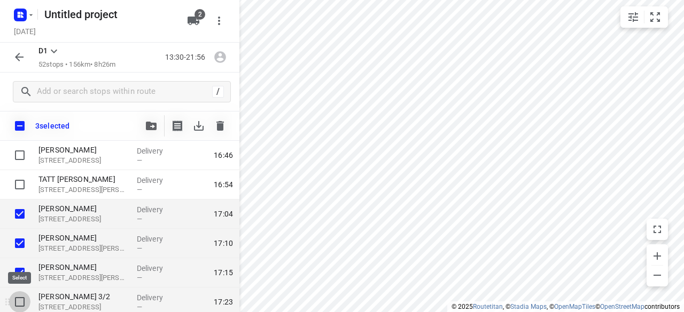
click at [21, 304] on input "checkbox" at bounding box center [19, 302] width 21 height 21
checkbox input "true"
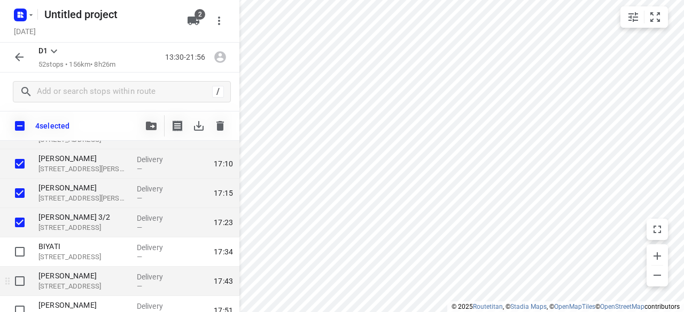
scroll to position [748, 0]
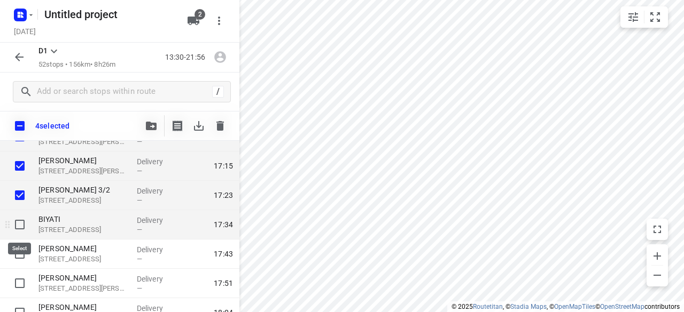
click at [20, 226] on input "checkbox" at bounding box center [19, 224] width 21 height 21
checkbox input "true"
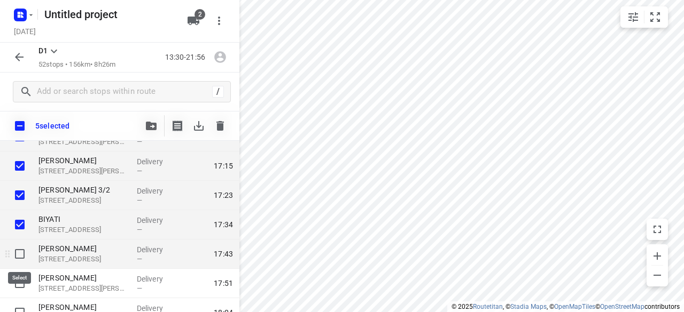
click at [13, 259] on input "checkbox" at bounding box center [19, 254] width 21 height 21
checkbox input "true"
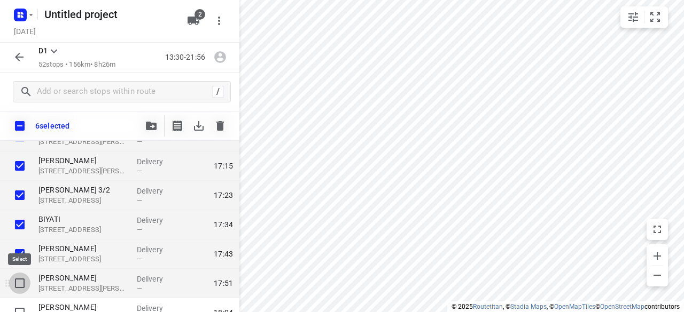
click at [19, 282] on input "checkbox" at bounding box center [19, 283] width 21 height 21
checkbox input "true"
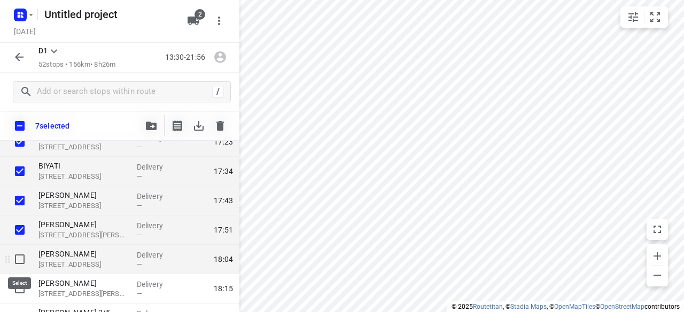
click at [21, 268] on input "checkbox" at bounding box center [19, 259] width 21 height 21
checkbox input "true"
click at [154, 122] on icon "button" at bounding box center [151, 126] width 11 height 9
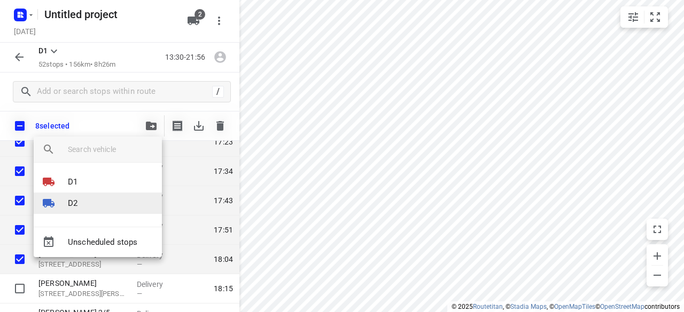
click at [82, 195] on li "D2" at bounding box center [98, 203] width 128 height 21
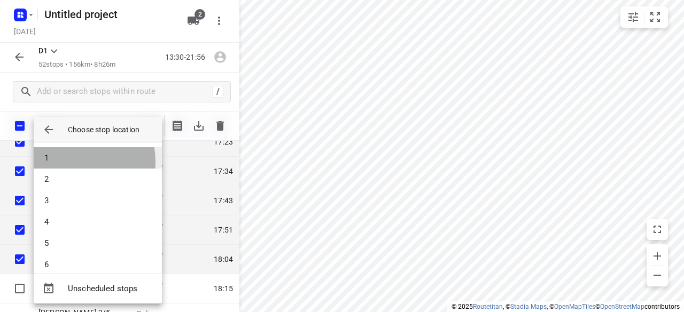
click at [69, 162] on li "1" at bounding box center [98, 157] width 128 height 21
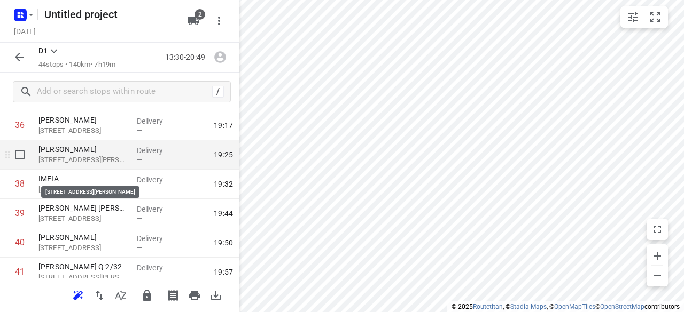
scroll to position [1068, 0]
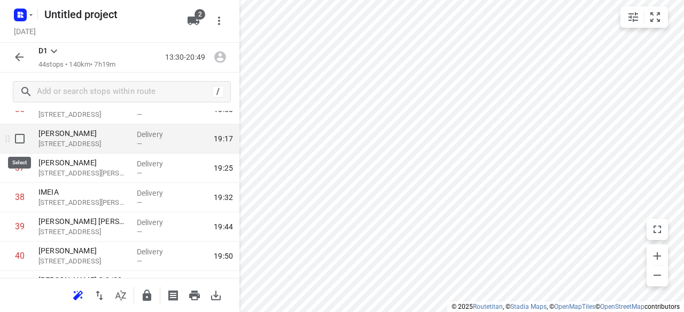
click at [18, 138] on input "checkbox" at bounding box center [19, 138] width 21 height 21
checkbox input "true"
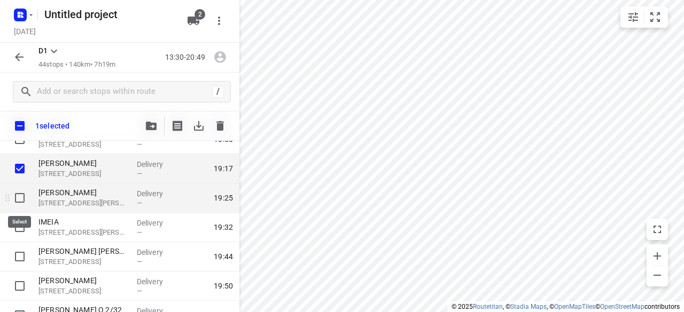
click at [17, 198] on input "checkbox" at bounding box center [19, 197] width 21 height 21
checkbox input "true"
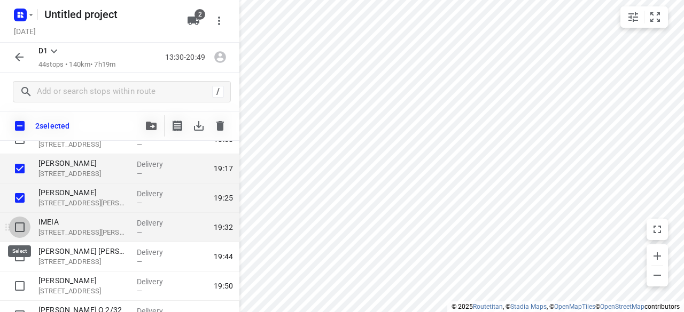
click at [21, 229] on input "checkbox" at bounding box center [19, 227] width 21 height 21
checkbox input "true"
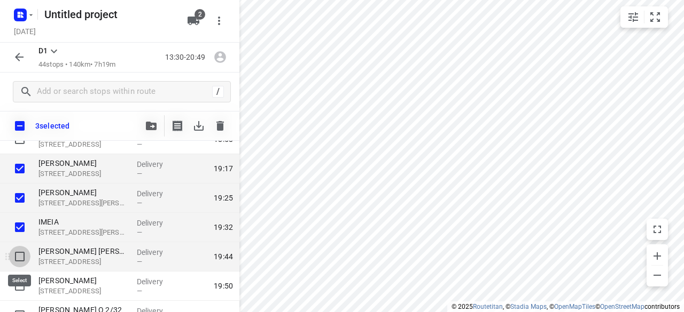
click at [21, 249] on input "checkbox" at bounding box center [19, 256] width 21 height 21
checkbox input "true"
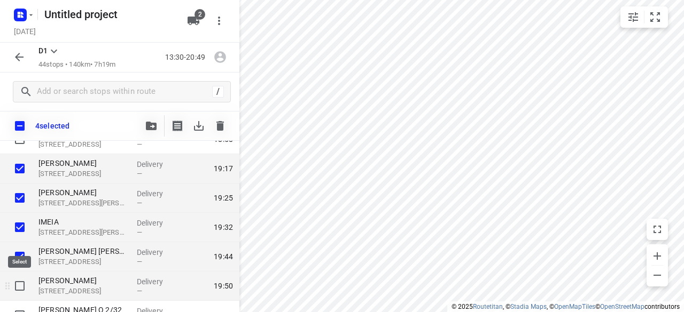
click at [18, 281] on input "checkbox" at bounding box center [19, 286] width 21 height 21
checkbox input "true"
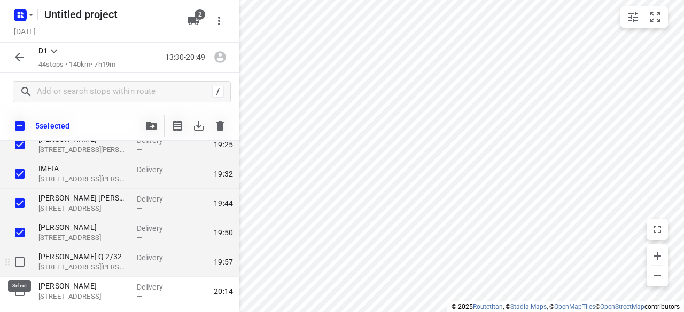
click at [23, 261] on input "checkbox" at bounding box center [19, 262] width 21 height 21
checkbox input "true"
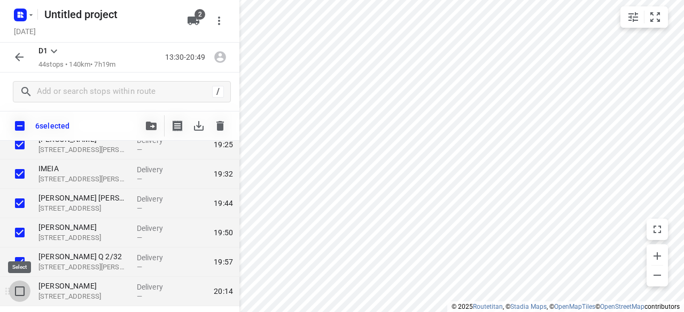
click at [21, 285] on input "checkbox" at bounding box center [19, 291] width 21 height 21
checkbox input "true"
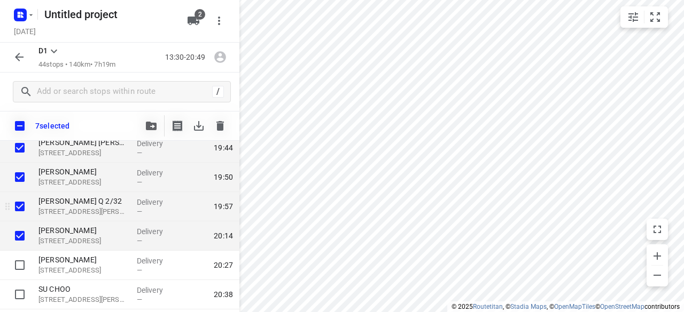
scroll to position [1204, 0]
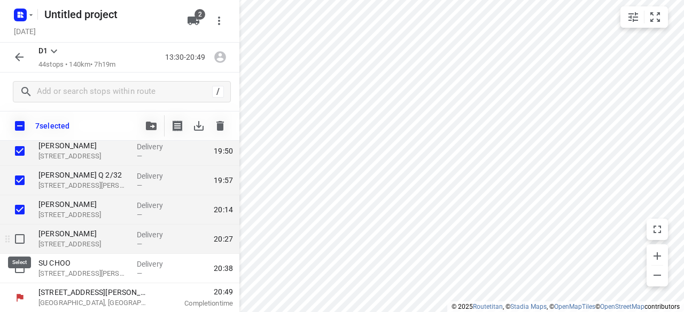
click at [20, 238] on input "checkbox" at bounding box center [19, 239] width 21 height 21
checkbox input "true"
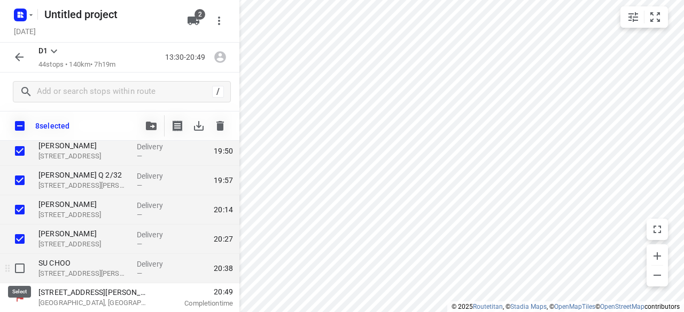
click at [22, 272] on input "checkbox" at bounding box center [19, 268] width 21 height 21
checkbox input "true"
click at [153, 129] on icon "button" at bounding box center [151, 126] width 11 height 9
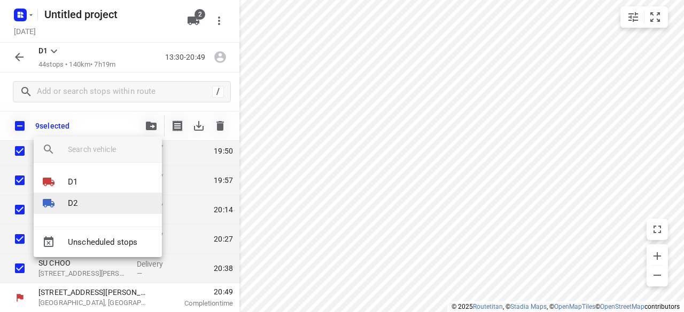
click at [75, 204] on p "D2" at bounding box center [73, 204] width 10 height 12
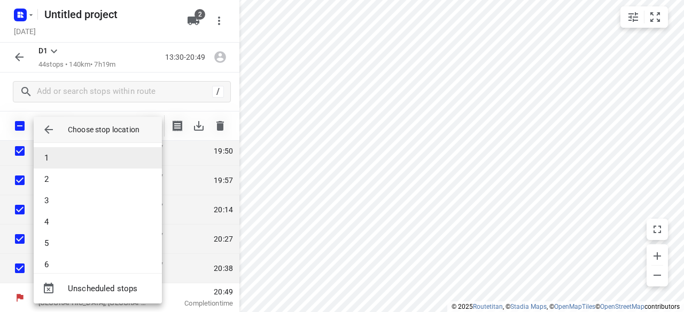
click at [63, 158] on li "1" at bounding box center [98, 157] width 128 height 21
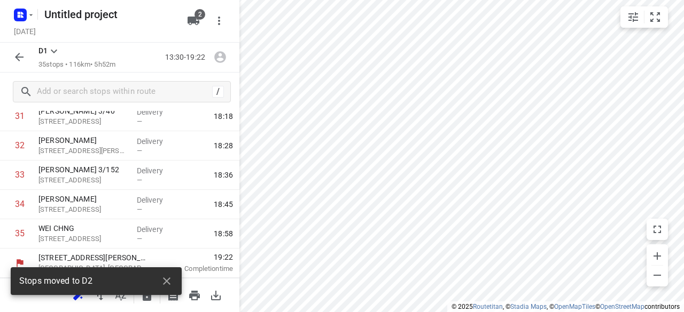
scroll to position [943, 0]
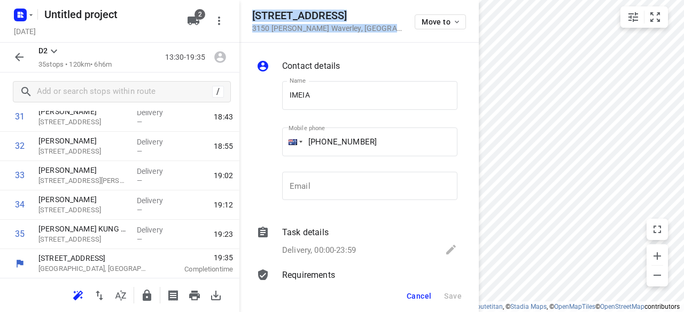
drag, startPoint x: 372, startPoint y: 35, endPoint x: 252, endPoint y: 8, distance: 122.7
click at [252, 8] on div "64 Whites Lane 3150 Glen Waverley , Australia Move to" at bounding box center [358, 21] width 239 height 43
copy div "64 Whites Lane 3150 Glen Waverley , Australia"
click at [208, 17] on button "button" at bounding box center [218, 20] width 21 height 21
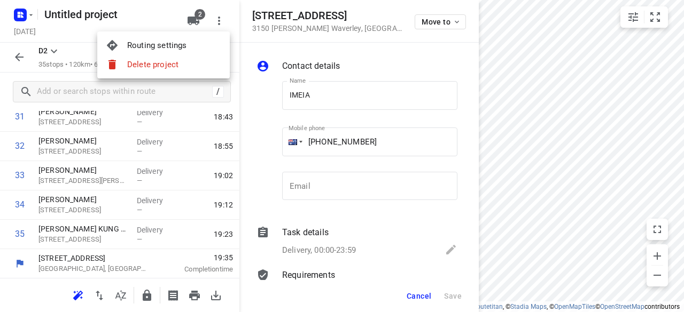
click at [198, 18] on div at bounding box center [342, 156] width 684 height 312
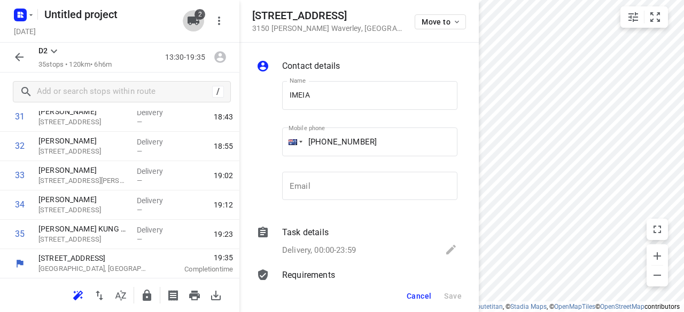
click at [198, 18] on span "2" at bounding box center [199, 14] width 11 height 11
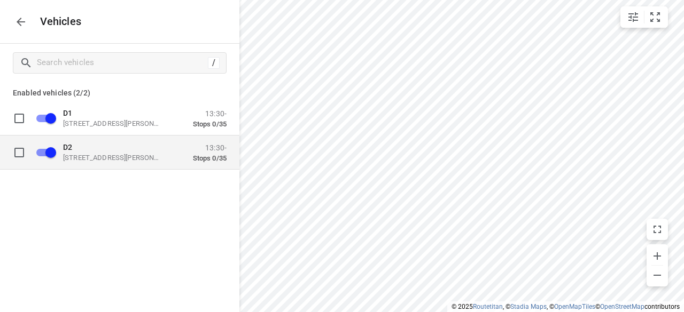
click at [97, 163] on div "D2 49 John St, Oakleigh VIC 3166, Australia 13:30- Stops 0/35" at bounding box center [128, 153] width 197 height 34
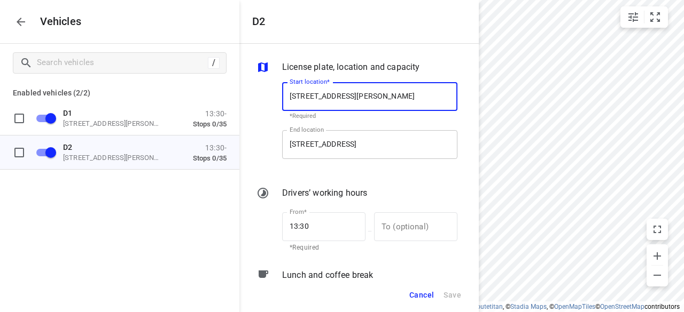
click at [353, 149] on input "395 Ferntree Gully Rd, Mount Waverley VIC 3149, Australia" at bounding box center [369, 144] width 175 height 29
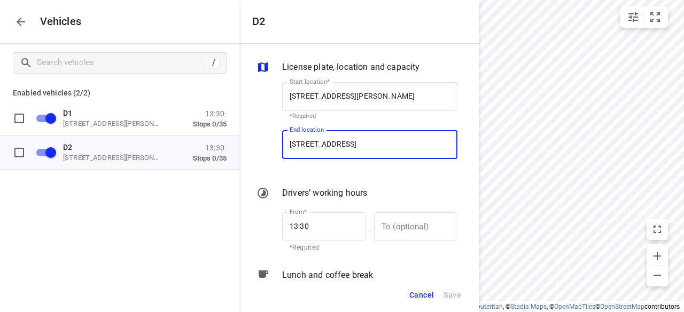
paste input "64 Whites Lane 3150 Glen Waverley"
type input "64 Whites Lane 3150 Glen Waverley, Australia"
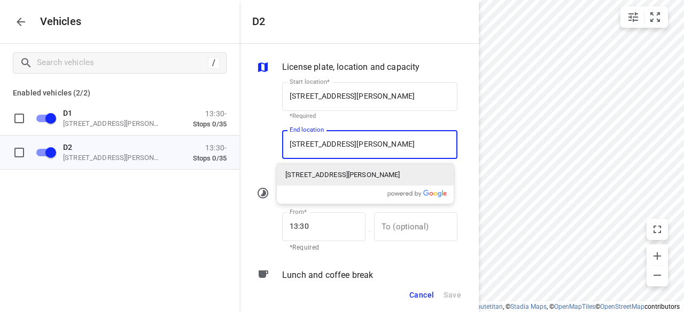
click at [314, 176] on p "64 Whites Lane, Glen Waverley VIC 3150, Australia" at bounding box center [342, 175] width 115 height 11
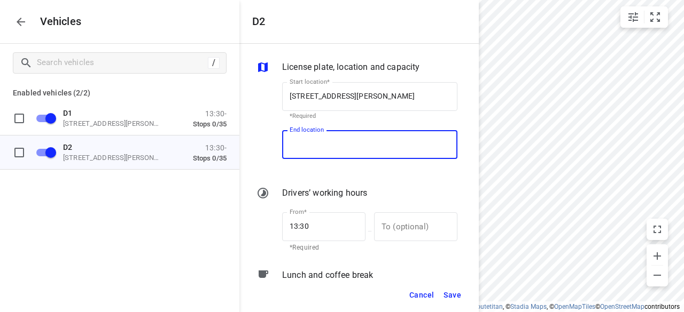
scroll to position [0, 0]
type input "64 Whites Ln, Glen Waverley VIC 3150, Australia"
click at [466, 298] on div "Cancel Save" at bounding box center [358, 295] width 239 height 35
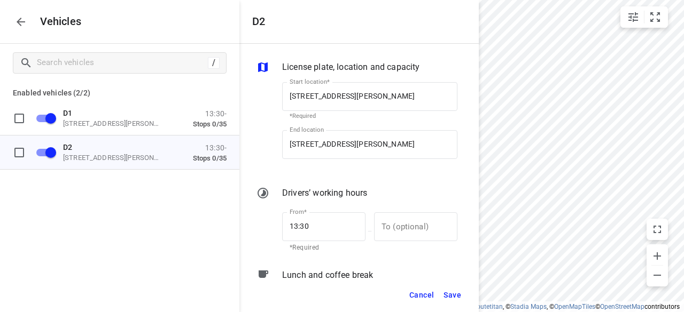
click at [460, 294] on span "Save" at bounding box center [452, 295] width 18 height 13
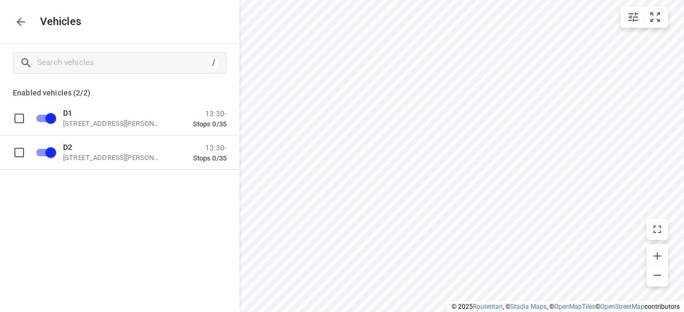
click at [21, 17] on icon "button" at bounding box center [20, 21] width 13 height 13
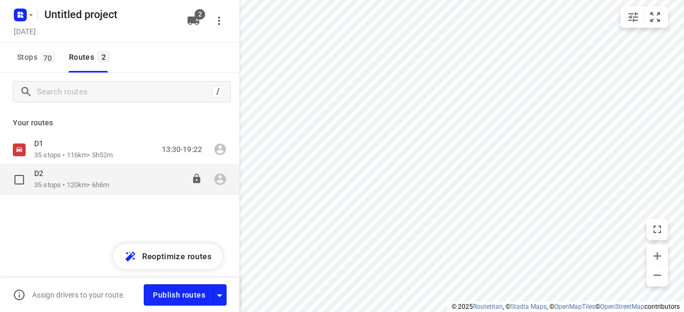
click at [52, 182] on p "35 stops • 120km • 6h6m" at bounding box center [71, 186] width 75 height 10
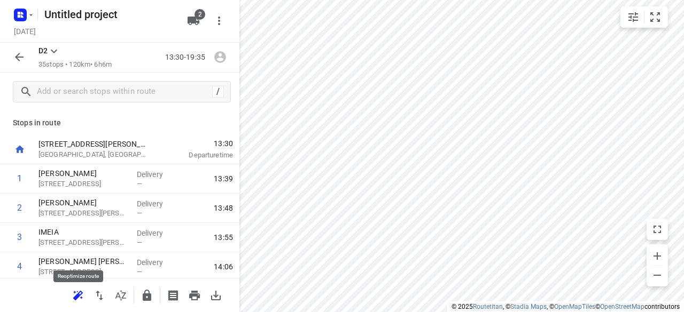
click at [81, 298] on icon "button" at bounding box center [78, 295] width 10 height 9
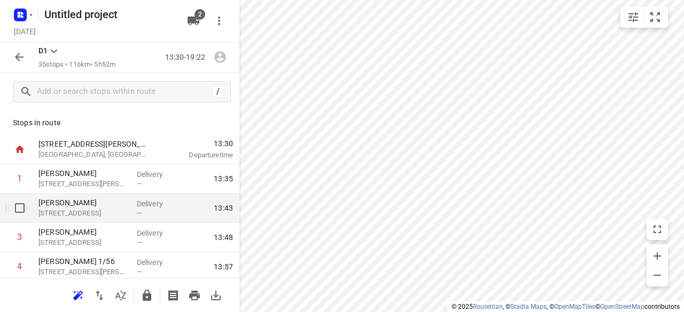
scroll to position [160, 0]
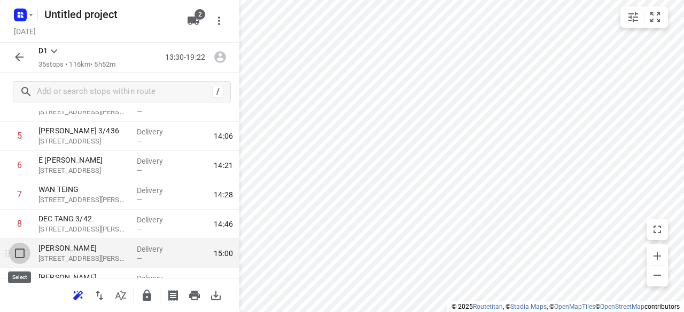
click at [15, 253] on input "checkbox" at bounding box center [19, 253] width 21 height 21
checkbox input "true"
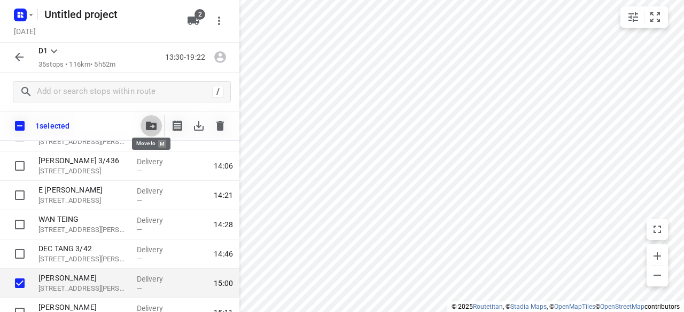
click at [152, 122] on icon "button" at bounding box center [151, 126] width 11 height 9
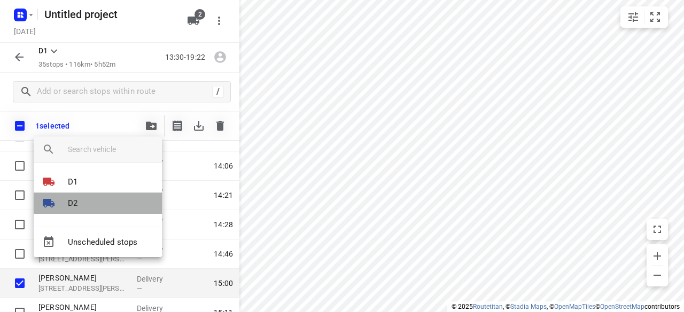
click at [76, 204] on p "D2" at bounding box center [73, 204] width 10 height 12
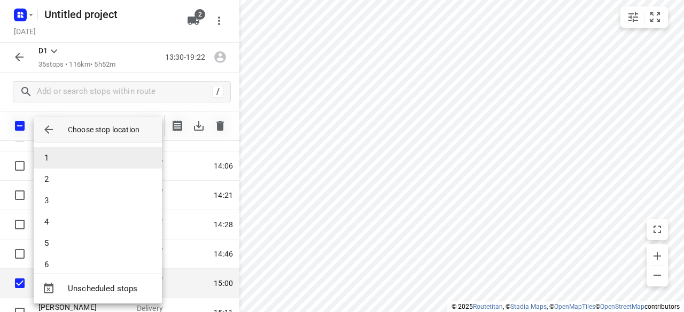
click at [66, 159] on li "1" at bounding box center [98, 157] width 128 height 21
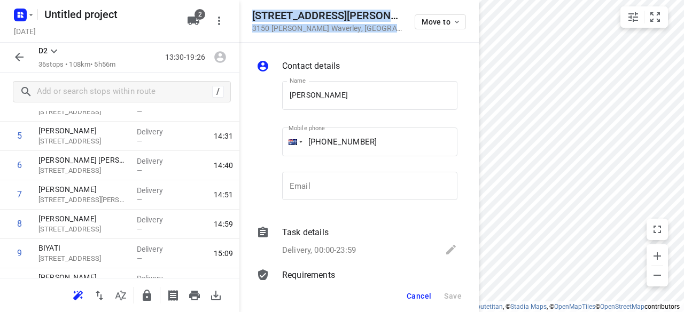
drag, startPoint x: 367, startPoint y: 26, endPoint x: 251, endPoint y: 17, distance: 116.3
click at [253, 17] on div "25 Osullivan Road 3150 Glen Waverley , Australia Move to" at bounding box center [359, 21] width 214 height 23
copy div "25 Osullivan Road 3150 Glen Waverley , Australia"
click at [190, 21] on icon "button" at bounding box center [193, 21] width 12 height 9
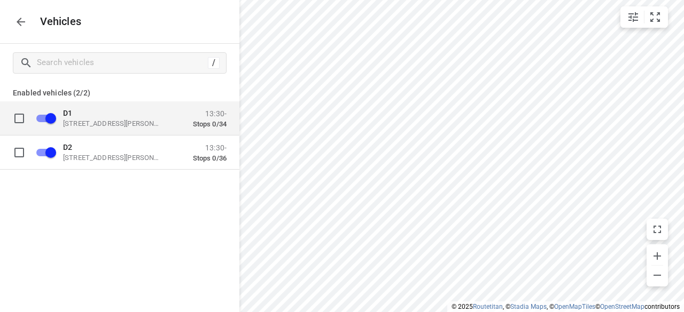
click at [118, 113] on p "D1" at bounding box center [116, 112] width 107 height 9
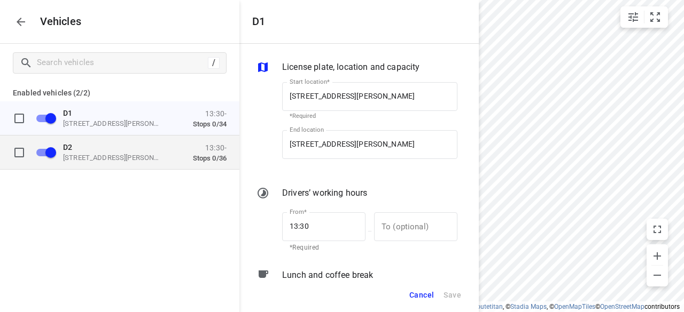
click at [146, 150] on p "D2" at bounding box center [116, 147] width 107 height 9
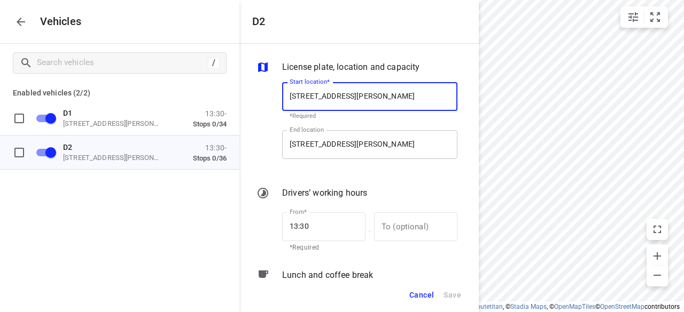
click at [322, 149] on input "64 Whites Ln, Glen Waverley VIC 3150, Australia" at bounding box center [369, 144] width 175 height 29
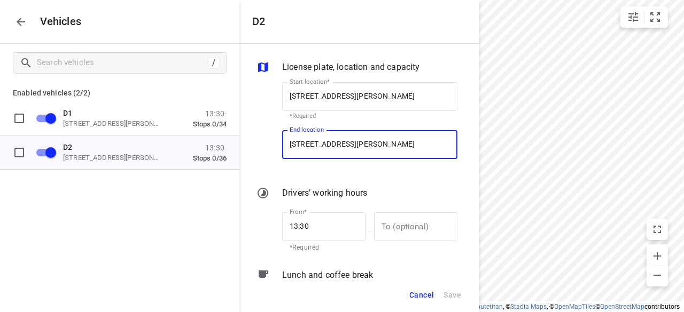
paste input "25 Osullivan Road 3150 Glen Waverley"
type input "25 Osullivan Road 3150 Glen Waverley, Australia"
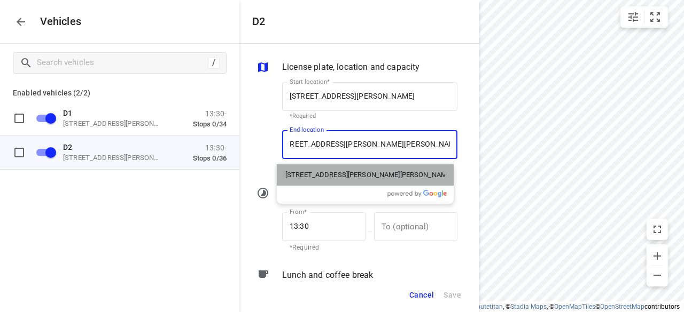
click at [303, 178] on p "25 Osullivan Road, Glen Waverley VIC 3150, Australia" at bounding box center [365, 175] width 160 height 11
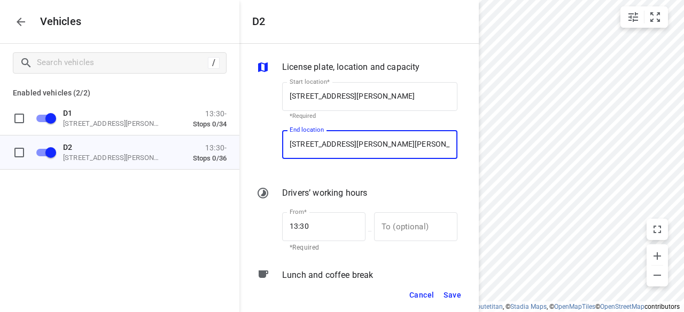
type input "25 Osullivan Rd, Glen Waverley VIC 3150, Australia"
click at [451, 290] on span "Save" at bounding box center [452, 295] width 18 height 13
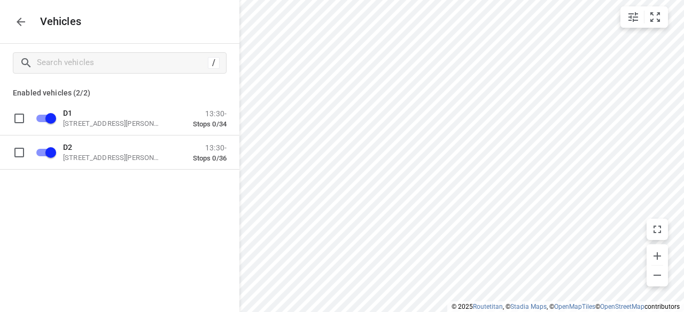
click at [28, 28] on div "Vehicles" at bounding box center [119, 21] width 239 height 43
click at [24, 32] on div "Vehicles" at bounding box center [119, 21] width 239 height 43
click at [22, 27] on icon "button" at bounding box center [20, 21] width 13 height 13
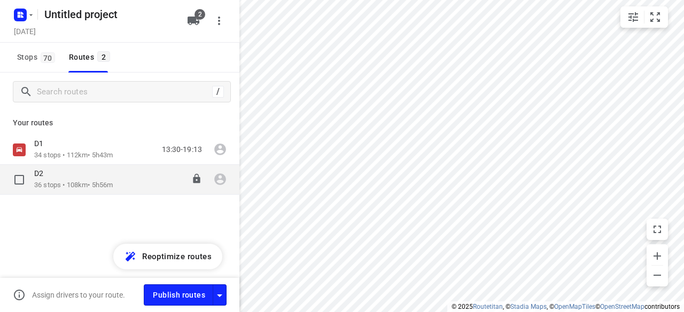
click at [80, 180] on div "D2" at bounding box center [73, 175] width 79 height 12
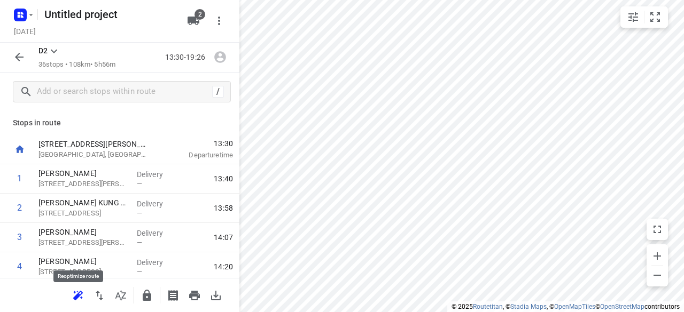
click at [83, 298] on icon "button" at bounding box center [78, 296] width 13 height 13
click at [27, 55] on button "button" at bounding box center [19, 56] width 21 height 21
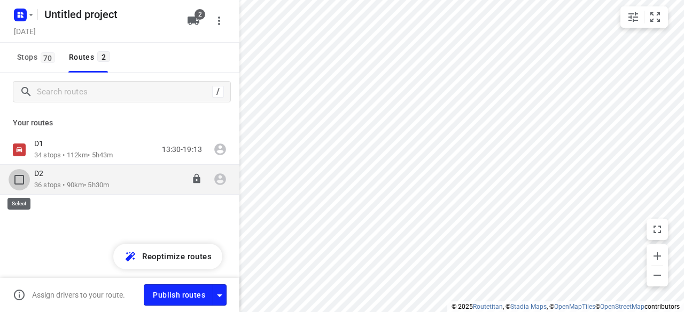
click at [21, 179] on input "checkbox" at bounding box center [19, 179] width 21 height 21
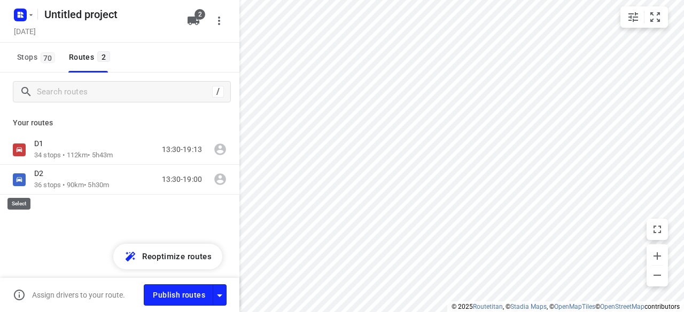
checkbox input "true"
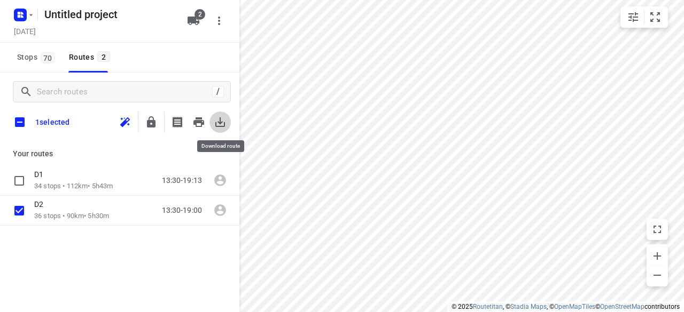
click at [222, 126] on icon "button" at bounding box center [220, 122] width 13 height 13
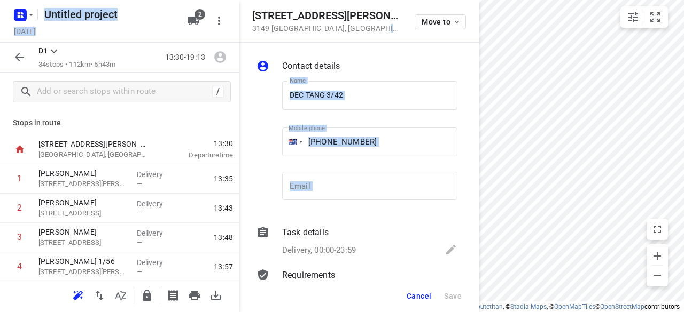
drag, startPoint x: 369, startPoint y: 25, endPoint x: 235, endPoint y: 12, distance: 134.2
click at [235, 12] on div "42 Carrol Grove 3149 Mount Waverley , Australia Move to Contact details Name DE…" at bounding box center [119, 156] width 239 height 312
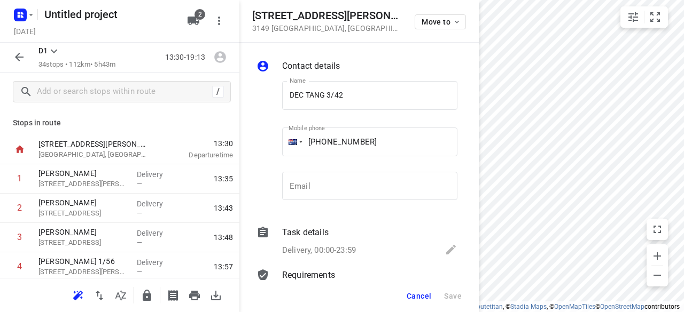
click at [322, 21] on h5 "[STREET_ADDRESS][PERSON_NAME]" at bounding box center [327, 16] width 150 height 12
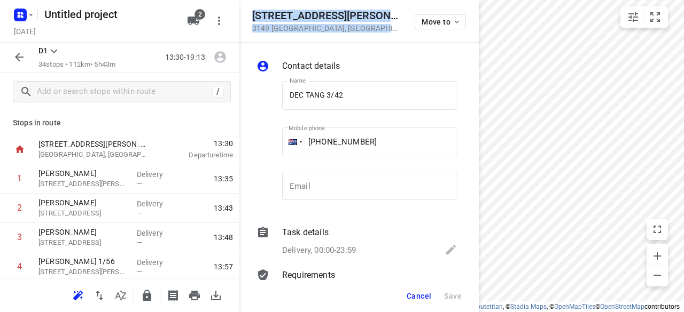
drag, startPoint x: 359, startPoint y: 31, endPoint x: 252, endPoint y: 17, distance: 108.3
click at [252, 17] on div "42 Carrol Grove 3149 Mount Waverley , Australia Move to" at bounding box center [358, 21] width 239 height 43
copy div "42 Carrol Grove 3149 Mount Waverley , Australia"
click at [199, 14] on span "2" at bounding box center [199, 14] width 11 height 11
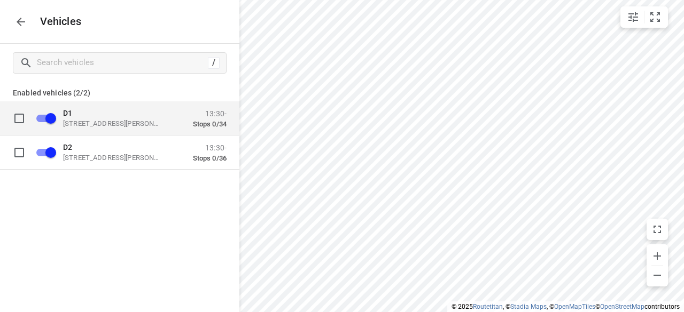
click at [109, 119] on div "D1 49 John St, Oakleigh VIC 3166, Australia" at bounding box center [116, 117] width 107 height 19
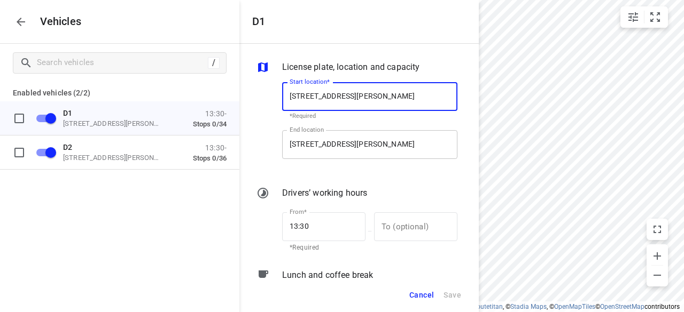
click at [326, 146] on input "49 John St, Oakleigh VIC 3166, Australia" at bounding box center [369, 144] width 175 height 29
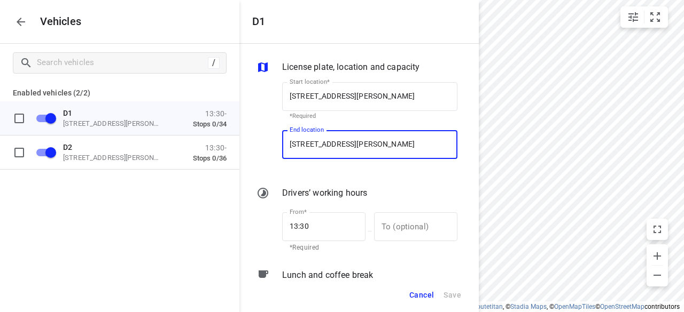
paste input "2 Carrol Grove 3149 Mount Waverley"
type input "42 Carrol Grove 3149 Mount Waverley, Australia"
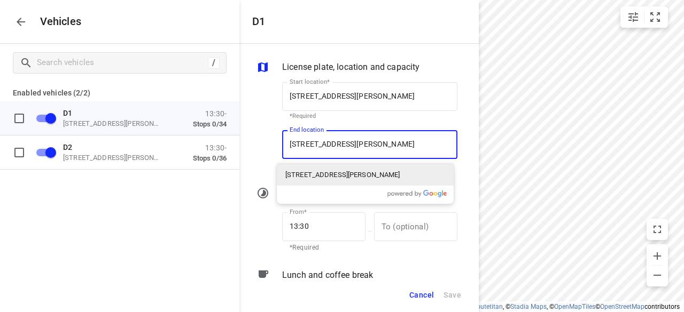
click at [314, 175] on p "42 Carrol Grove, Mount Waverley VIC 3149, Australia" at bounding box center [342, 175] width 115 height 11
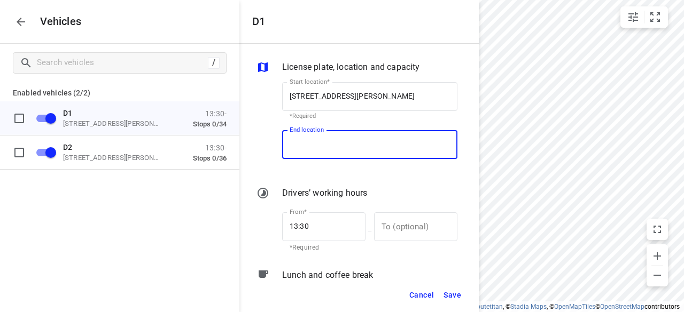
scroll to position [0, 0]
type input "42 Carrol Grove, Mount Waverley VIC 3149, Australia"
click at [447, 293] on span "Save" at bounding box center [452, 295] width 18 height 13
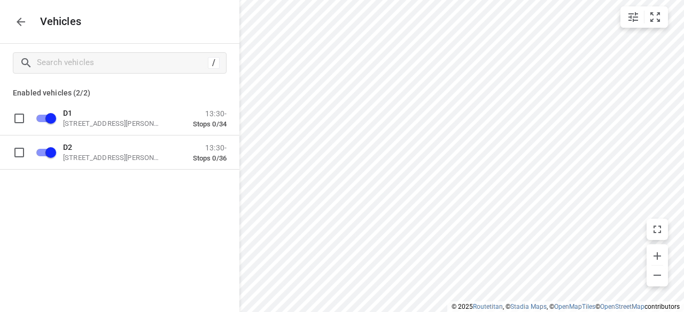
click at [23, 22] on icon "button" at bounding box center [21, 22] width 9 height 9
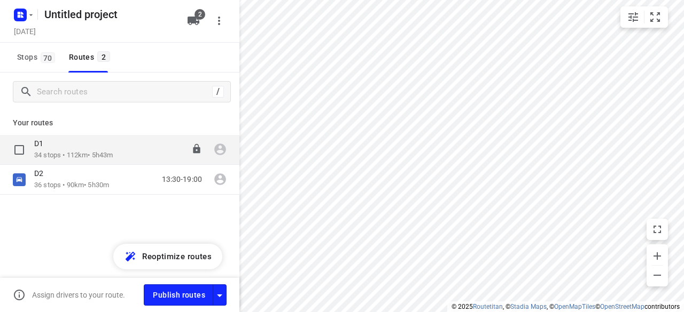
click at [66, 147] on div "D1" at bounding box center [73, 145] width 79 height 12
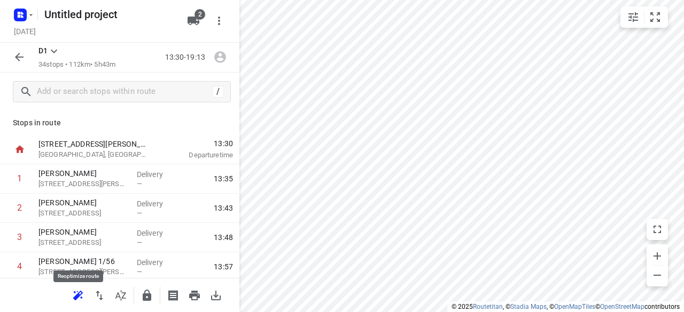
click at [72, 300] on icon "button" at bounding box center [78, 296] width 13 height 13
click at [17, 59] on icon "button" at bounding box center [19, 57] width 9 height 9
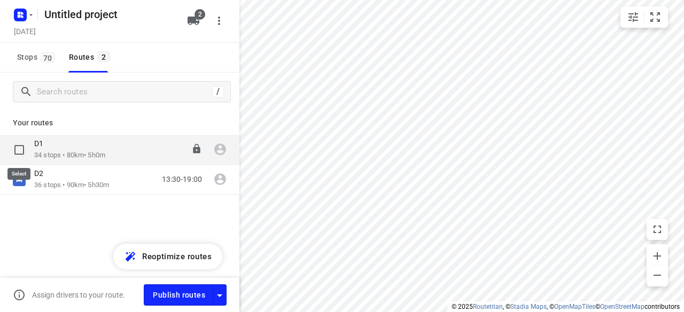
click at [19, 147] on input "checkbox" at bounding box center [19, 149] width 21 height 21
checkbox input "true"
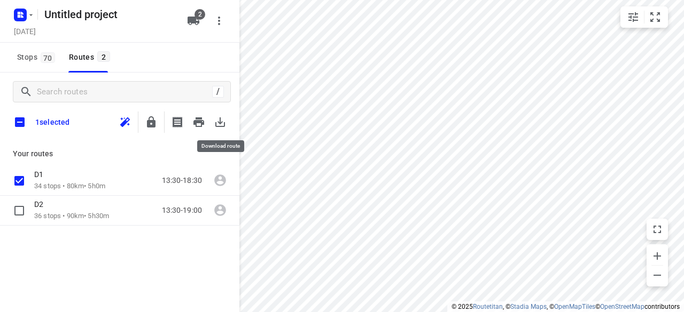
click at [222, 123] on icon "button" at bounding box center [220, 122] width 13 height 13
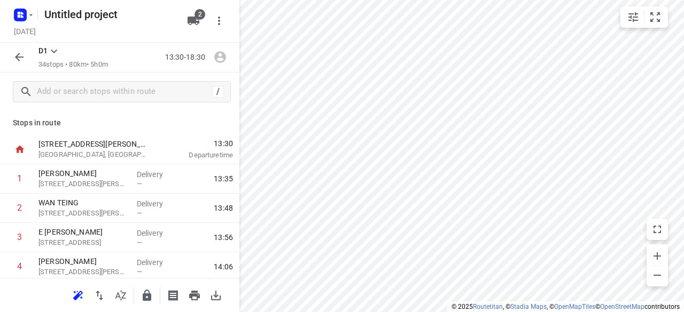
click at [13, 58] on button "button" at bounding box center [19, 56] width 21 height 21
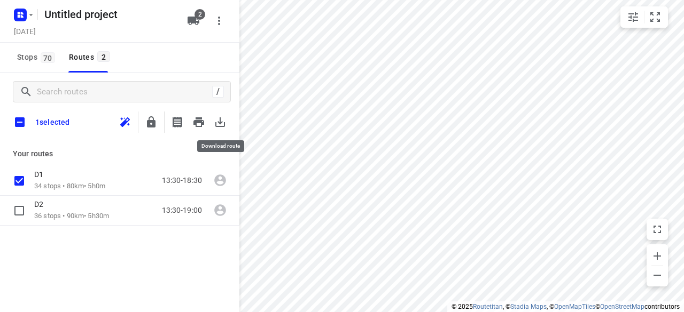
click at [218, 122] on icon "button" at bounding box center [220, 122] width 13 height 13
click at [150, 243] on div "/ 1 selected Your routes D1 34 stops • 80km • 5h0m 13:30-18:30 D2 36 stops • 90…" at bounding box center [119, 208] width 239 height 270
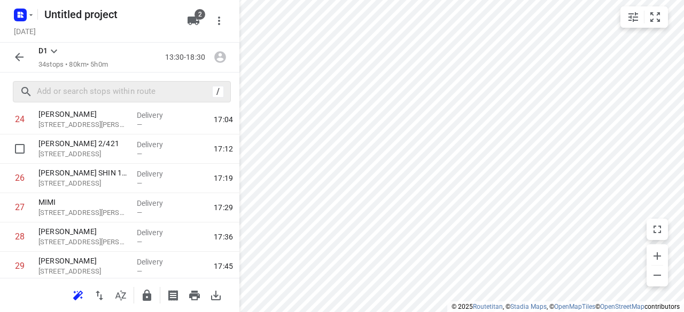
scroll to position [700, 0]
